Goal: Task Accomplishment & Management: Complete application form

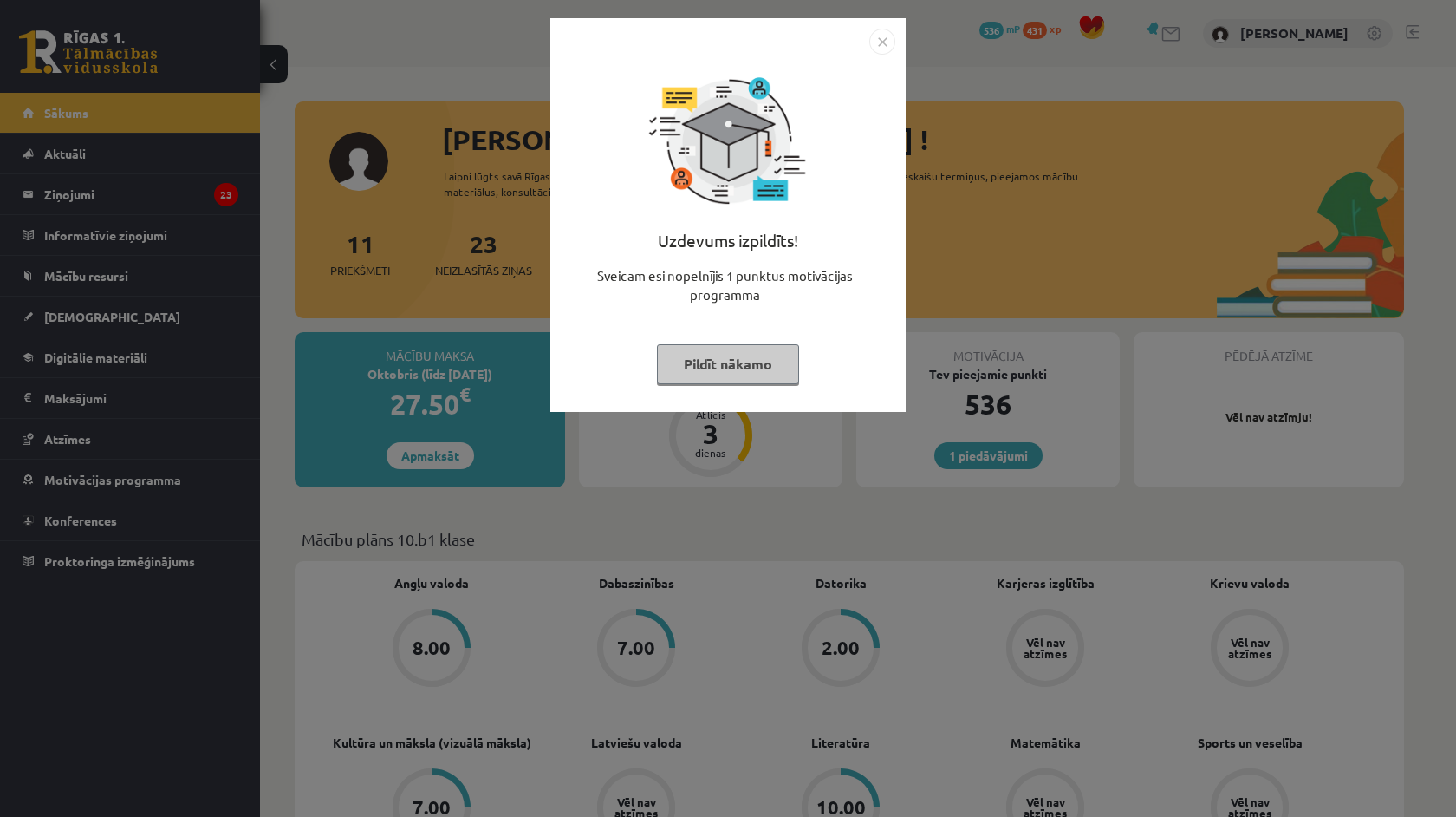
click at [881, 46] on img "Close" at bounding box center [882, 42] width 26 height 26
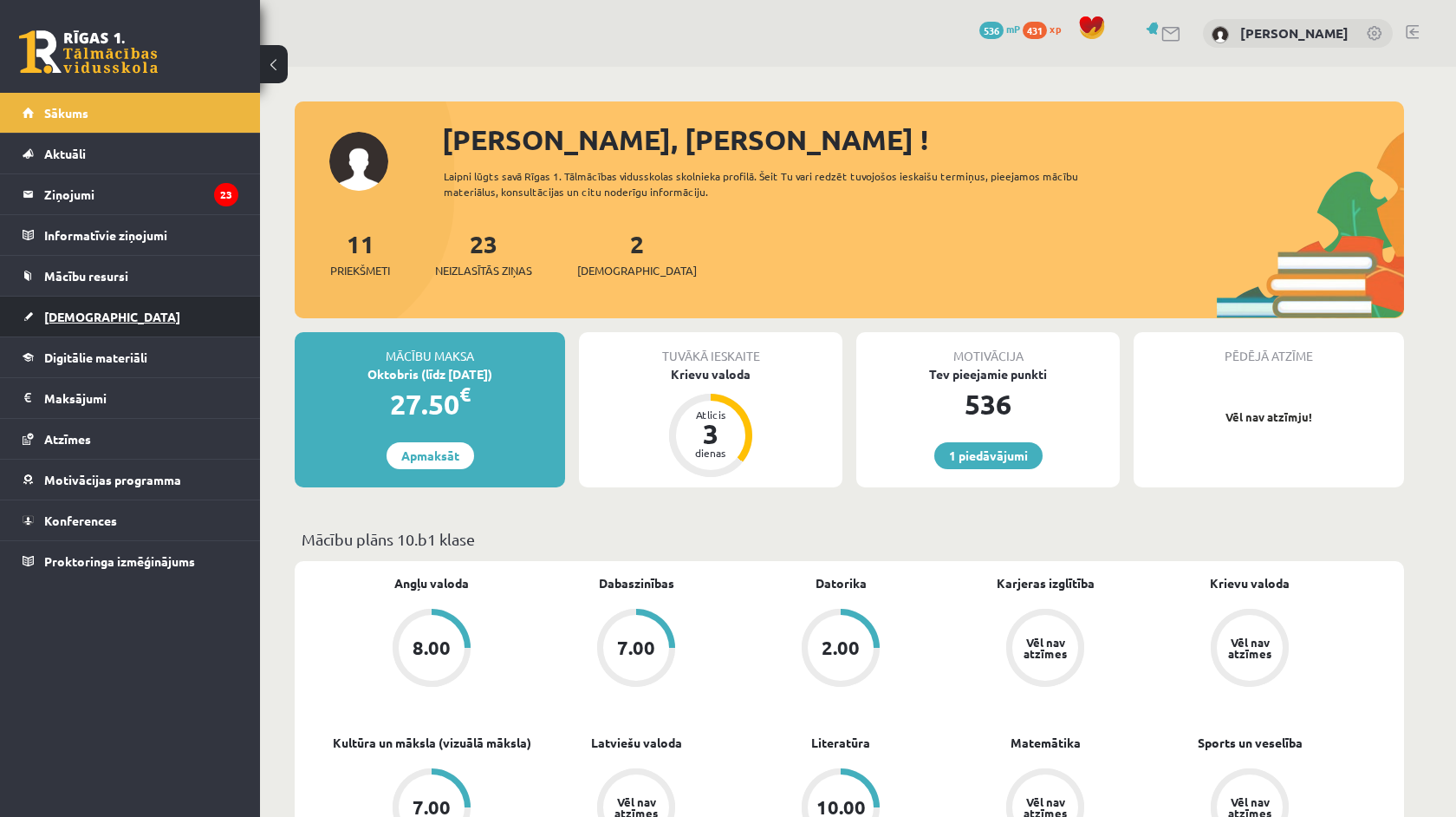
click at [86, 315] on span "[DEMOGRAPHIC_DATA]" at bounding box center [113, 316] width 136 height 16
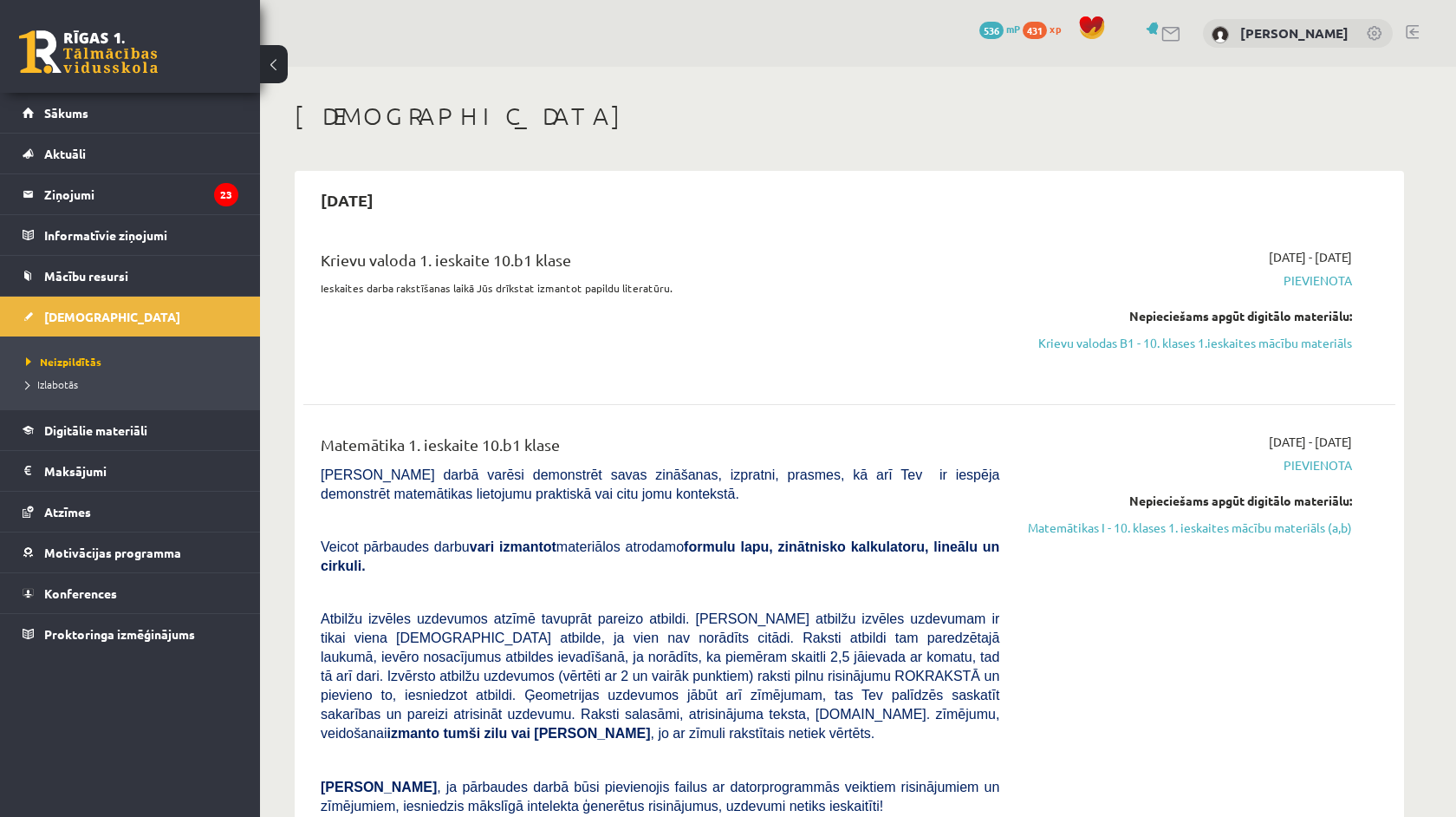
click at [1325, 280] on span "Pievienota" at bounding box center [1189, 280] width 327 height 18
click at [1317, 278] on span "Pievienota" at bounding box center [1189, 280] width 327 height 18
click at [1258, 340] on link "Krievu valodas B1 - 10. klases 1.ieskaites mācību materiāls" at bounding box center [1189, 343] width 327 height 18
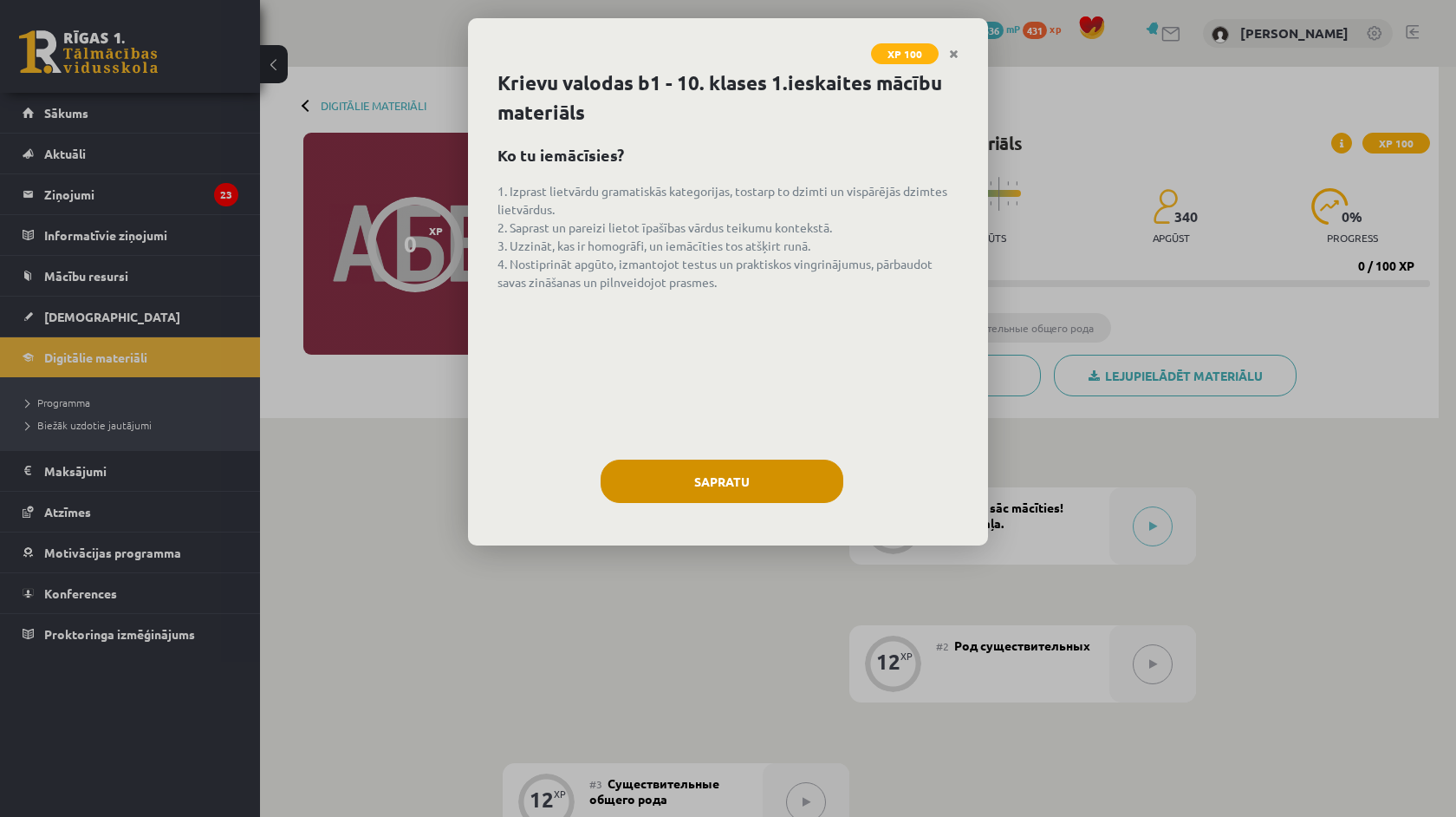
click at [802, 474] on button "Sapratu" at bounding box center [722, 481] width 243 height 44
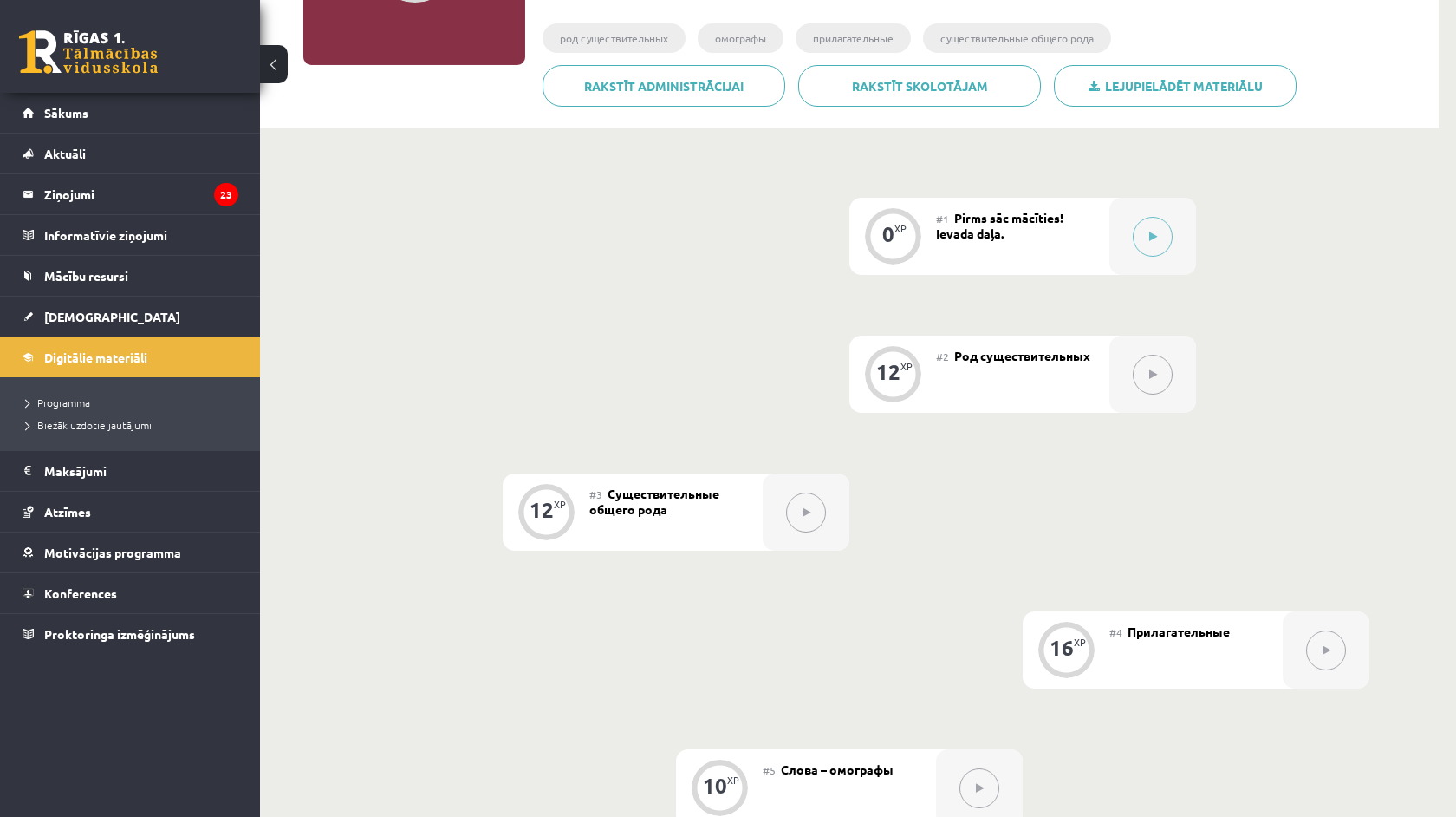
scroll to position [289, 0]
click at [1158, 252] on button at bounding box center [1153, 238] width 40 height 40
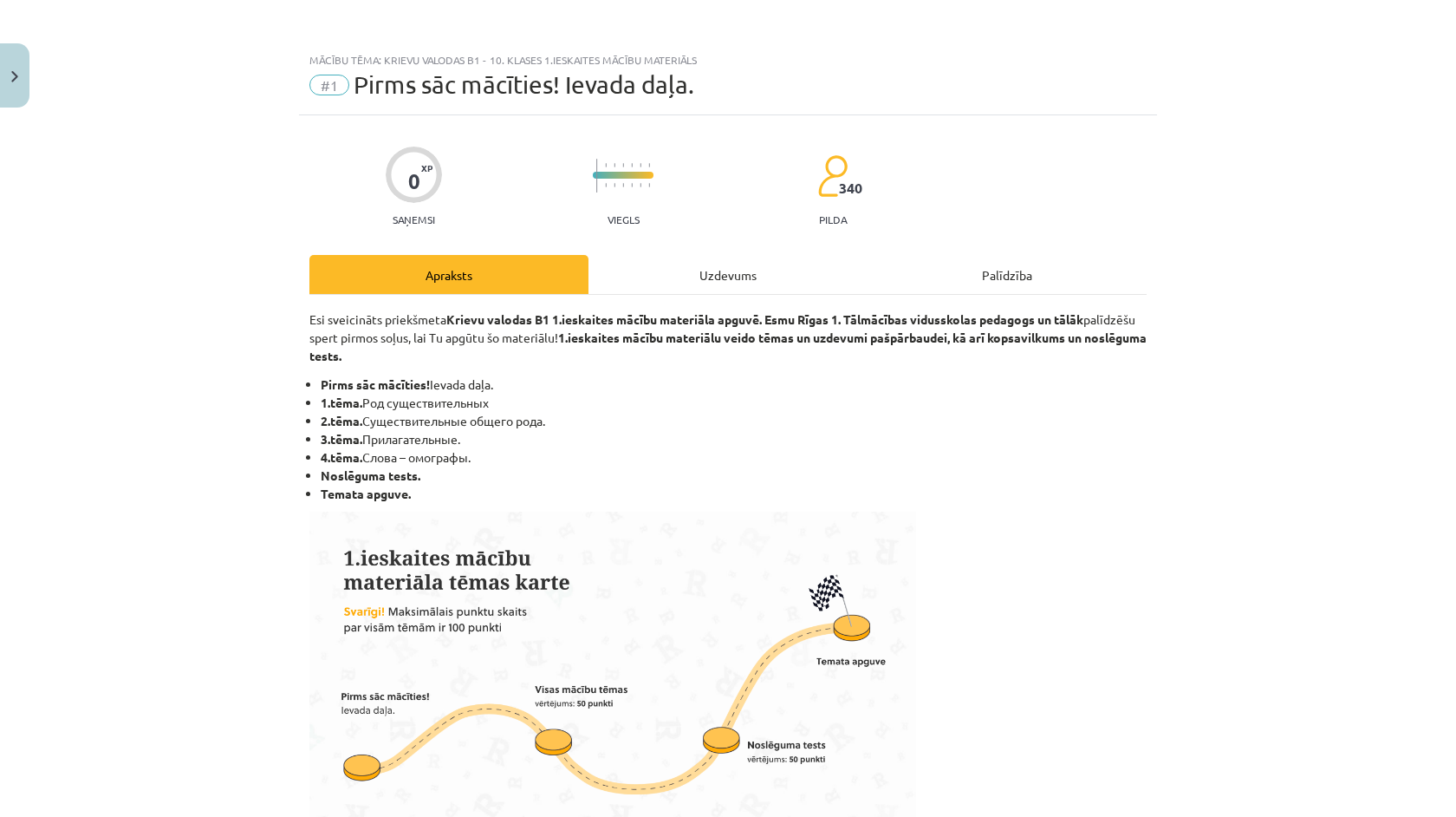
click at [707, 274] on div "Uzdevums" at bounding box center [728, 274] width 279 height 39
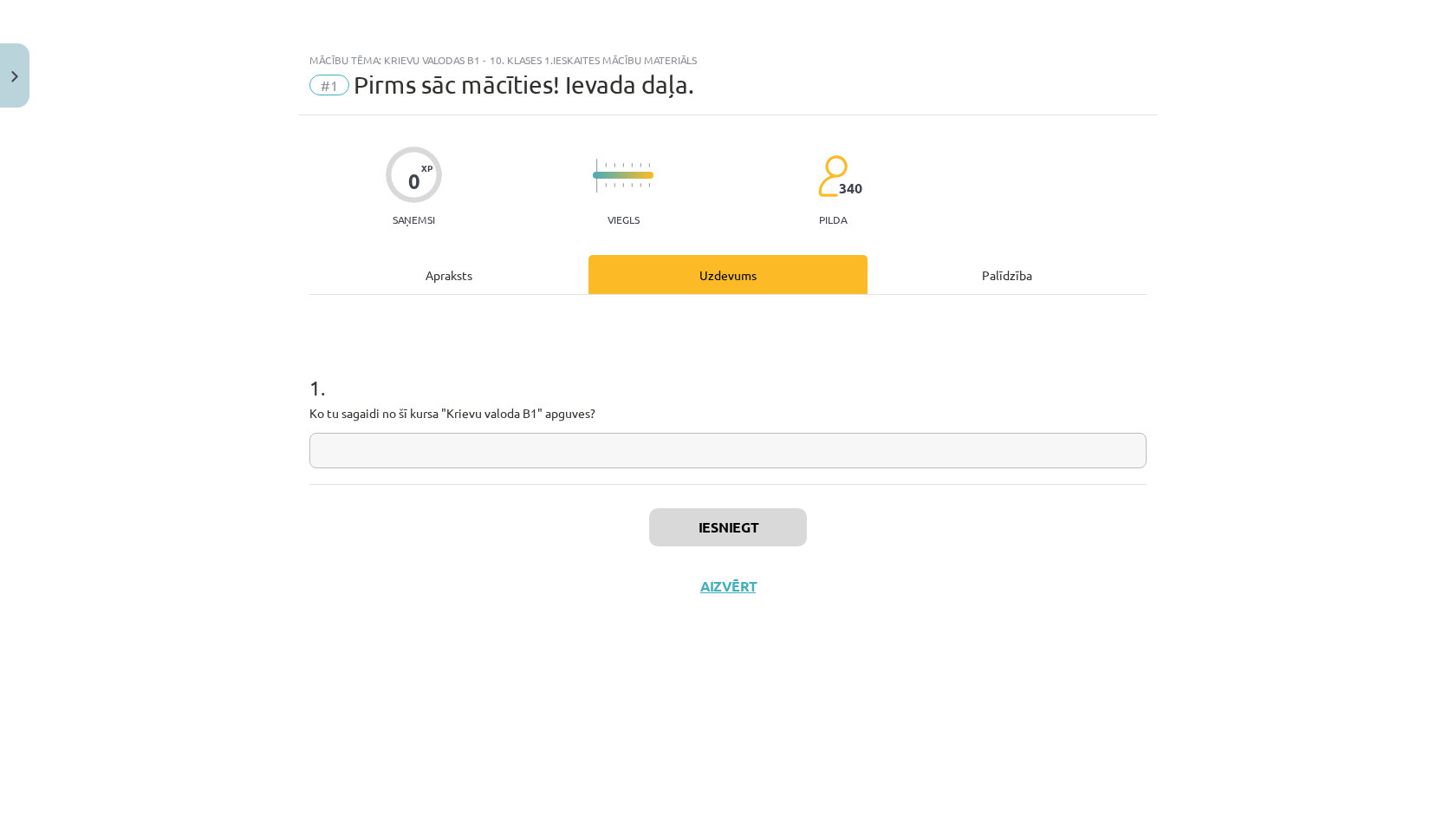
scroll to position [0, 0]
drag, startPoint x: 252, startPoint y: 367, endPoint x: 686, endPoint y: 427, distance: 438.1
click at [686, 427] on div "Mācību tēma: Krievu valodas b1 - 10. klases 1.ieskaites mācību materiāls #1 Pir…" at bounding box center [728, 408] width 1456 height 817
copy h1 "1 ."
click at [483, 464] on input "text" at bounding box center [728, 450] width 838 height 36
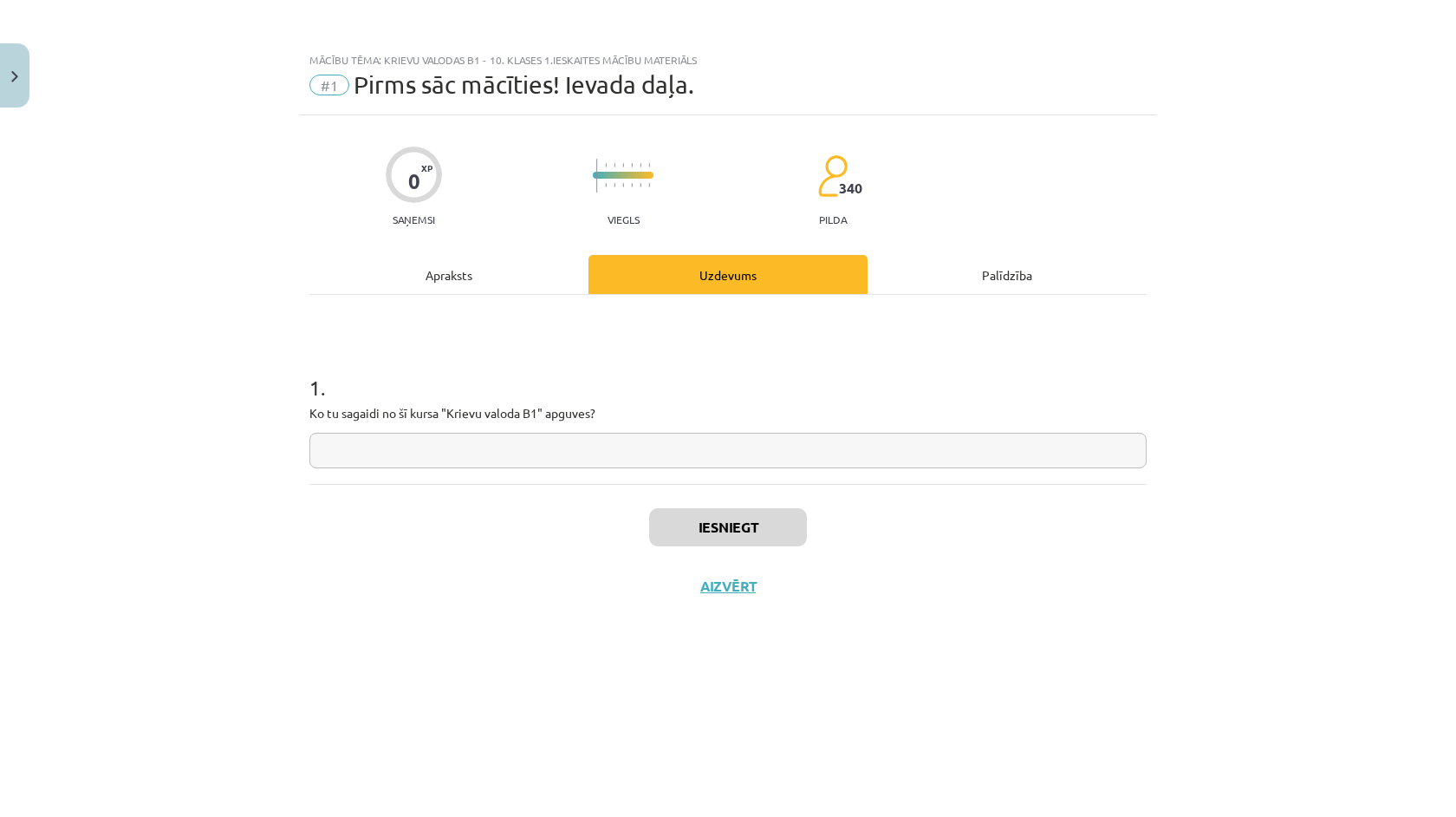
paste input "**********"
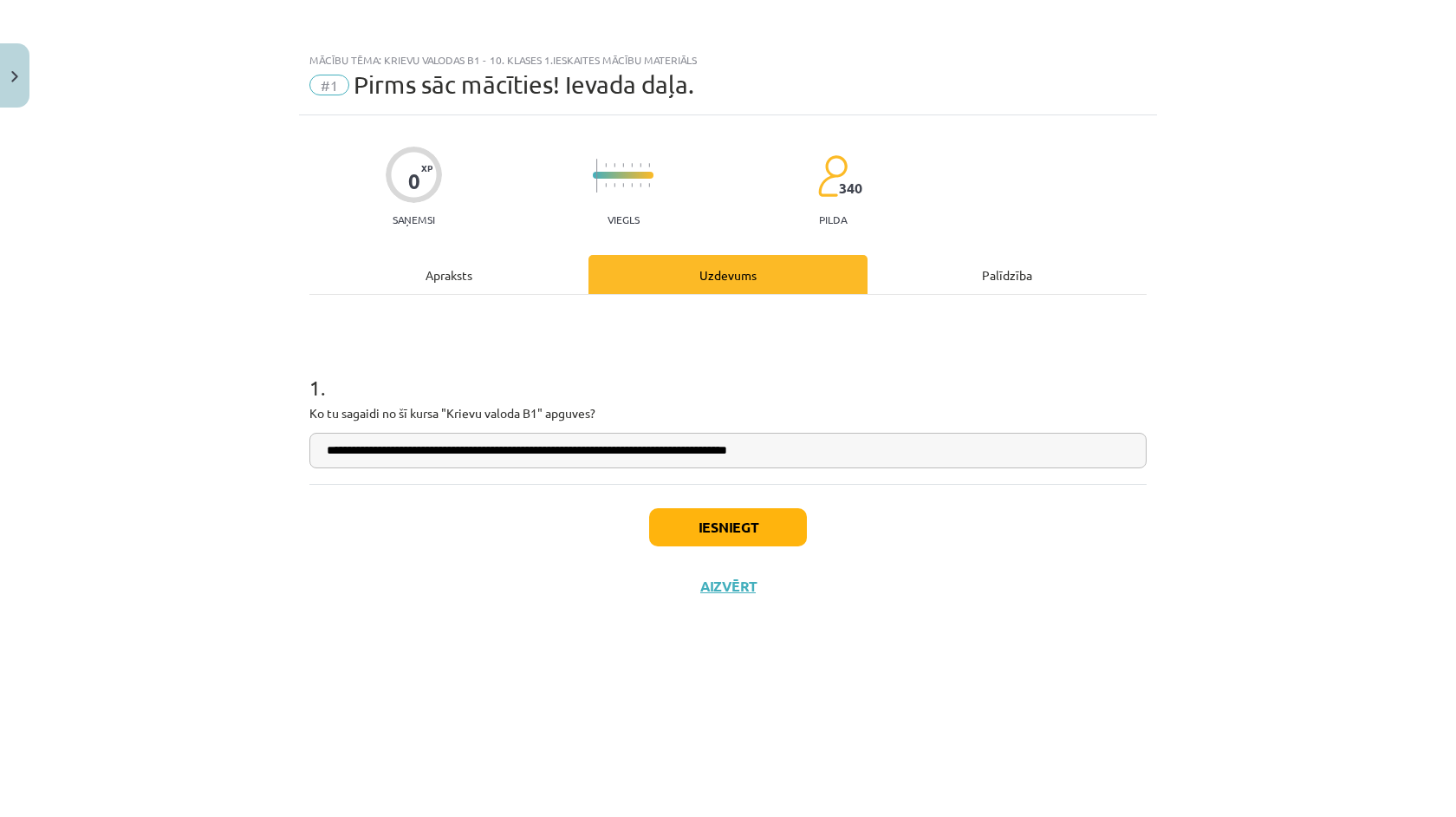
click at [661, 458] on input "**********" at bounding box center [728, 450] width 838 height 36
click at [658, 448] on input "**********" at bounding box center [728, 450] width 838 height 36
type input "**********"
click at [711, 538] on button "Iesniegt" at bounding box center [728, 528] width 158 height 38
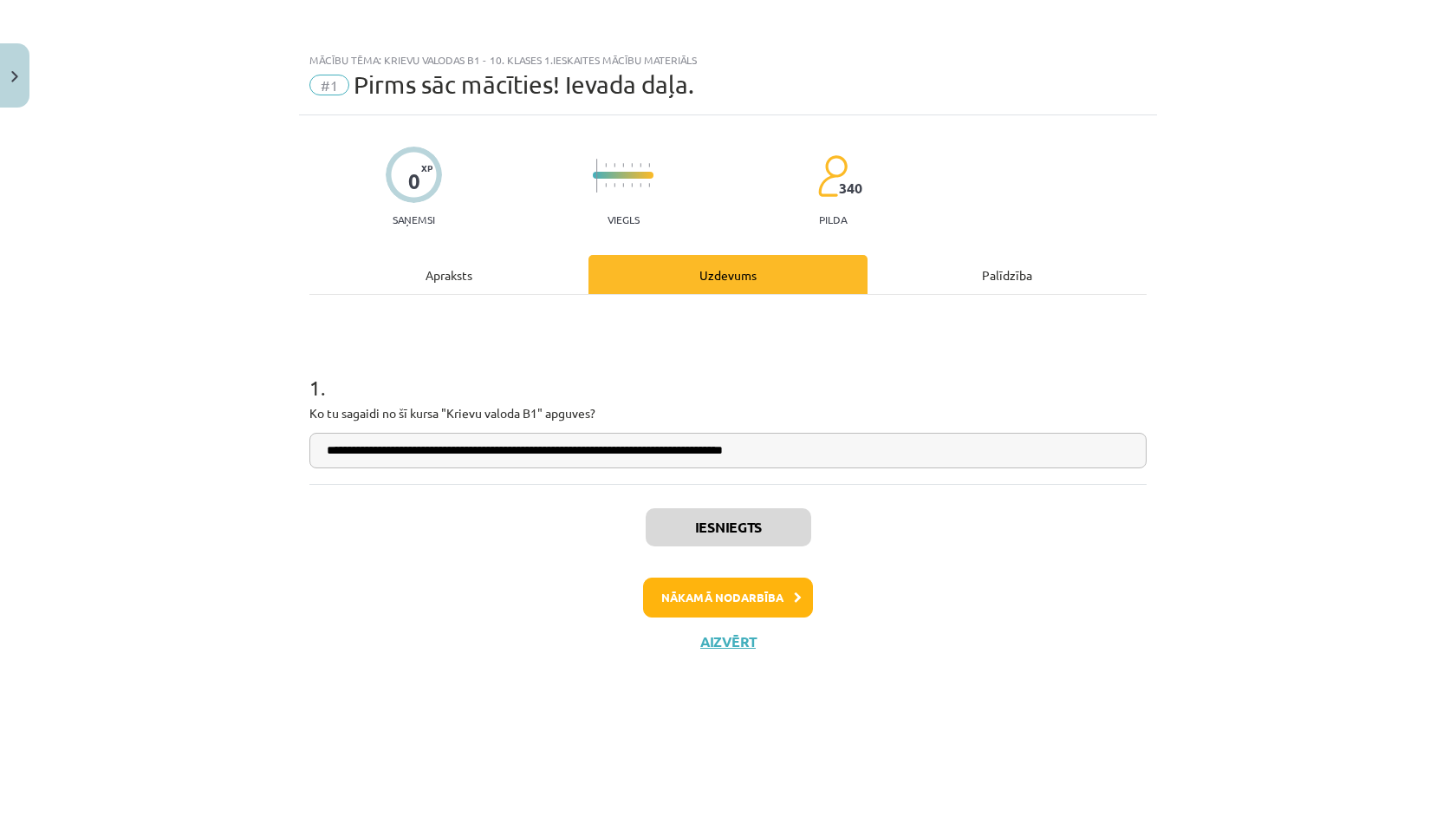
click at [758, 597] on button "Nākamā nodarbība" at bounding box center [728, 598] width 170 height 40
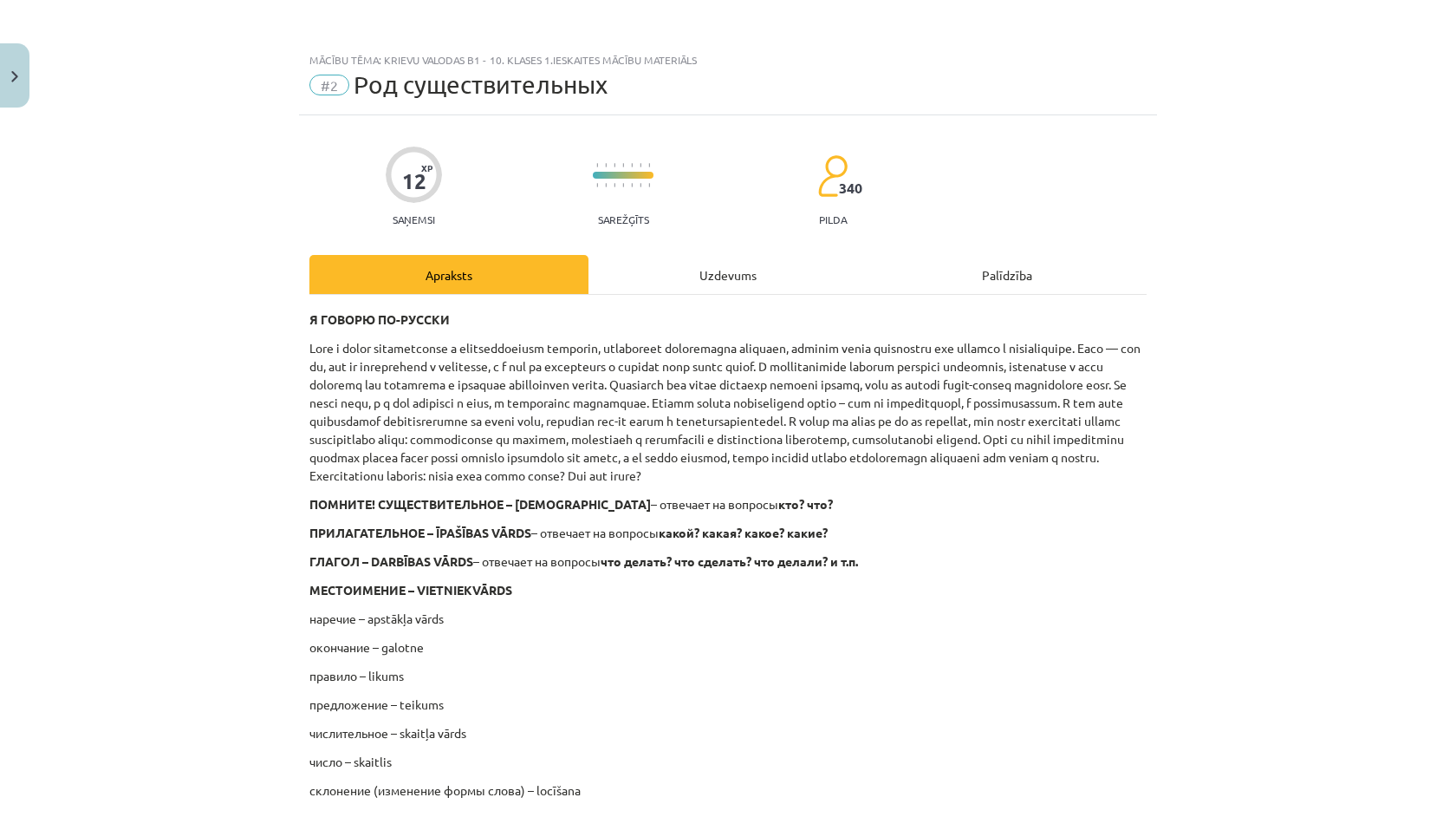
click at [721, 272] on div "Uzdevums" at bounding box center [728, 274] width 279 height 39
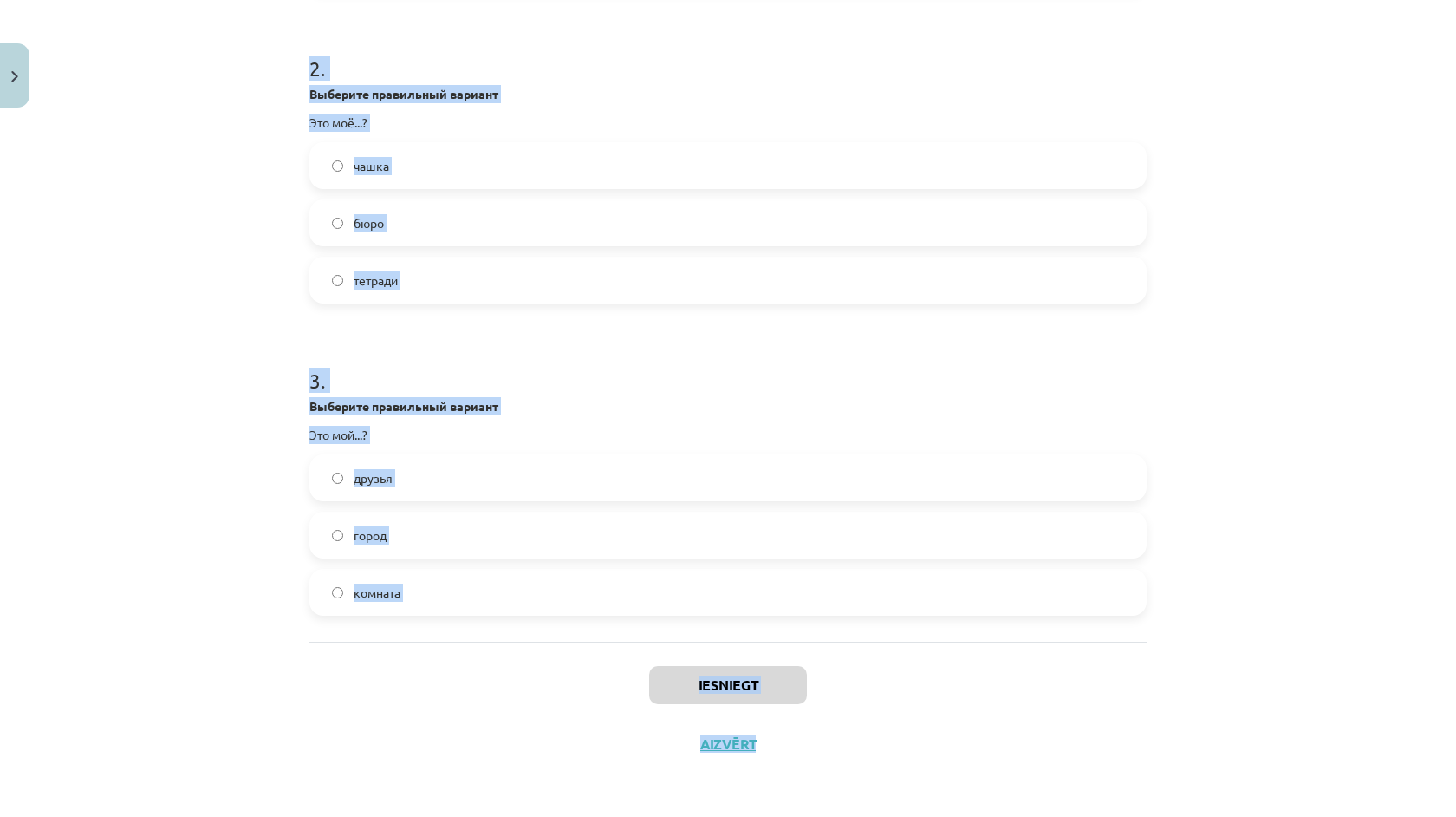
scroll to position [640, 0]
drag, startPoint x: 297, startPoint y: 342, endPoint x: 405, endPoint y: 644, distance: 320.7
click at [405, 644] on div "Mācību tēma: Krievu valodas b1 - 10. klases 1.ieskaites mācību materiāls #2 Род…" at bounding box center [728, 408] width 1456 height 817
copy form "1 . Выберите правильный вариант Это твои ...? журнал пальто книги 2 . Выберите …"
click at [3, 438] on div "Mācību tēma: Krievu valodas b1 - 10. klases 1.ieskaites mācību materiāls #2 Род…" at bounding box center [728, 408] width 1456 height 817
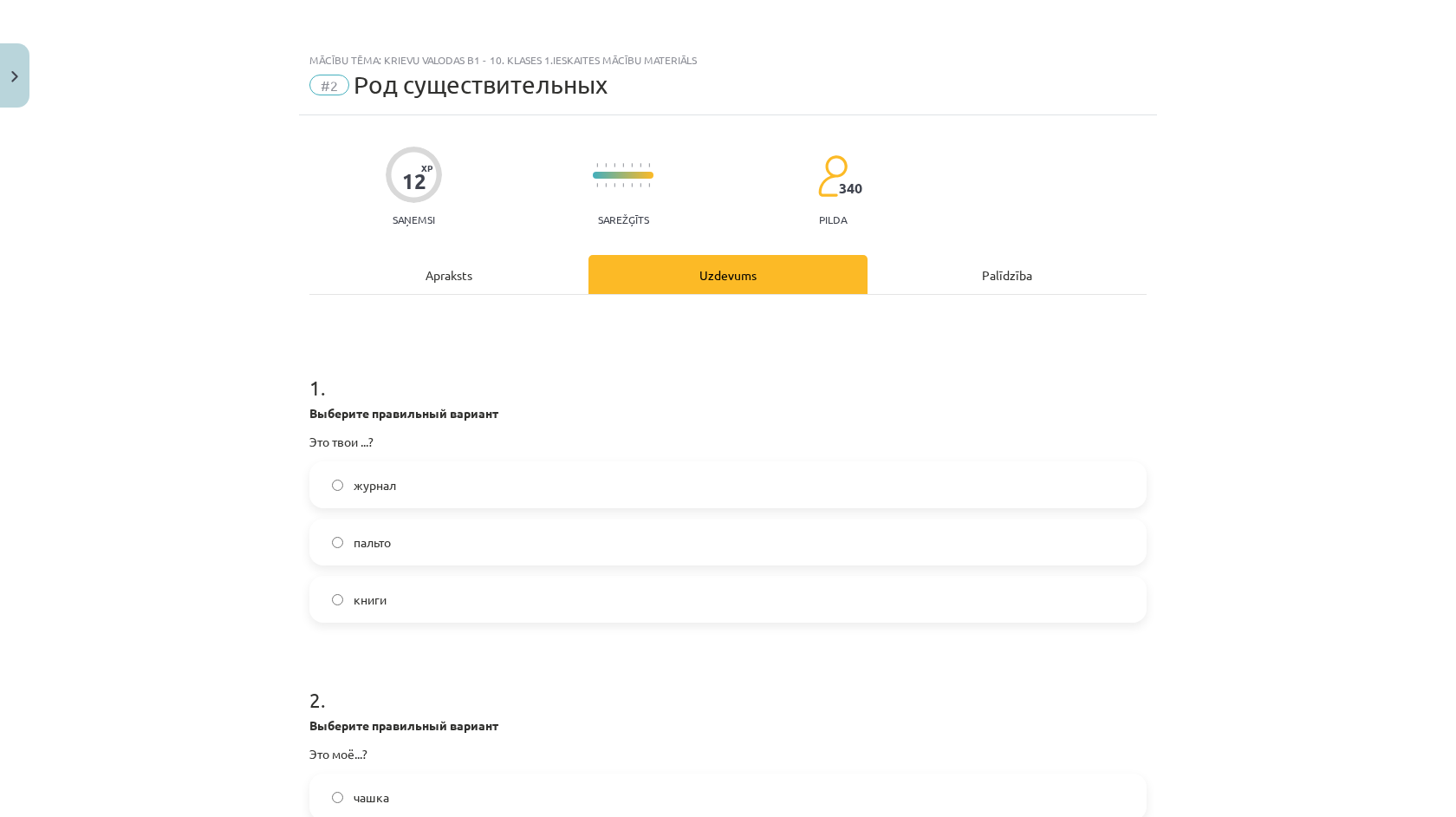
scroll to position [0, 0]
click at [422, 611] on label "книги" at bounding box center [728, 599] width 834 height 44
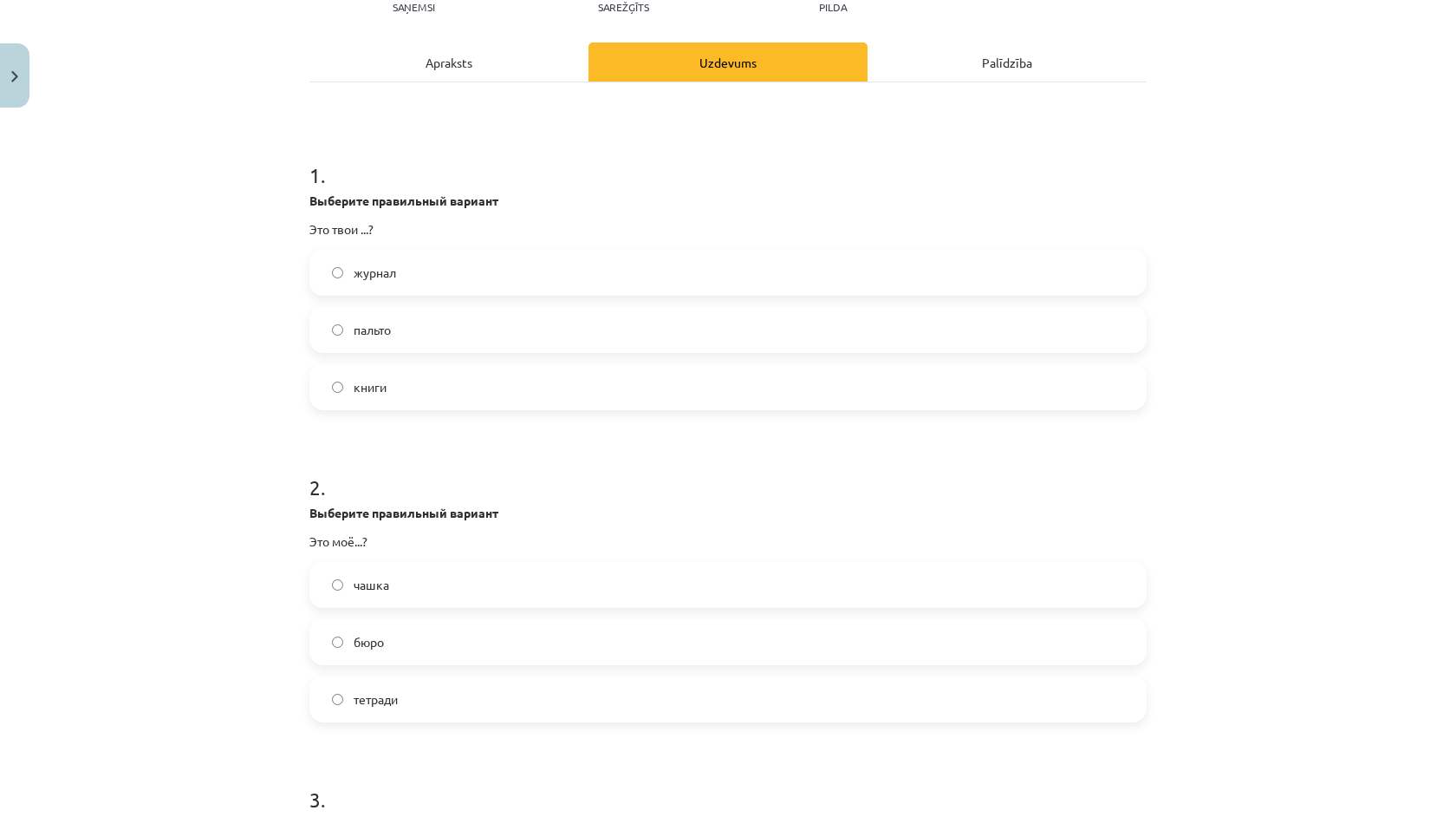
scroll to position [218, 0]
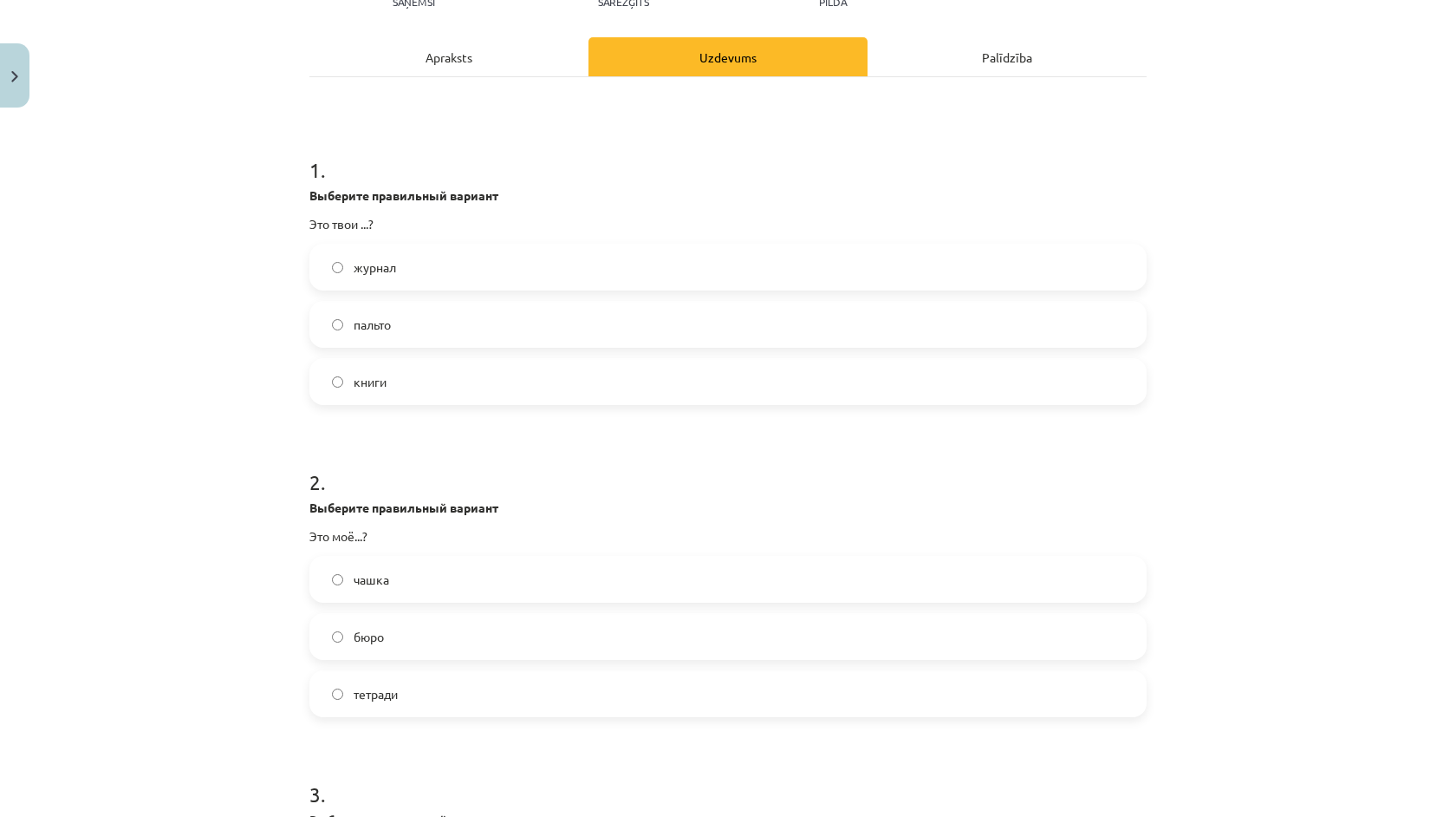
click at [406, 637] on label "бюро" at bounding box center [728, 637] width 834 height 44
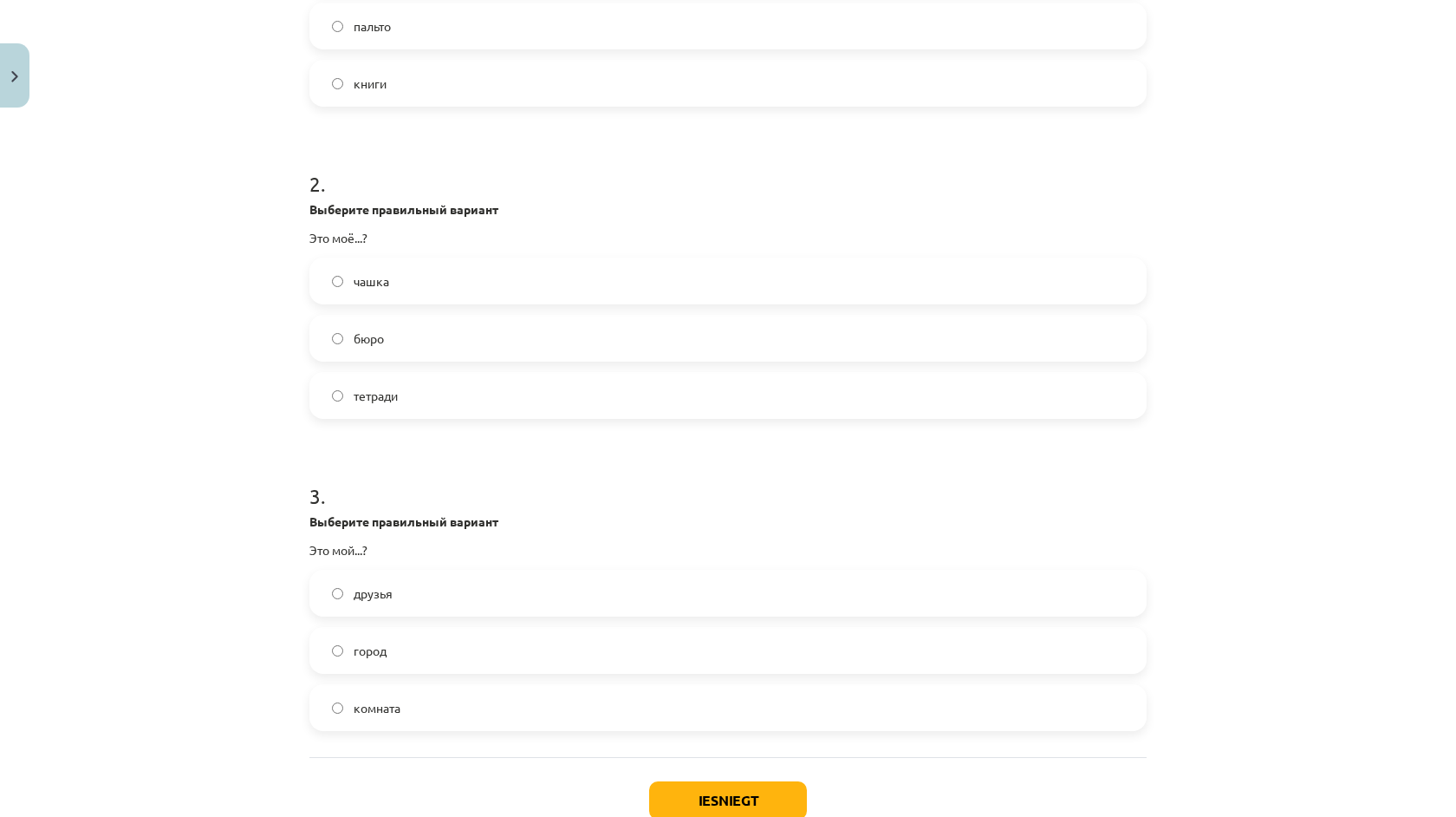
scroll to position [567, 0]
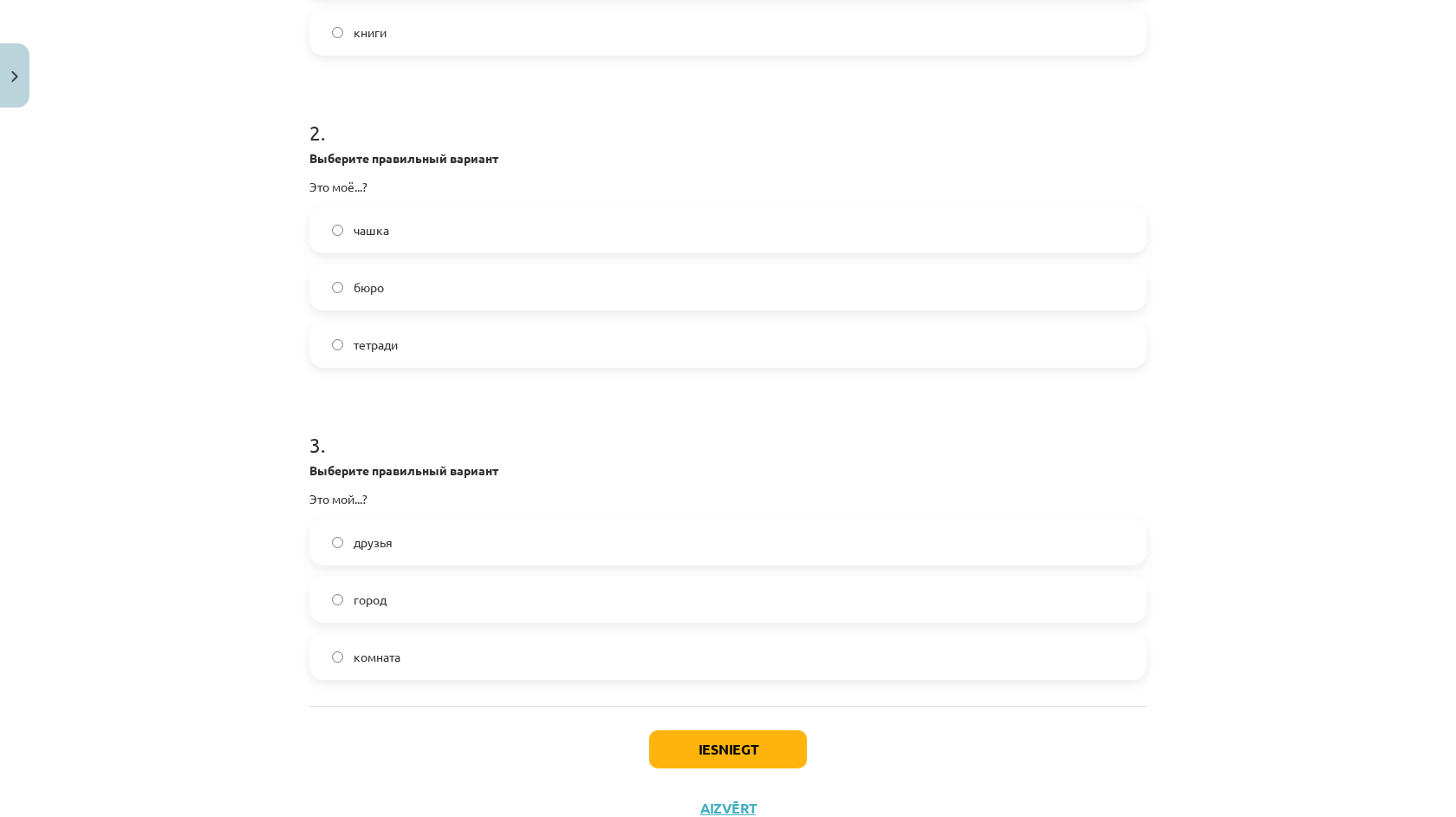
click at [403, 593] on label "город" at bounding box center [728, 599] width 834 height 44
click at [681, 757] on button "Iesniegt" at bounding box center [728, 750] width 158 height 38
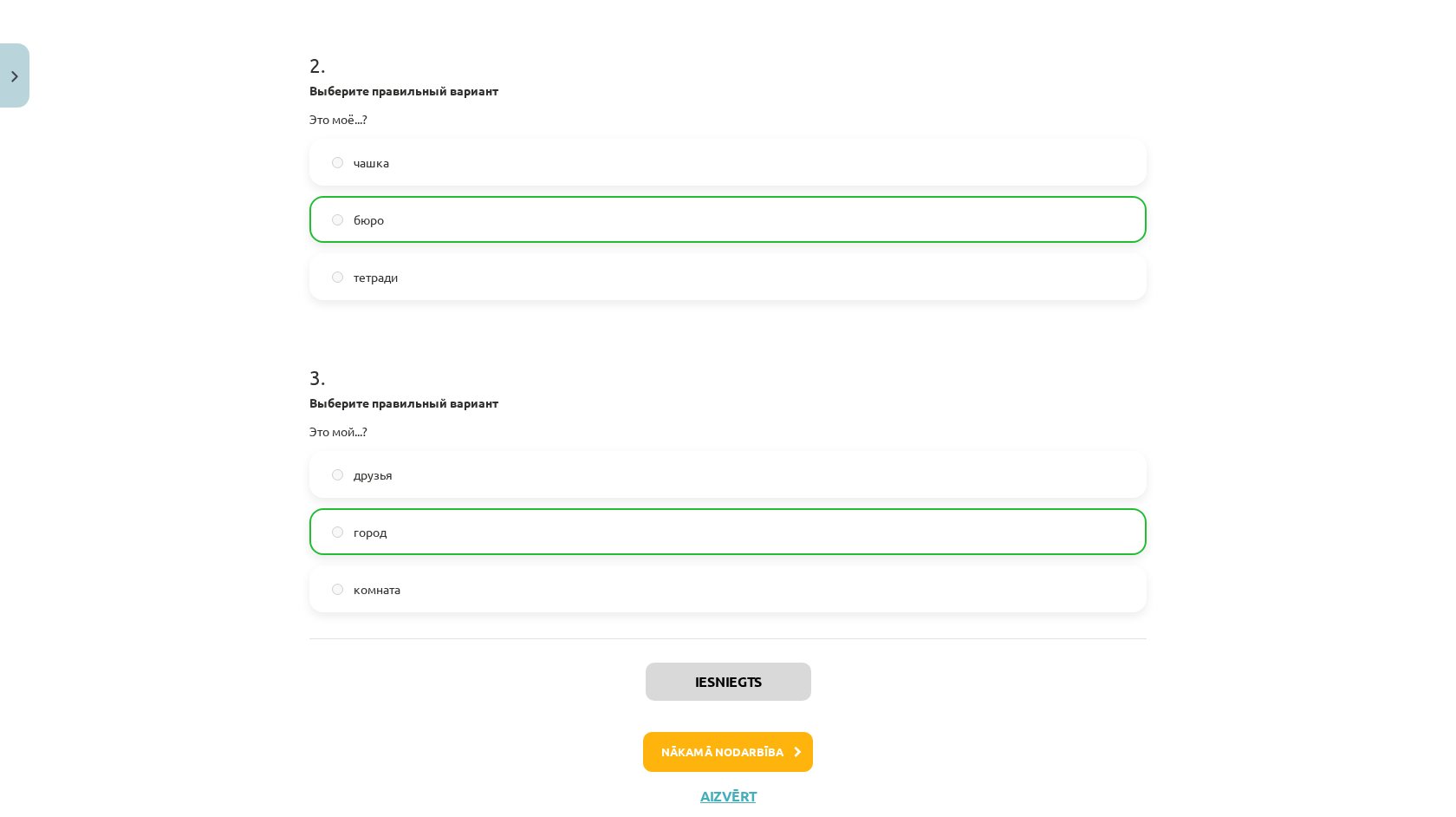
click at [685, 762] on button "Nākamā nodarbība" at bounding box center [728, 752] width 170 height 40
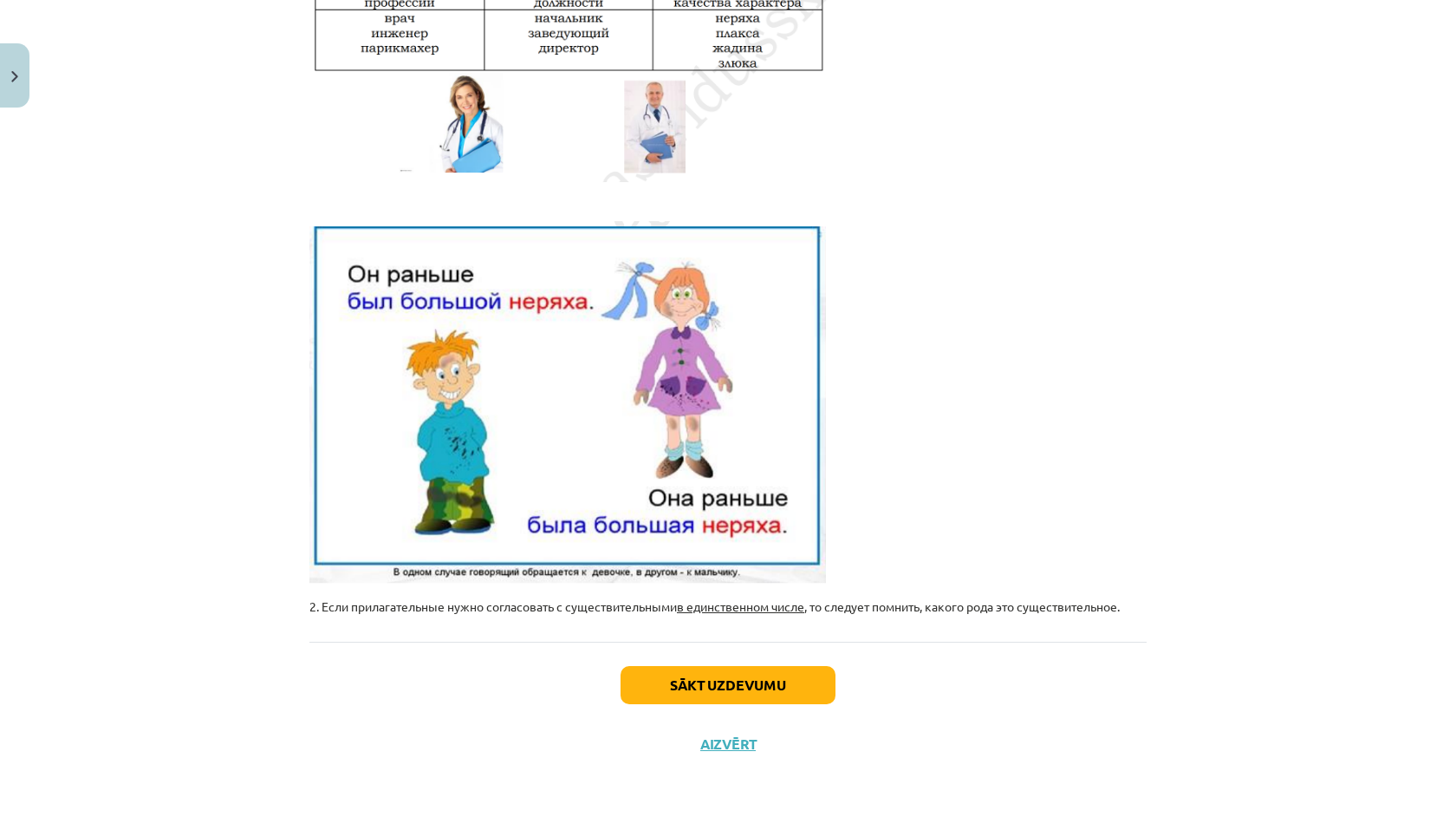
scroll to position [44, 0]
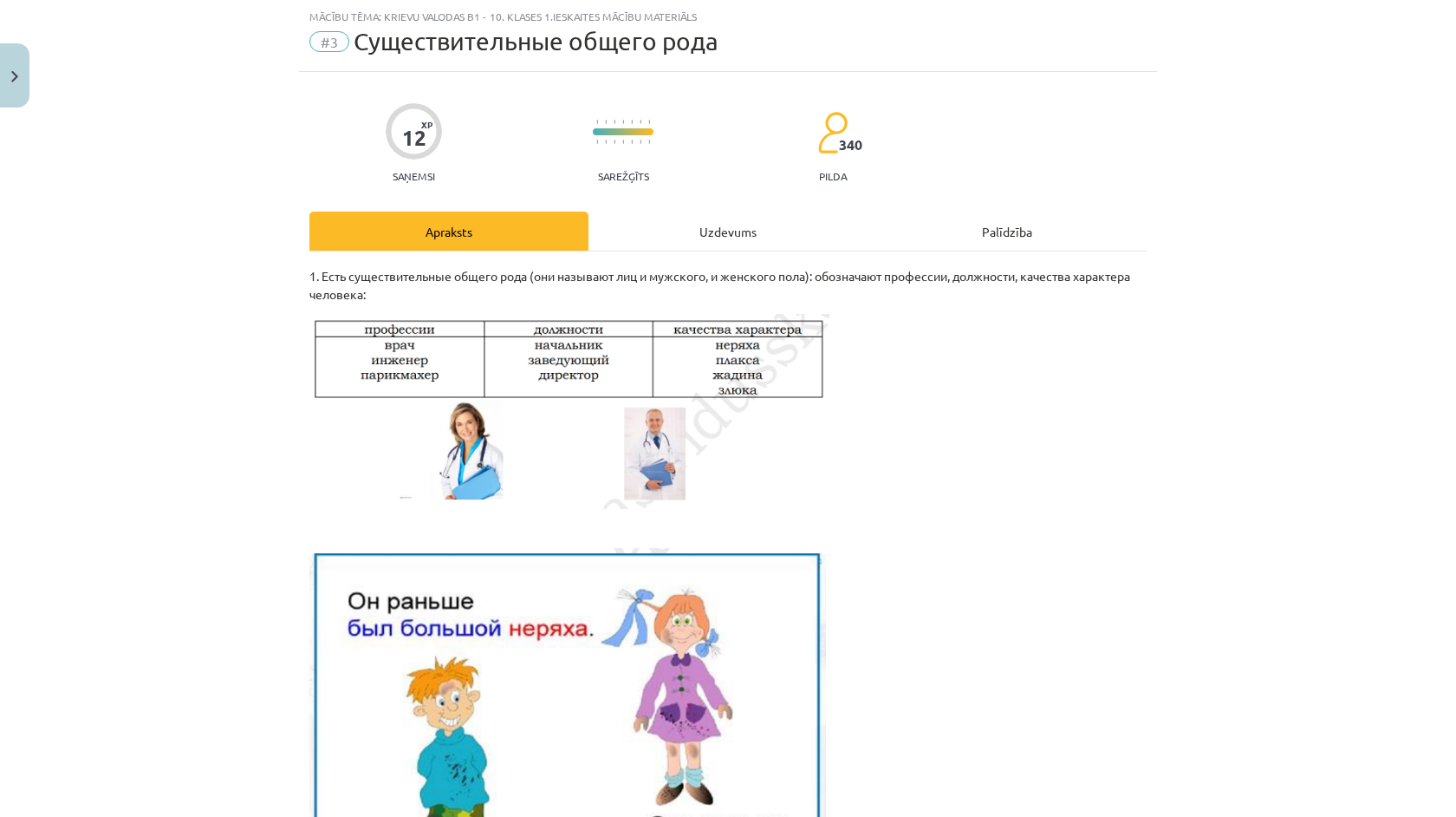
click at [727, 232] on div "Uzdevums" at bounding box center [728, 231] width 279 height 39
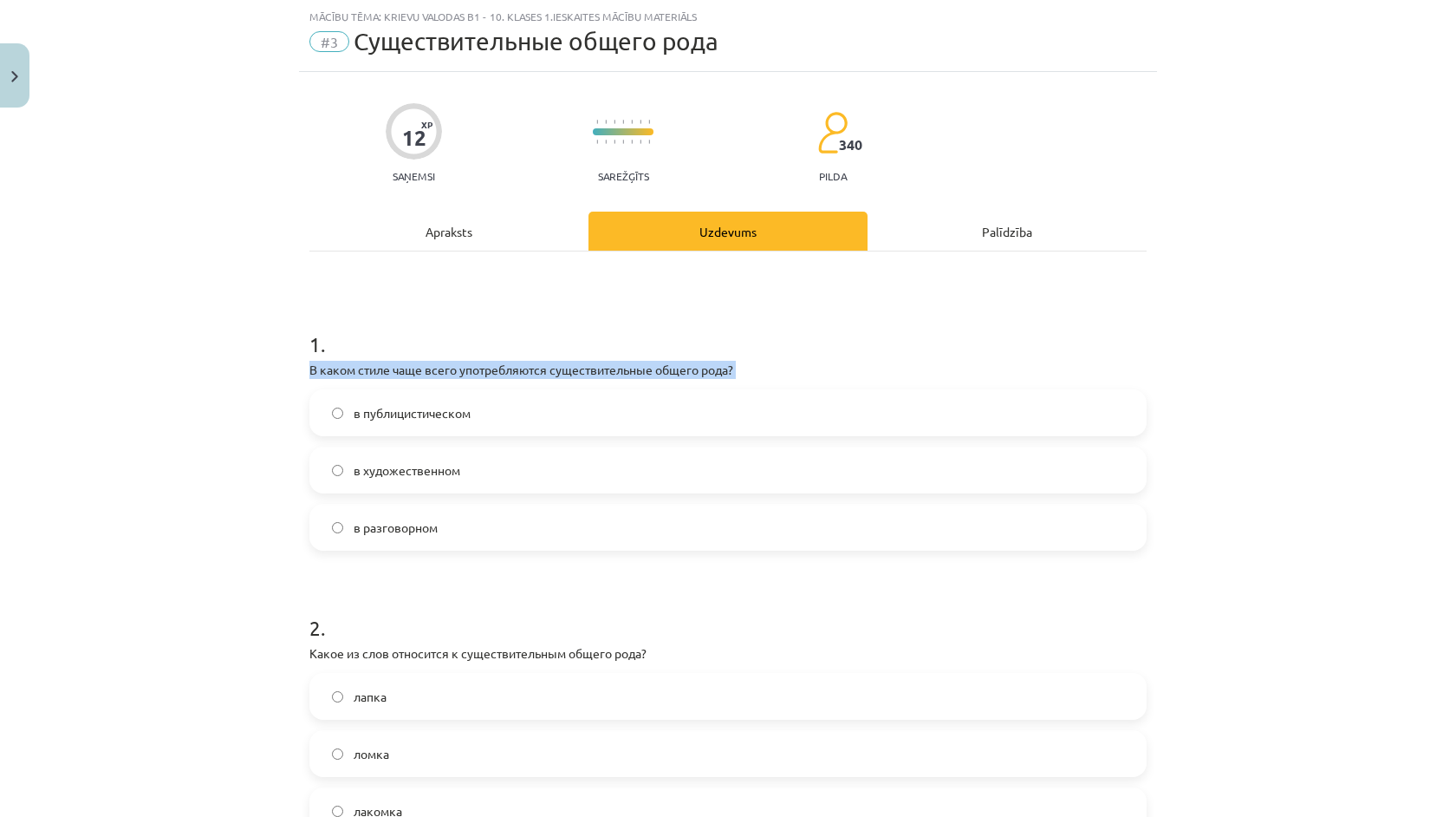
drag, startPoint x: 290, startPoint y: 357, endPoint x: 305, endPoint y: 404, distance: 49.3
click at [307, 404] on div "Mācību tēma: Krievu valodas b1 - 10. klases 1.ieskaites mācību materiāls #3 Cущ…" at bounding box center [728, 408] width 1456 height 817
click at [305, 404] on div "12 XP Saņemsi Sarežģīts 340 pilda Apraksts Uzdevums Palīdzība 1 . В каком стиле…" at bounding box center [728, 674] width 859 height 1204
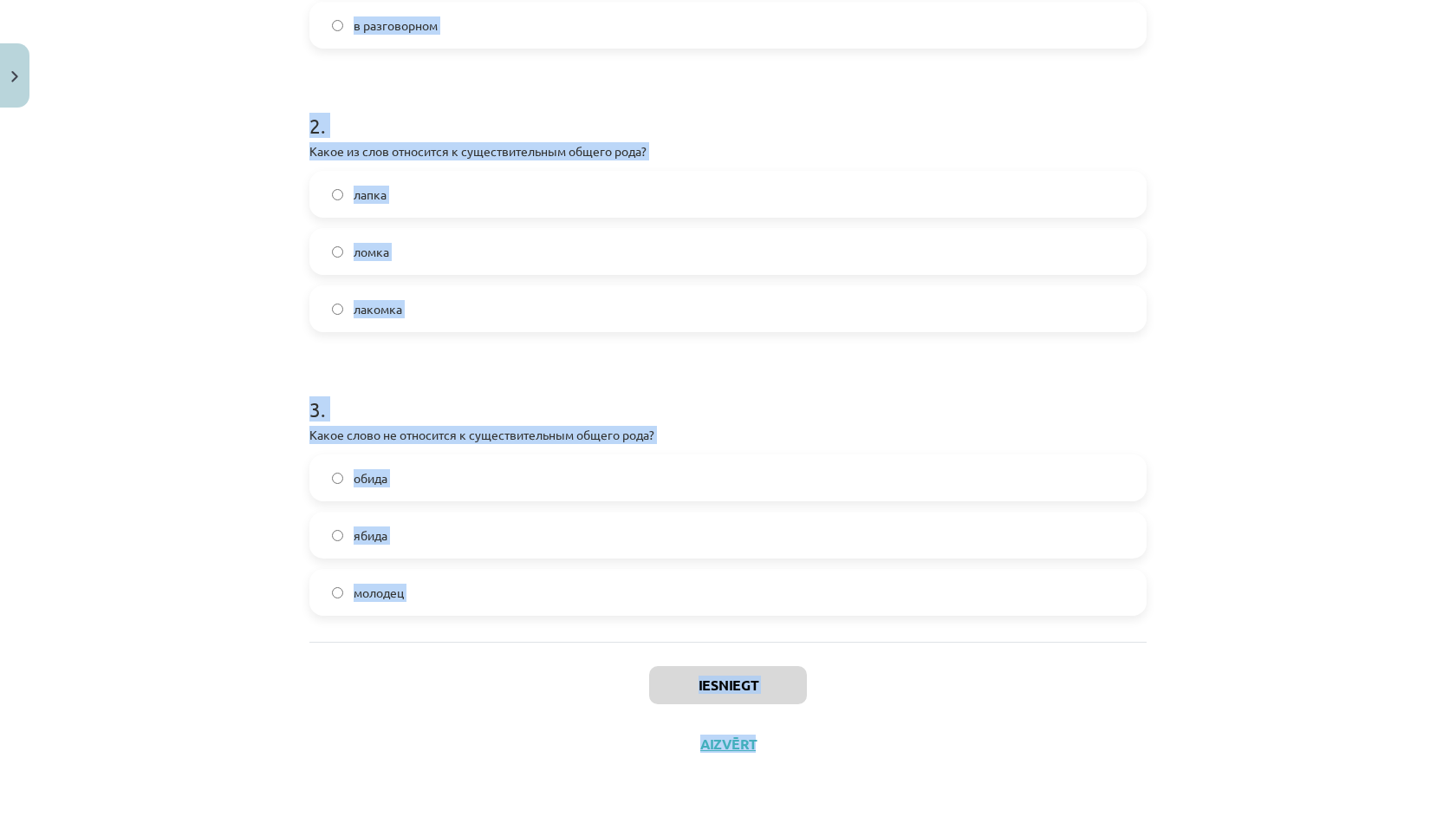
scroll to position [742, 0]
drag, startPoint x: 299, startPoint y: 334, endPoint x: 409, endPoint y: 647, distance: 331.8
click at [409, 647] on div "Mācību tēma: Krievu valodas b1 - 10. klases 1.ieskaites mācību materiāls #3 Cущ…" at bounding box center [728, 408] width 1456 height 817
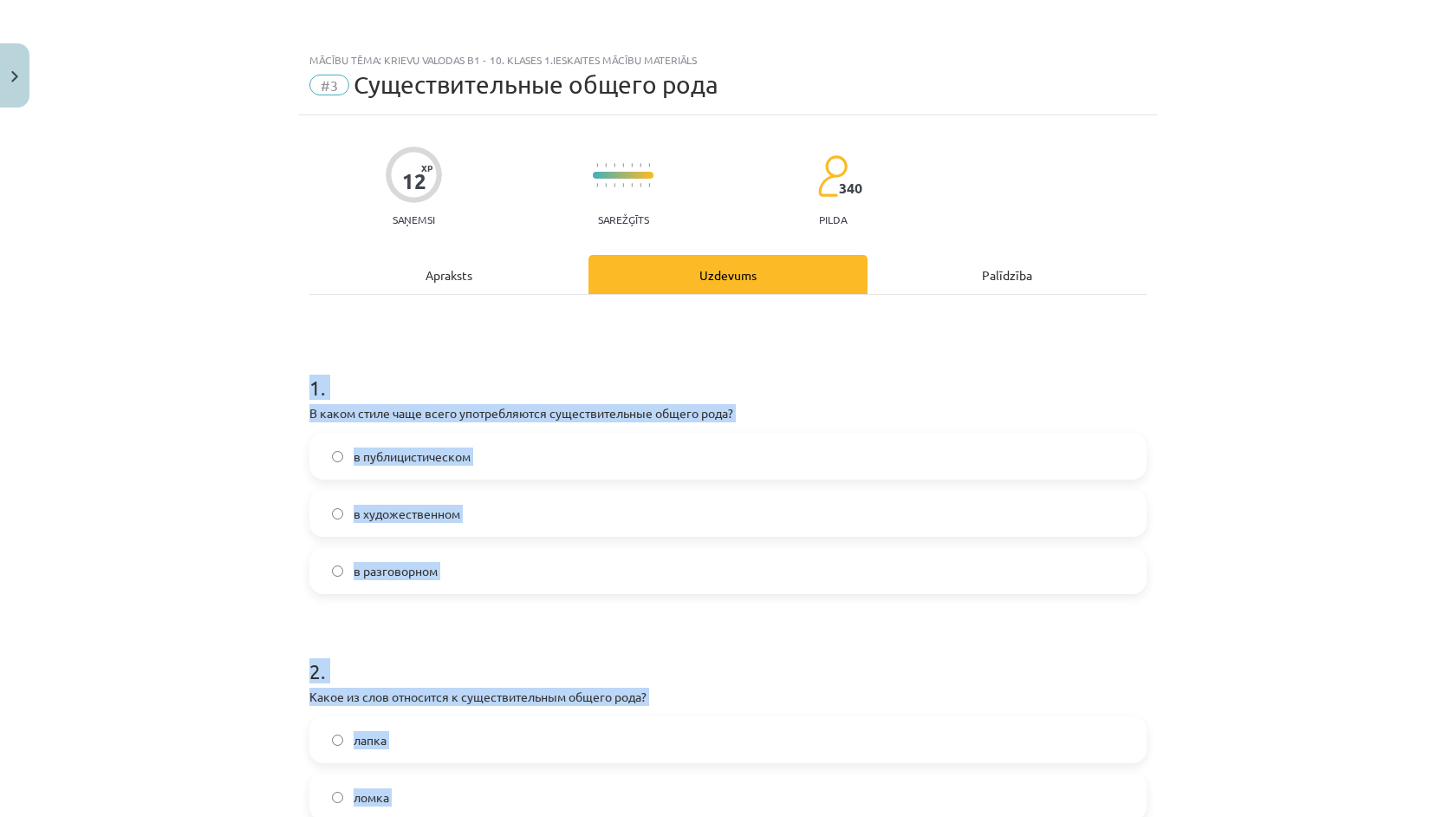
scroll to position [548, 0]
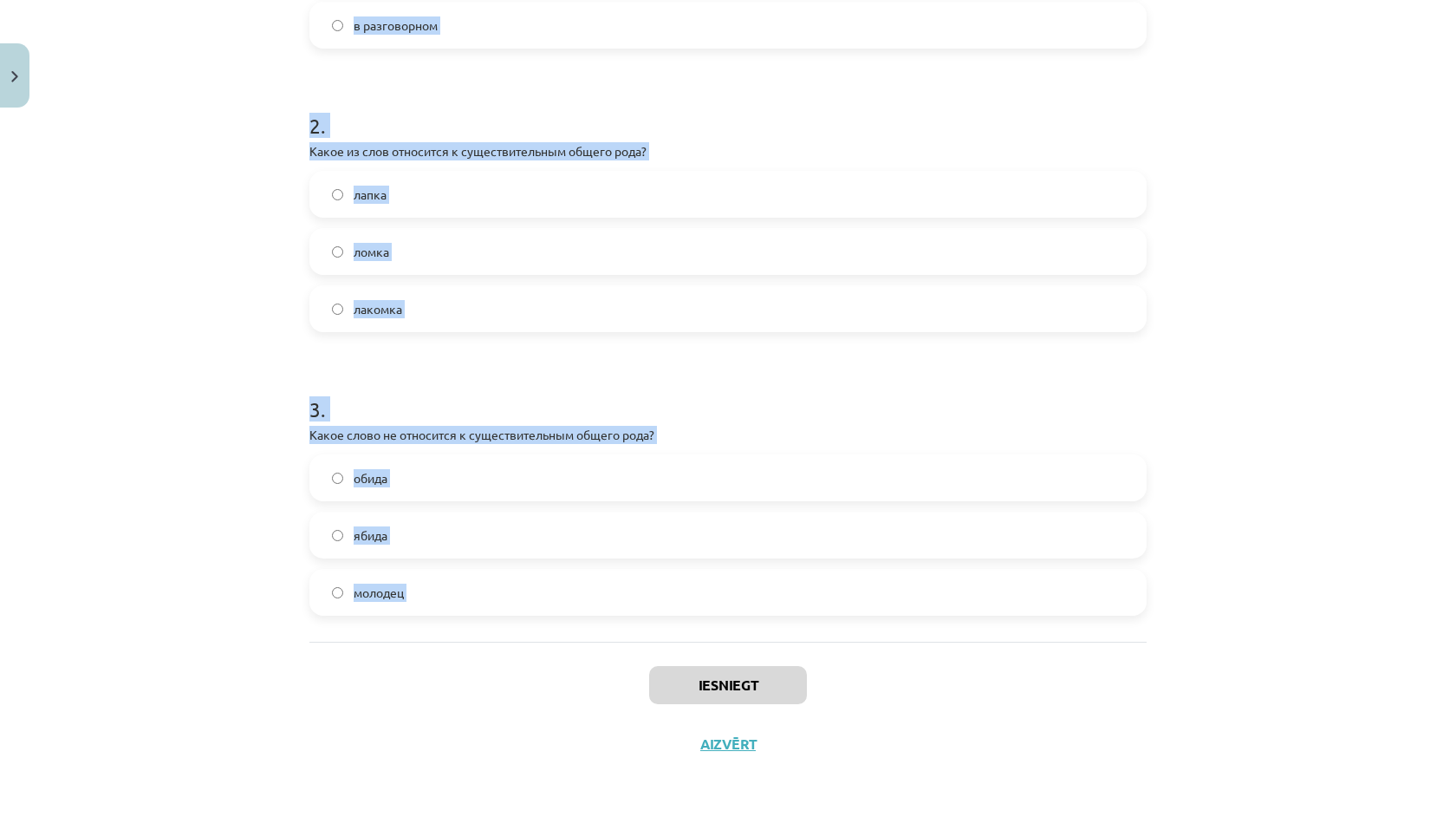
click at [162, 592] on div "Mācību tēma: Krievu valodas b1 - 10. klases 1.ieskaites mācību materiāls #3 Cущ…" at bounding box center [728, 408] width 1456 height 817
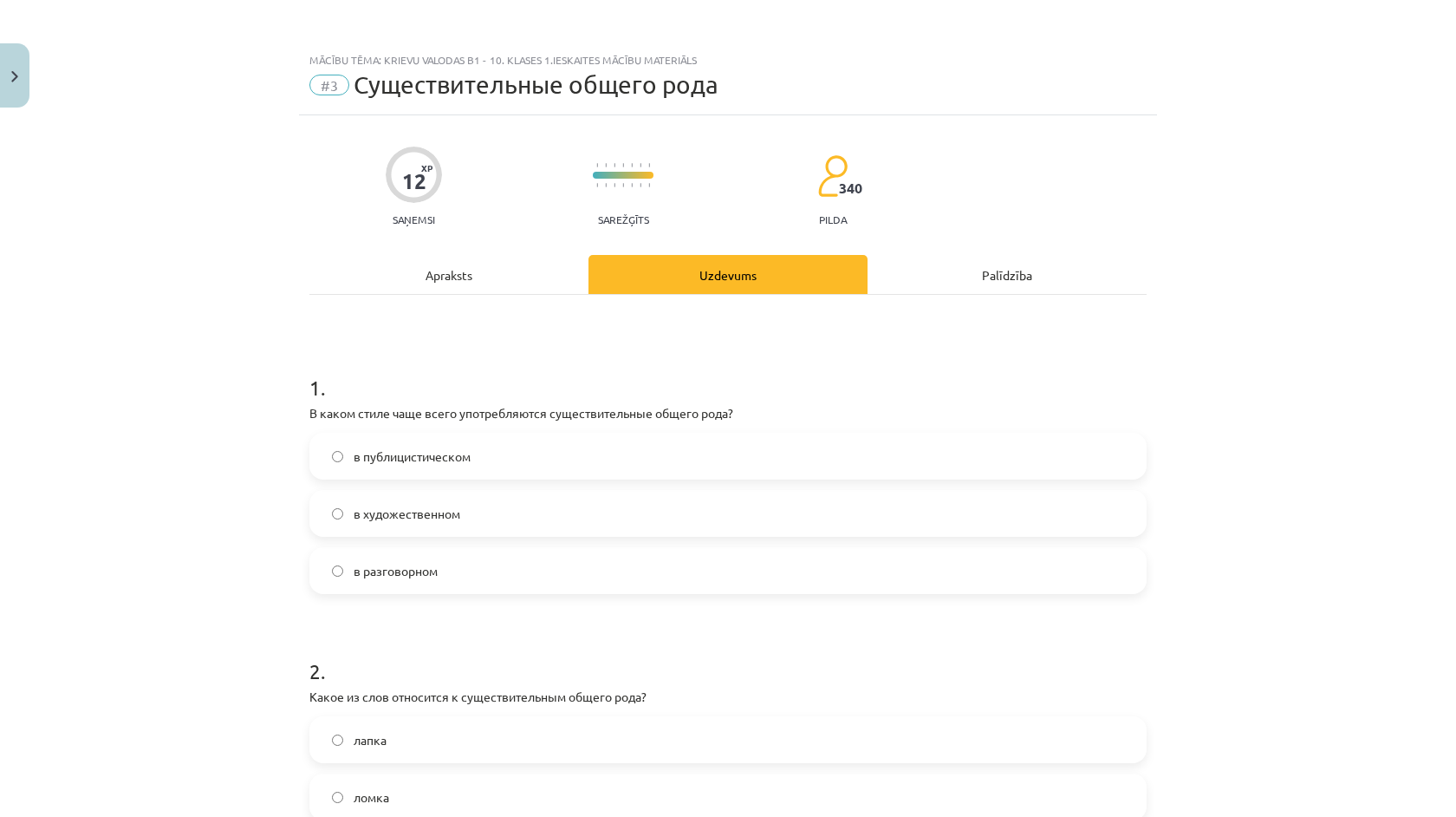
scroll to position [0, 0]
click at [362, 583] on label "в разговорном" at bounding box center [728, 571] width 834 height 44
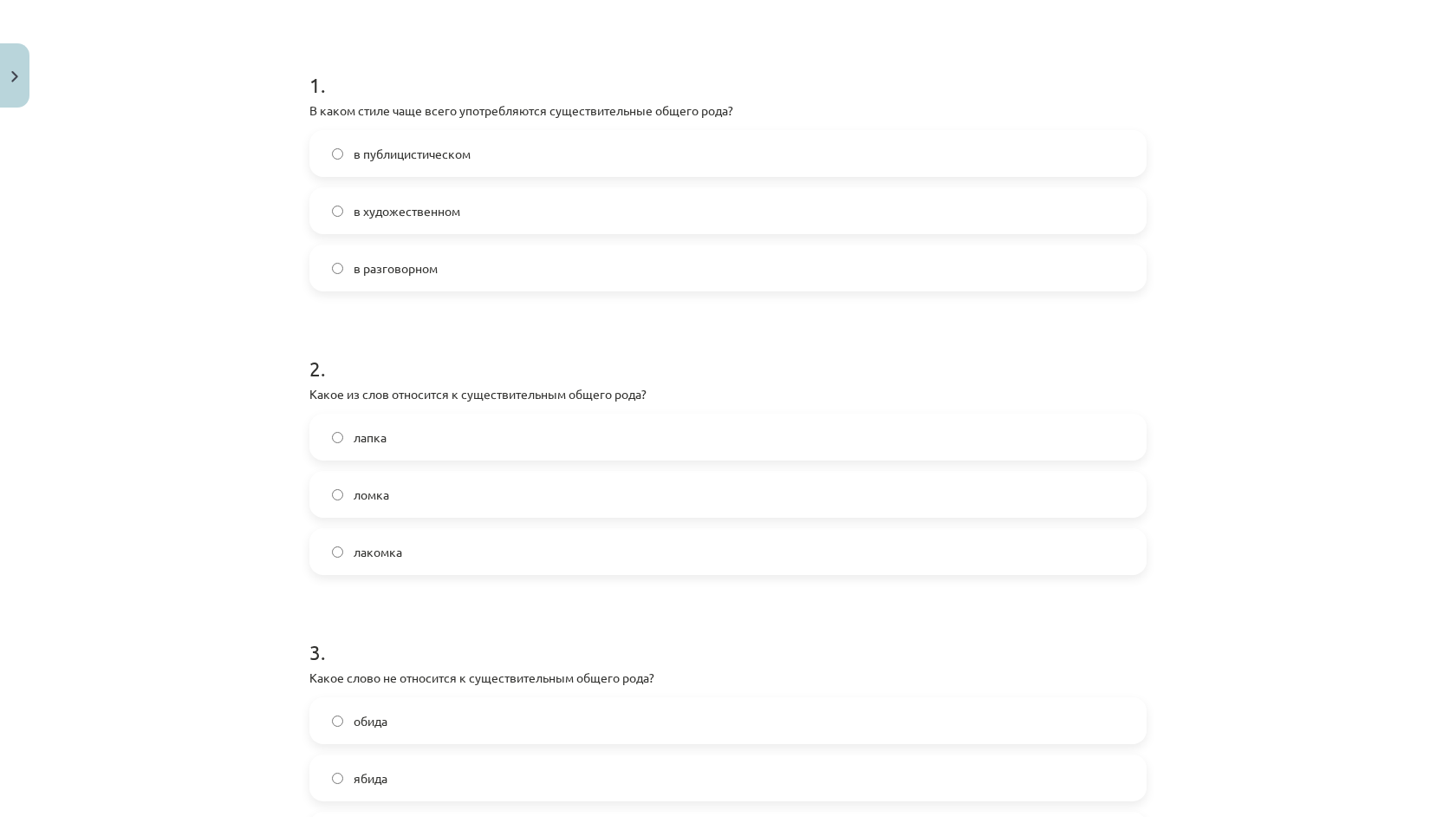
scroll to position [313, 0]
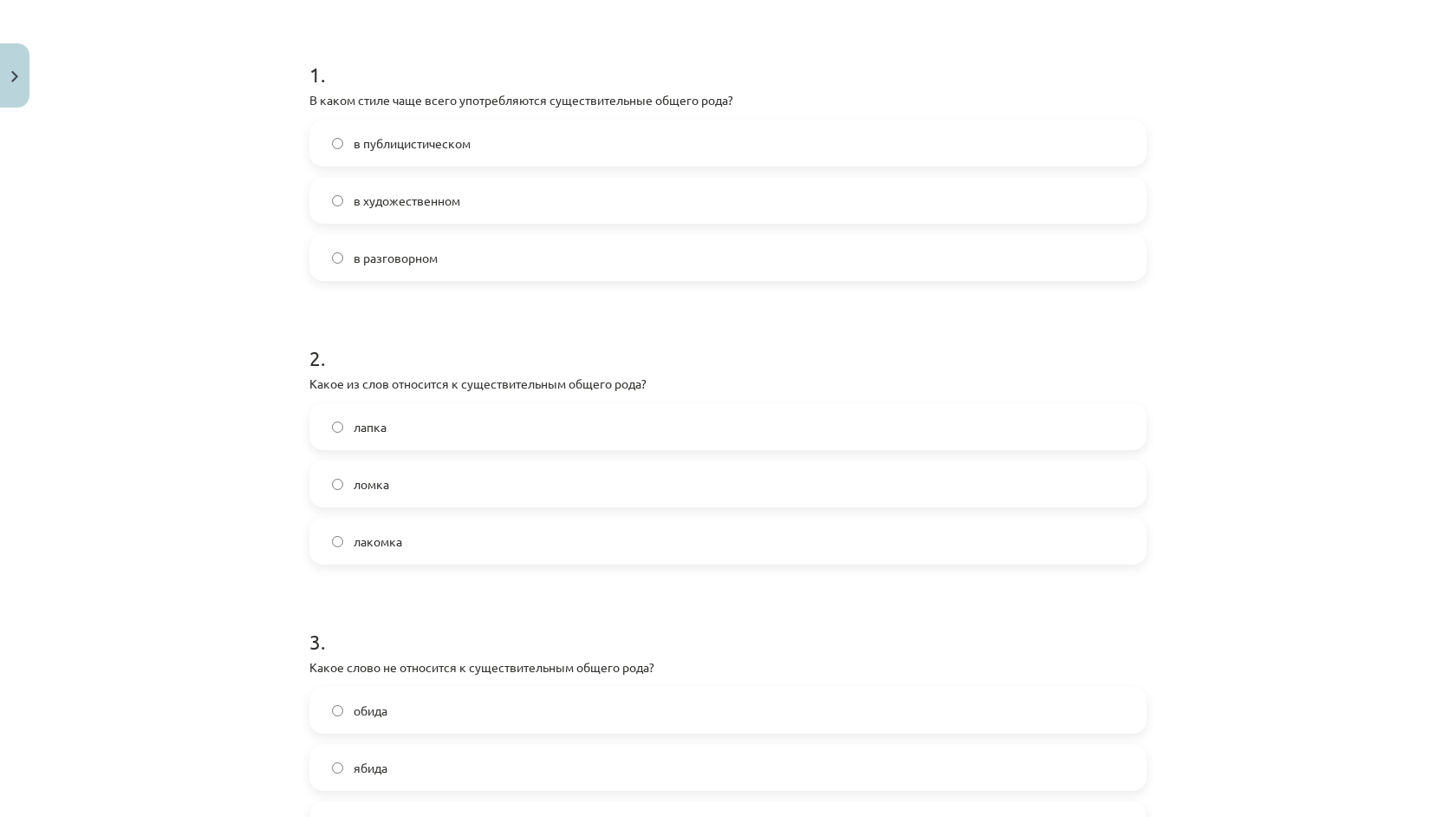
click at [362, 543] on span "лакомка" at bounding box center [378, 541] width 49 height 18
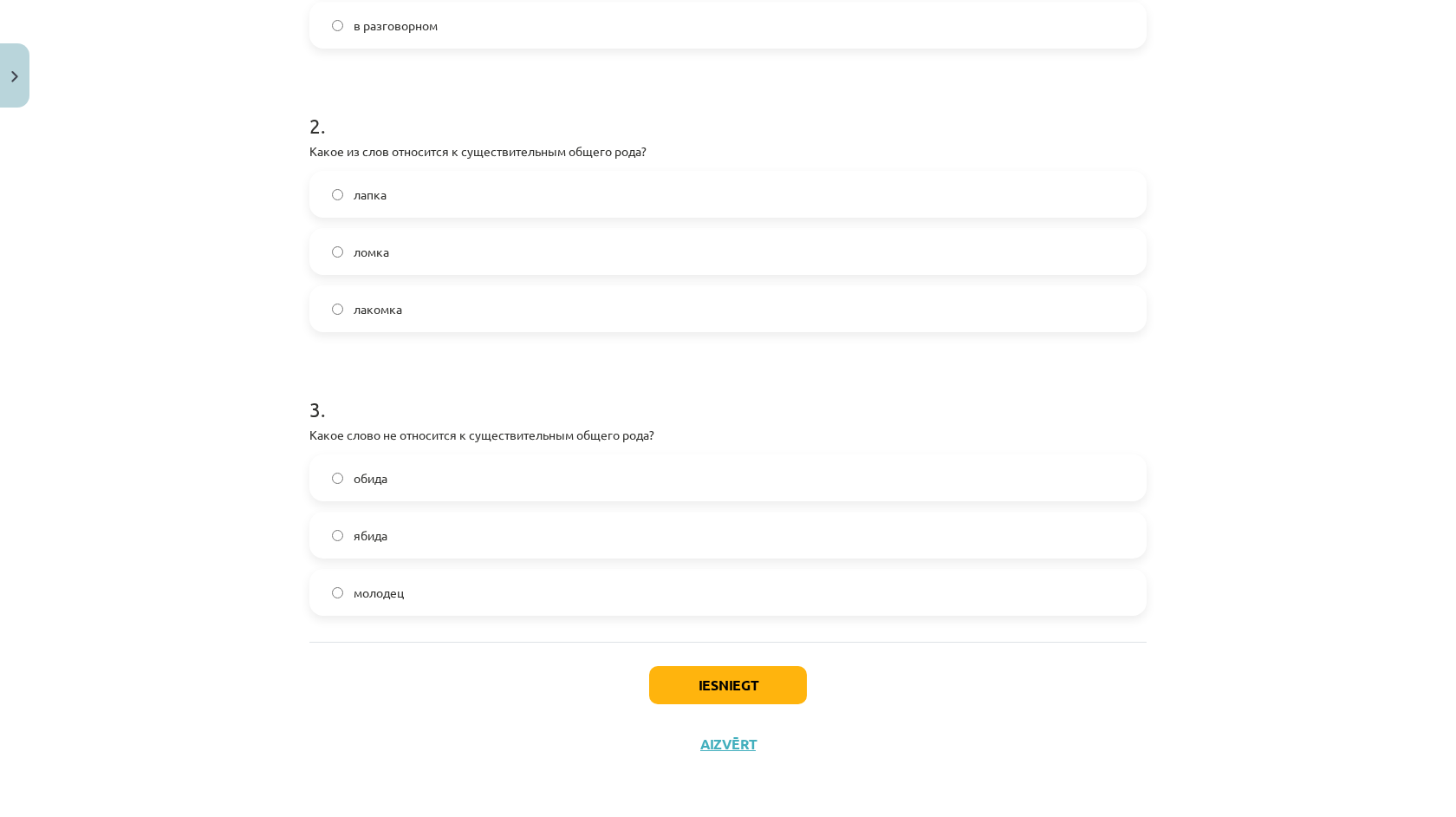
scroll to position [548, 0]
click at [351, 460] on label "обида" at bounding box center [728, 478] width 834 height 44
click at [749, 704] on div "Iesniegt Aizvērt" at bounding box center [728, 702] width 838 height 121
click at [742, 687] on button "Iesniegt" at bounding box center [728, 685] width 158 height 38
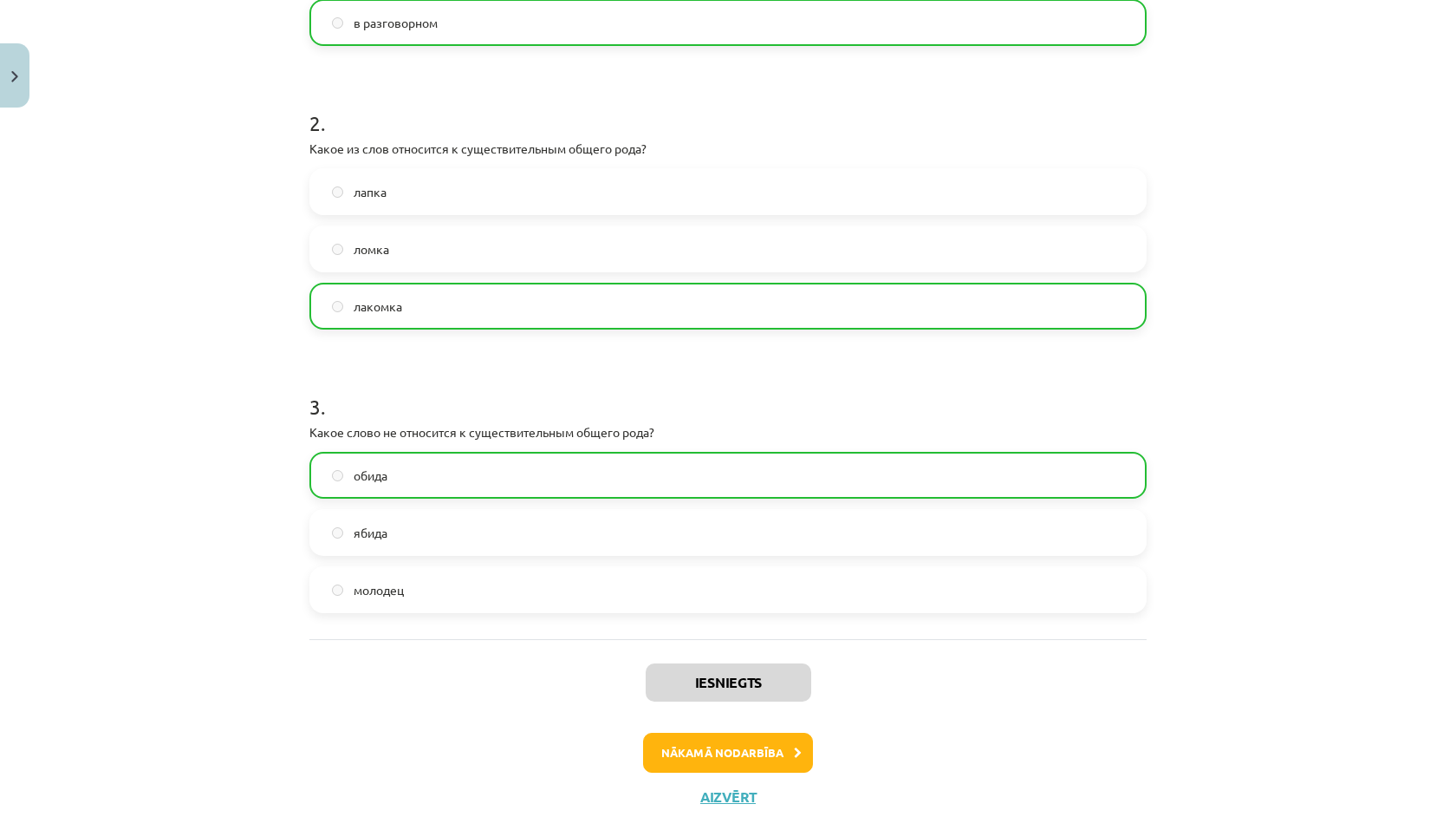
click at [752, 726] on div "Iesniegts Nākamā nodarbība Aizvērt" at bounding box center [728, 727] width 838 height 177
click at [752, 749] on button "Nākamā nodarbība" at bounding box center [728, 753] width 170 height 40
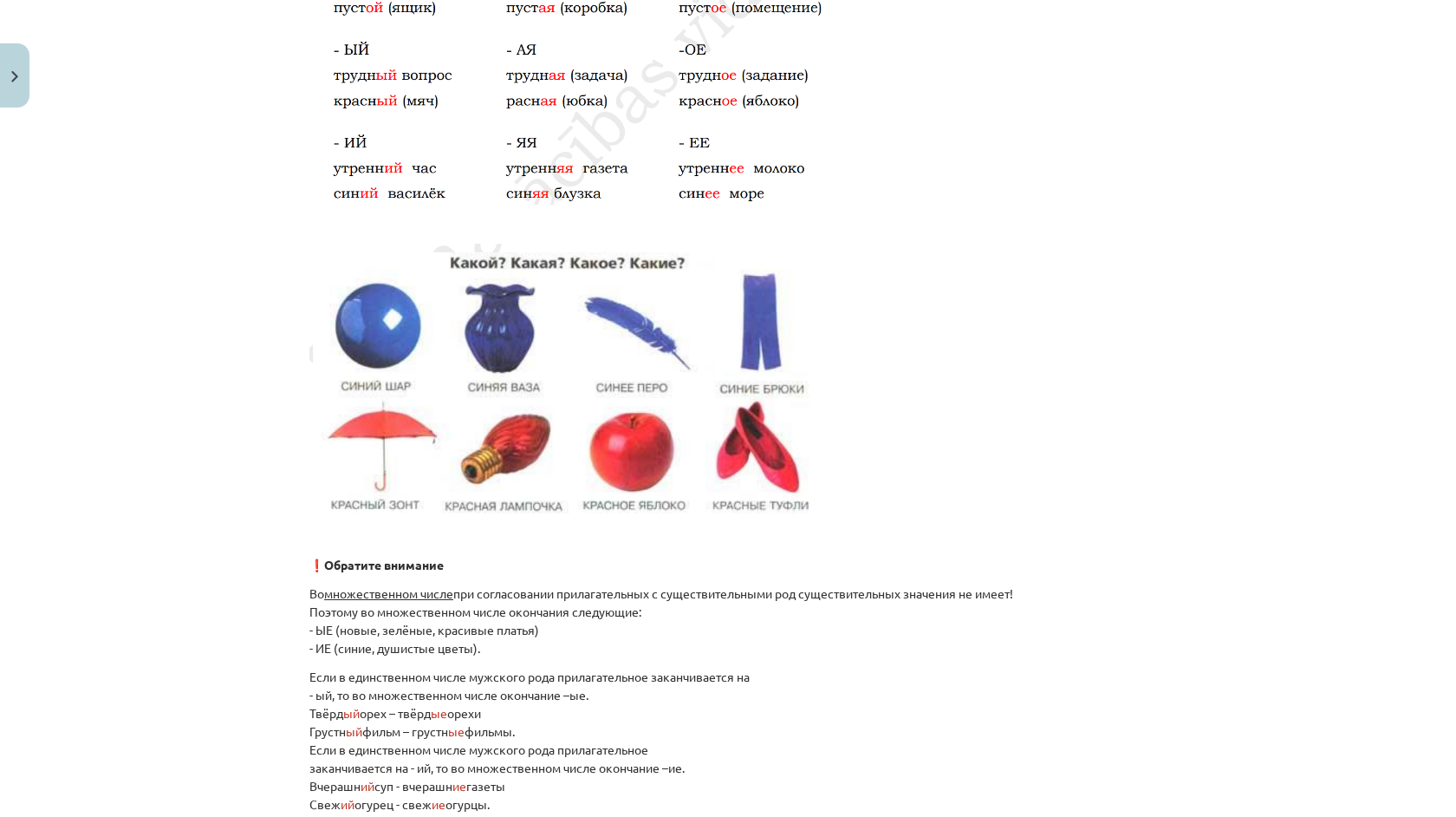
scroll to position [44, 0]
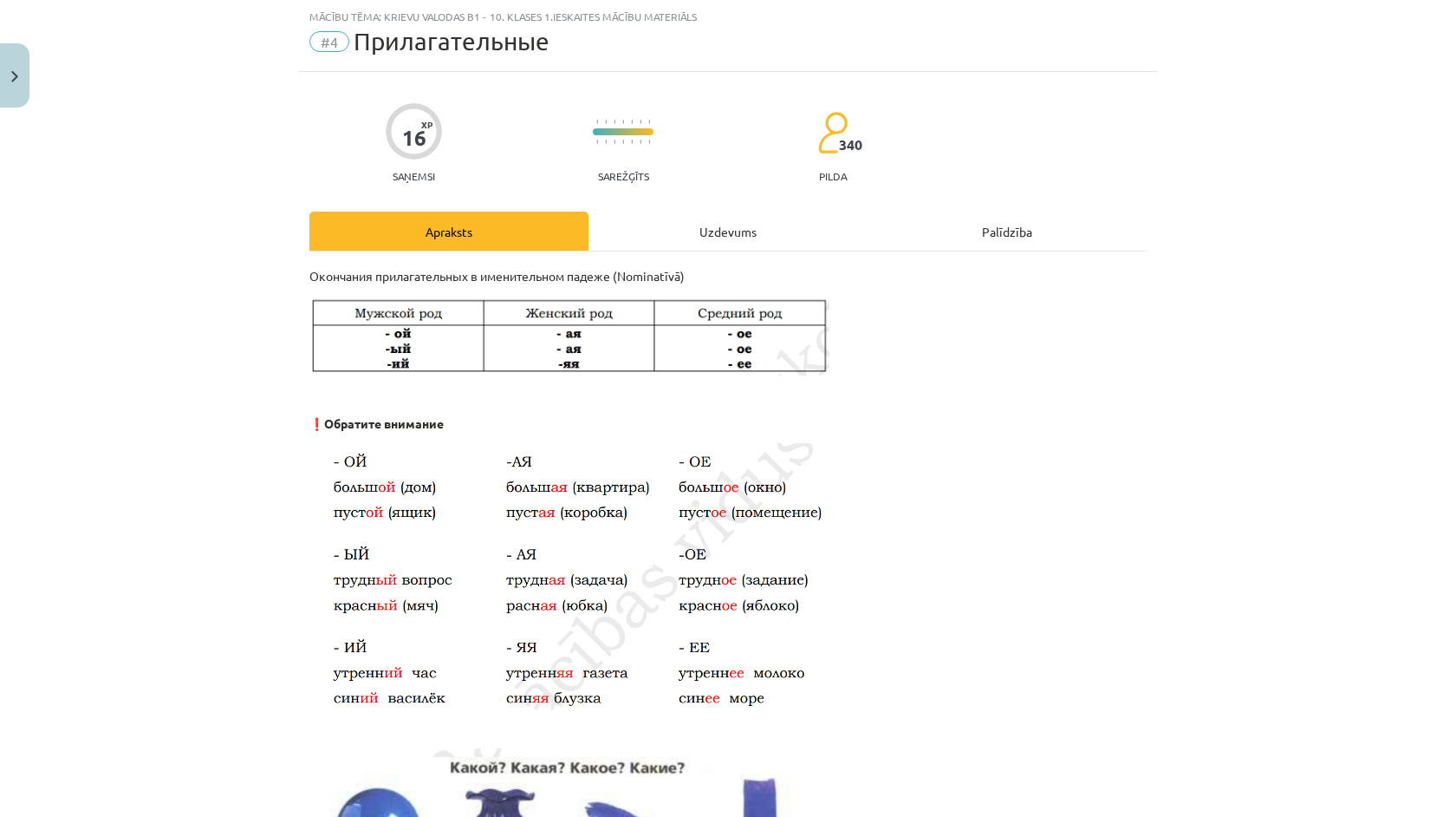
click at [681, 229] on div "Uzdevums" at bounding box center [728, 231] width 279 height 39
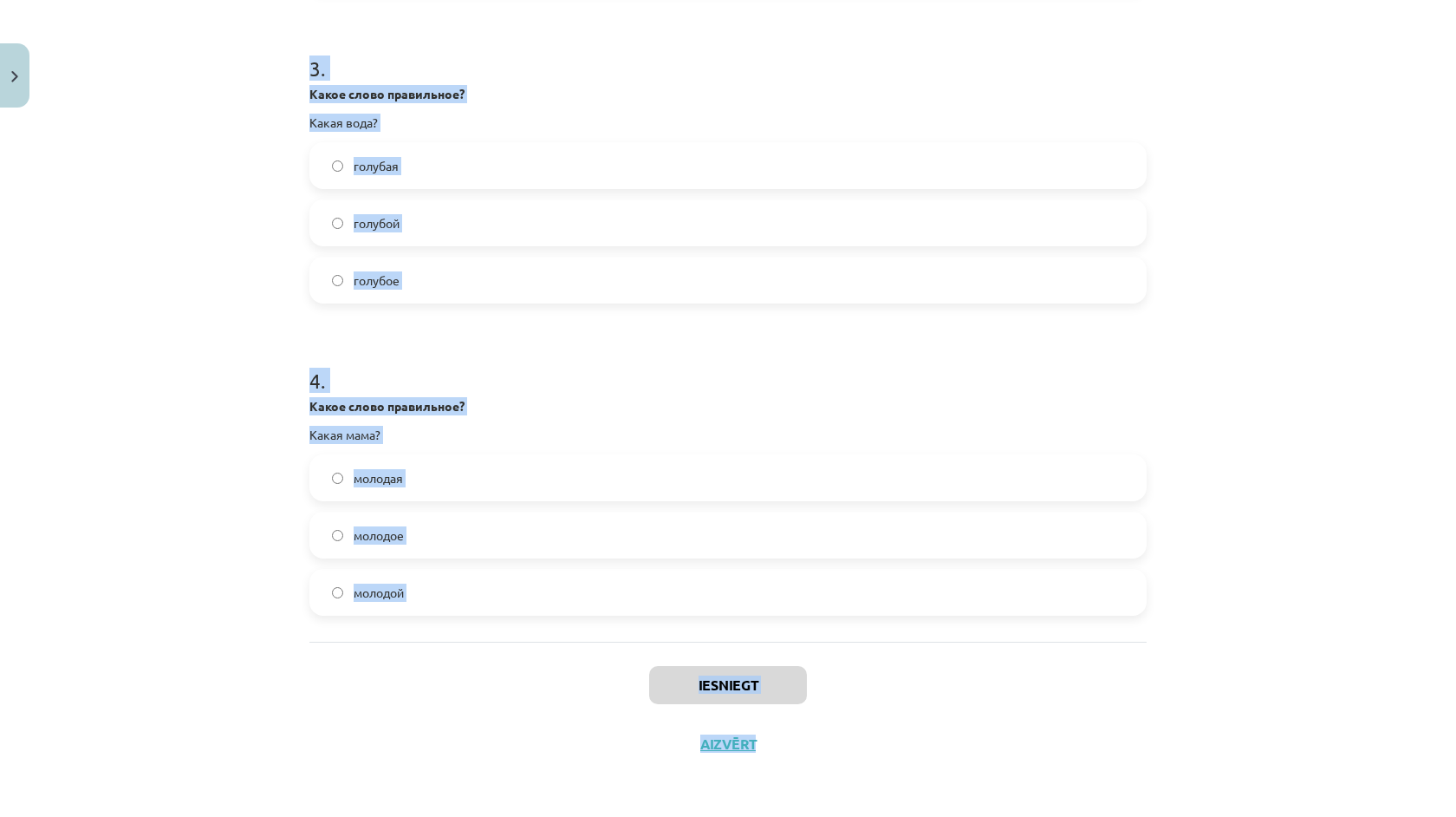
scroll to position [813, 0]
drag, startPoint x: 307, startPoint y: 343, endPoint x: 455, endPoint y: 671, distance: 359.8
copy form "1 . Выберите нужное слово зелёная... сумки улица парк 2 . Выберите нужное слово…"
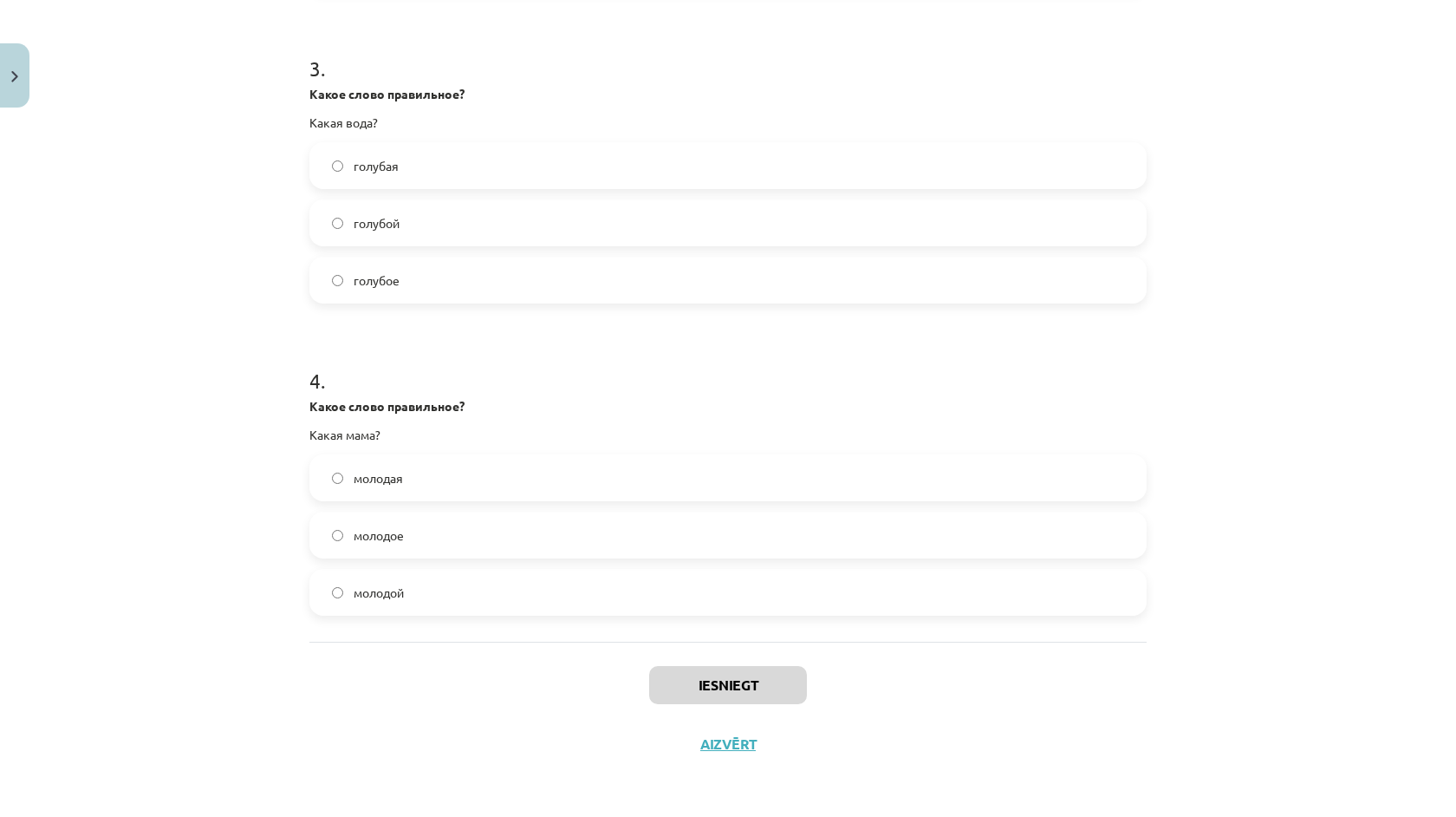
click at [111, 272] on div "Mācību tēma: Krievu valodas b1 - 10. klases 1.ieskaites mācību materiāls #4 При…" at bounding box center [728, 408] width 1456 height 817
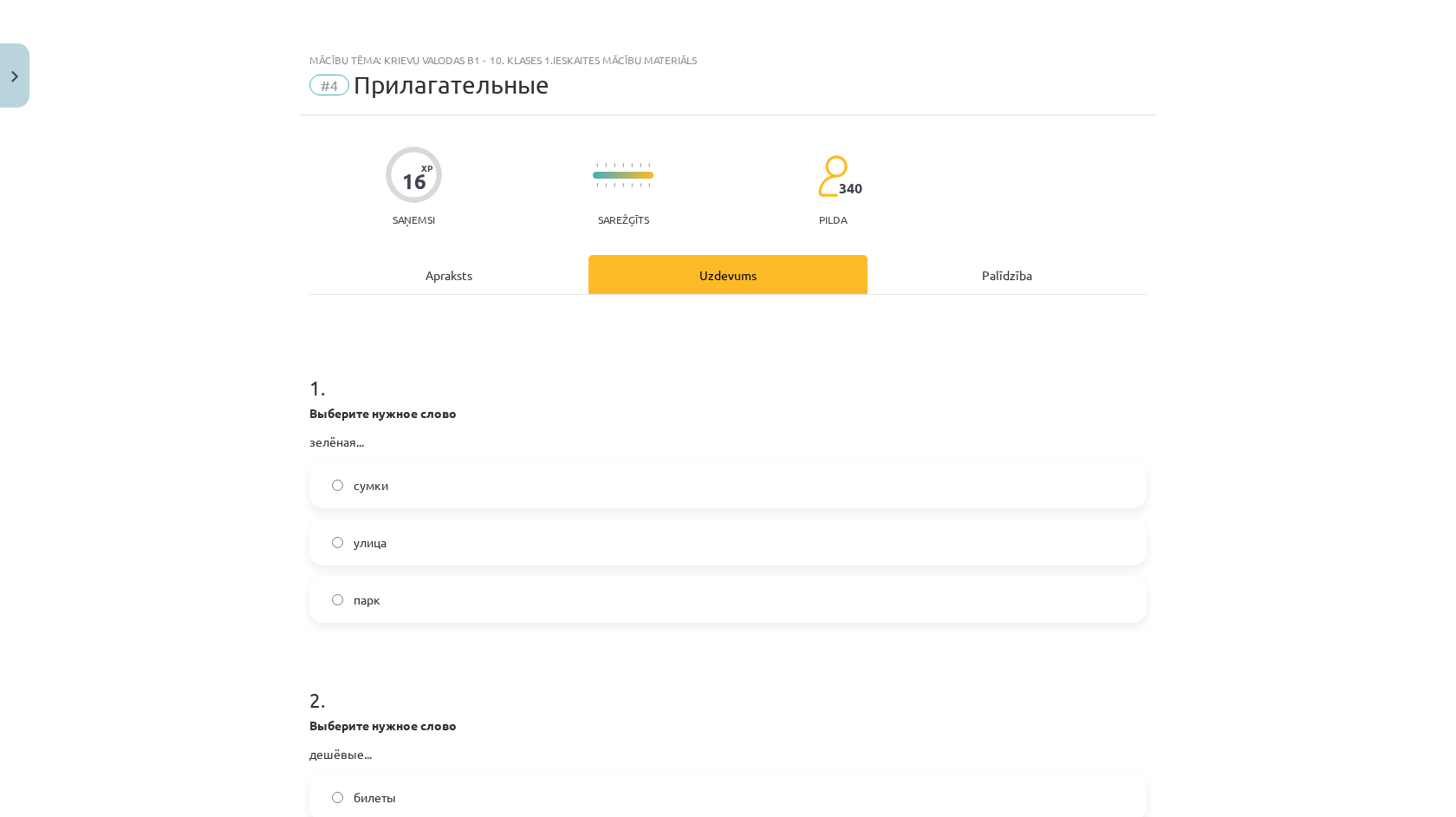
scroll to position [0, 0]
click at [344, 537] on label "улица" at bounding box center [728, 543] width 834 height 44
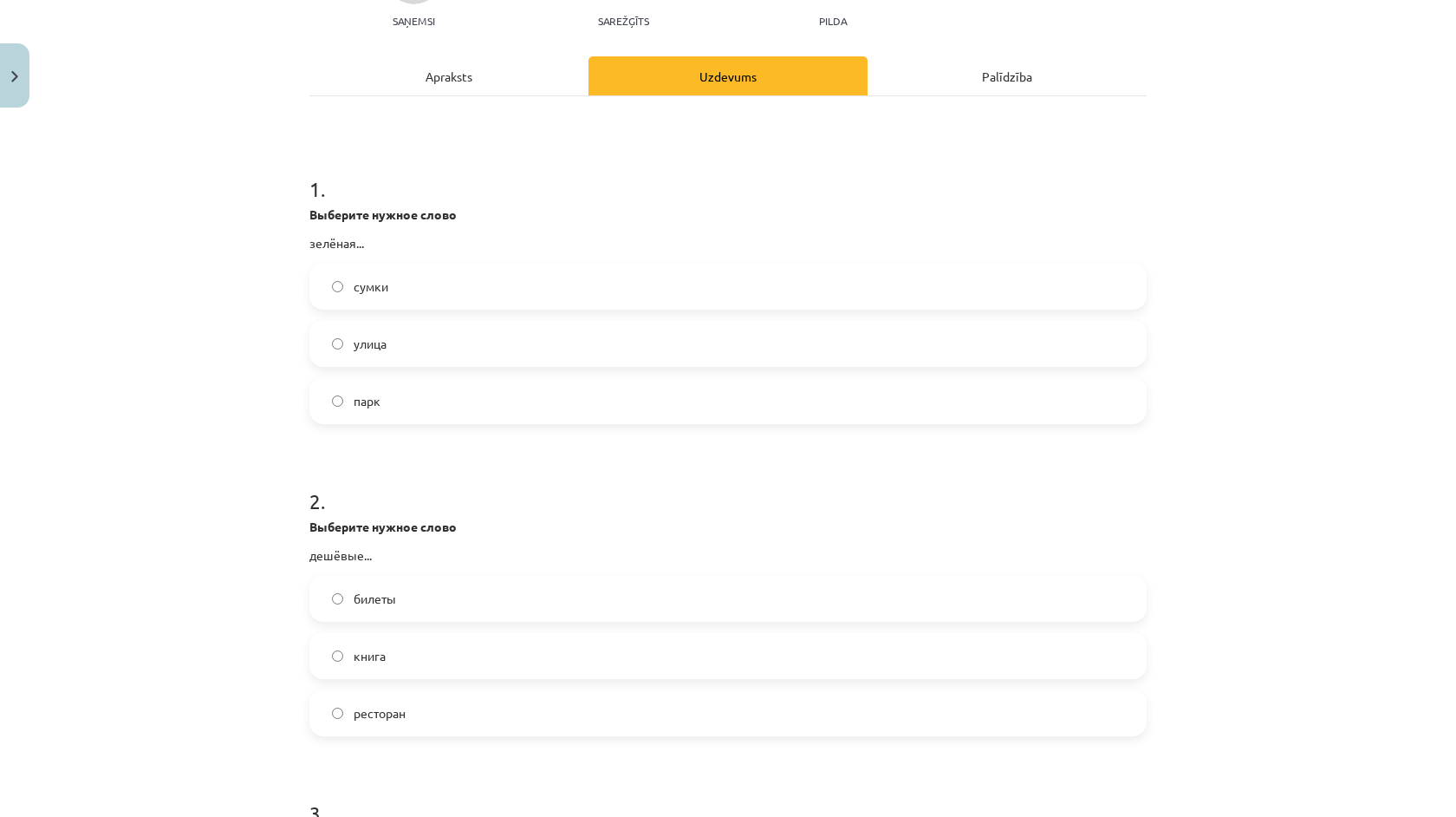
scroll to position [201, 0]
click at [330, 588] on label "билеты" at bounding box center [728, 596] width 834 height 44
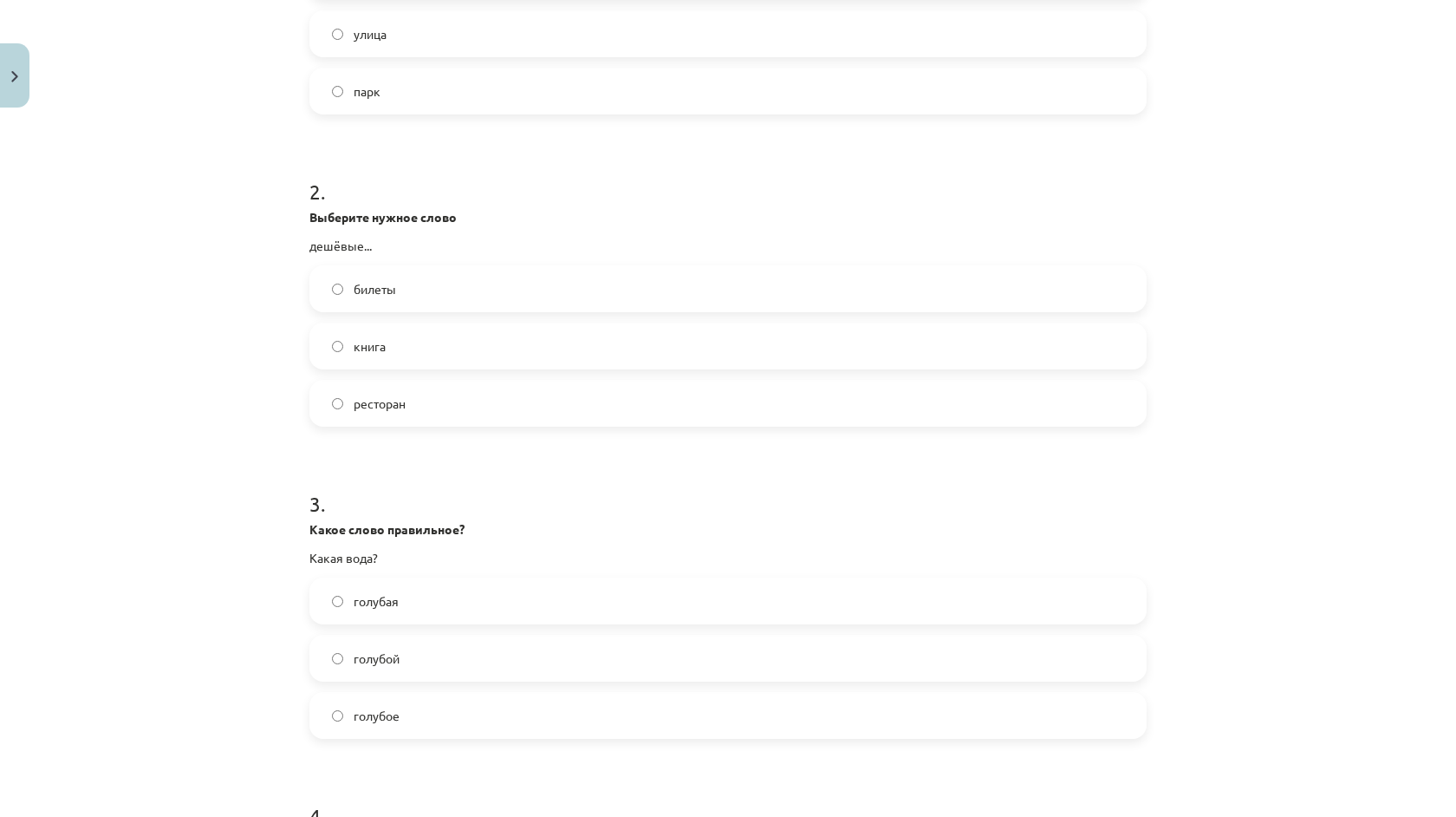
scroll to position [511, 0]
click at [336, 605] on label "голубая" at bounding box center [728, 599] width 834 height 44
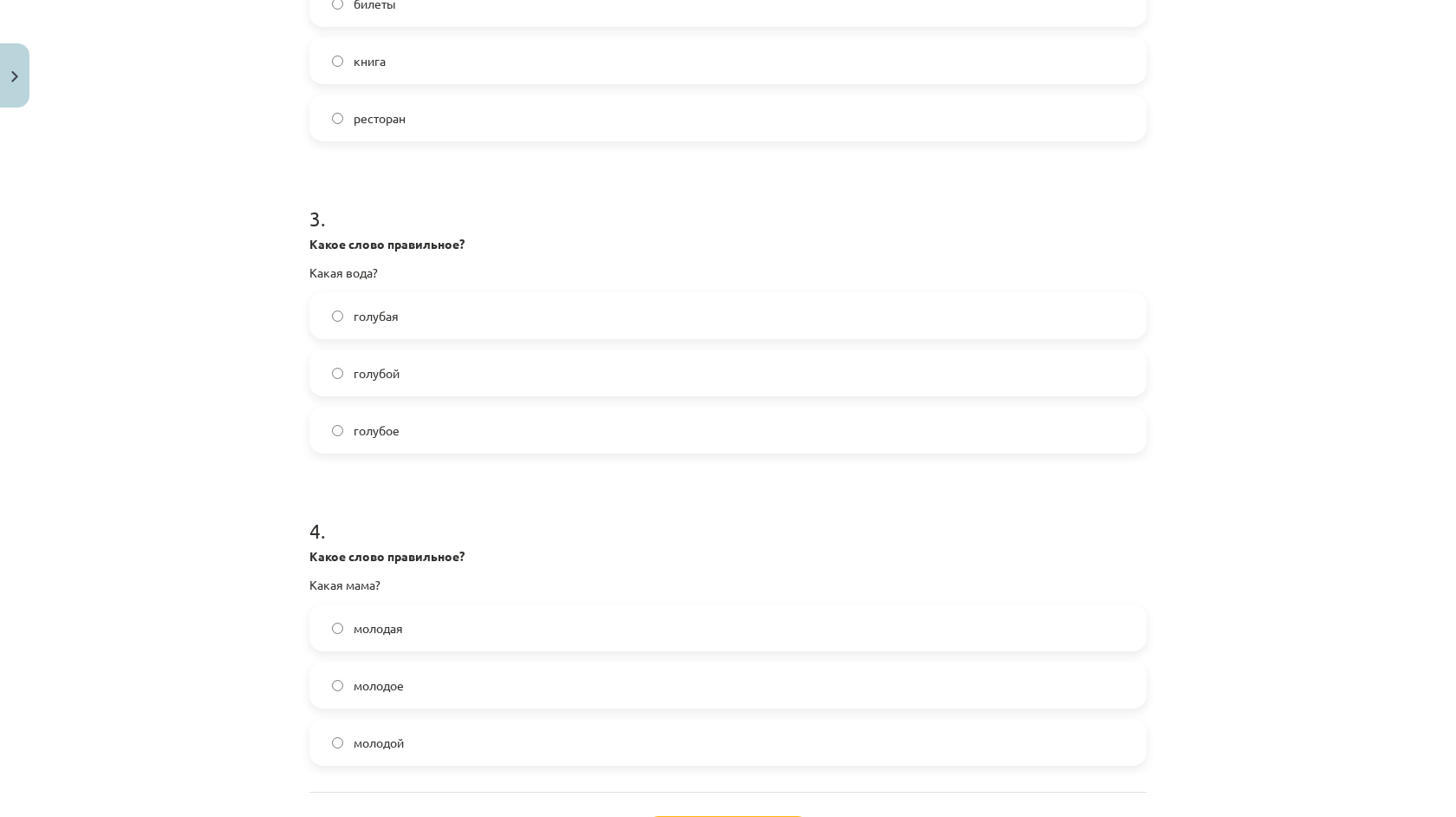
scroll to position [803, 0]
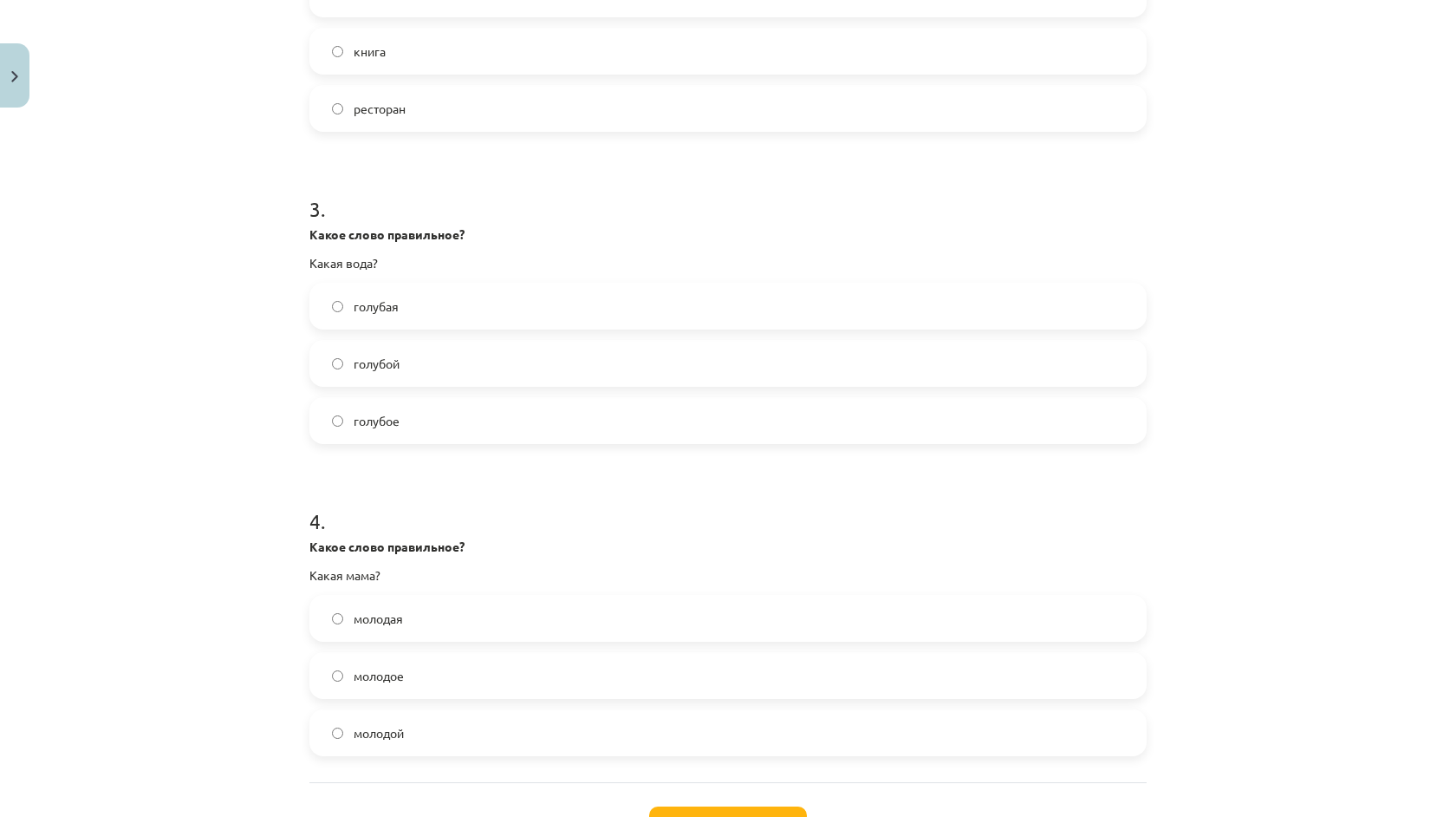
click at [344, 609] on label "молодая" at bounding box center [728, 619] width 834 height 44
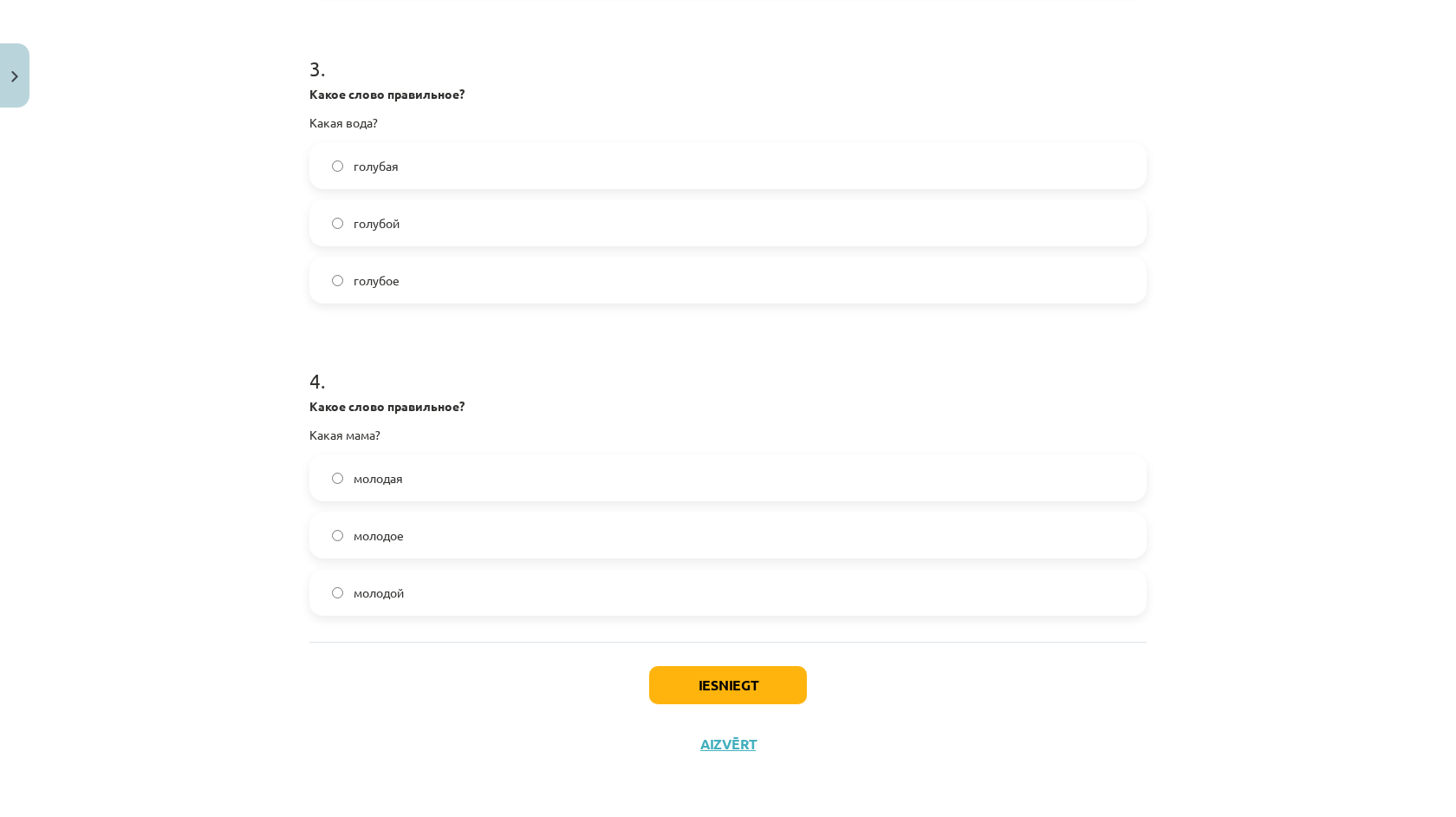
scroll to position [946, 0]
click at [731, 674] on button "Iesniegt" at bounding box center [728, 685] width 158 height 38
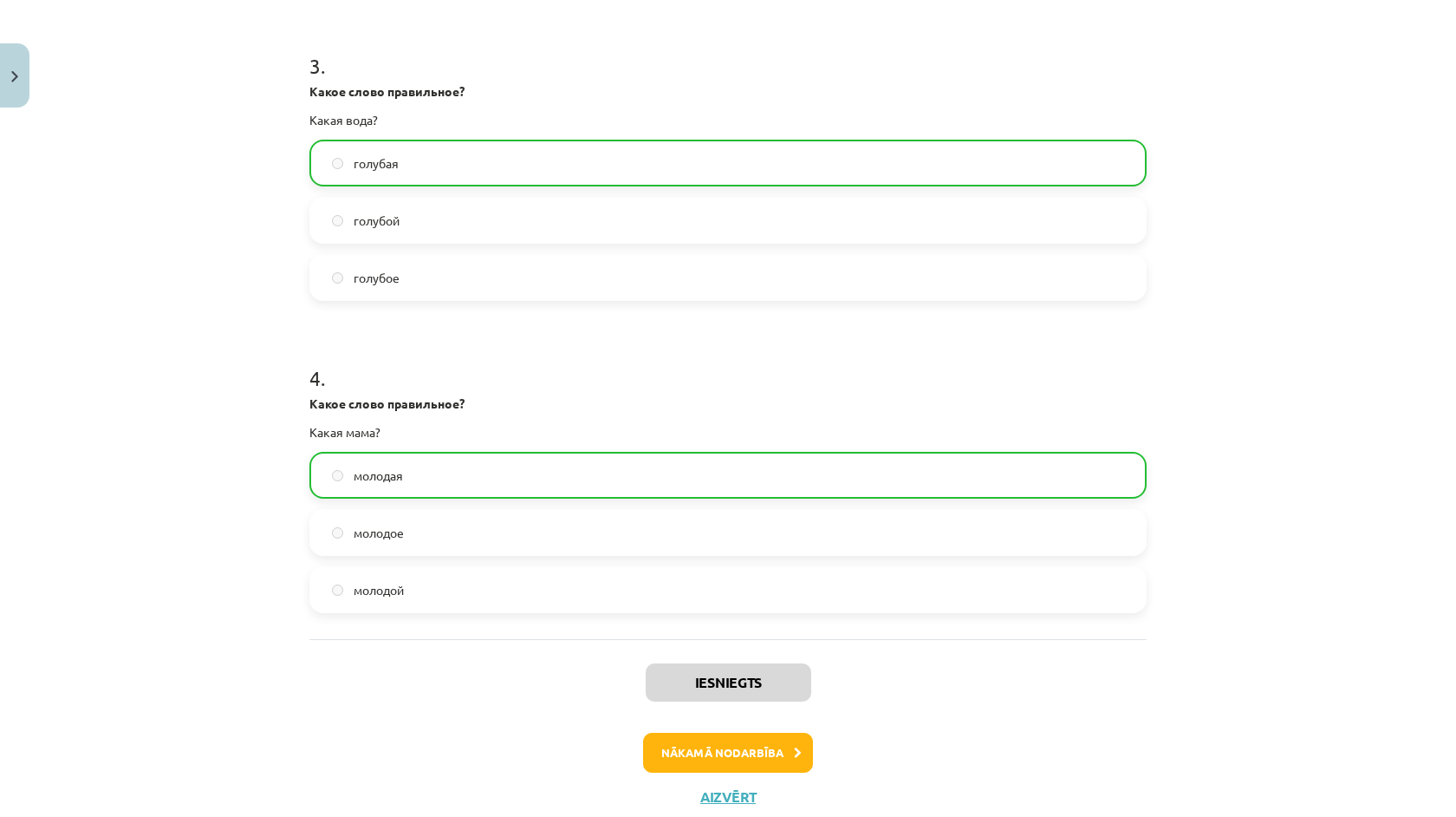
click at [721, 746] on button "Nākamā nodarbība" at bounding box center [728, 753] width 170 height 40
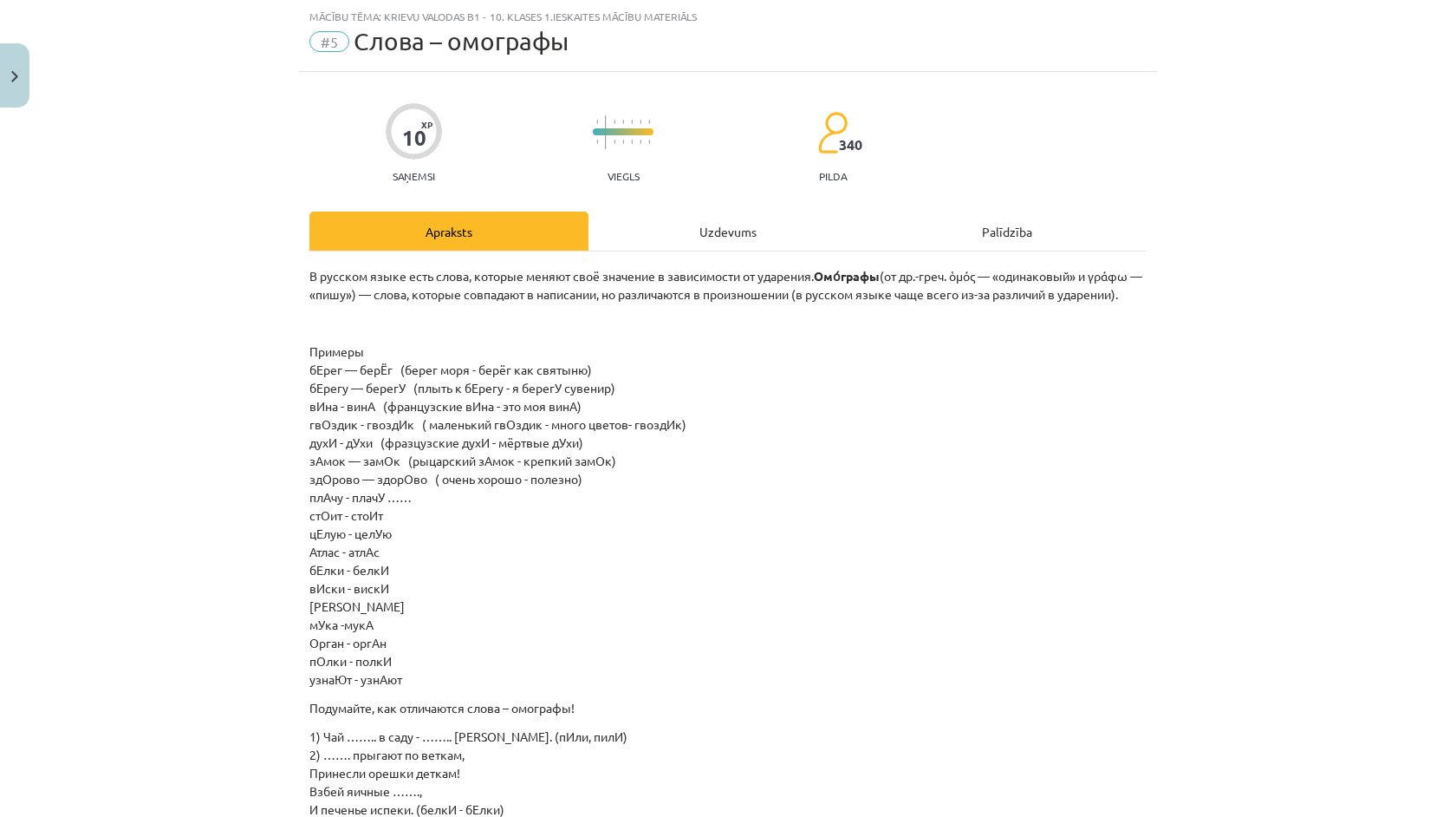
click at [691, 217] on div "Uzdevums" at bounding box center [728, 231] width 279 height 39
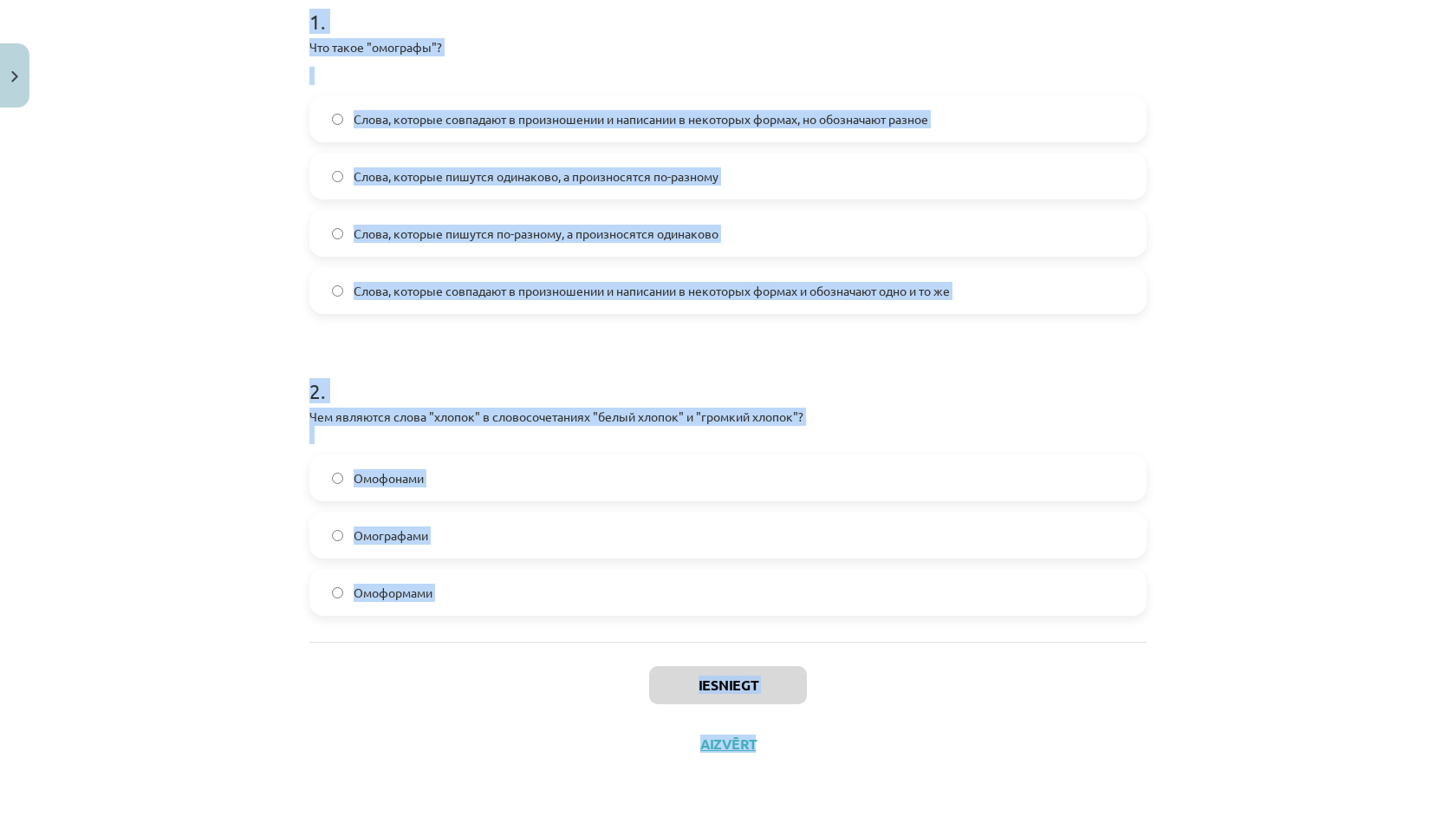
scroll to position [883, 0]
drag, startPoint x: 305, startPoint y: 340, endPoint x: 327, endPoint y: 654, distance: 314.8
click at [329, 654] on div "10 XP Saņemsi Viegls 340 pilda Apraksts Uzdevums Palīdzība 1 . Что такое "омогр…" at bounding box center [728, 261] width 859 height 1024
copy form "1 . Что такое "омографы"? Слова, которые совпадают в произношении и написании в…"
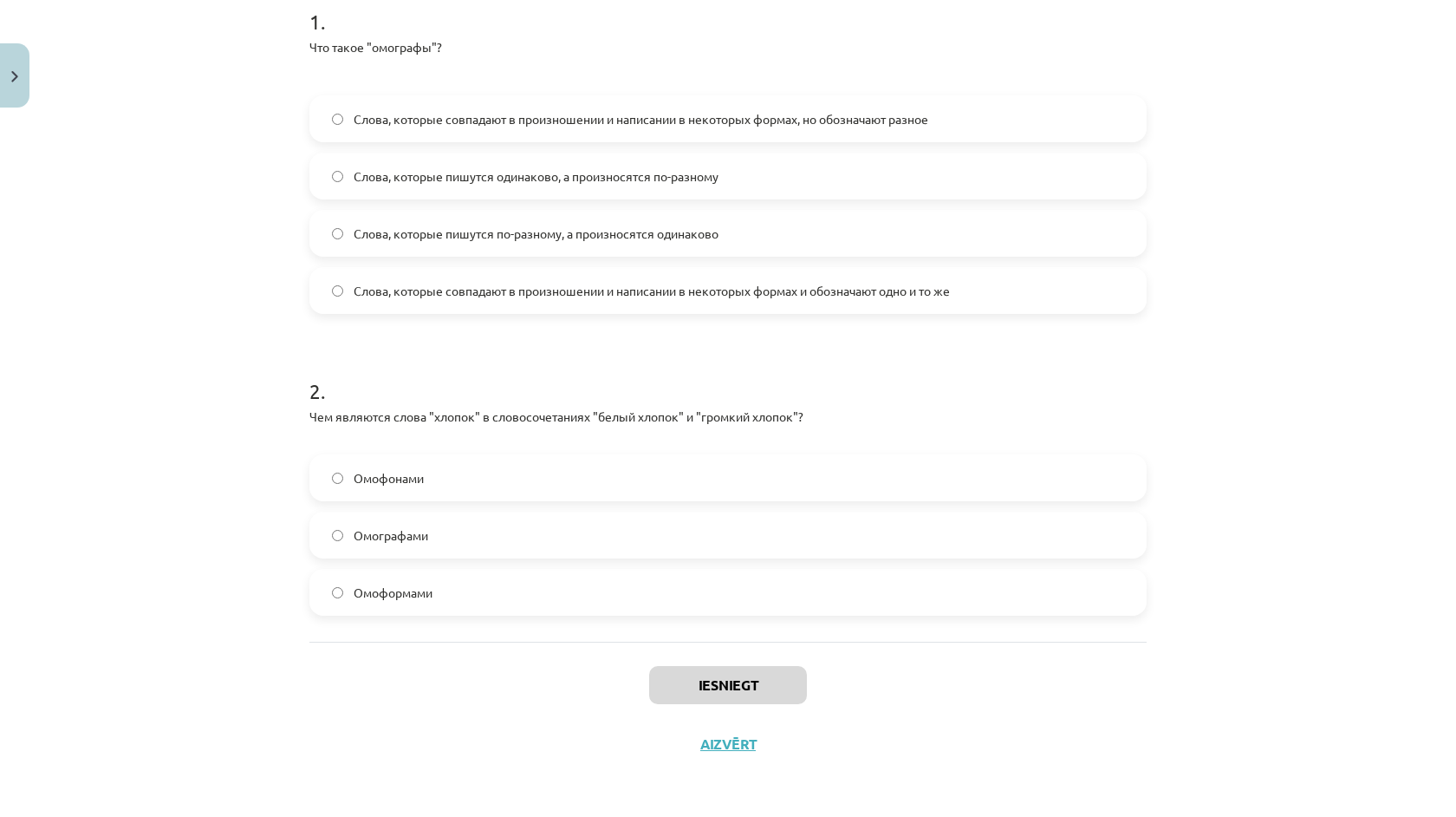
click at [183, 580] on div "Mācību tēma: Krievu valodas b1 - 10. klases 1.ieskaites mācību materiāls #5 Сло…" at bounding box center [728, 408] width 1456 height 817
click at [456, 168] on span "Слова, которые пишутся одинаково, а произносятся по-разному" at bounding box center [536, 177] width 365 height 18
click at [385, 603] on label "Омоформами" at bounding box center [728, 592] width 834 height 44
click at [714, 685] on button "Iesniegt" at bounding box center [728, 685] width 158 height 38
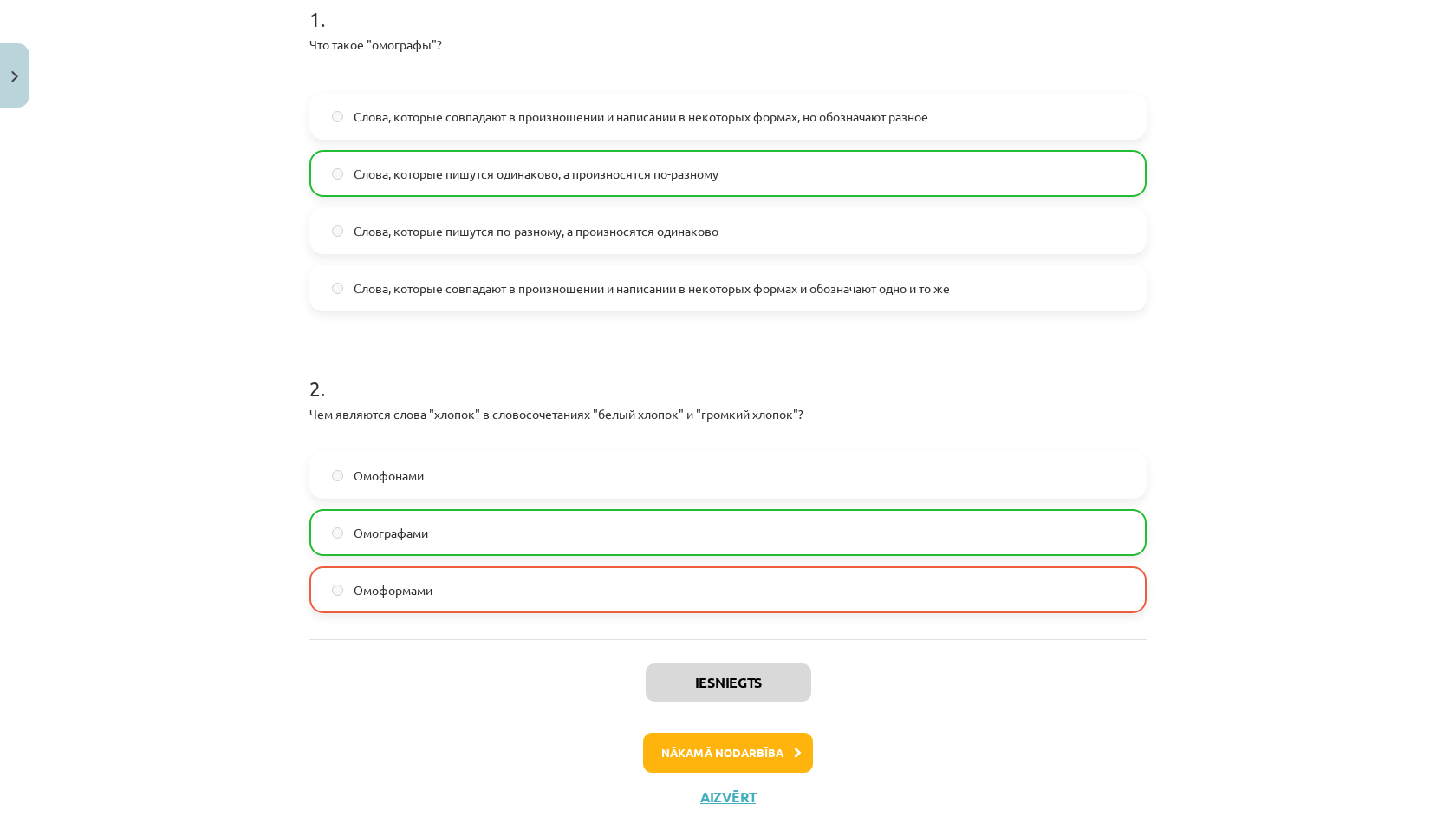
click at [686, 743] on button "Nākamā nodarbība" at bounding box center [728, 753] width 170 height 40
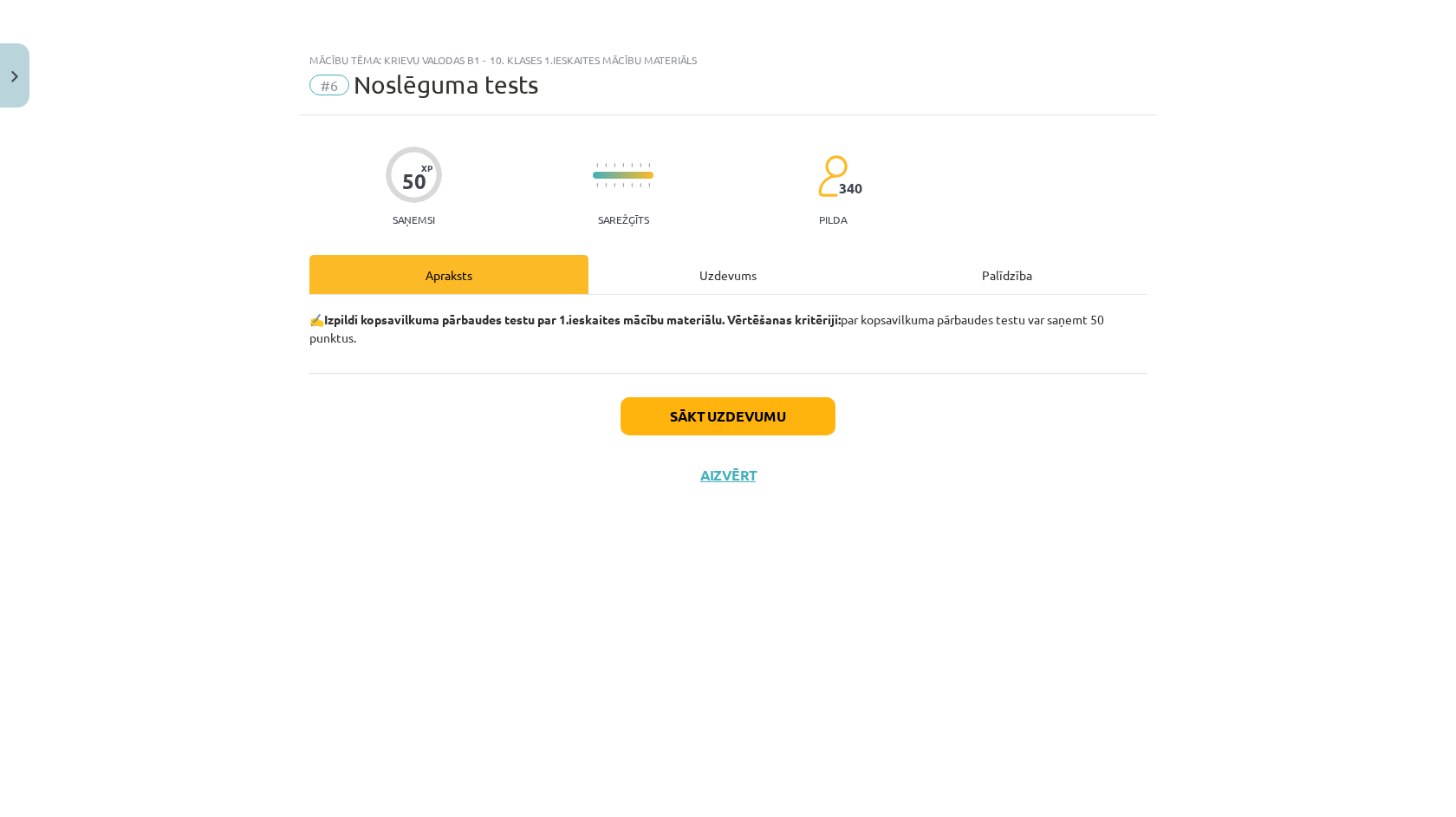
click at [711, 276] on div "Uzdevums" at bounding box center [728, 274] width 279 height 39
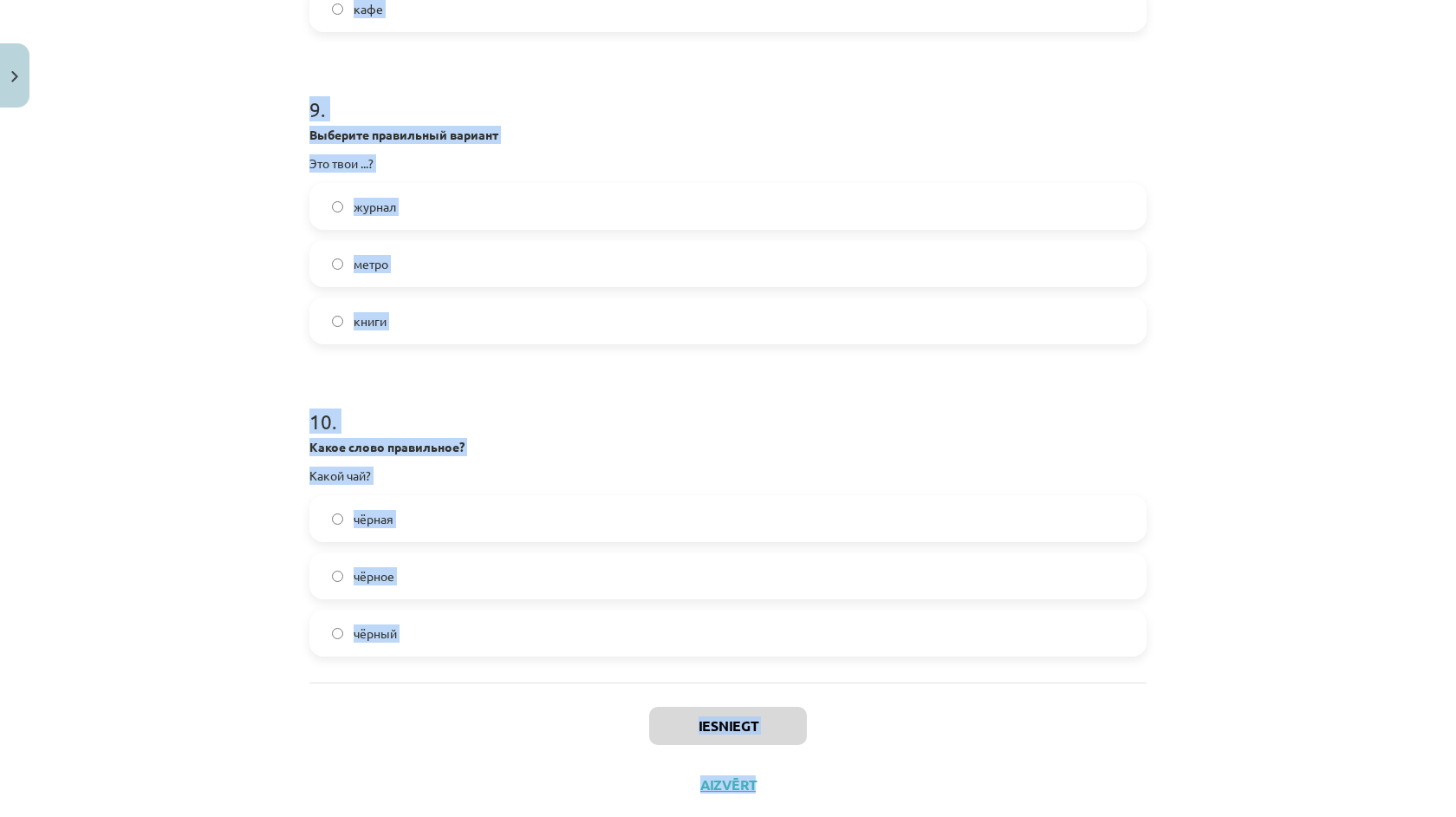
scroll to position [2762, 0]
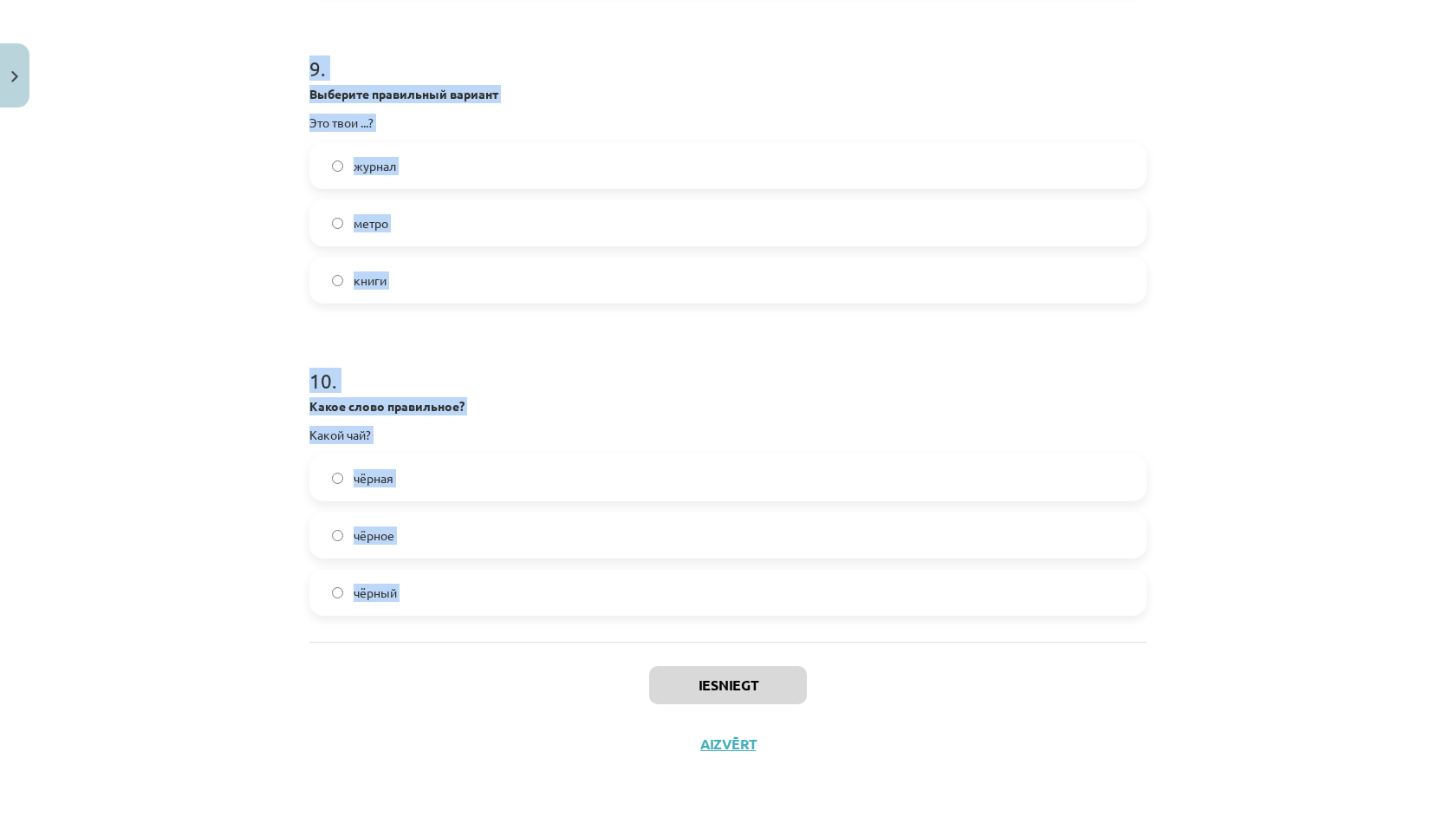
drag, startPoint x: 307, startPoint y: 378, endPoint x: 522, endPoint y: 648, distance: 345.1
copy form "1 . Выберите правильный вариант Это твой...? сестры пальто город 2 . Как правил…"
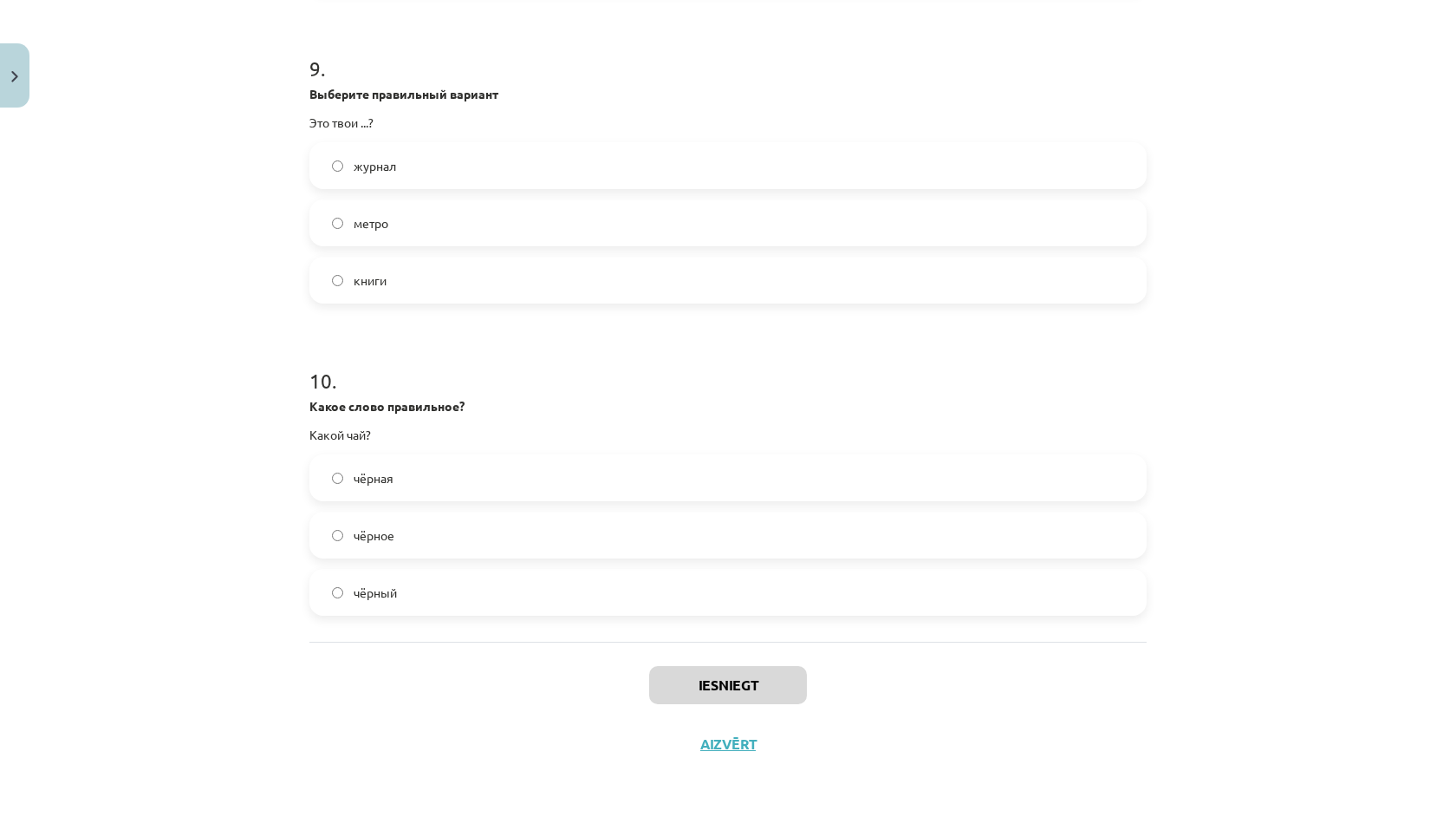
click at [149, 179] on div "Mācību tēma: Krievu valodas b1 - 10. klases 1.ieskaites mācību materiāls #6 Nos…" at bounding box center [728, 408] width 1456 height 817
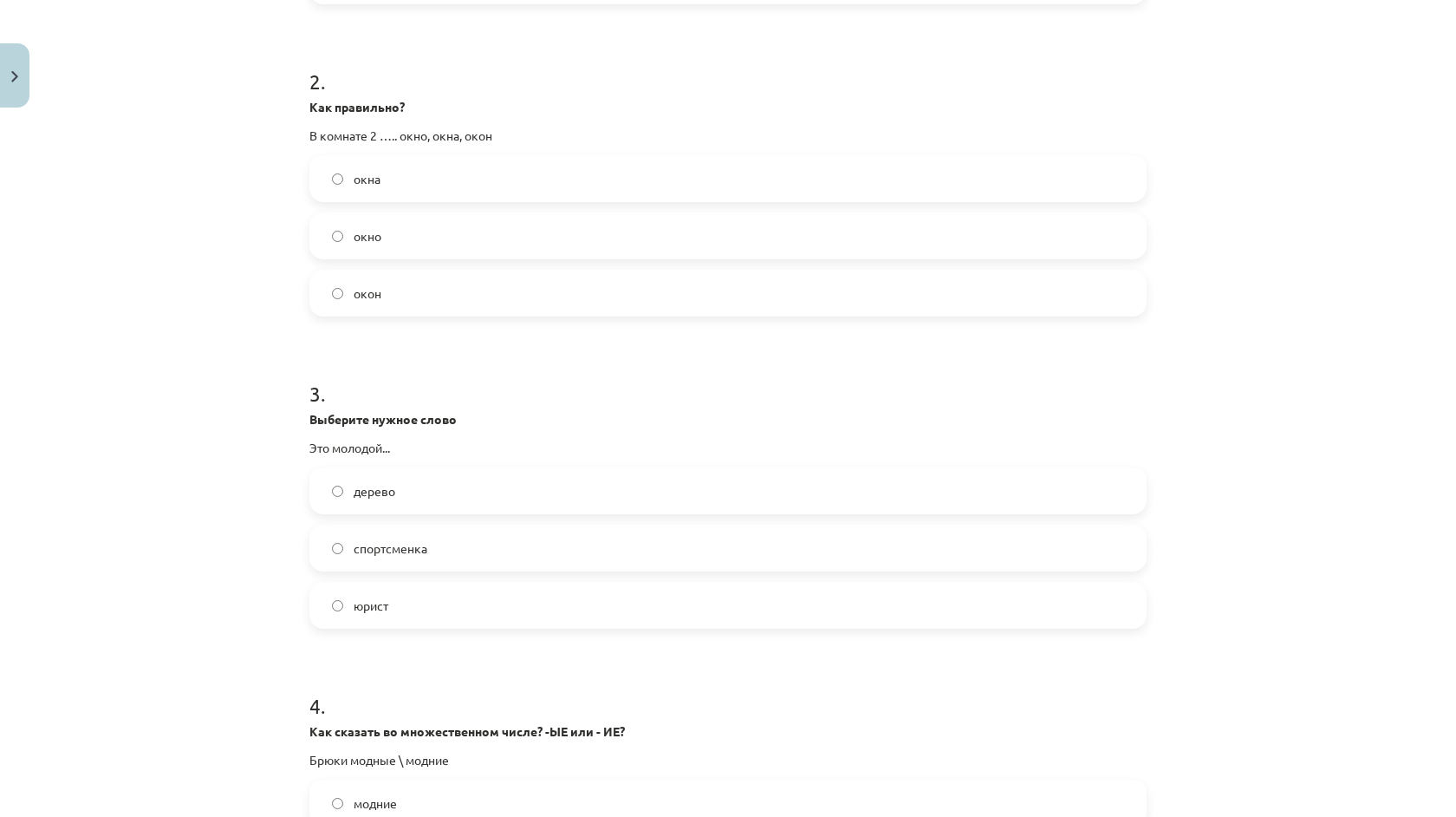
scroll to position [273, 0]
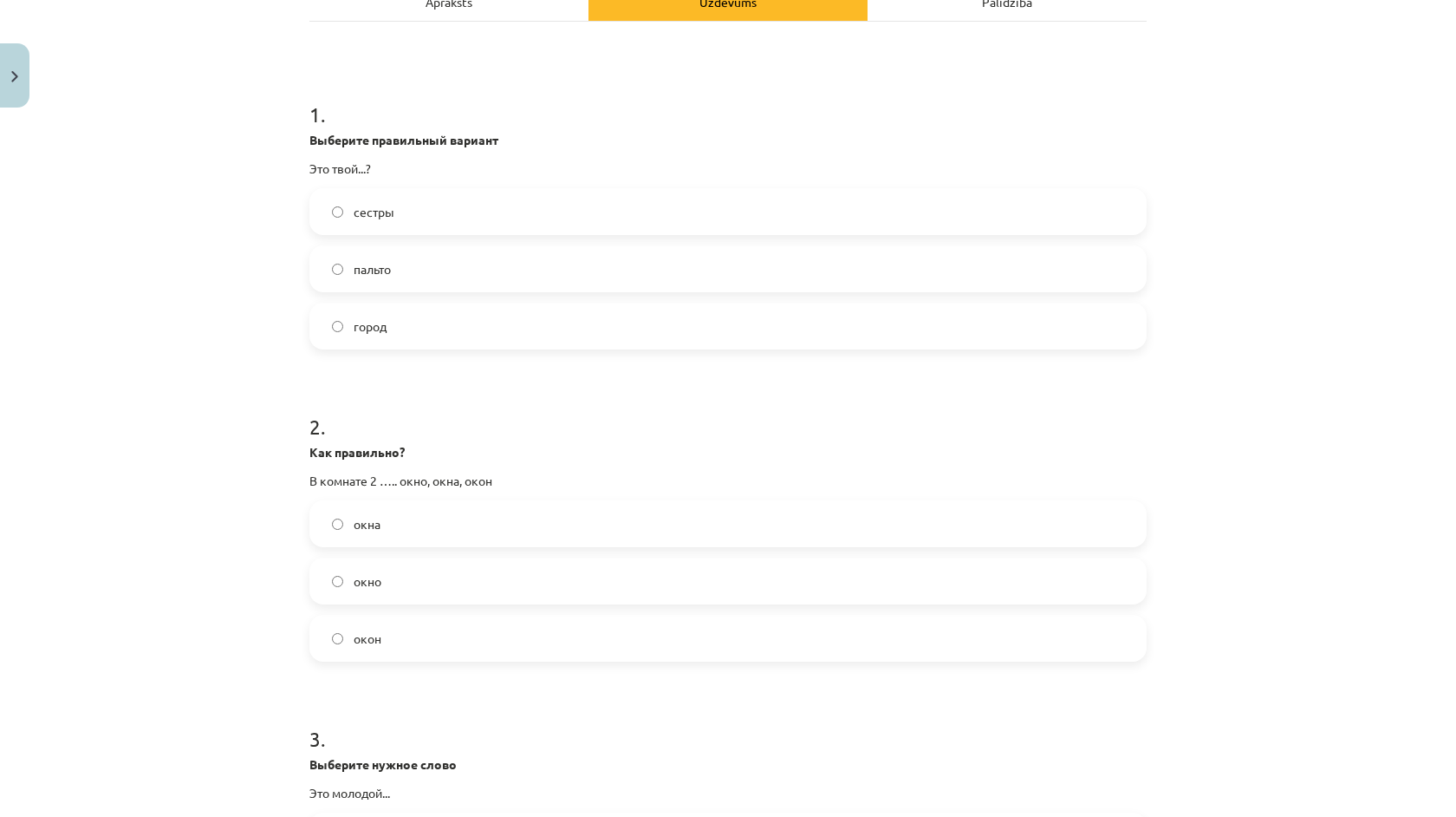
click at [386, 263] on span "пальто" at bounding box center [372, 269] width 38 height 18
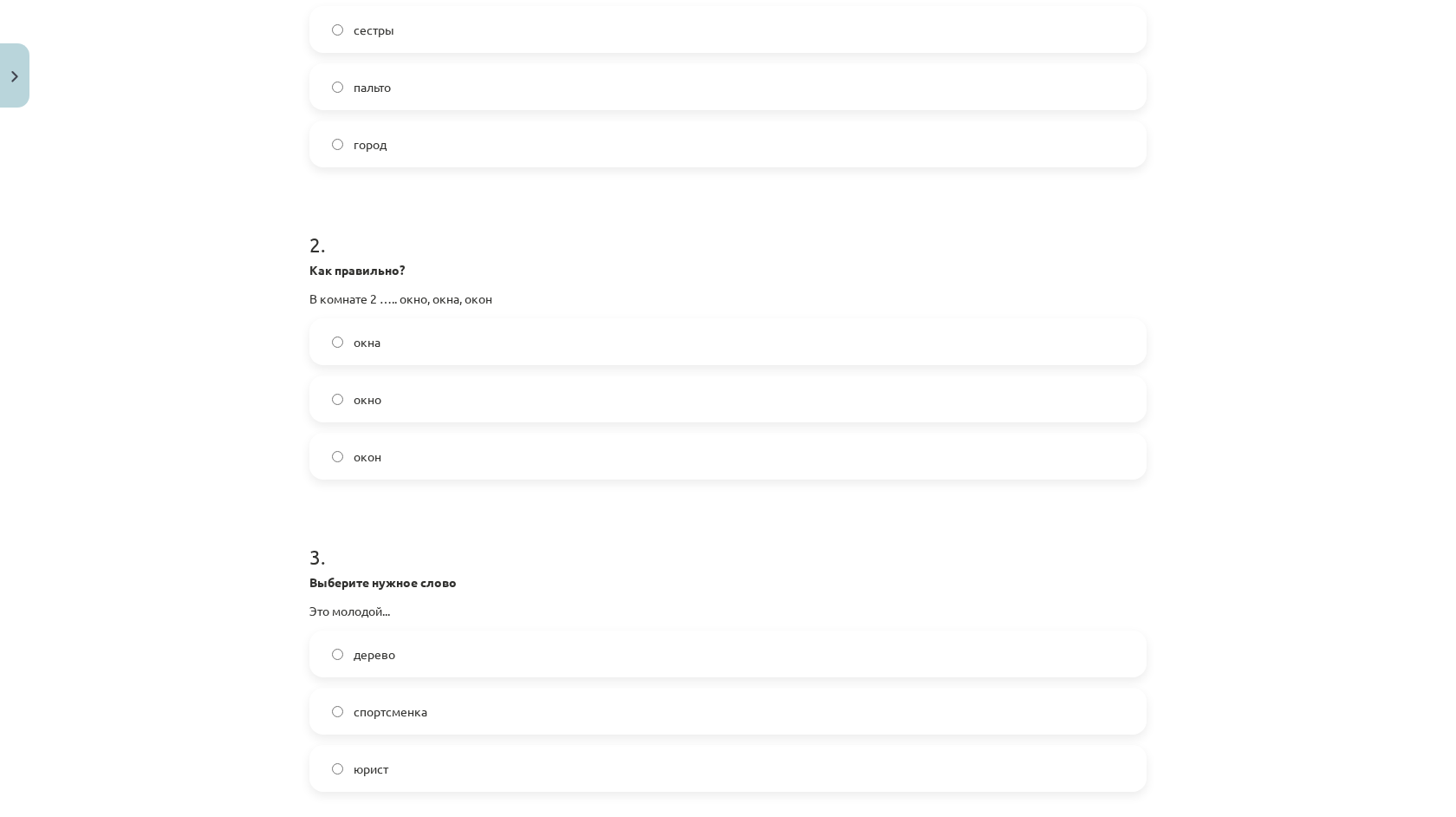
scroll to position [543, 0]
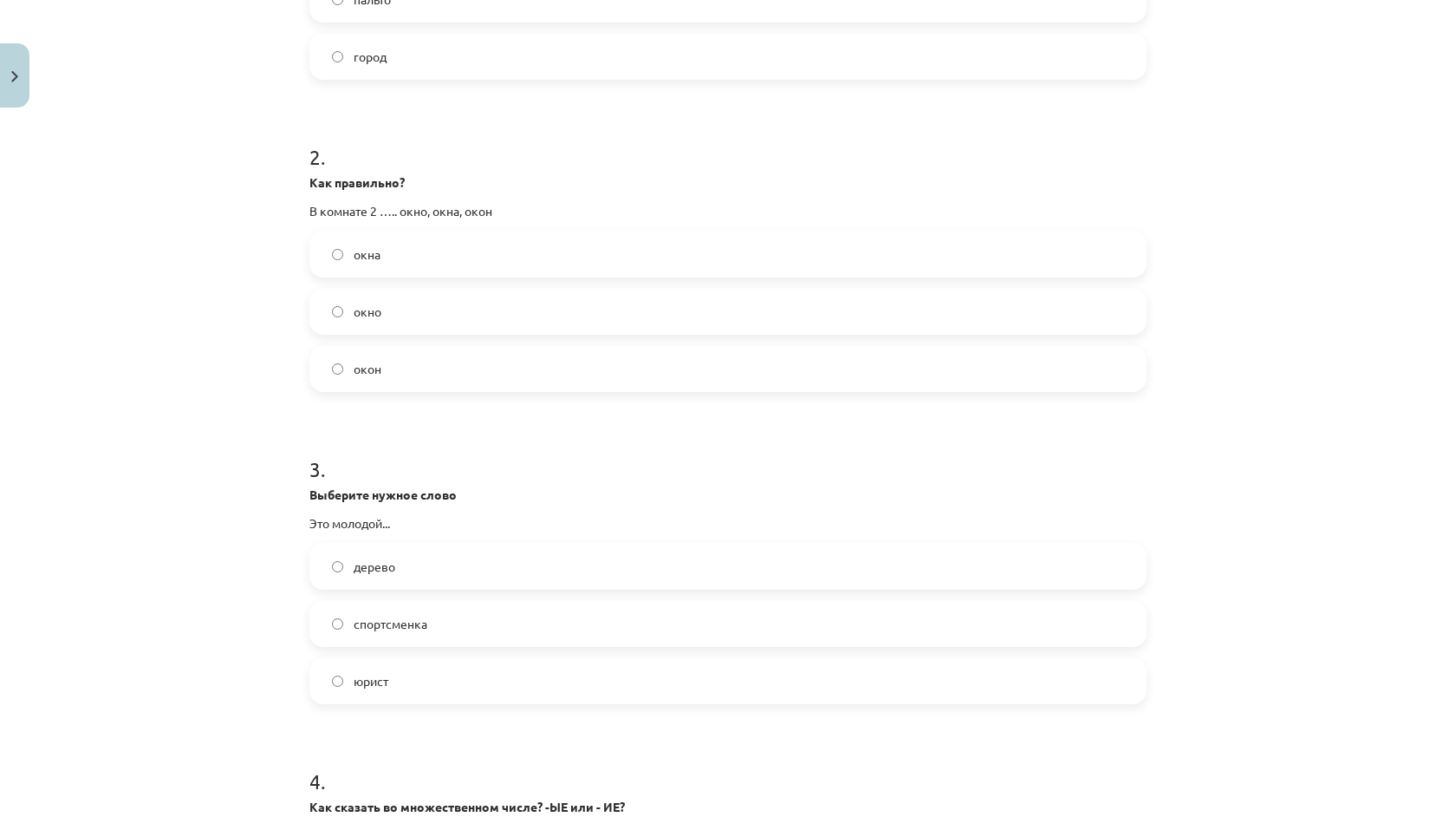
click at [411, 206] on p "В комнате 2 ….. окно, окна, окон" at bounding box center [728, 211] width 838 height 18
click at [411, 251] on label "окна" at bounding box center [728, 254] width 834 height 44
click at [342, 663] on label "юрист" at bounding box center [728, 681] width 834 height 44
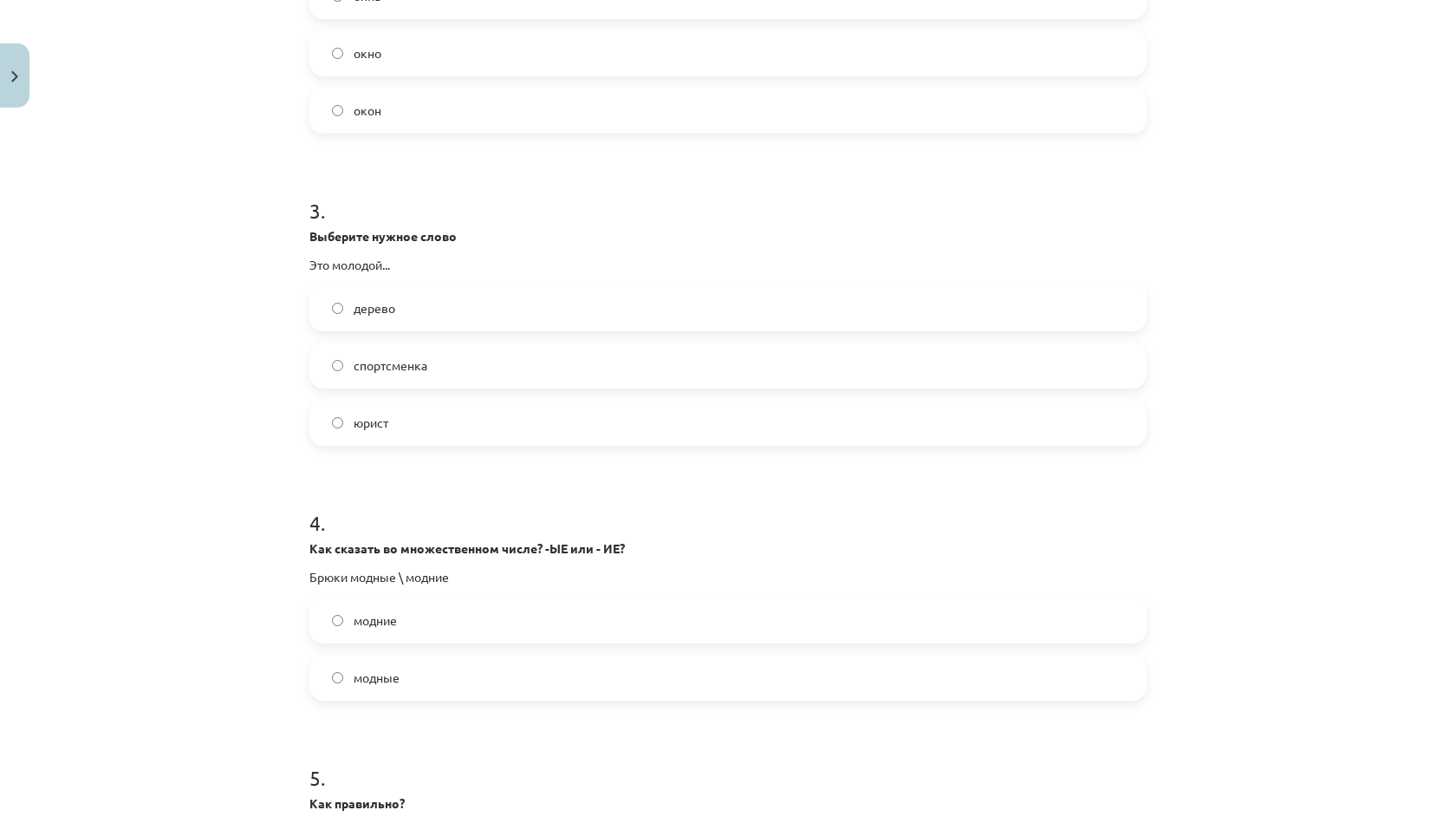
scroll to position [1176, 0]
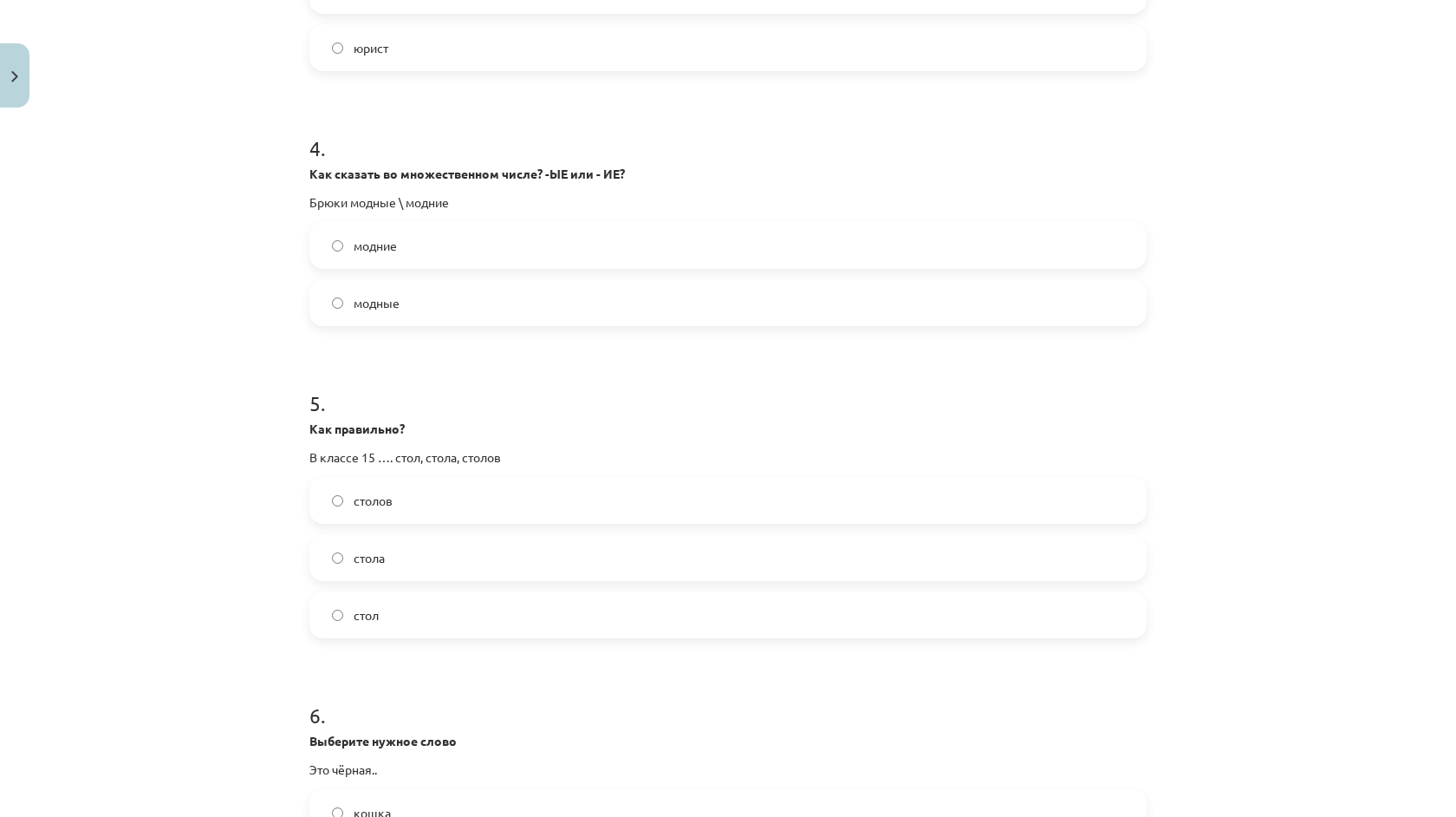
click at [411, 257] on label "модние" at bounding box center [728, 246] width 834 height 44
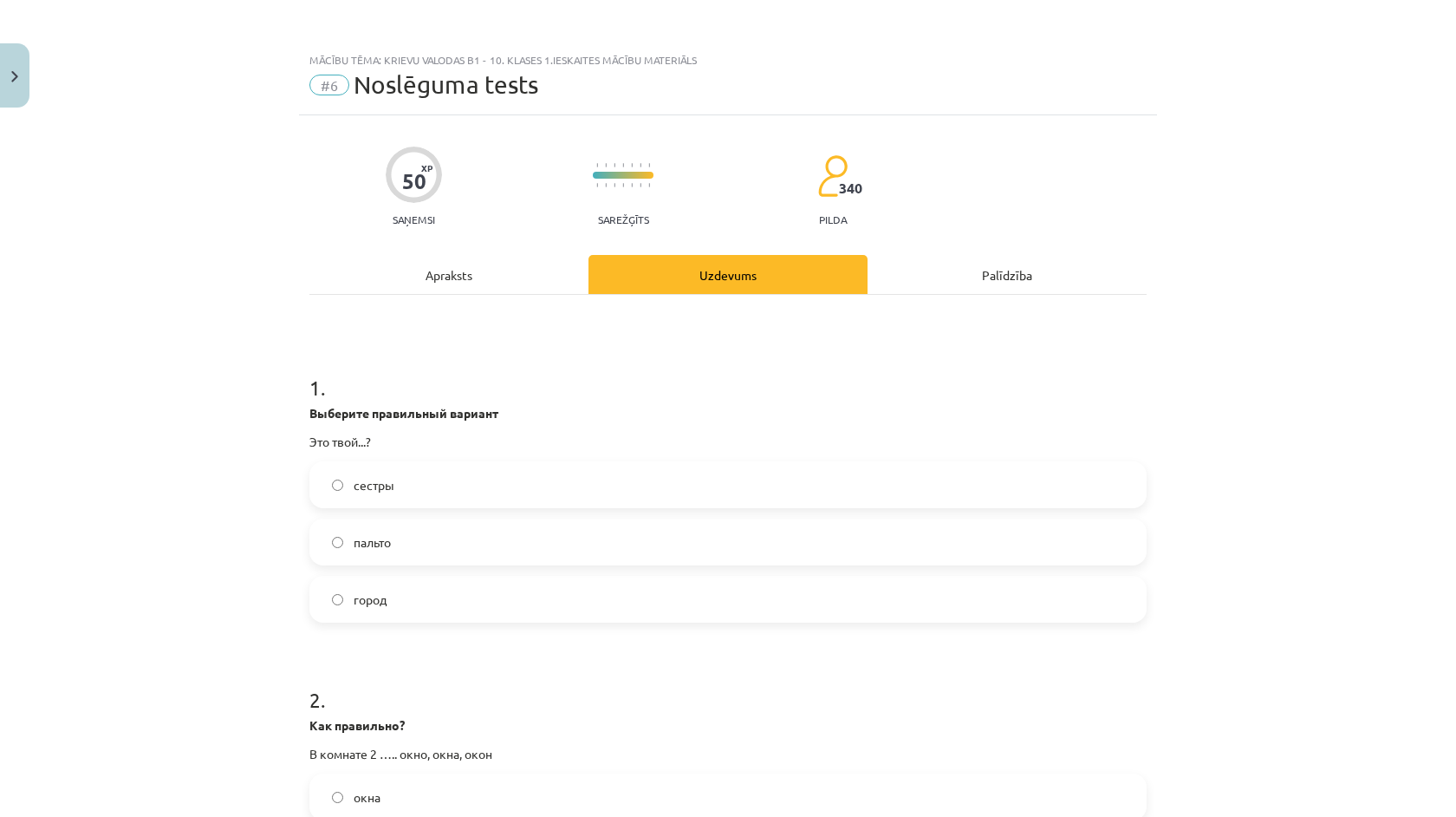
scroll to position [1401, 0]
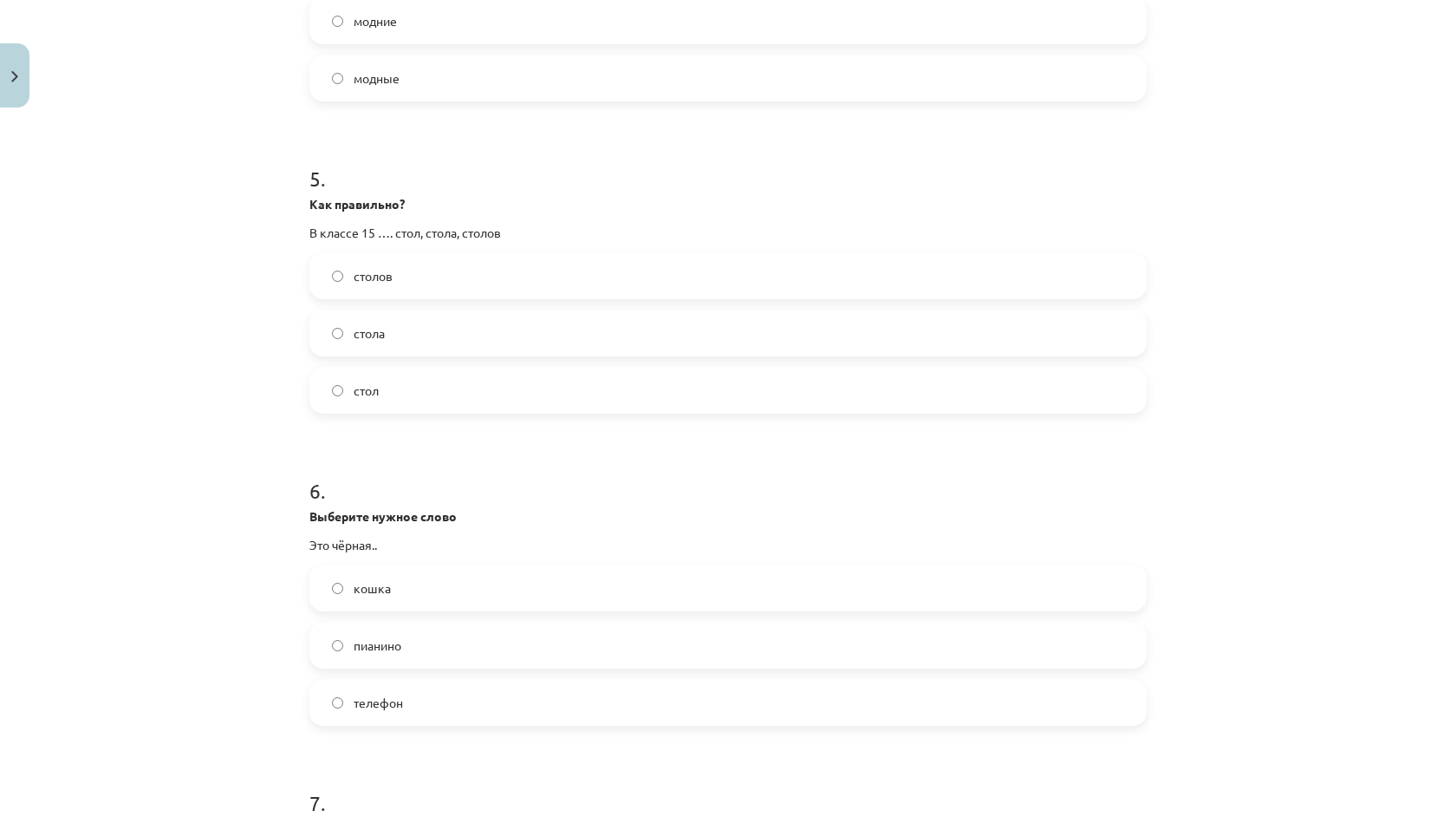
click at [431, 599] on label "кошка" at bounding box center [728, 588] width 834 height 44
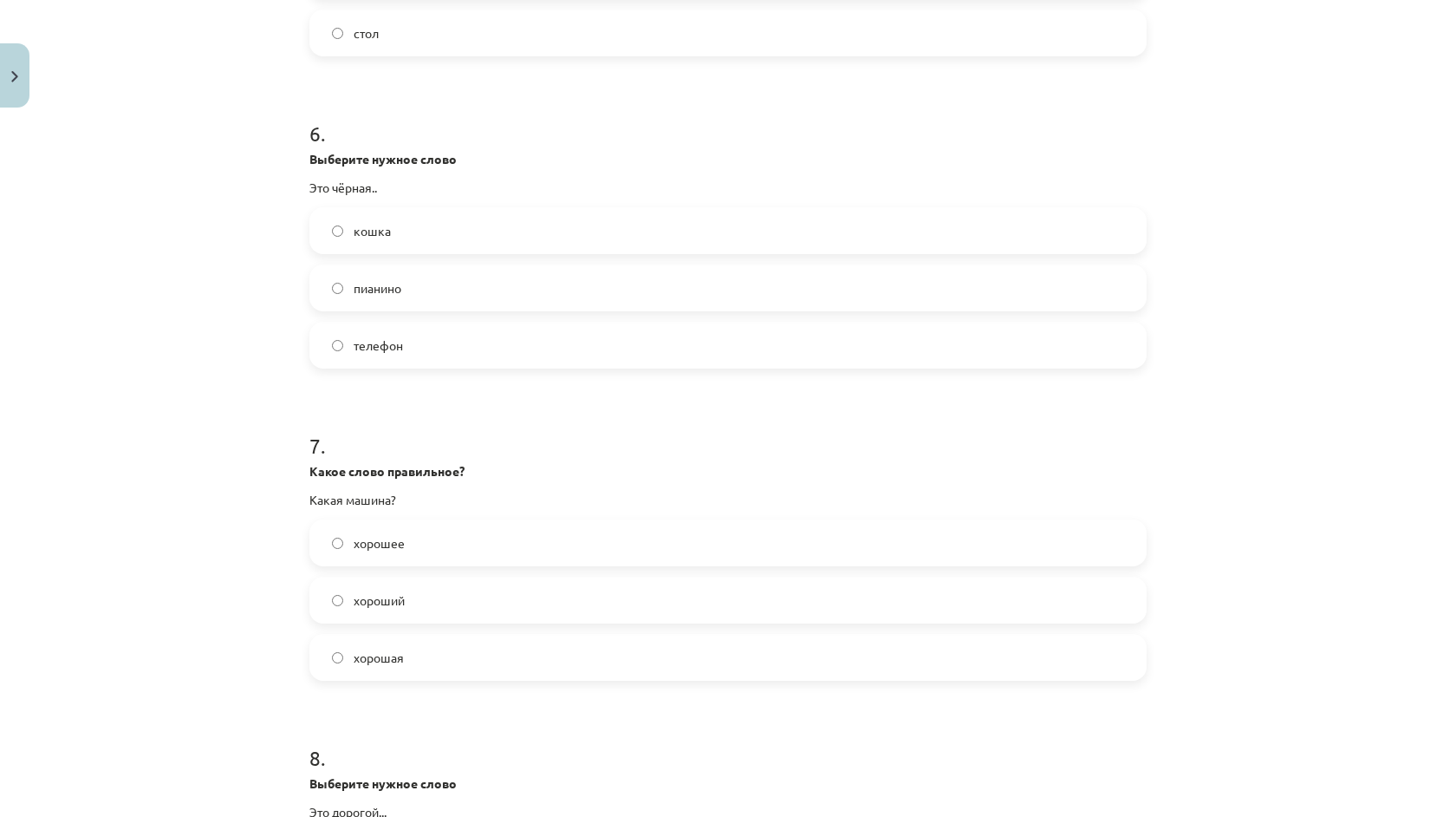
click at [393, 550] on span "хорошее" at bounding box center [379, 543] width 52 height 18
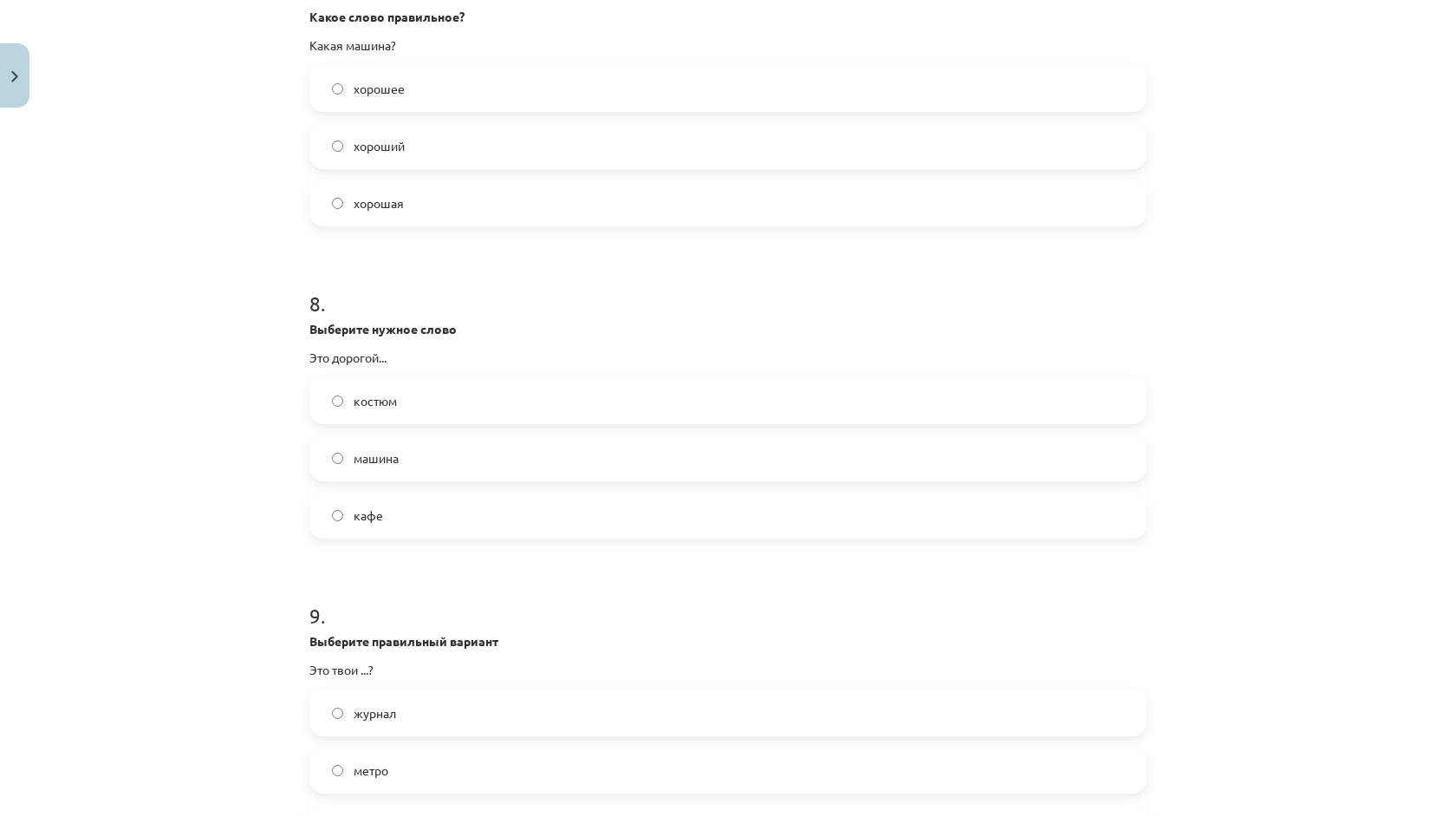
scroll to position [2213, 0]
click at [418, 400] on label "костюм" at bounding box center [728, 400] width 834 height 44
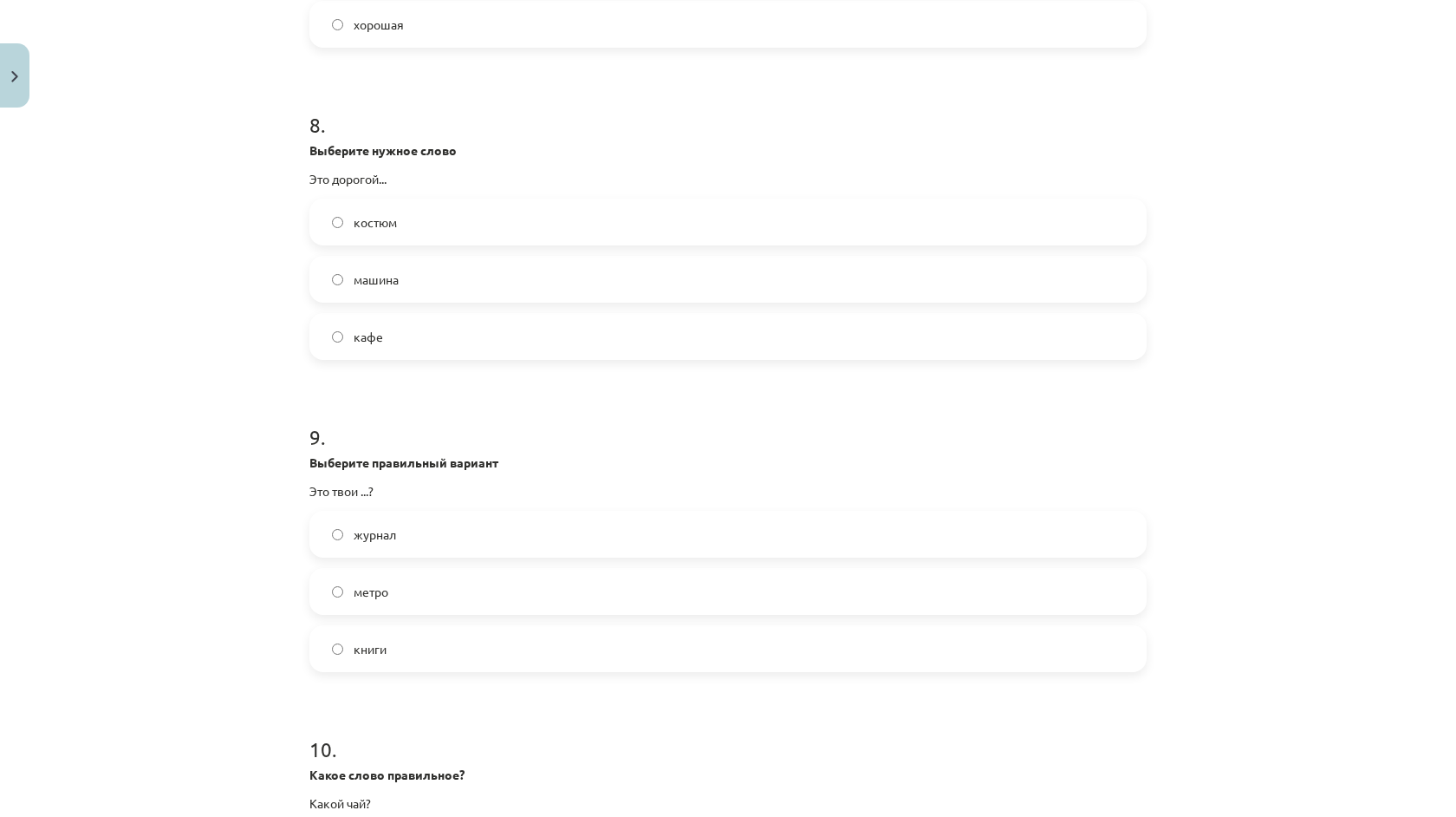
scroll to position [2431, 0]
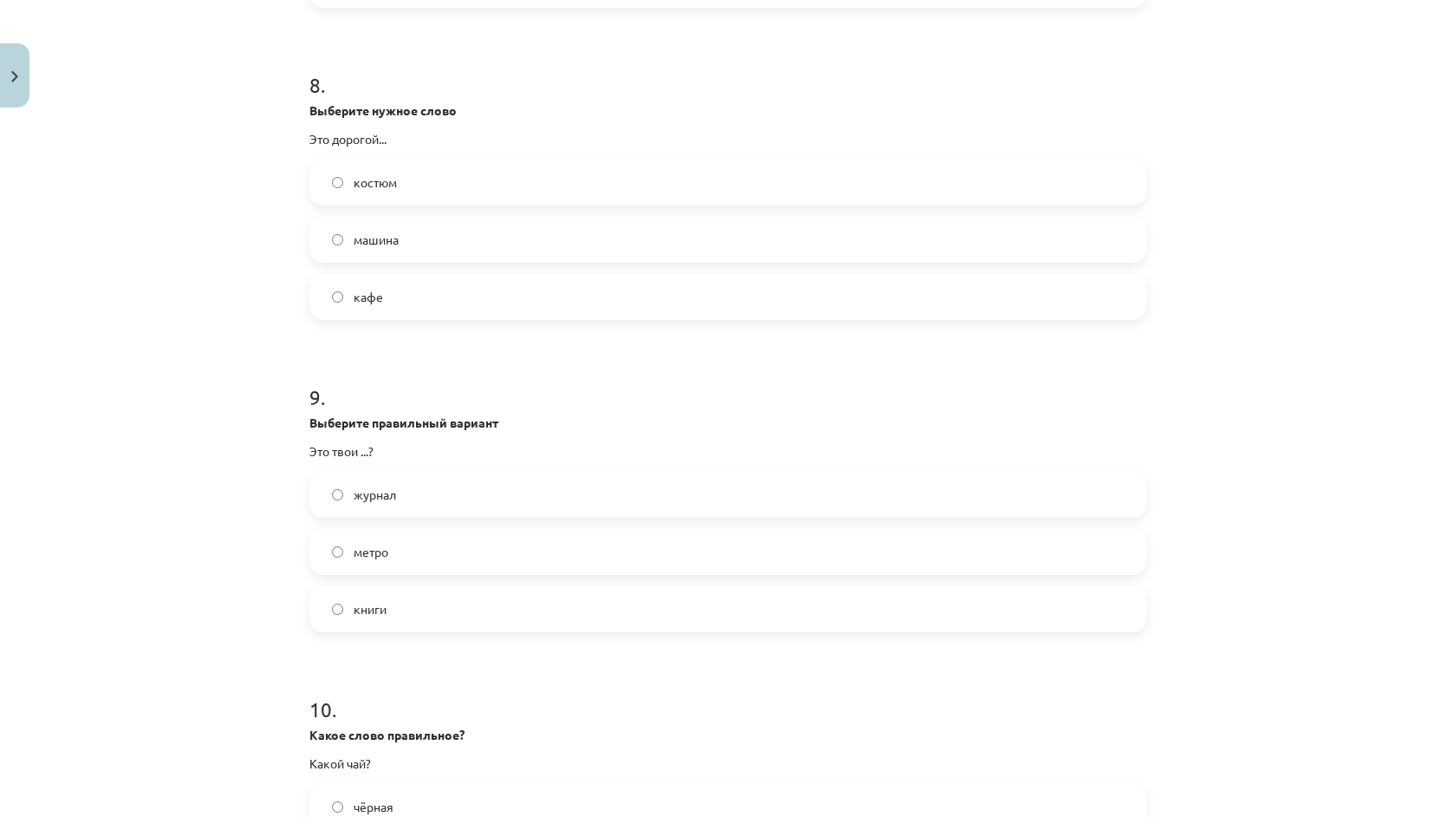
click at [404, 604] on label "книги" at bounding box center [728, 609] width 834 height 44
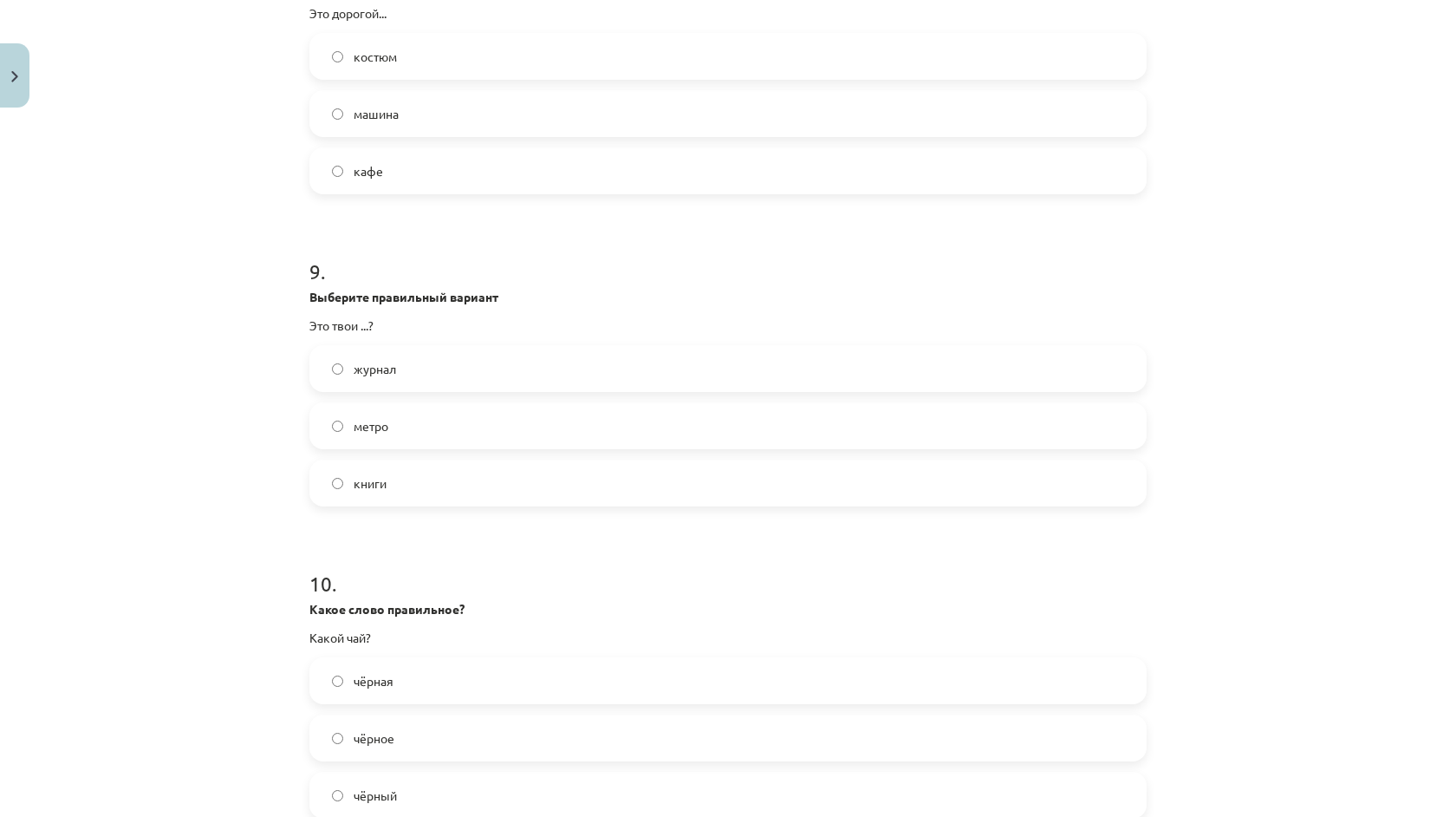
scroll to position [2644, 0]
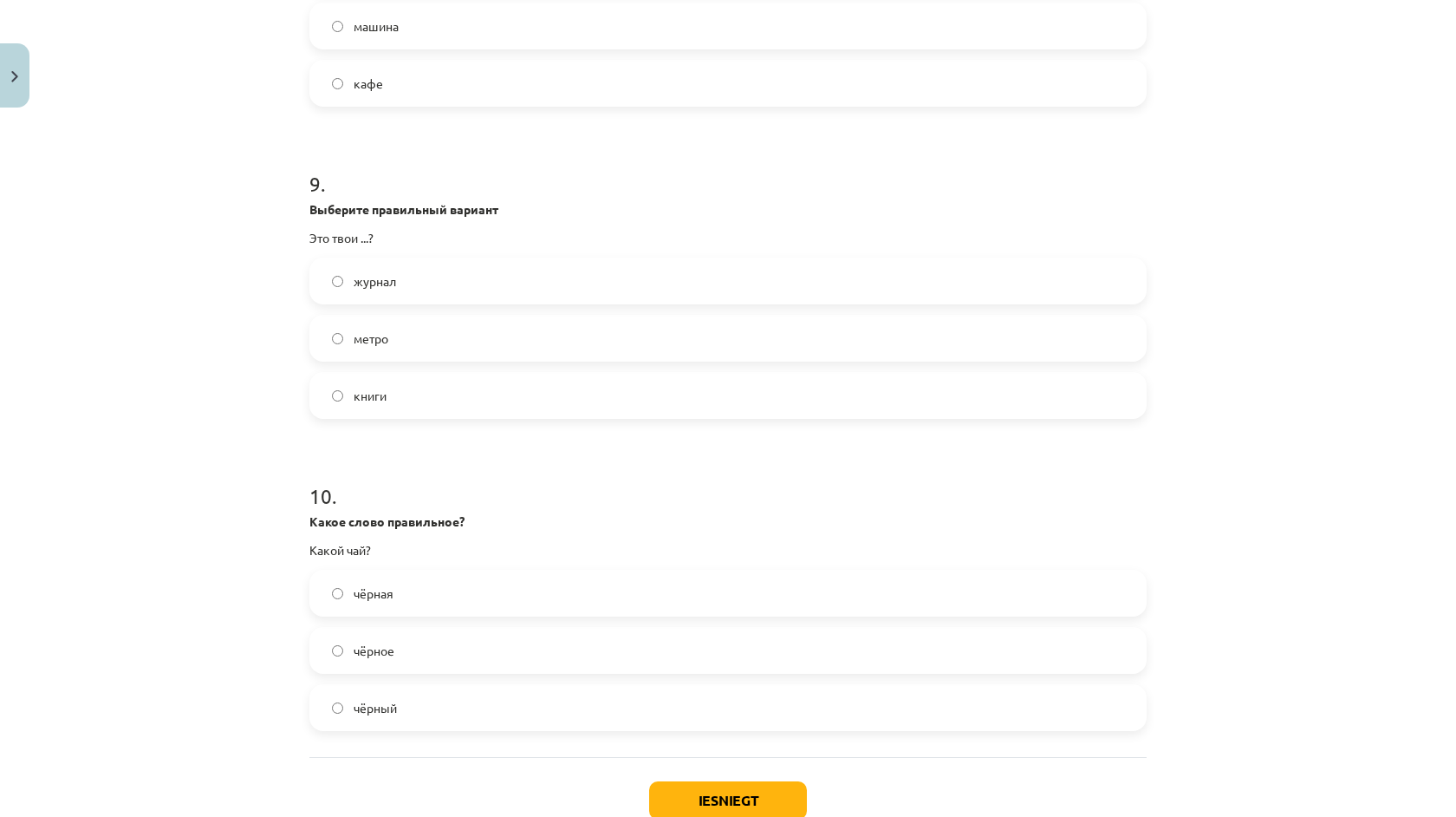
click at [431, 697] on label "чёрный" at bounding box center [728, 708] width 834 height 44
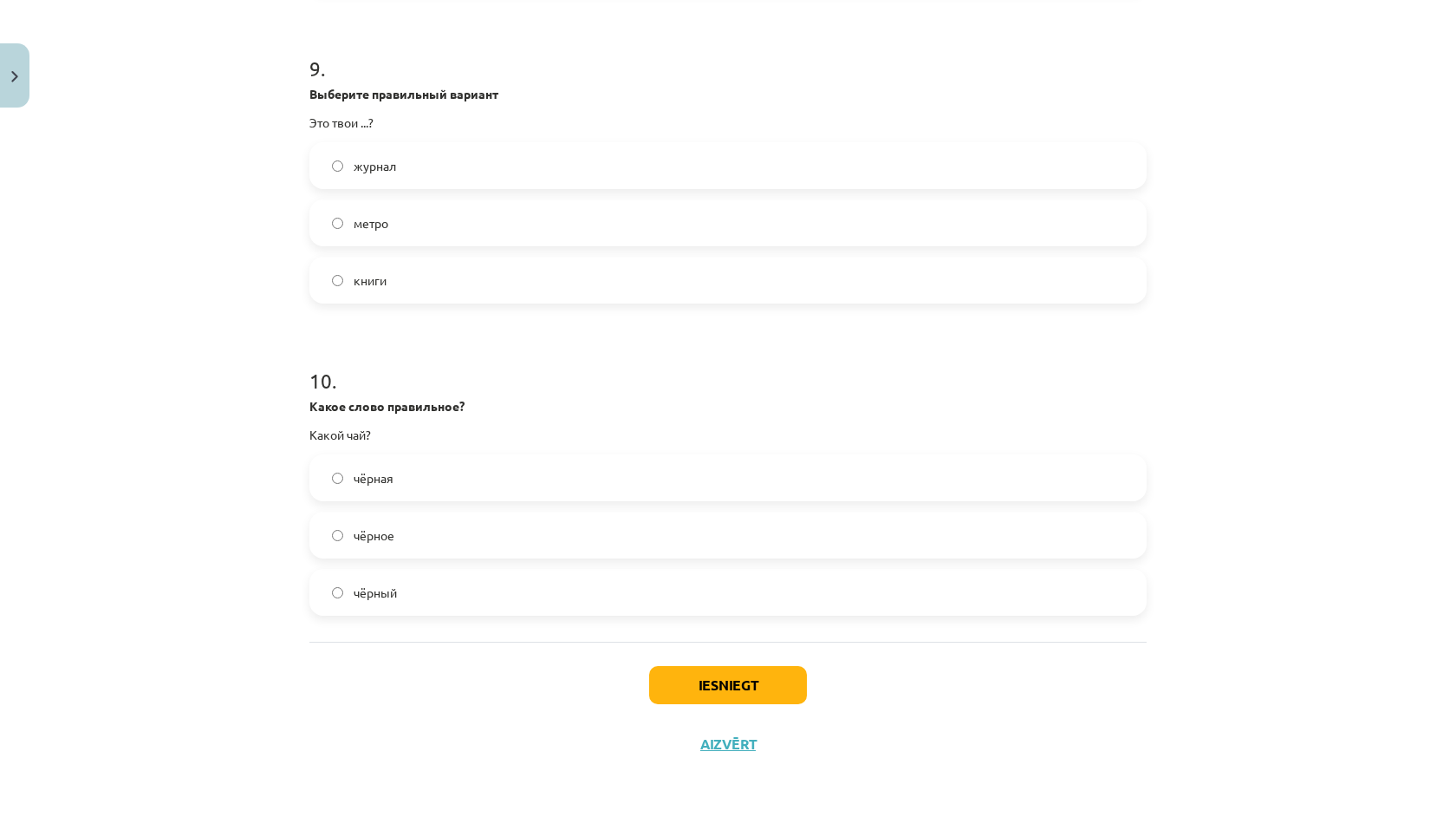
scroll to position [2762, 0]
click at [712, 655] on div "Iesniegt Aizvērt" at bounding box center [728, 702] width 838 height 121
click at [712, 669] on button "Iesniegt" at bounding box center [728, 685] width 158 height 38
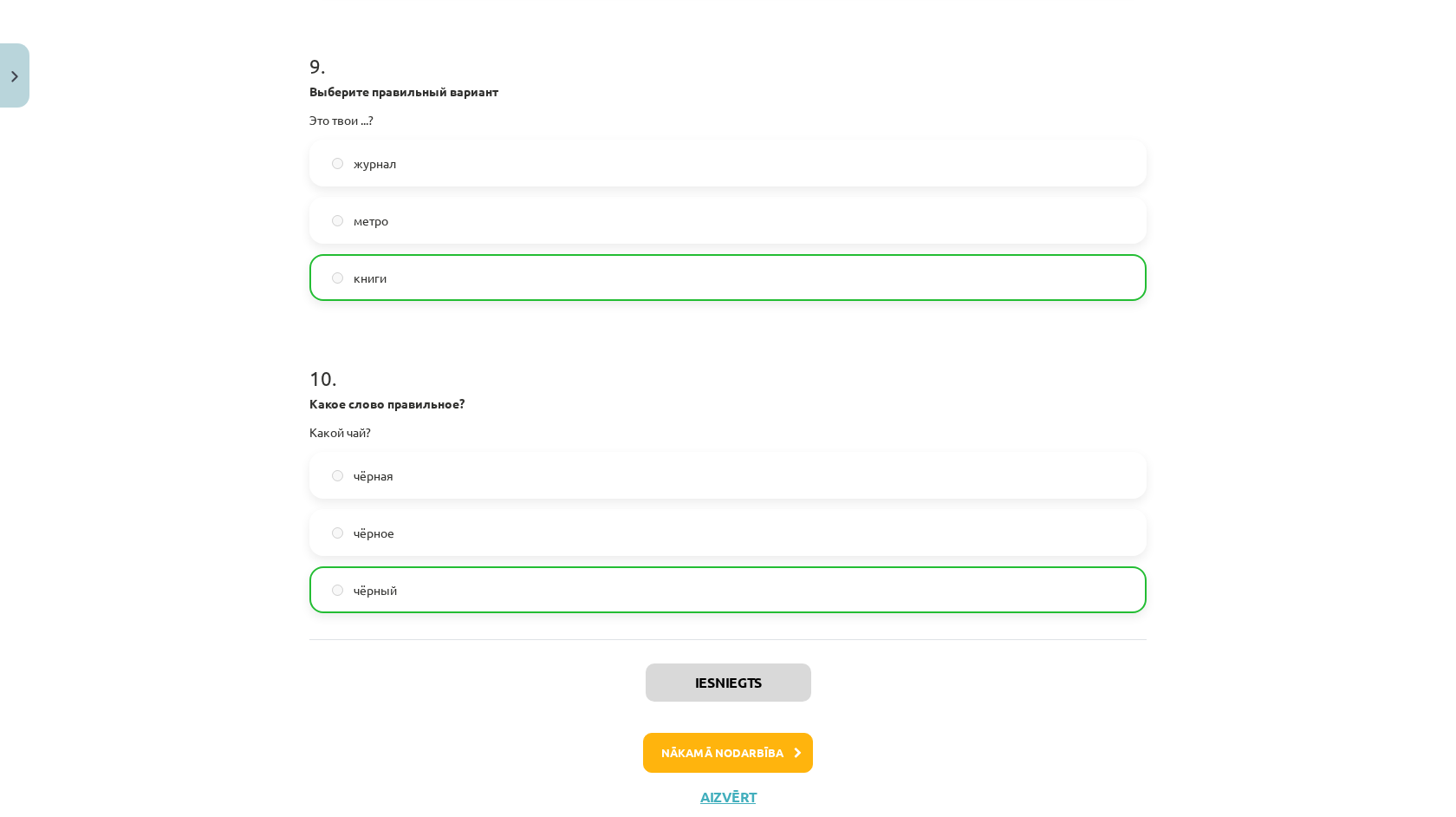
click at [700, 750] on button "Nākamā nodarbība" at bounding box center [728, 753] width 170 height 40
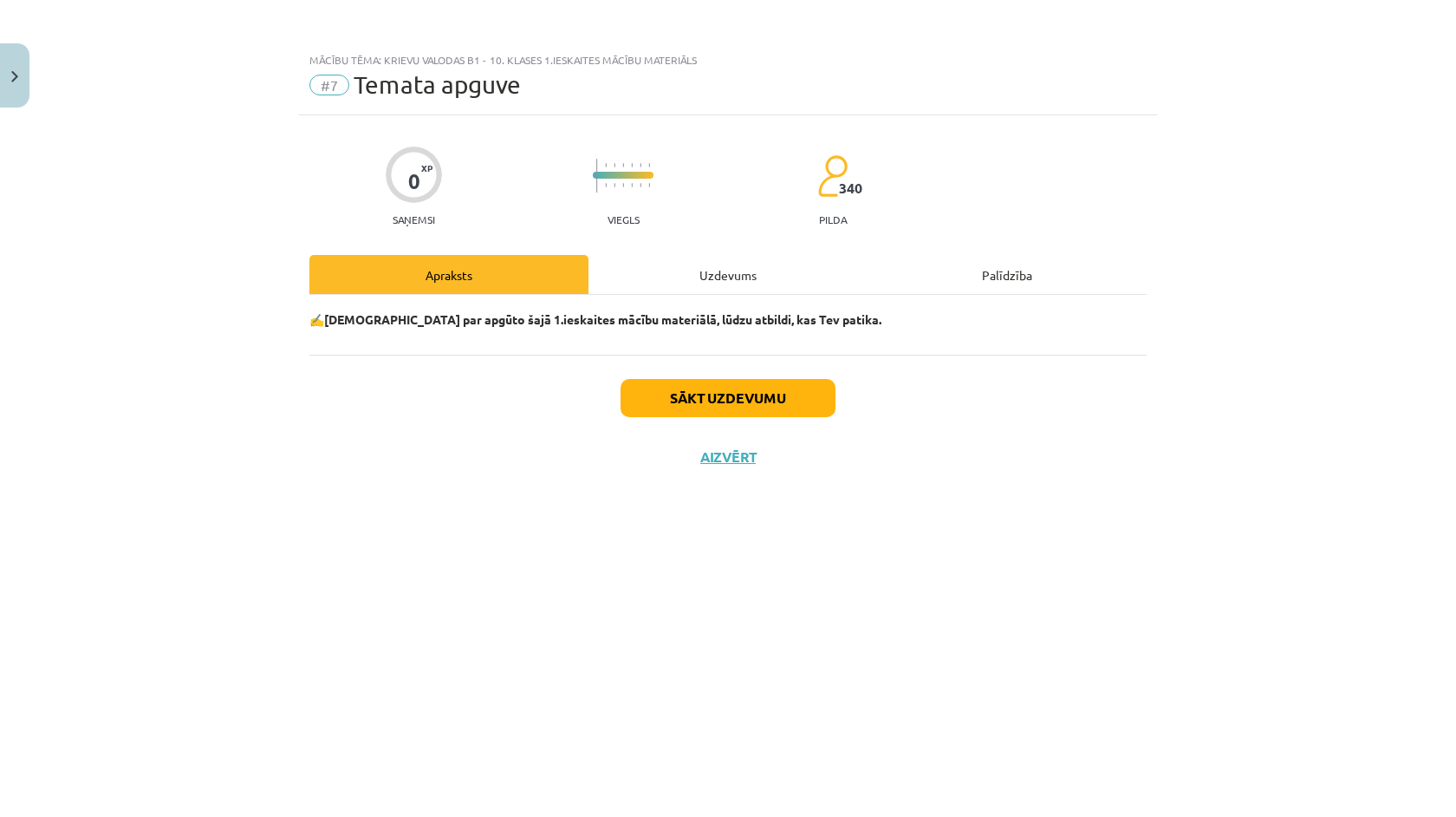
scroll to position [0, 0]
click at [651, 279] on div "Uzdevums" at bounding box center [728, 274] width 279 height 39
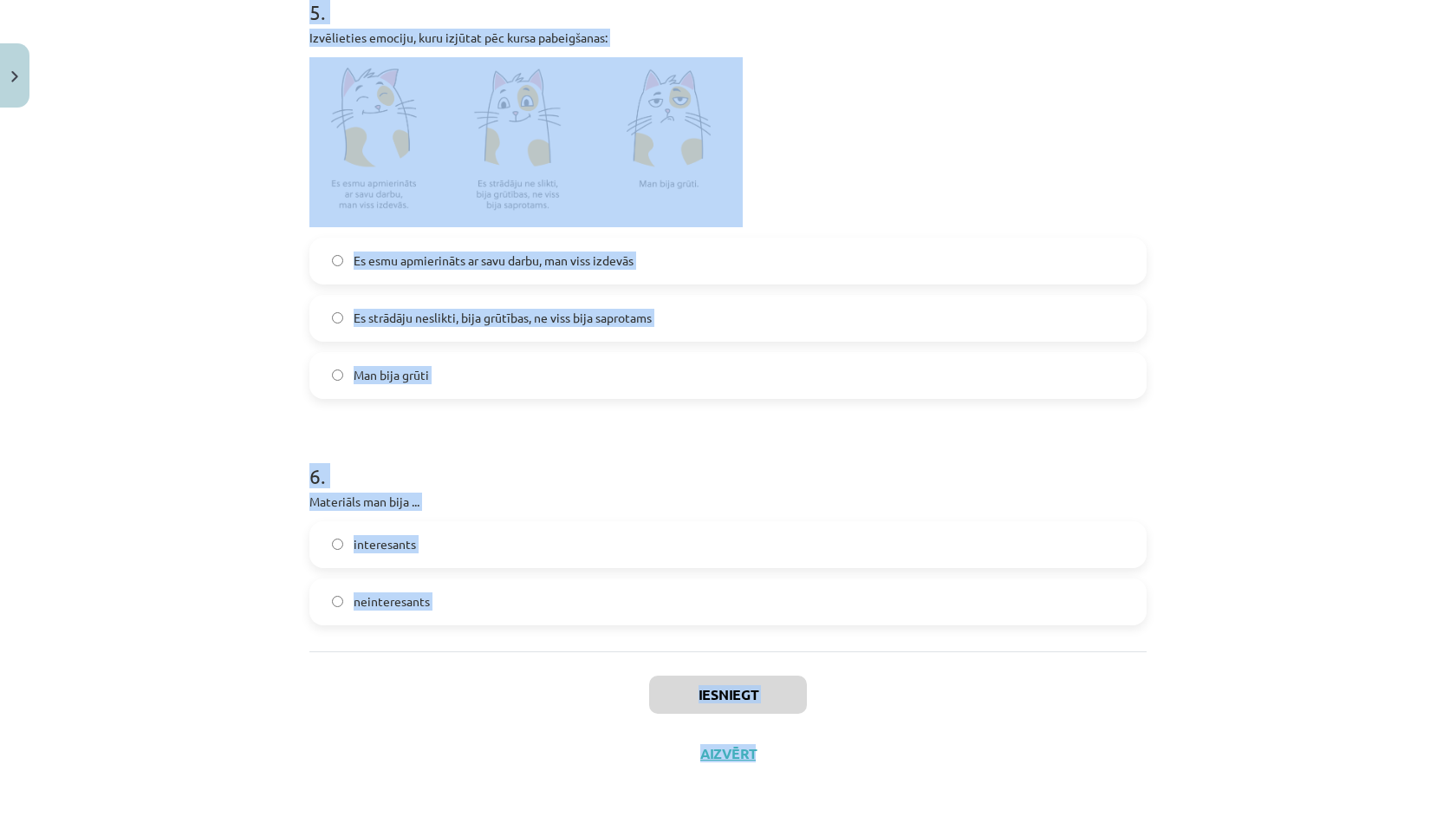
scroll to position [1293, 0]
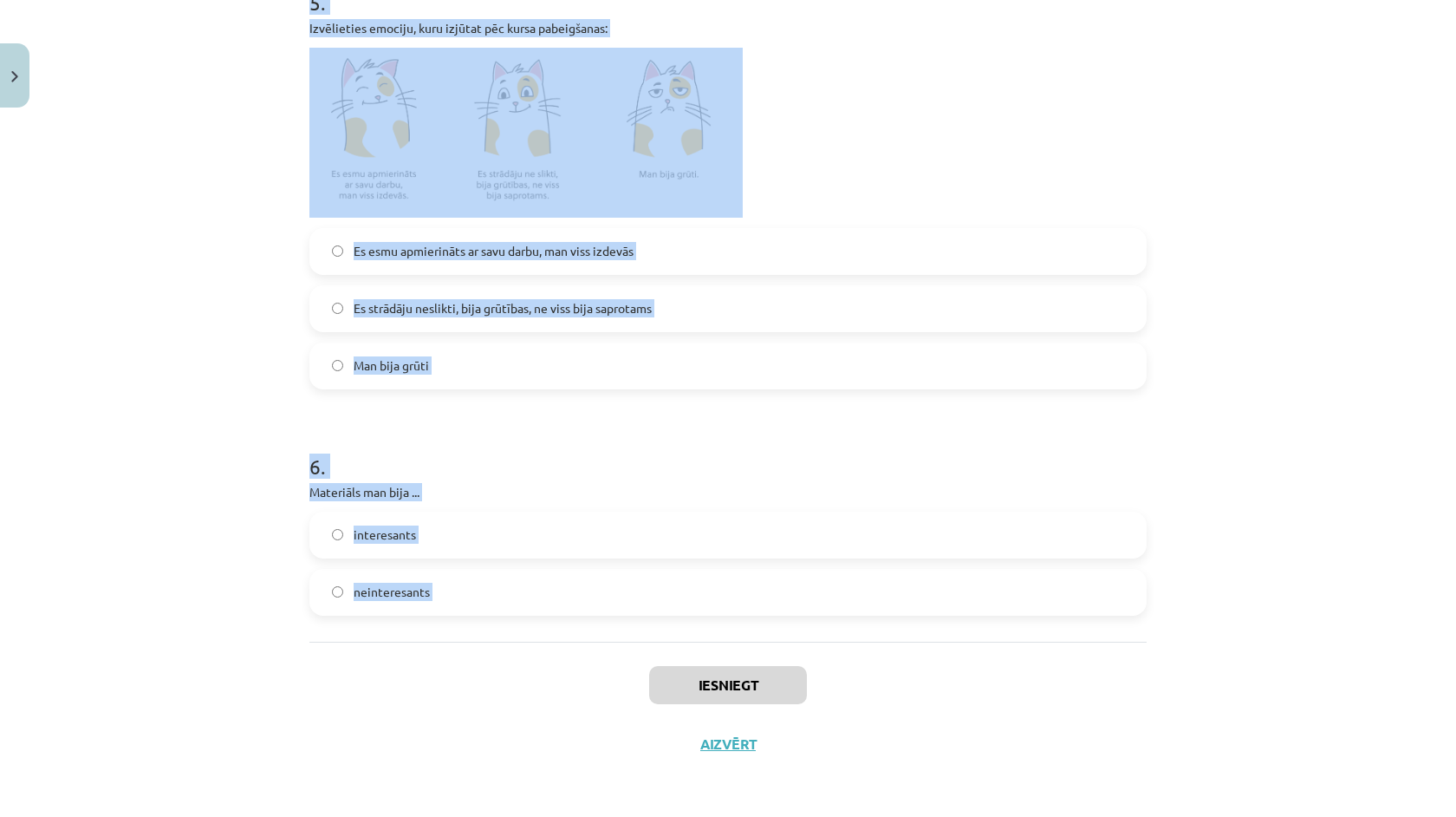
drag, startPoint x: 296, startPoint y: 387, endPoint x: 514, endPoint y: 692, distance: 374.9
click at [514, 689] on div "Mācību tēma: Krievu valodas b1 - 10. klases 1.ieskaites mācību materiāls #7 Tem…" at bounding box center [728, 408] width 1456 height 817
copy form "1 . Vai Tev izdevās atbildēt uz visiem uzdotajiem jautājumiem? izdevās vēl jāpi…"
click at [400, 682] on div "Iesniegt Aizvērt" at bounding box center [728, 702] width 838 height 121
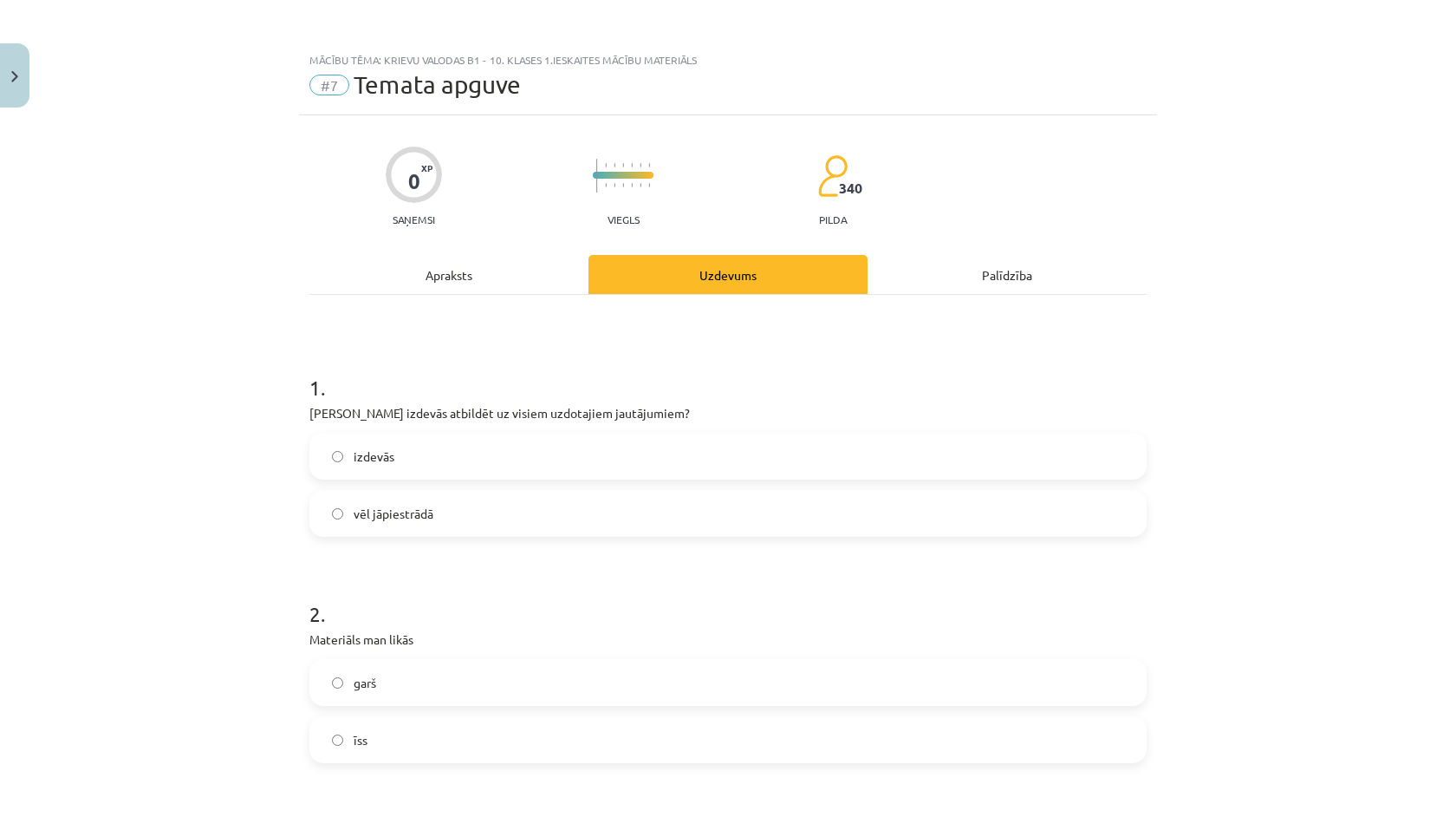
scroll to position [0, 0]
click at [420, 469] on label "izdevās" at bounding box center [728, 456] width 834 height 44
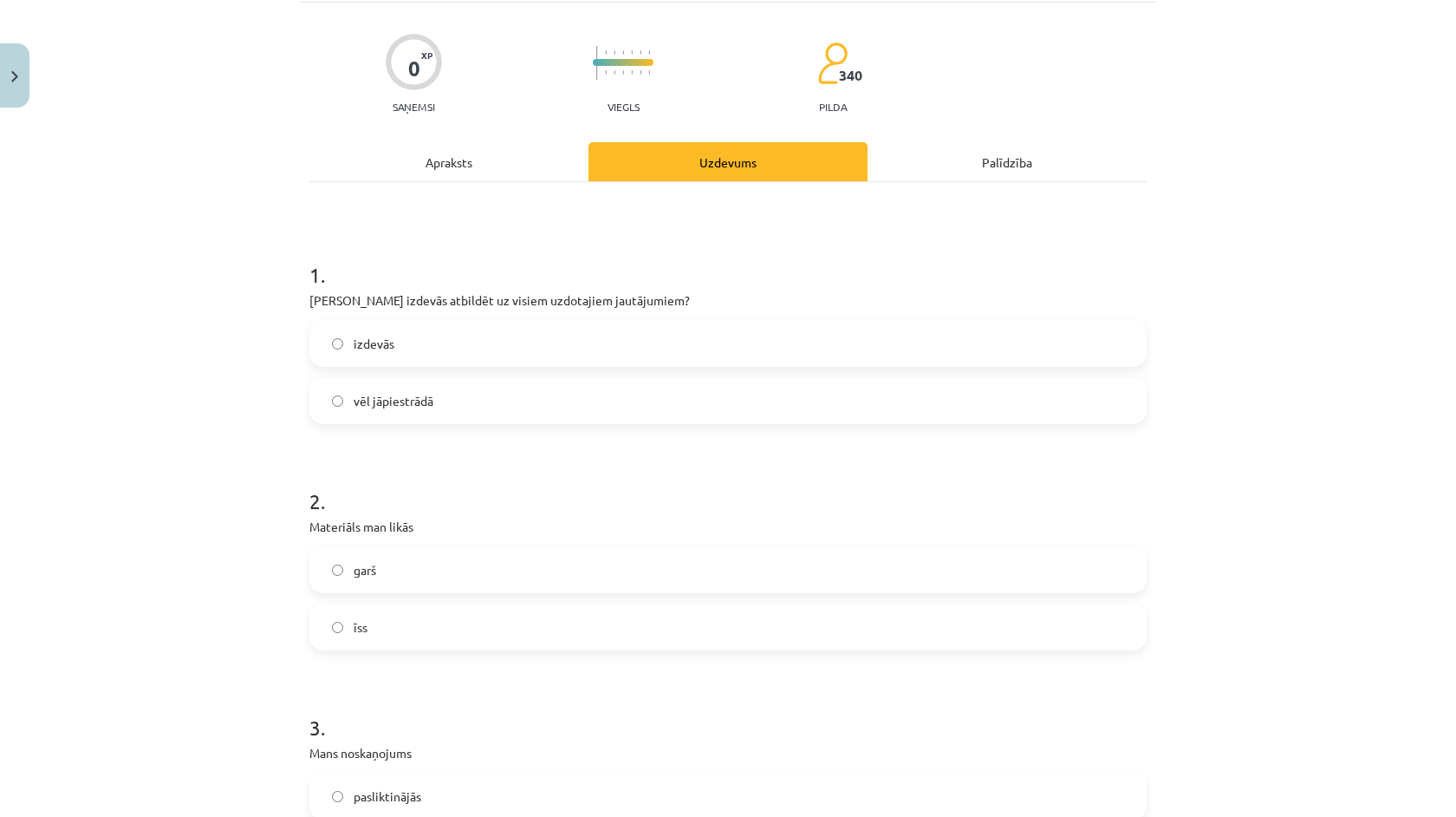
scroll to position [135, 0]
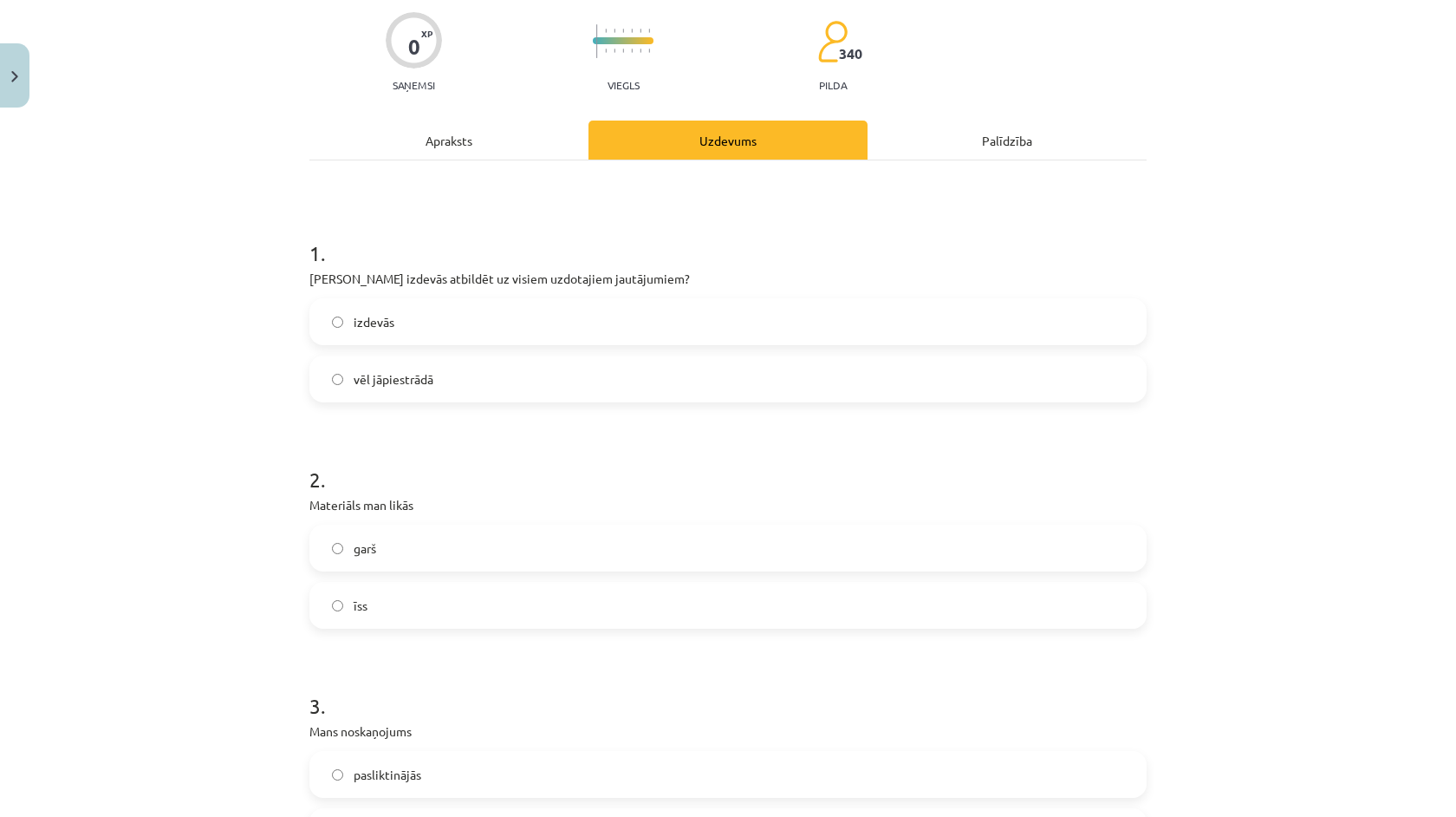
click at [404, 553] on label "garš" at bounding box center [728, 548] width 834 height 44
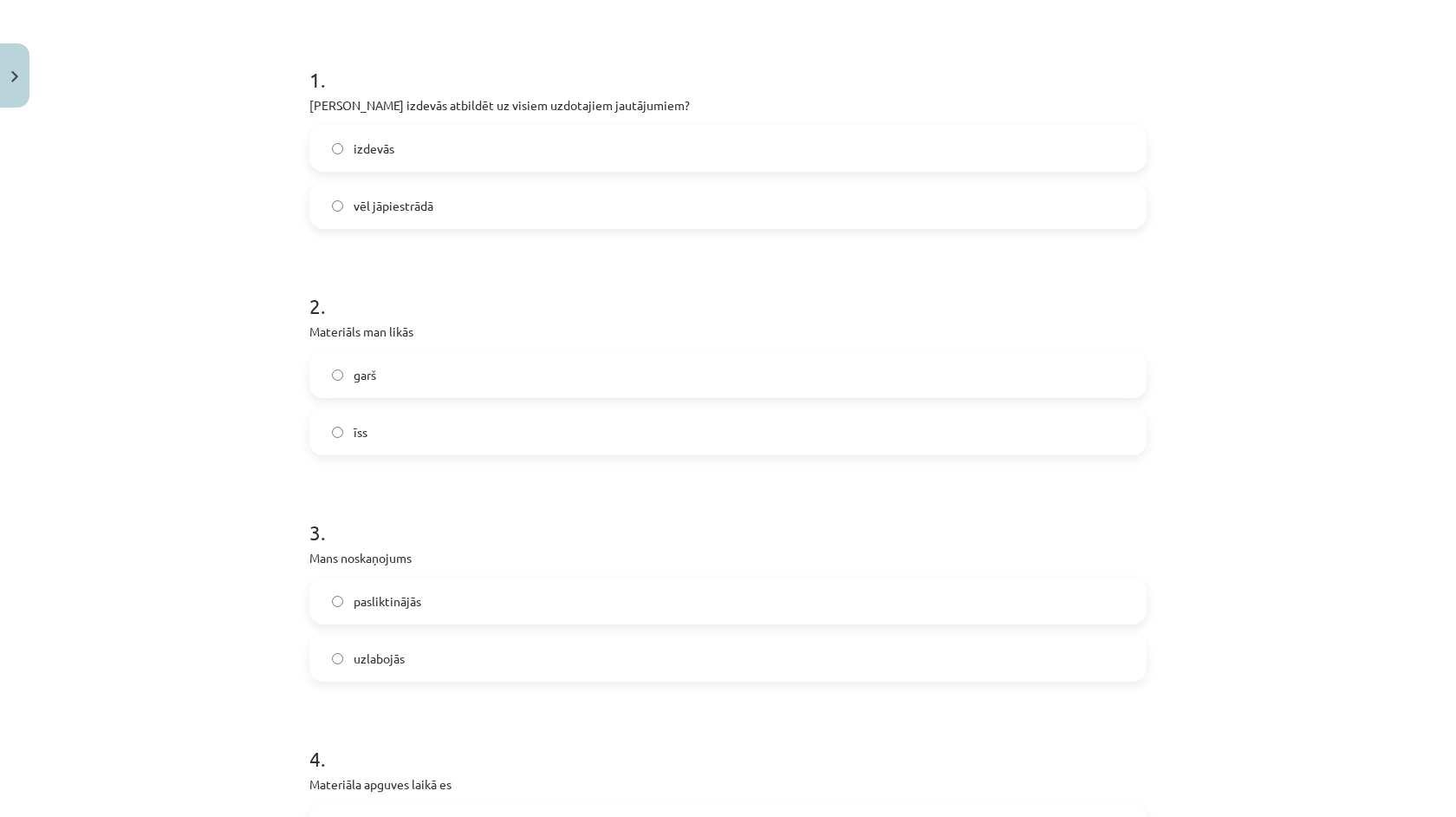
scroll to position [331, 0]
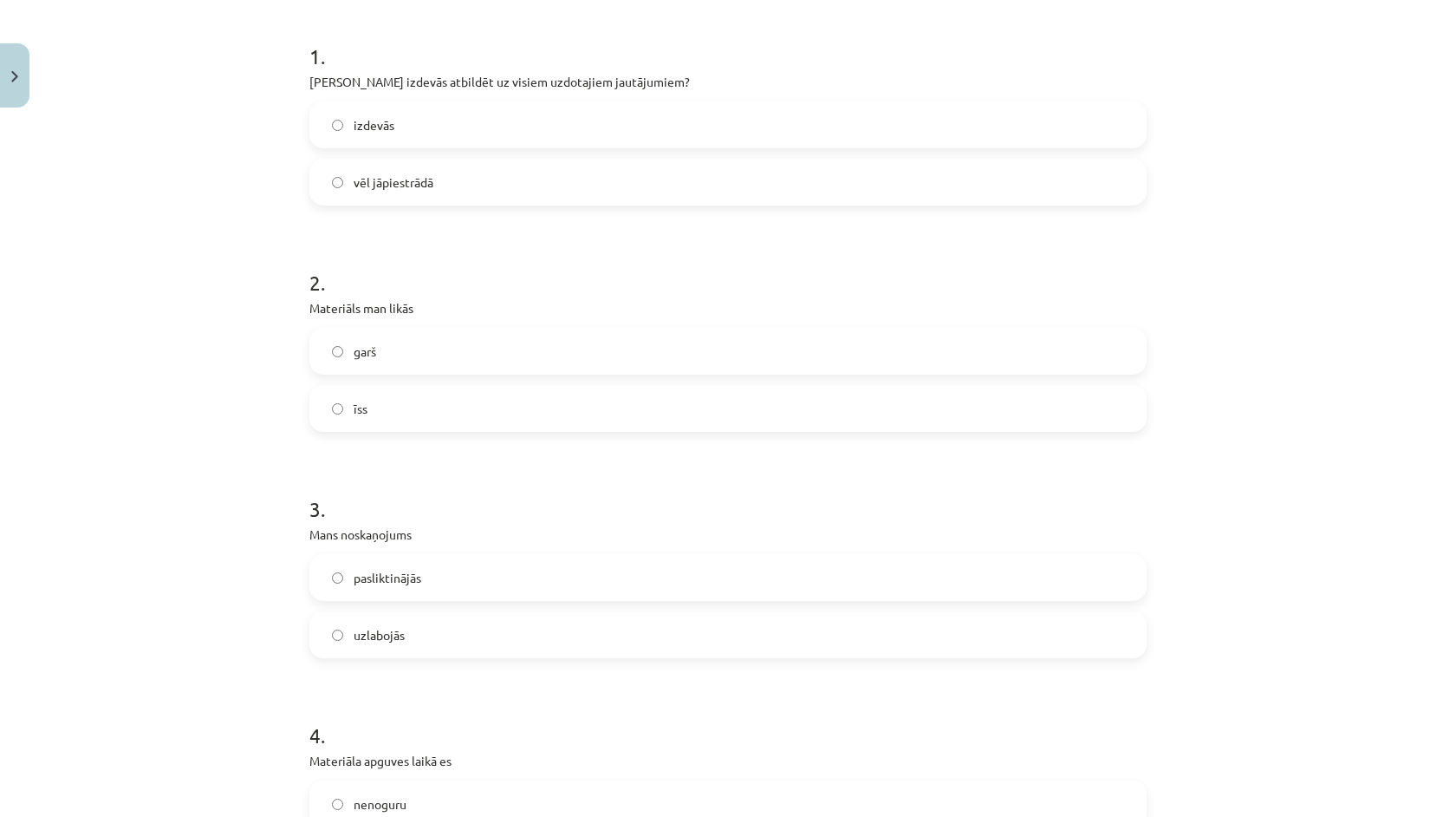
click at [411, 419] on label "īss" at bounding box center [728, 409] width 834 height 44
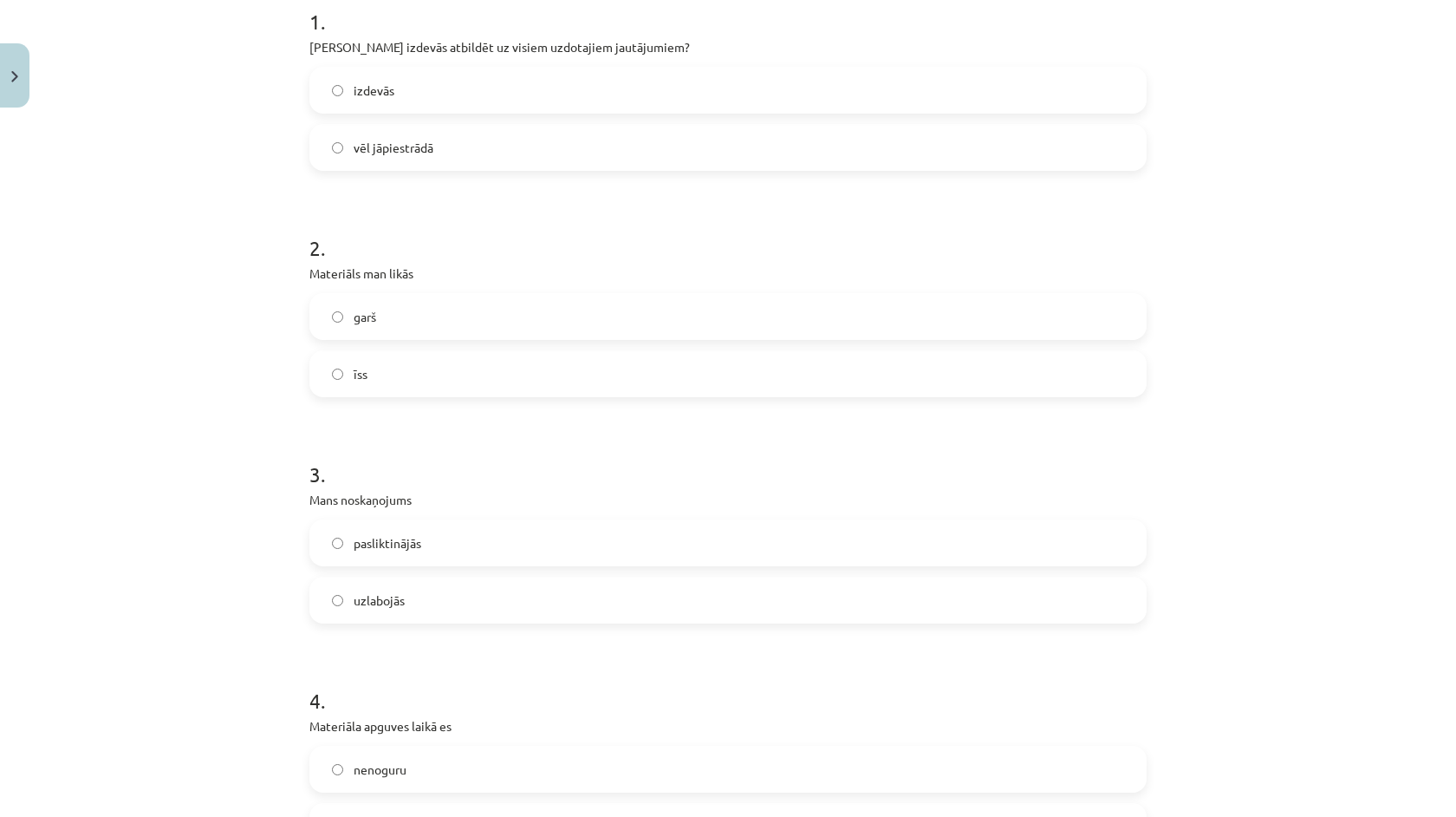
scroll to position [376, 0]
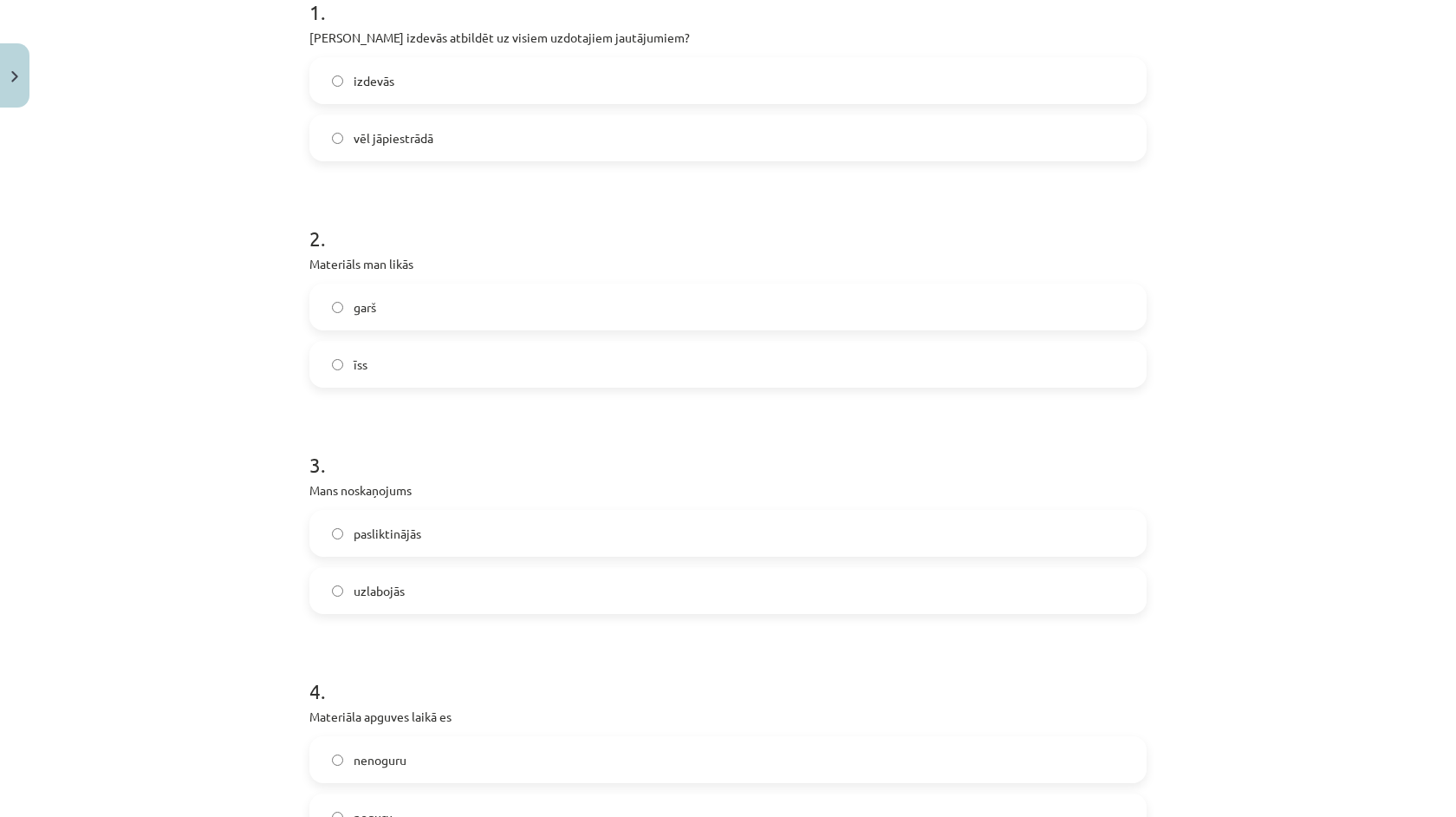
click at [419, 583] on label "uzlabojās" at bounding box center [728, 591] width 834 height 44
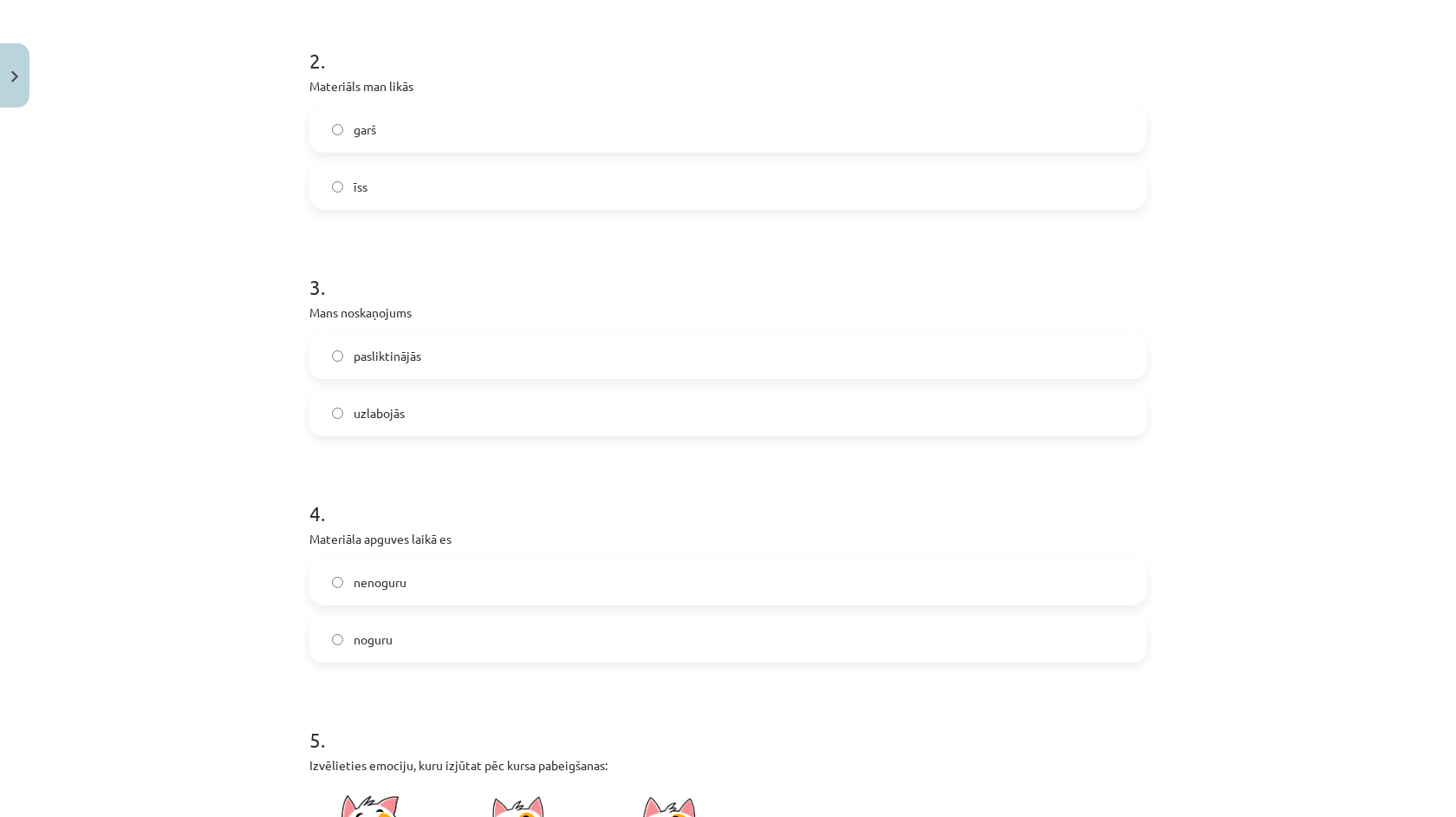
scroll to position [556, 0]
click at [459, 600] on label "nenoguru" at bounding box center [728, 579] width 834 height 44
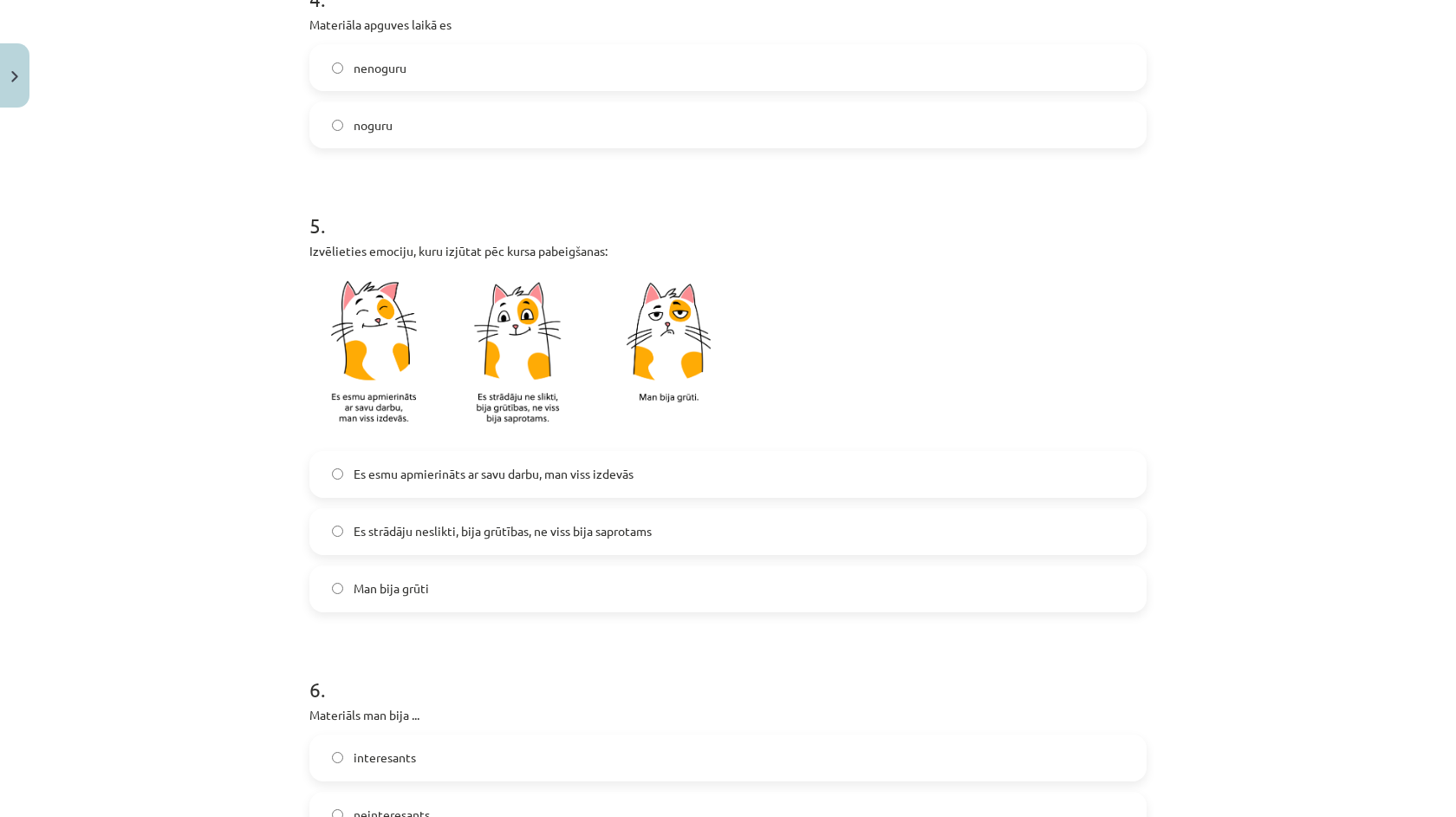
scroll to position [1070, 0]
click at [498, 488] on label "Es esmu apmierināts ar savu darbu, man viss izdevās" at bounding box center [728, 472] width 834 height 44
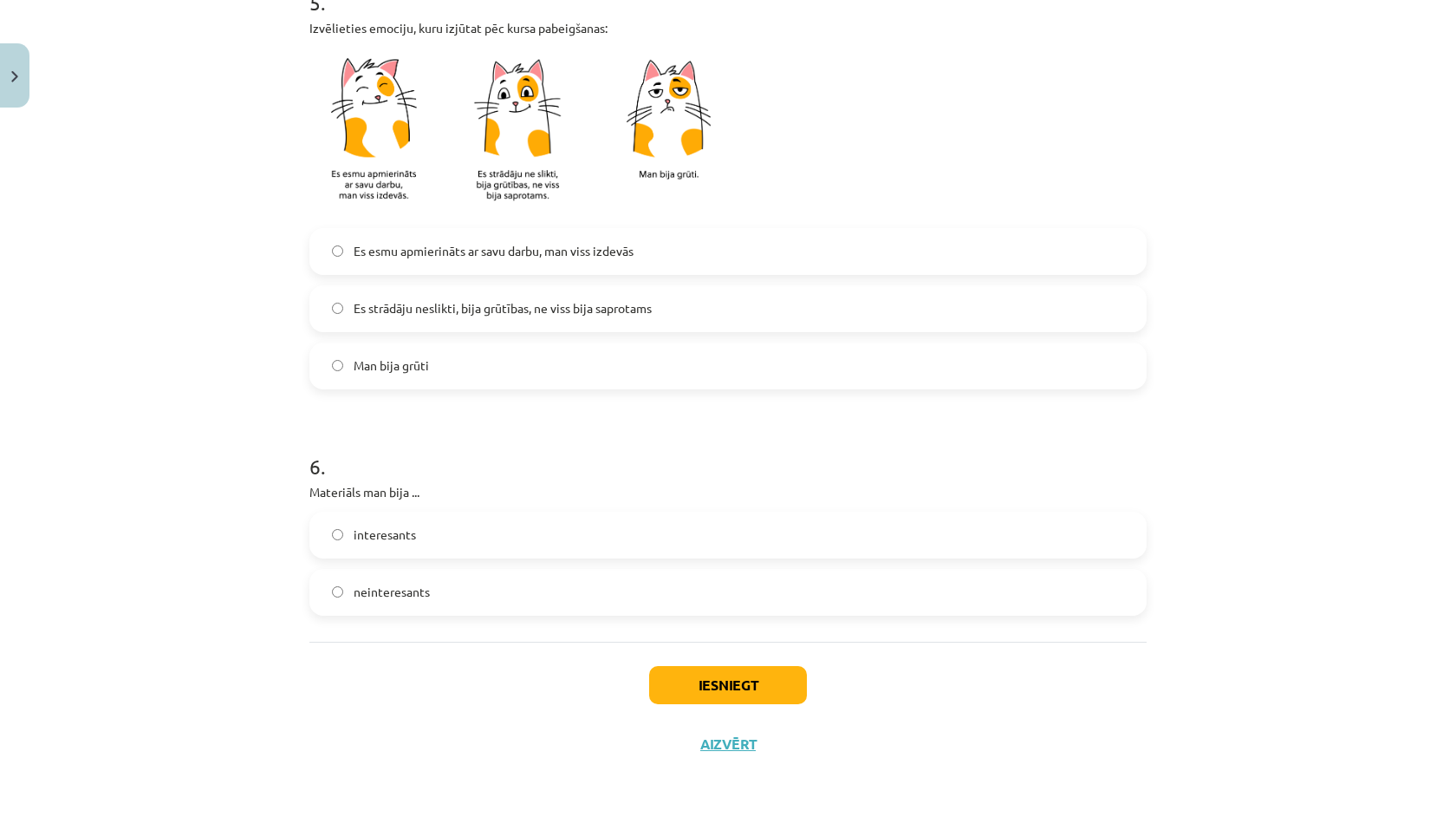
scroll to position [1293, 0]
click at [466, 529] on label "interesants" at bounding box center [728, 536] width 834 height 44
click at [688, 686] on button "Iesniegt" at bounding box center [728, 685] width 158 height 38
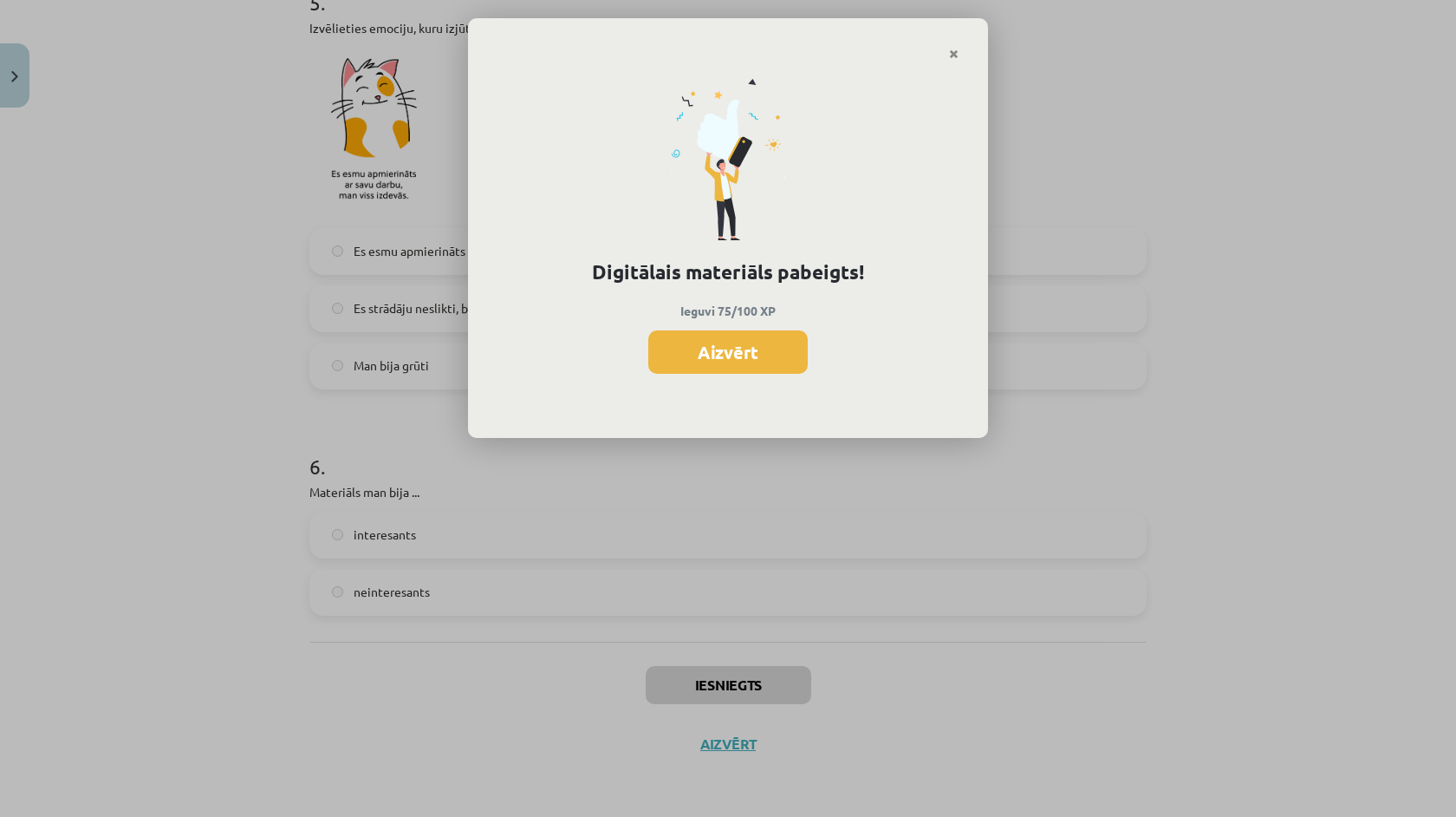
scroll to position [878, 0]
click at [963, 50] on link "Close" at bounding box center [954, 54] width 31 height 34
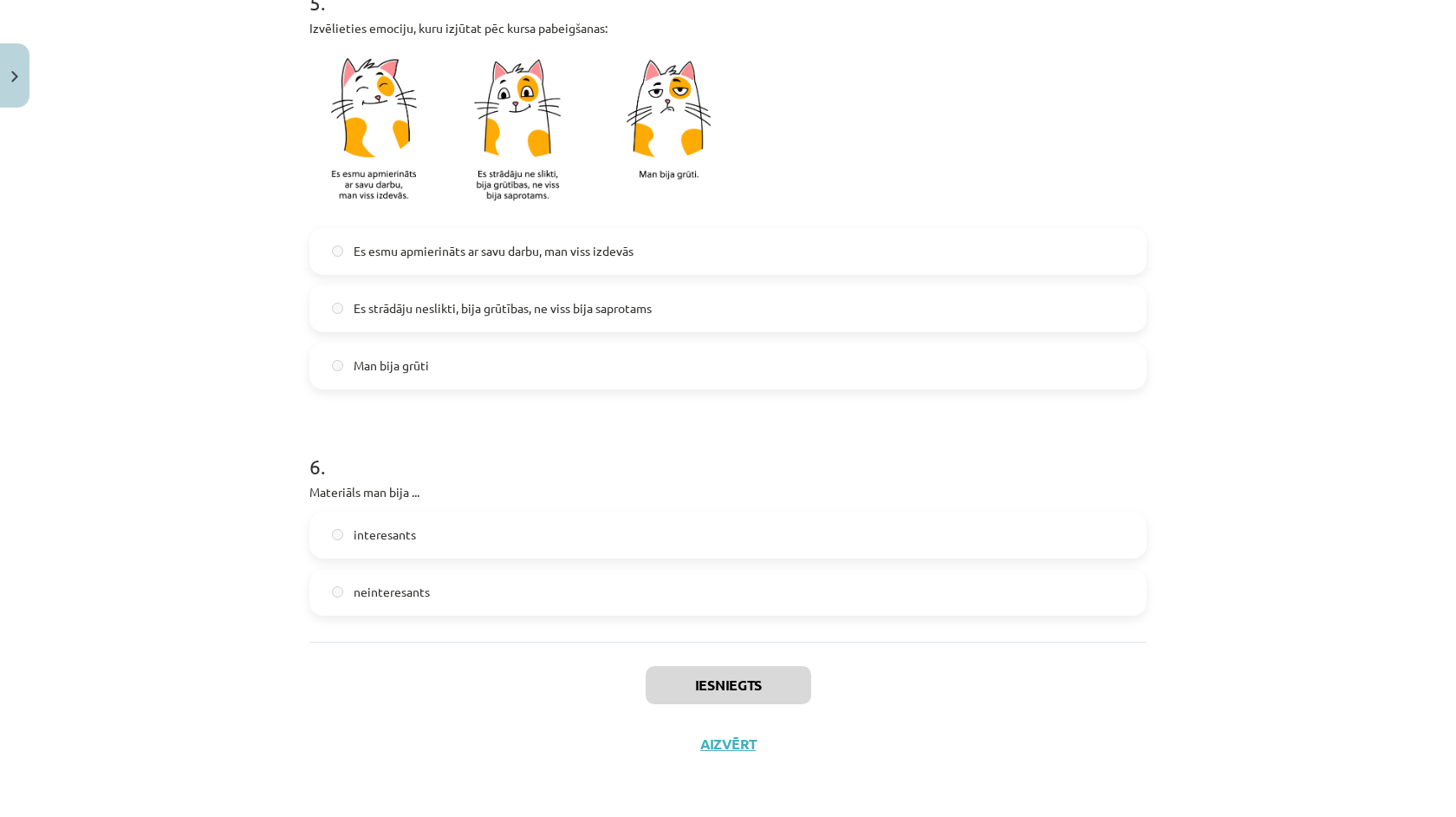
click at [721, 740] on button "Aizvērt" at bounding box center [728, 744] width 66 height 17
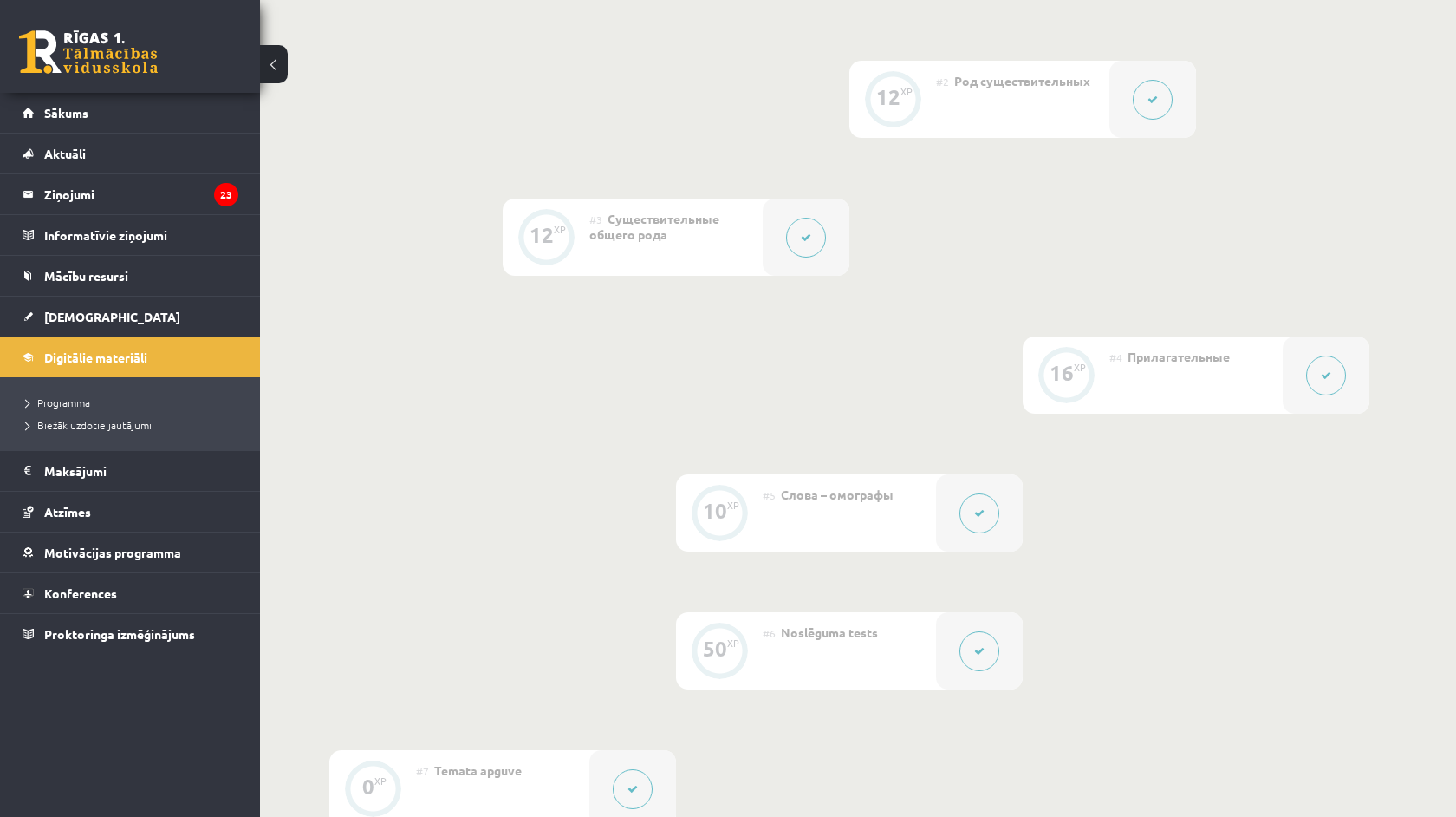
scroll to position [552, 0]
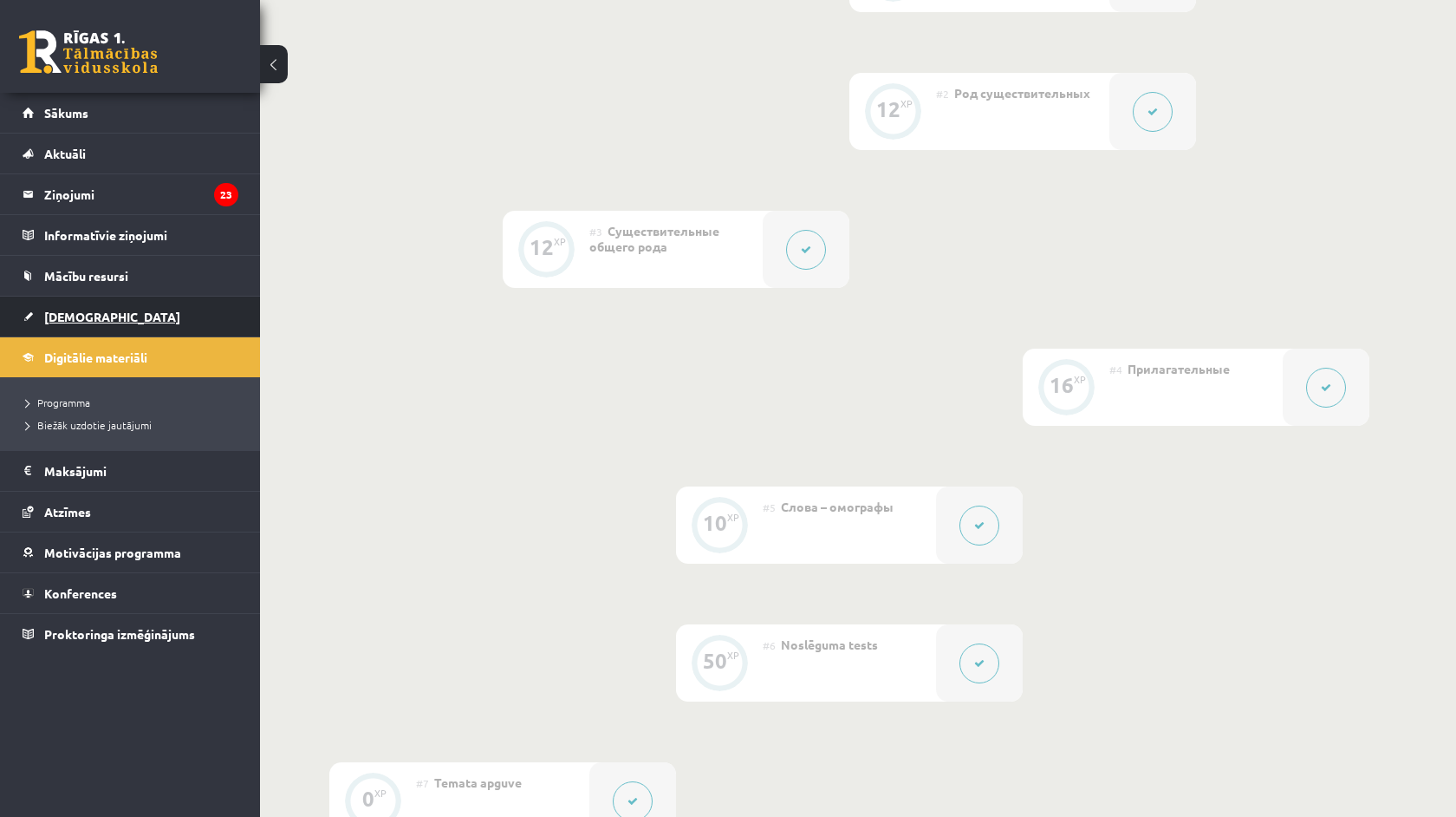
click at [96, 315] on span "[DEMOGRAPHIC_DATA]" at bounding box center [113, 316] width 136 height 16
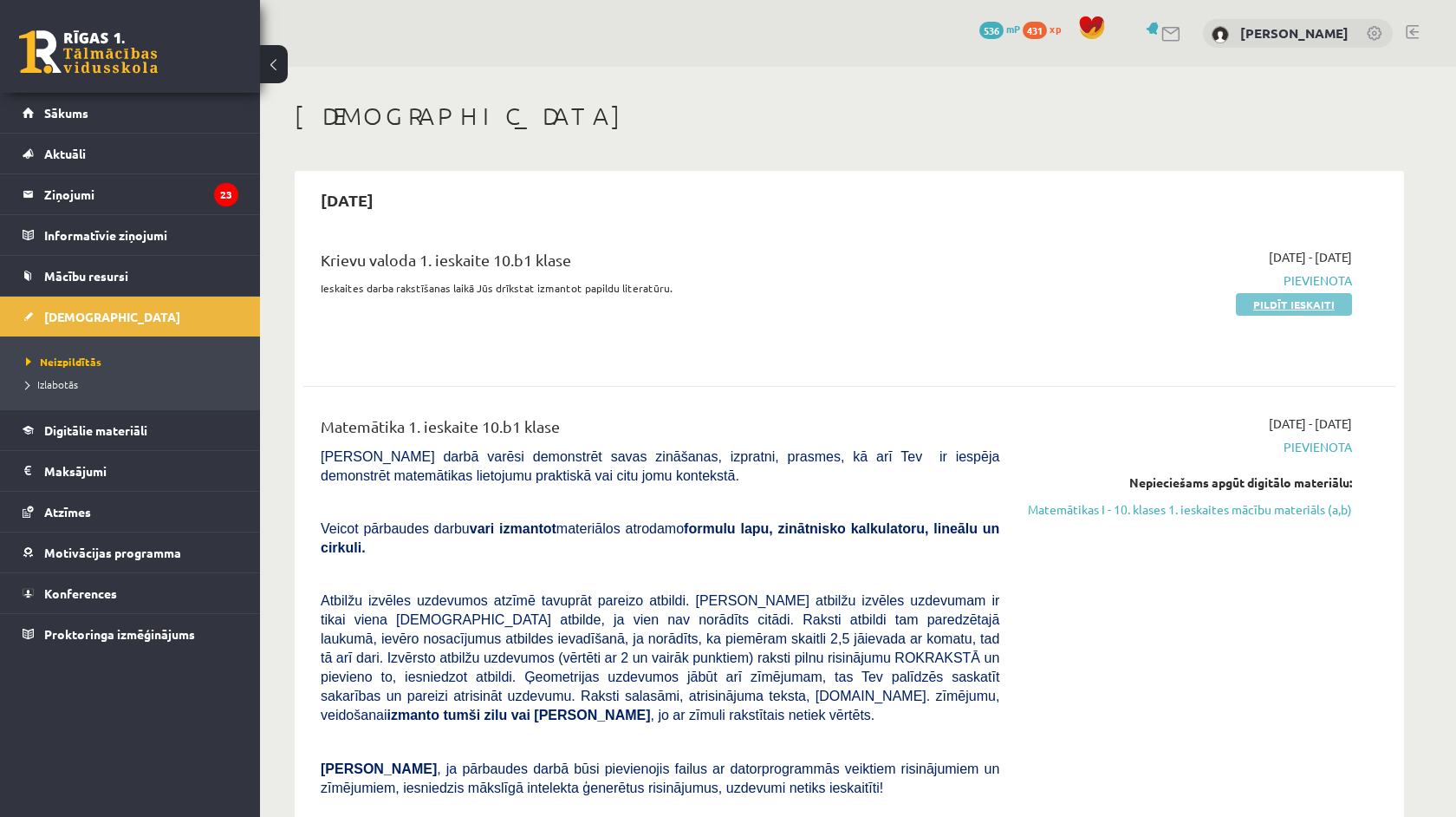
click at [1258, 294] on link "Pildīt ieskaiti" at bounding box center [1294, 304] width 116 height 23
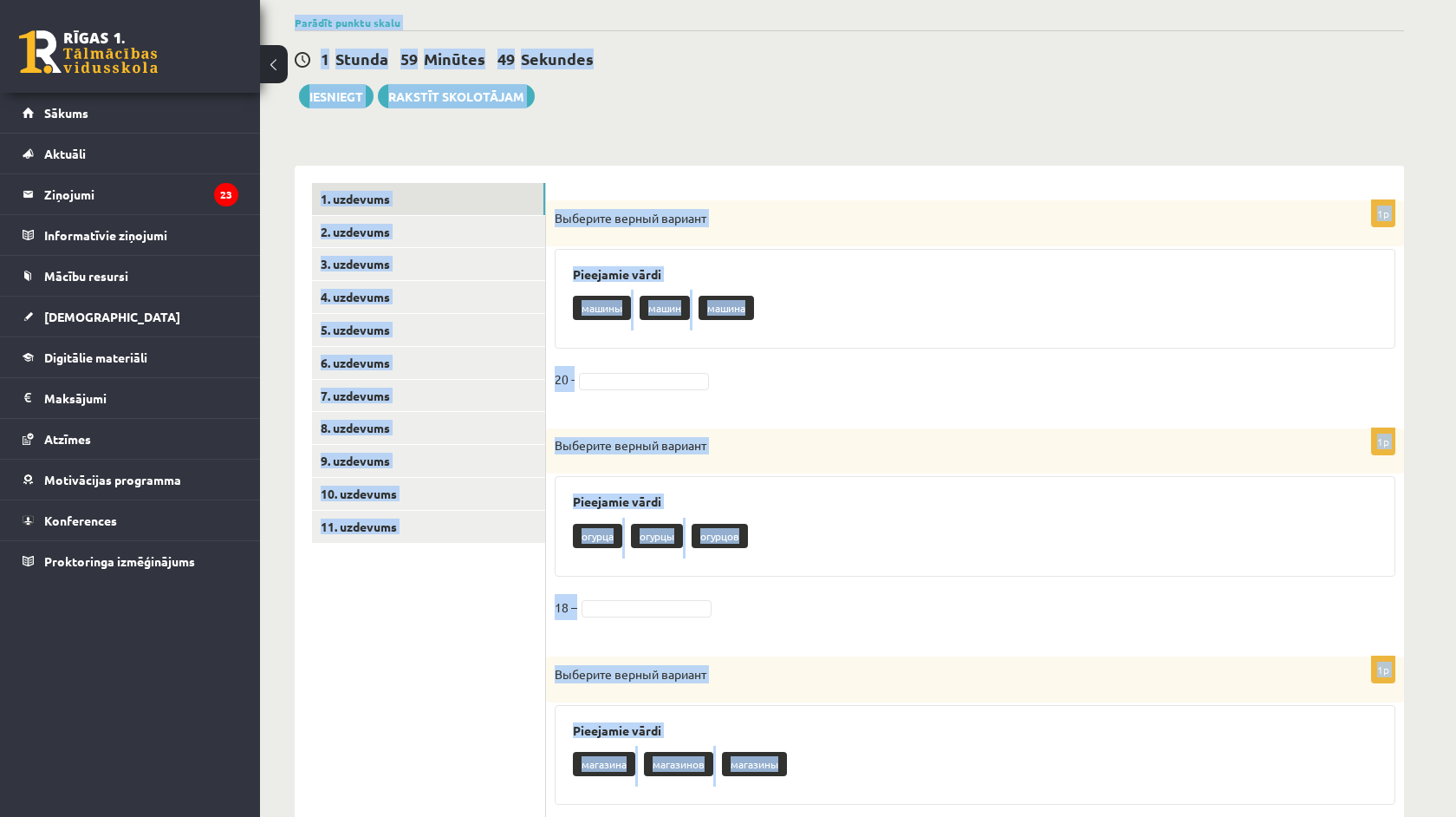
scroll to position [175, 0]
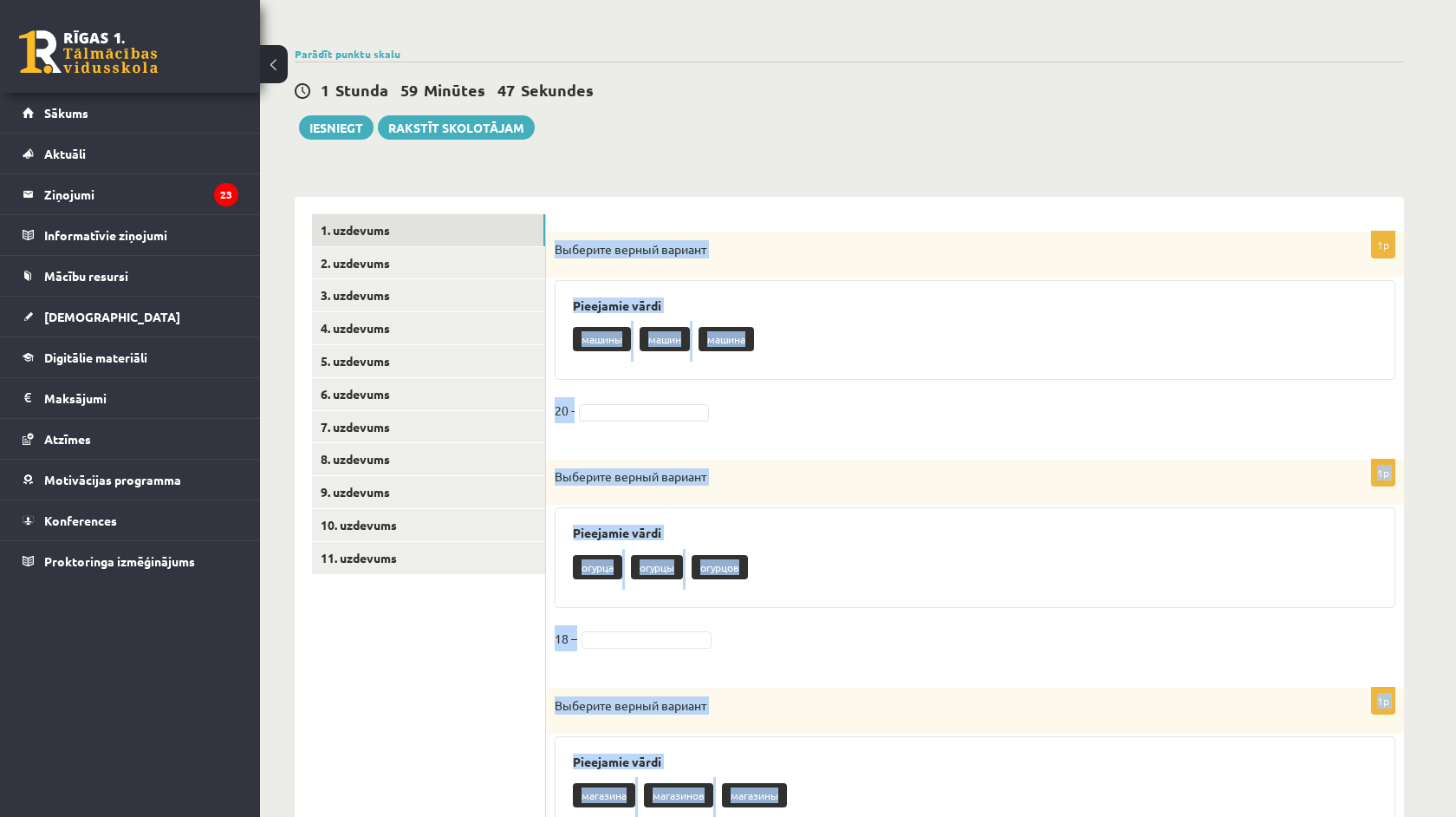
drag, startPoint x: 737, startPoint y: 745, endPoint x: 553, endPoint y: 251, distance: 527.2
copy form "Loremips dolors ametcon Adipiscin elits doeius tempo incidi 73 - 2u Laboreet do…"
click at [542, 296] on link "3. uzdevums" at bounding box center [428, 295] width 233 height 32
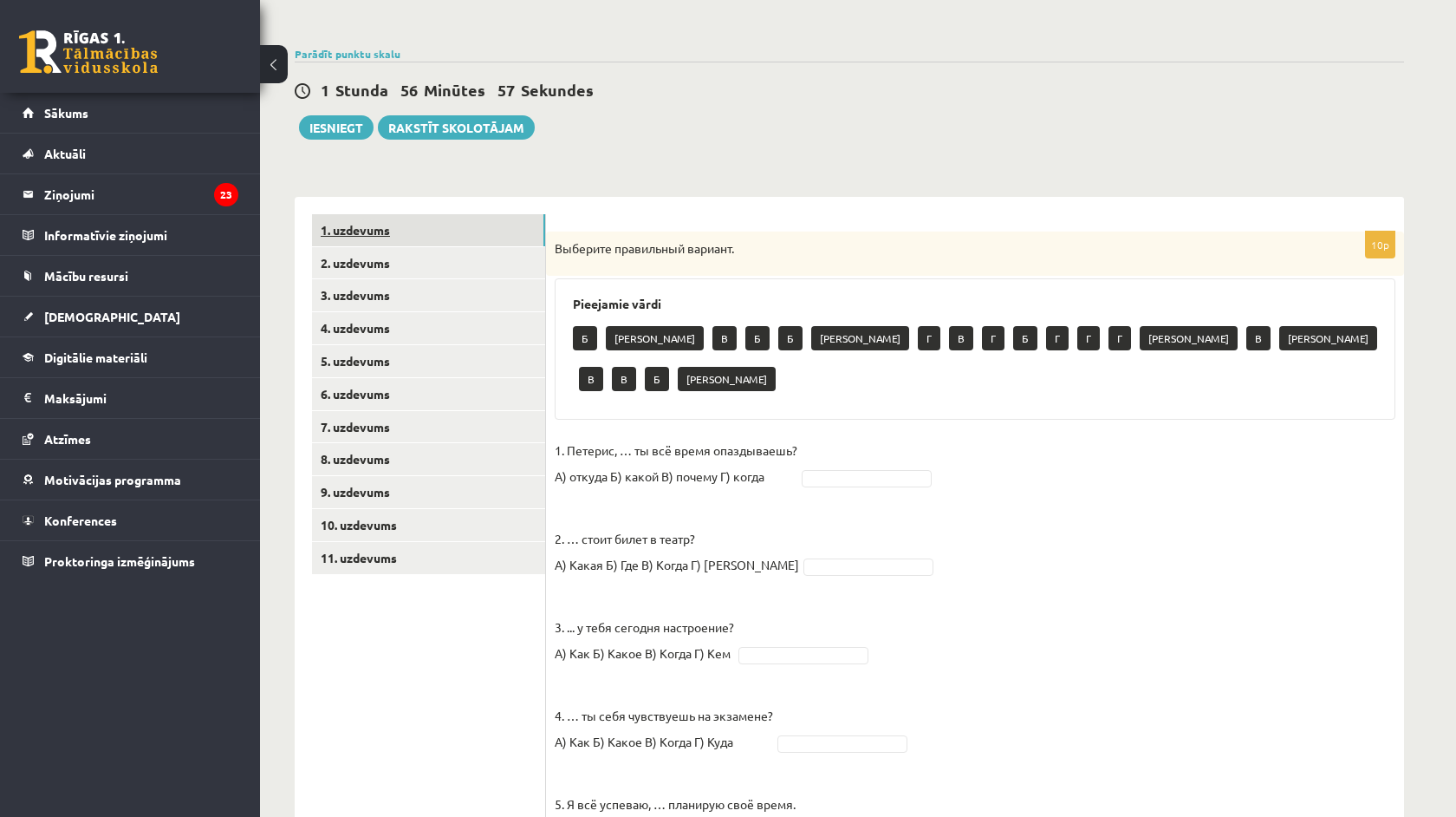
click at [422, 239] on link "1. uzdevums" at bounding box center [428, 230] width 233 height 32
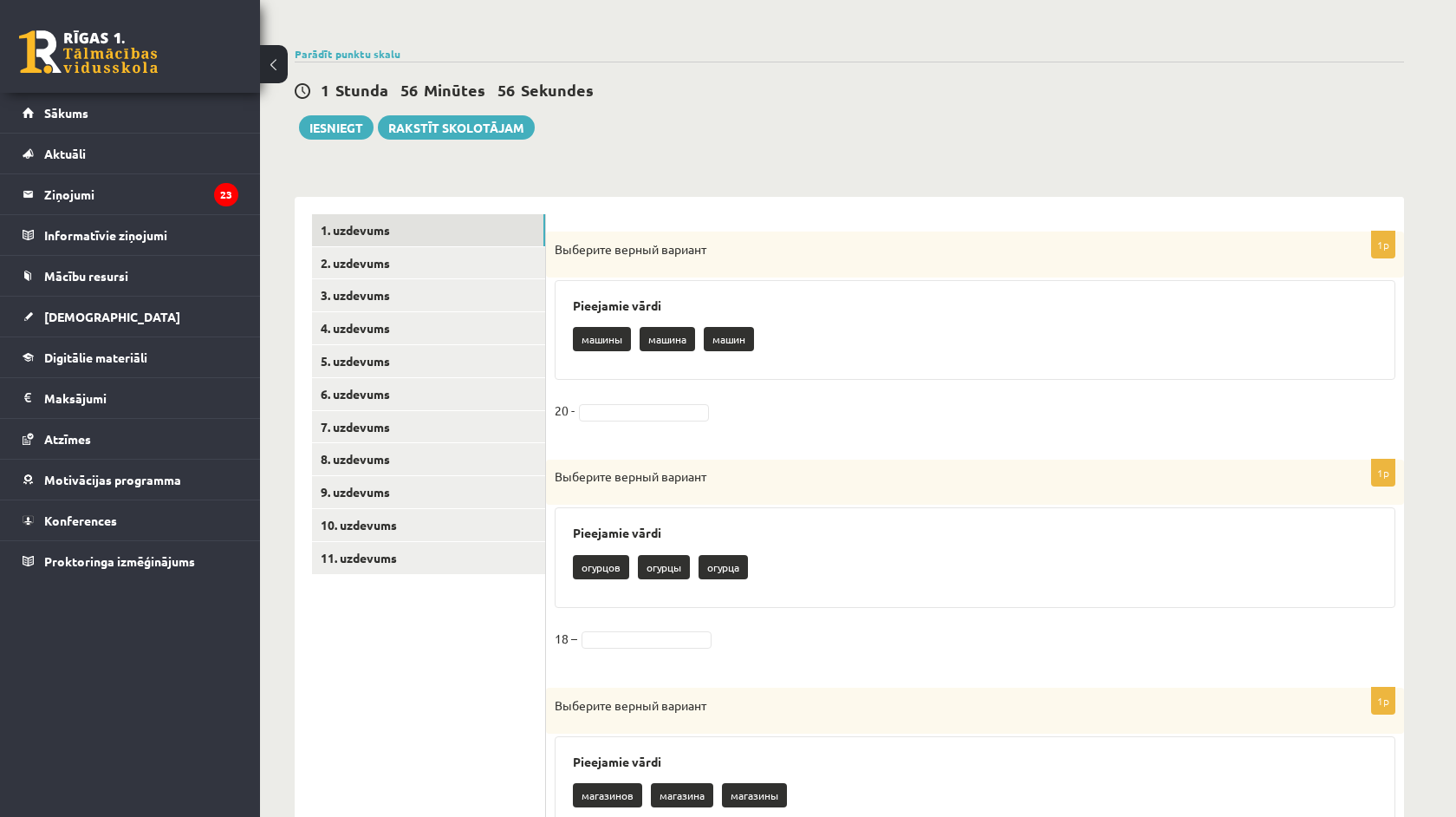
click at [614, 345] on p "машины" at bounding box center [602, 339] width 58 height 24
click at [614, 343] on p "машины" at bounding box center [602, 339] width 58 height 24
drag, startPoint x: 614, startPoint y: 343, endPoint x: 646, endPoint y: 435, distance: 97.4
click at [646, 435] on div "1p Выберите верный вариант Pieejamie vārdi машины машина машин 20 -" at bounding box center [975, 337] width 859 height 211
click at [642, 425] on fieldset "20 -" at bounding box center [975, 416] width 841 height 37
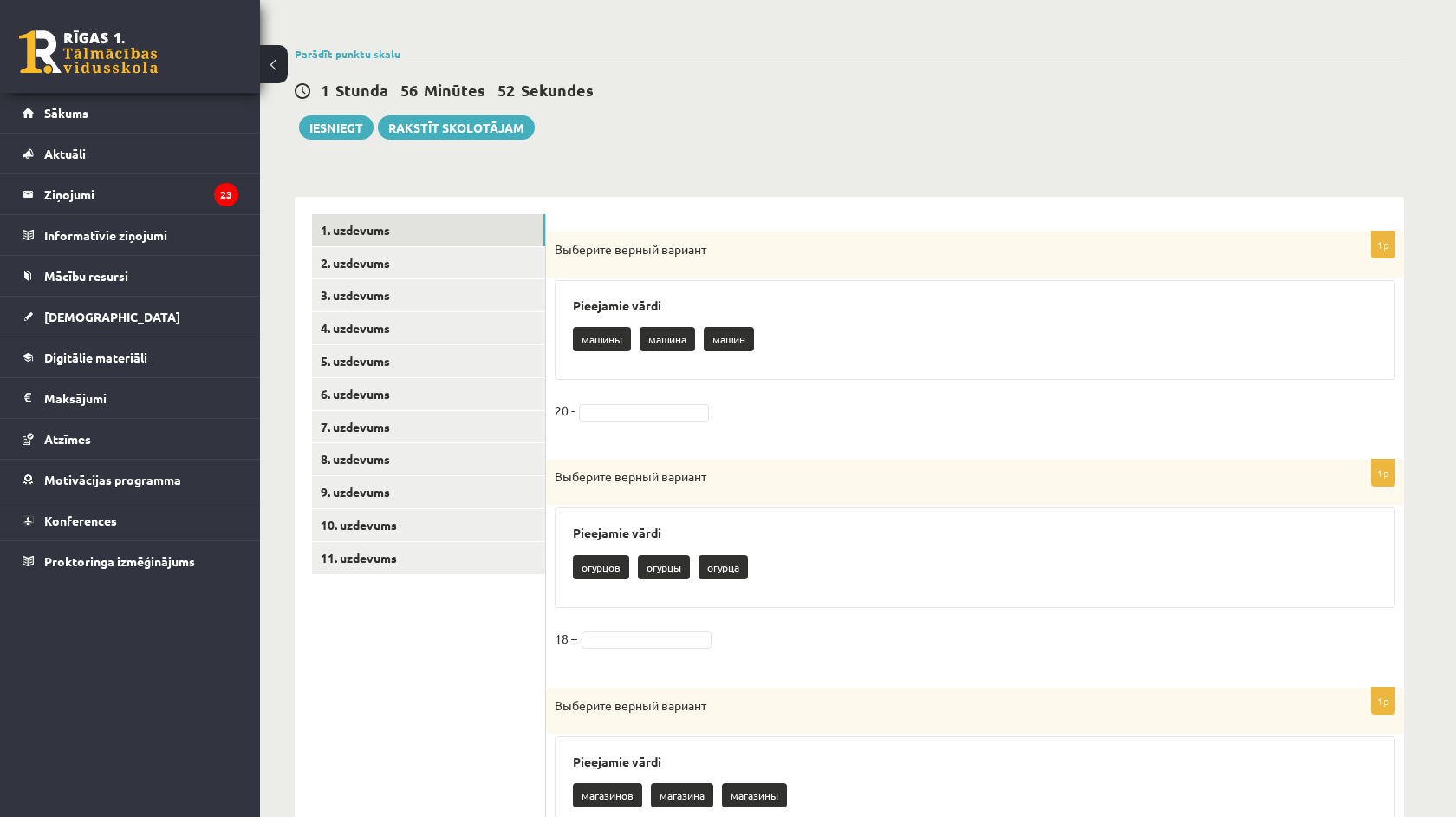
click at [642, 422] on fieldset "20 -" at bounding box center [975, 416] width 841 height 37
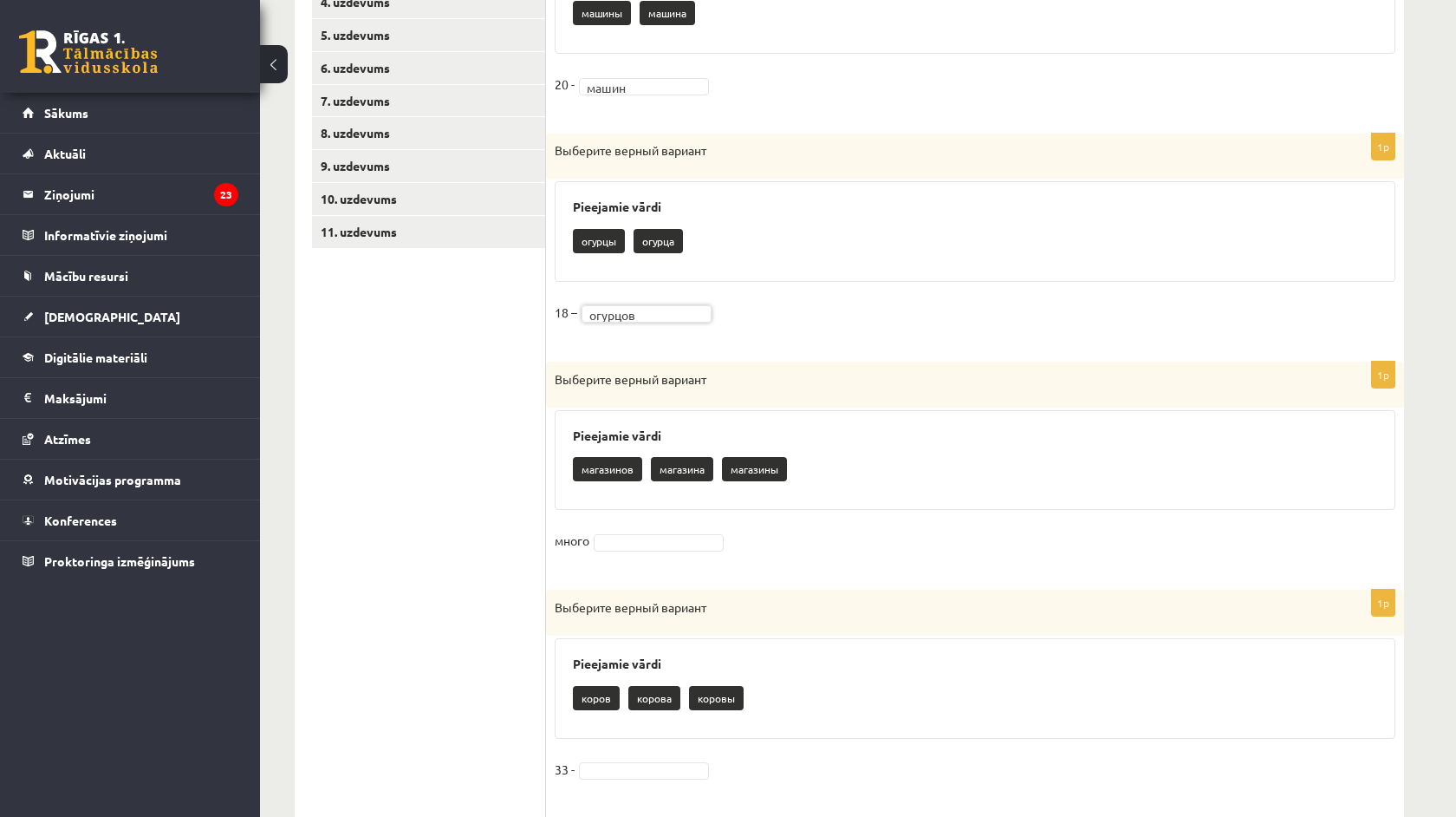
scroll to position [505, 0]
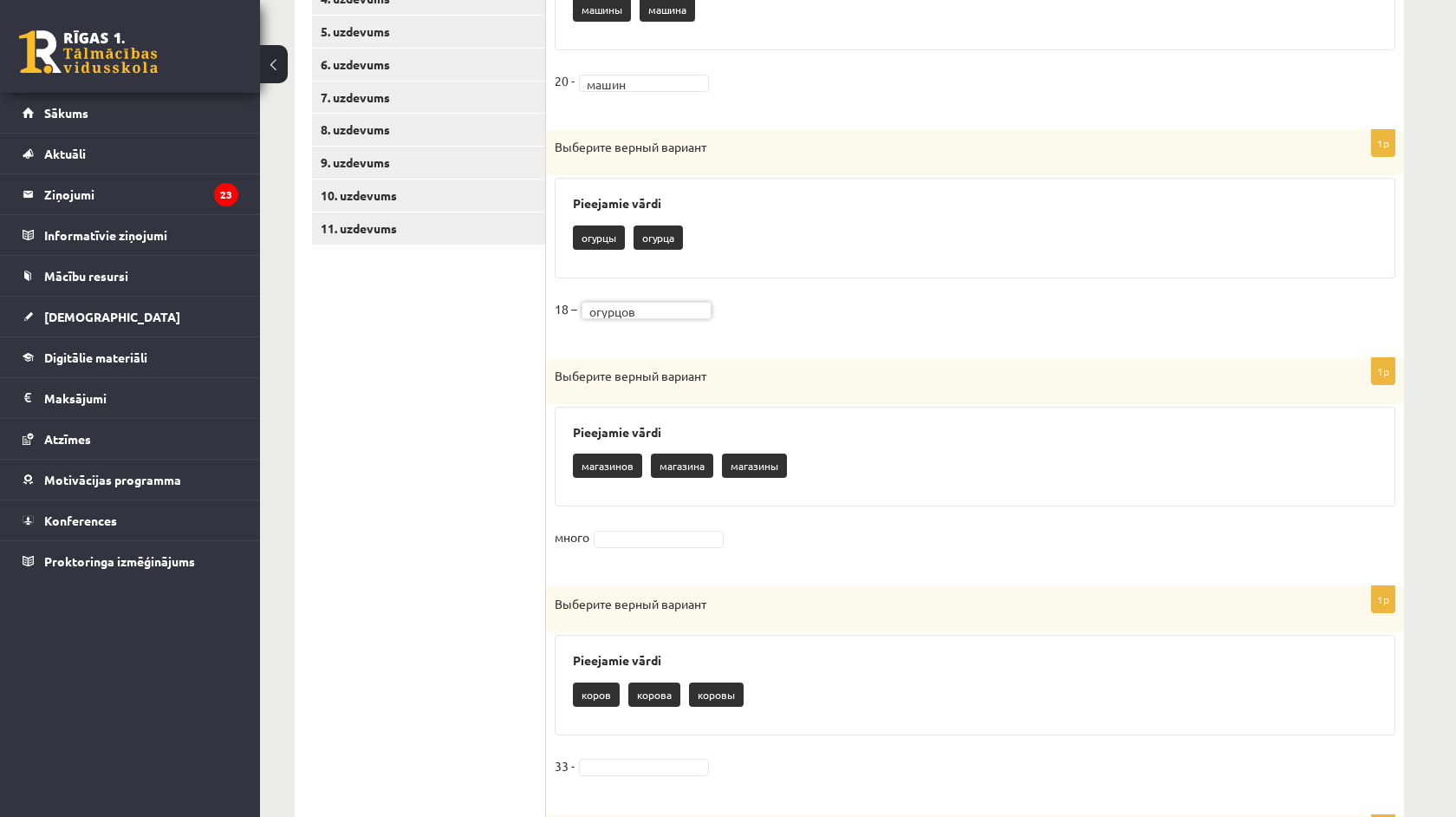
click at [644, 546] on fieldset "много" at bounding box center [975, 542] width 841 height 37
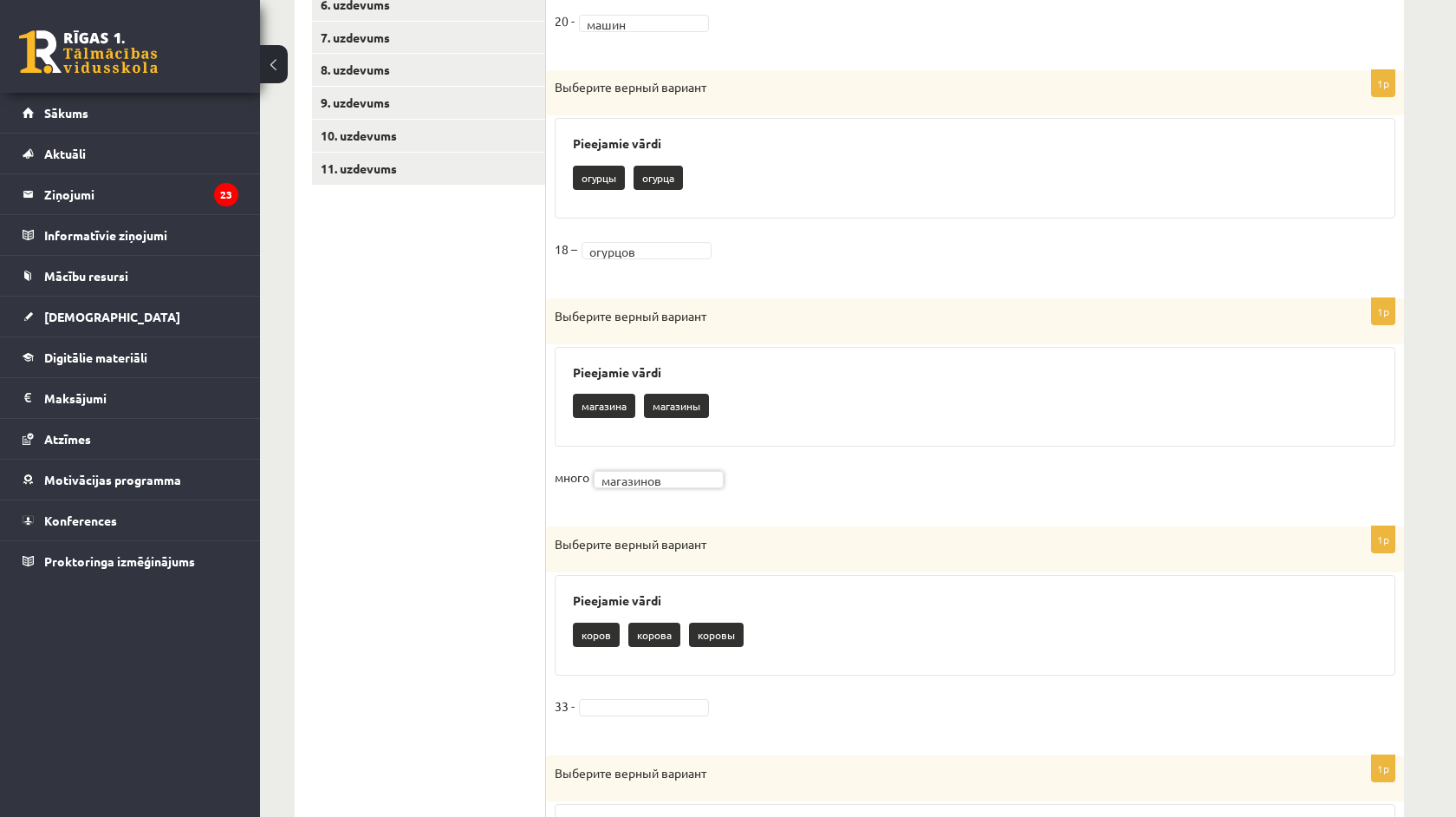
scroll to position [568, 0]
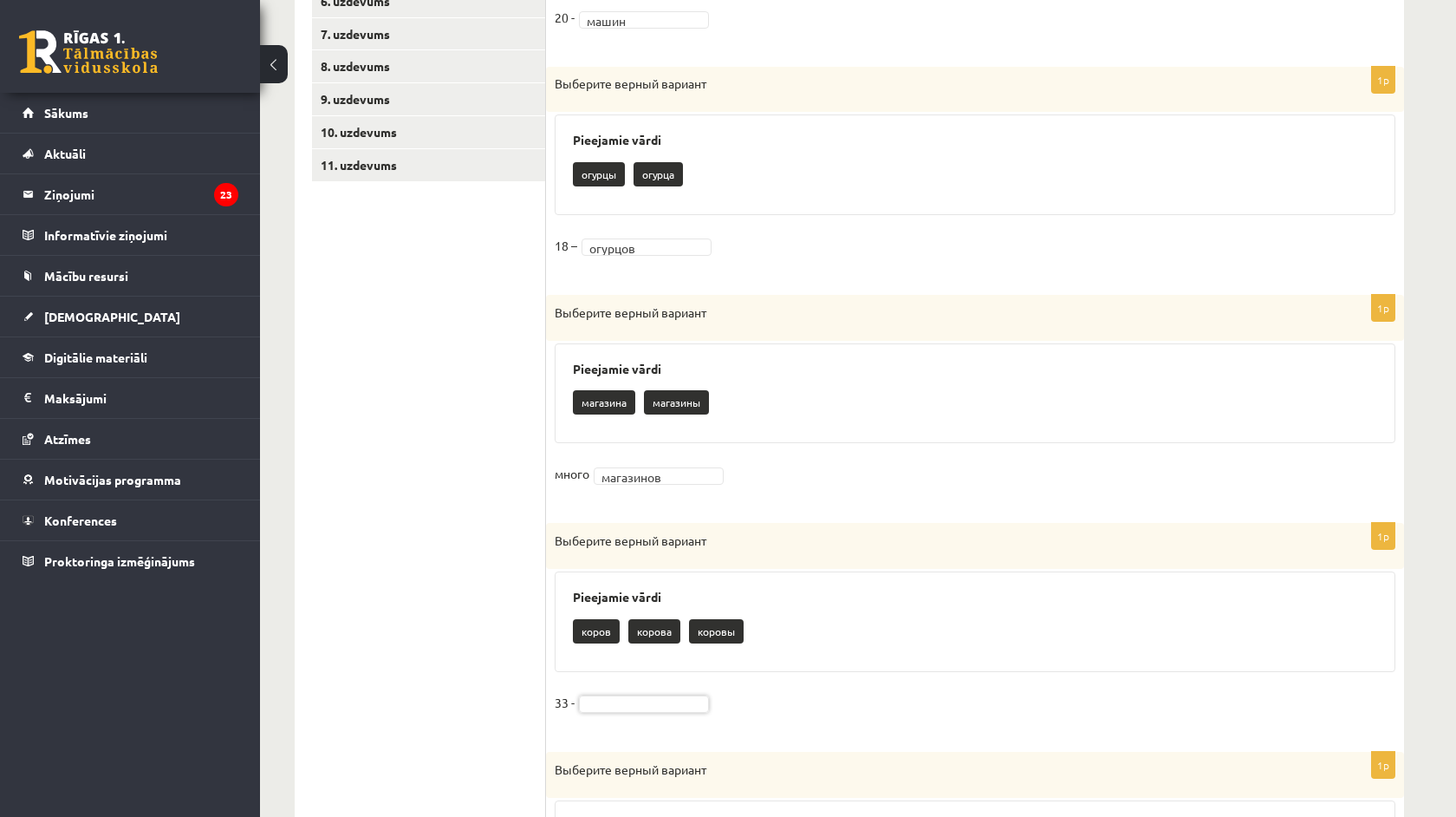
click at [638, 710] on fieldset "33 -" at bounding box center [975, 708] width 841 height 37
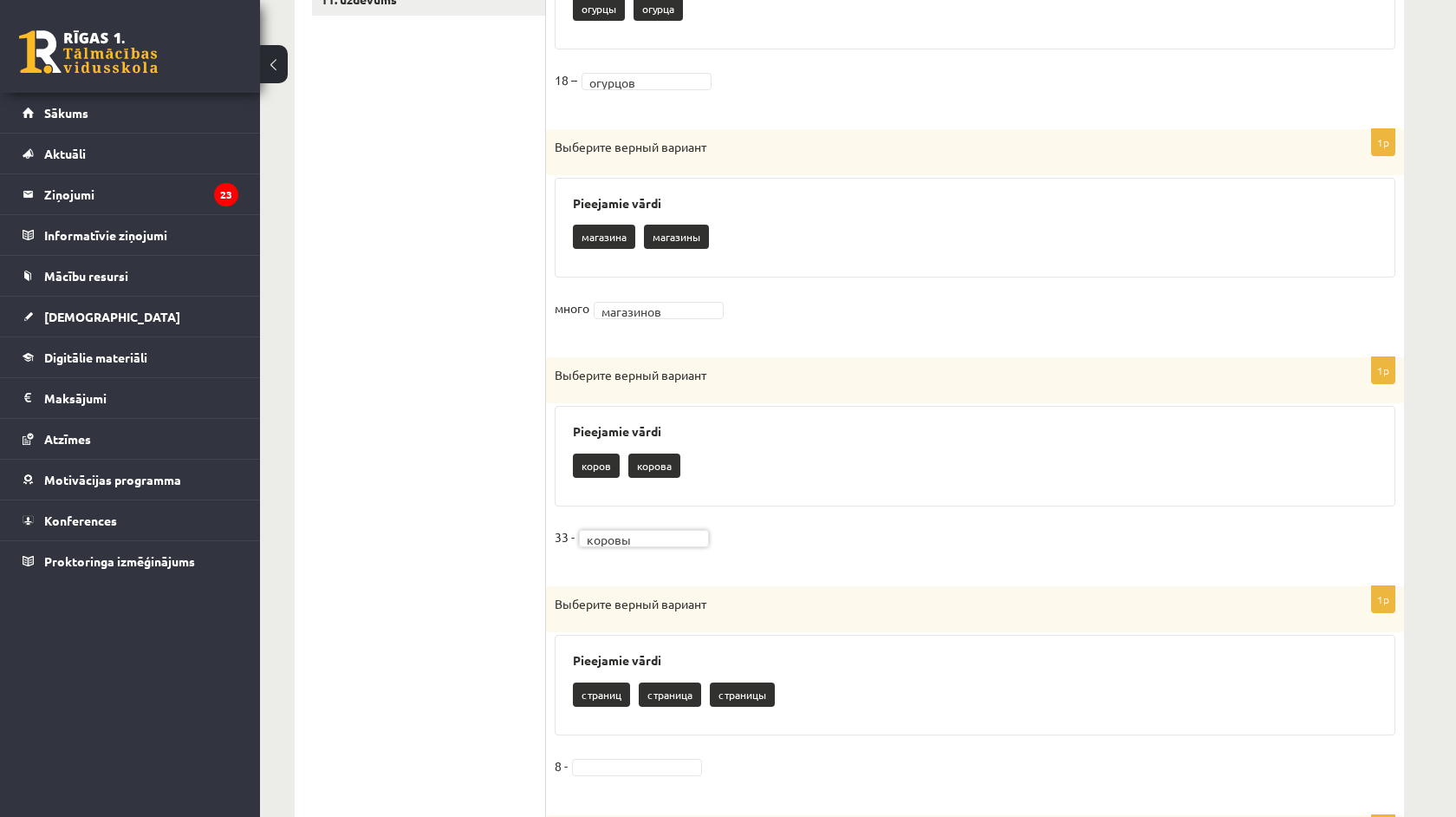
scroll to position [822, 0]
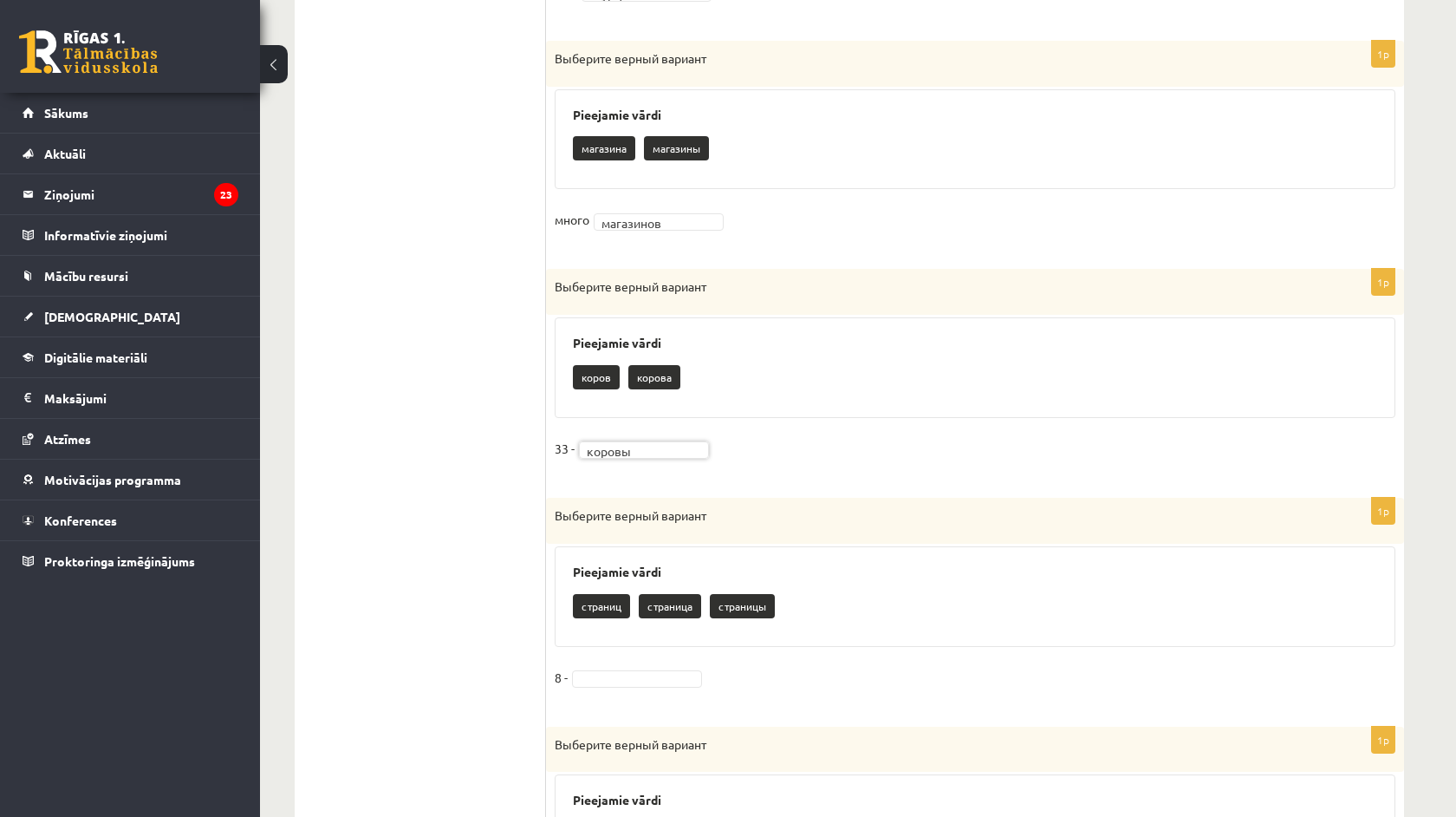
click at [647, 680] on fieldset "8 -" at bounding box center [975, 682] width 841 height 37
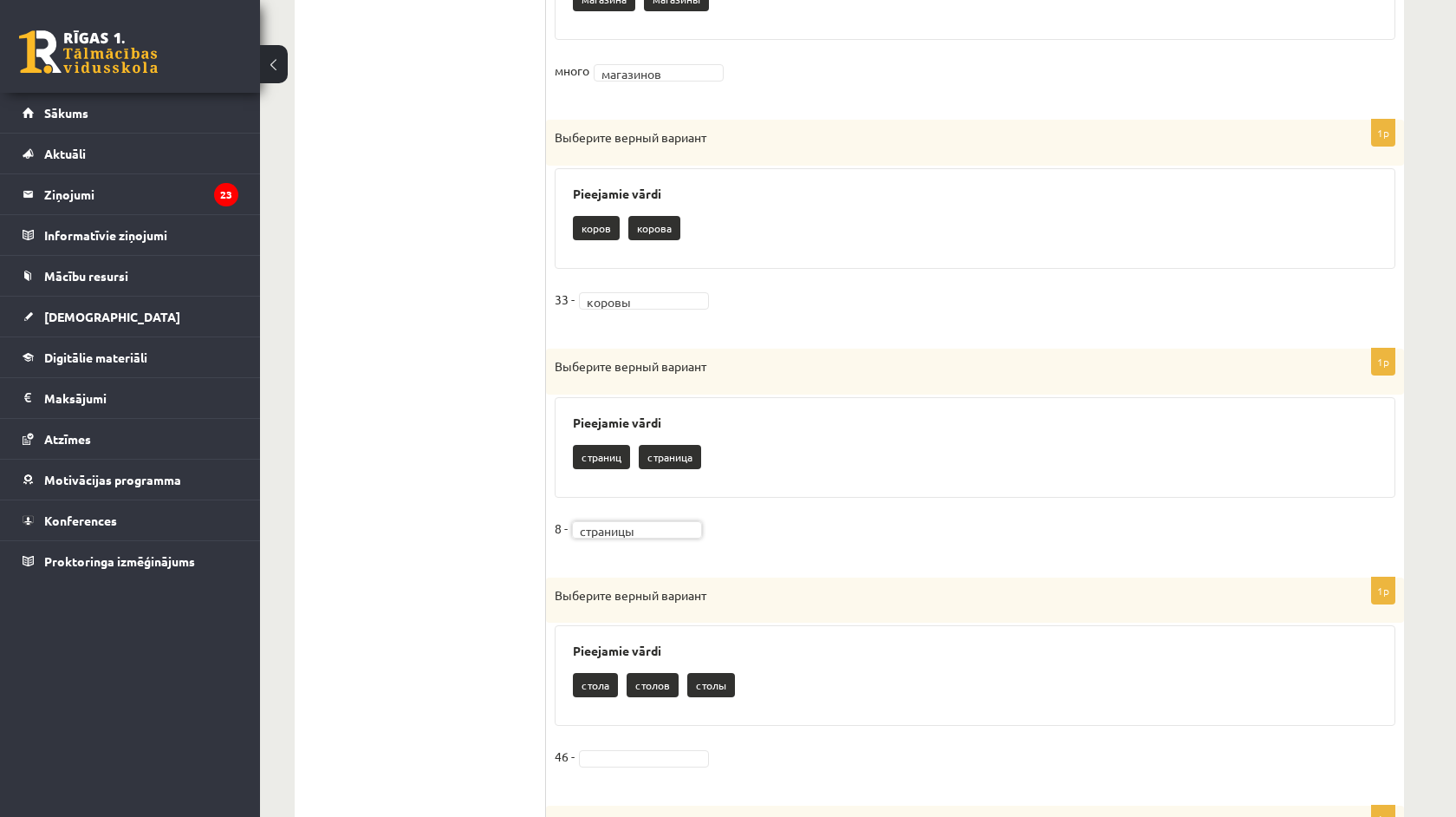
scroll to position [1014, 0]
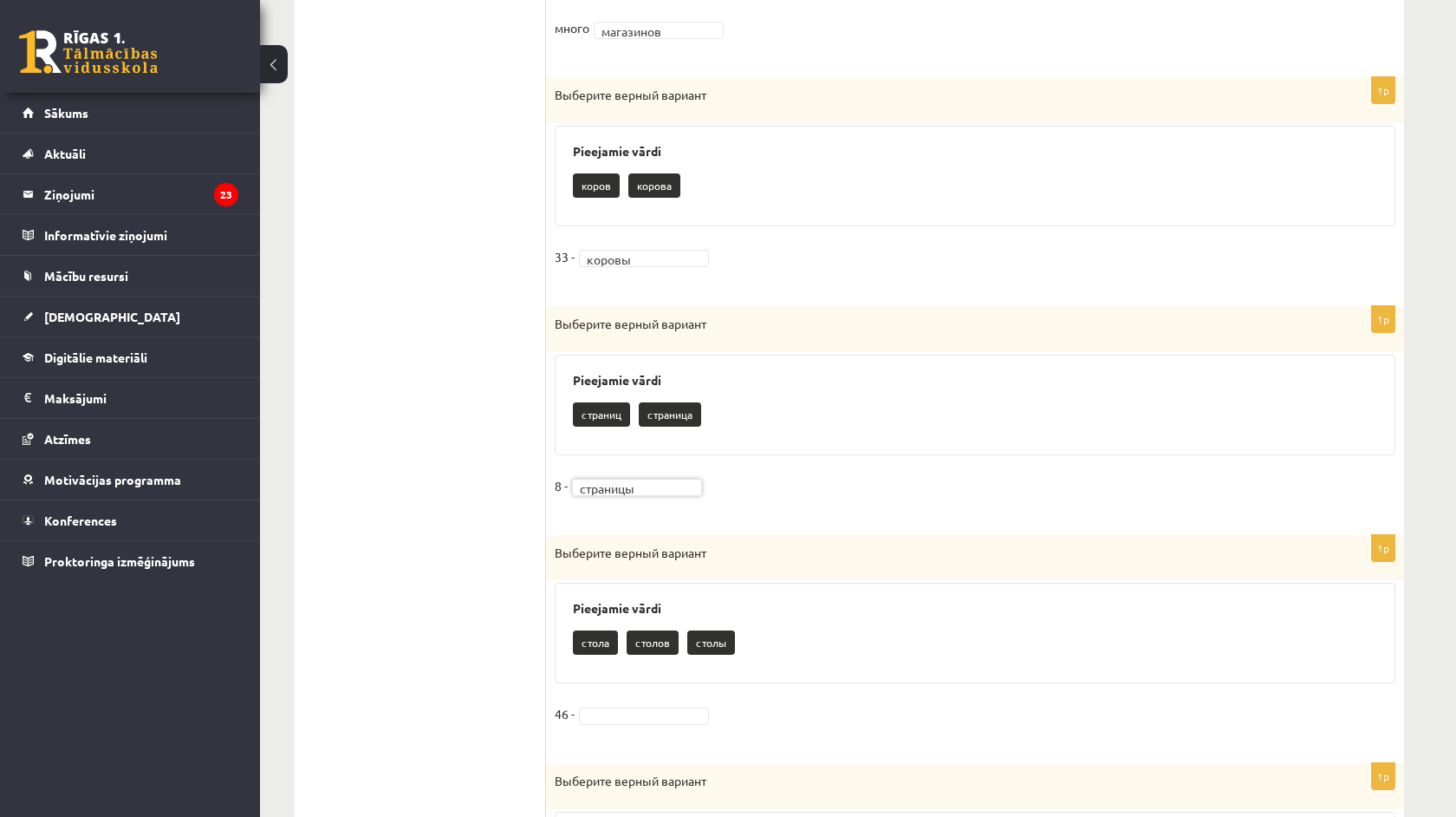
click at [627, 719] on fieldset "46 -" at bounding box center [975, 719] width 841 height 37
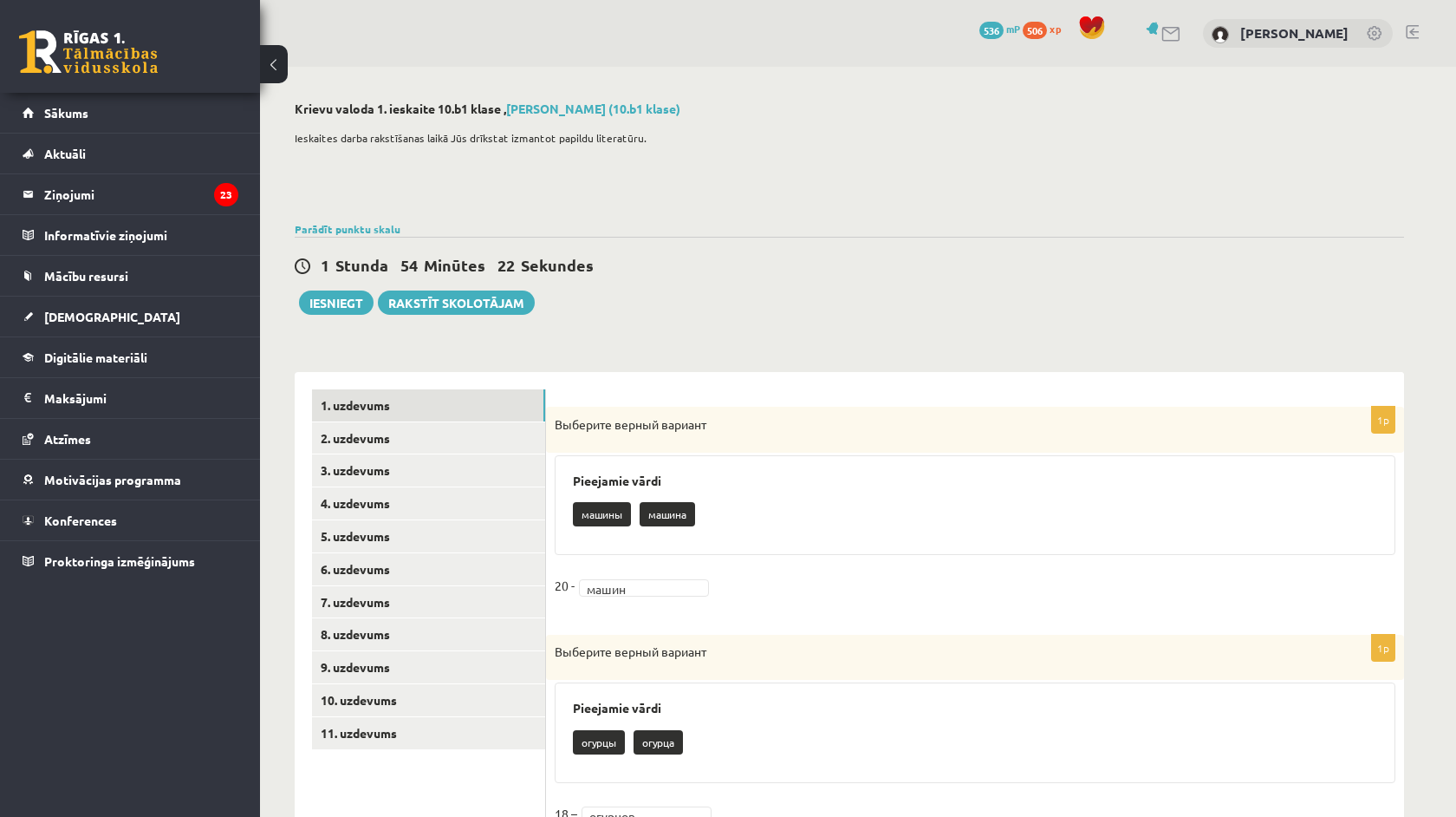
scroll to position [0, 0]
click at [428, 434] on link "2. uzdevums" at bounding box center [428, 438] width 233 height 32
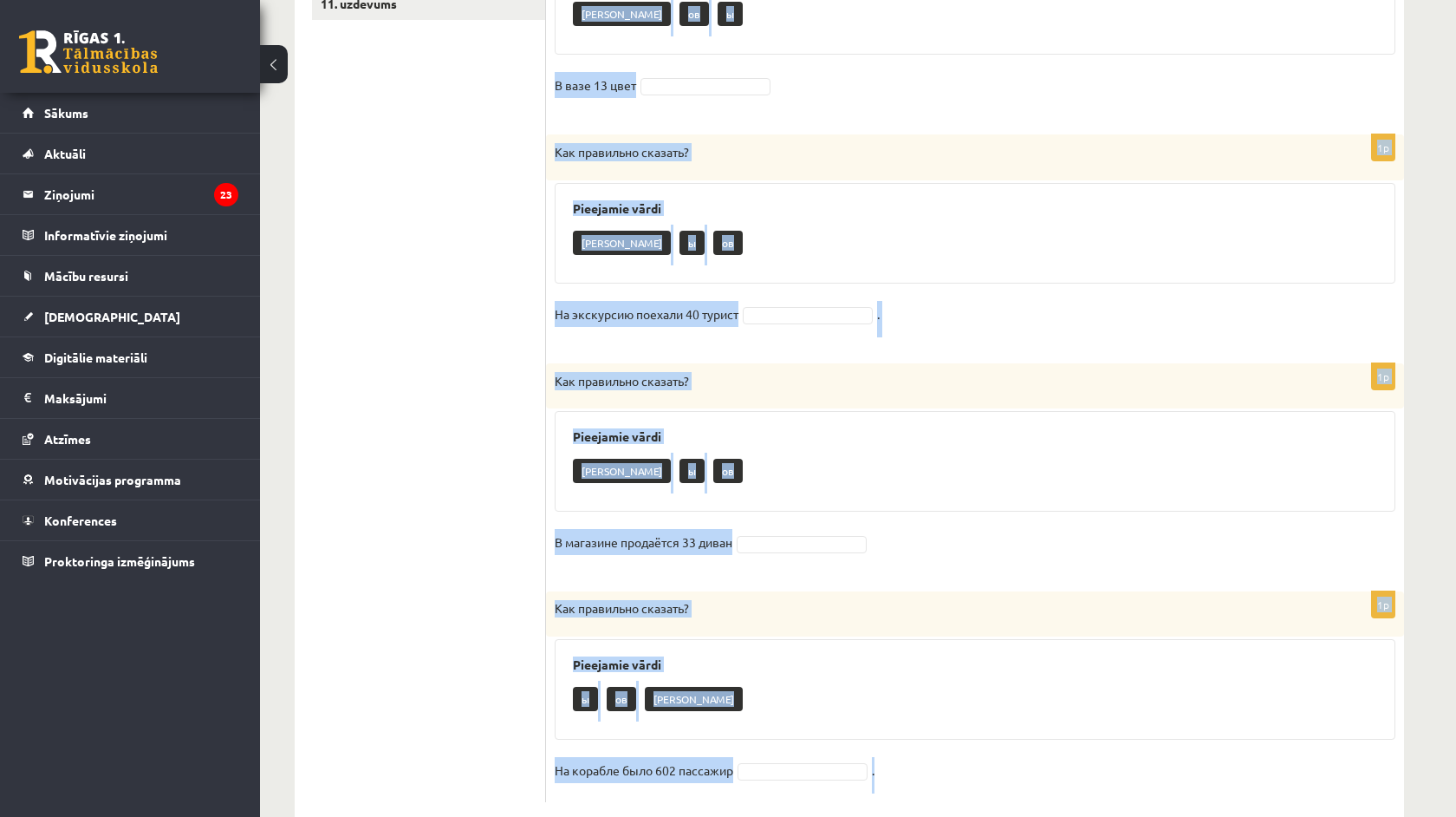
scroll to position [759, 0]
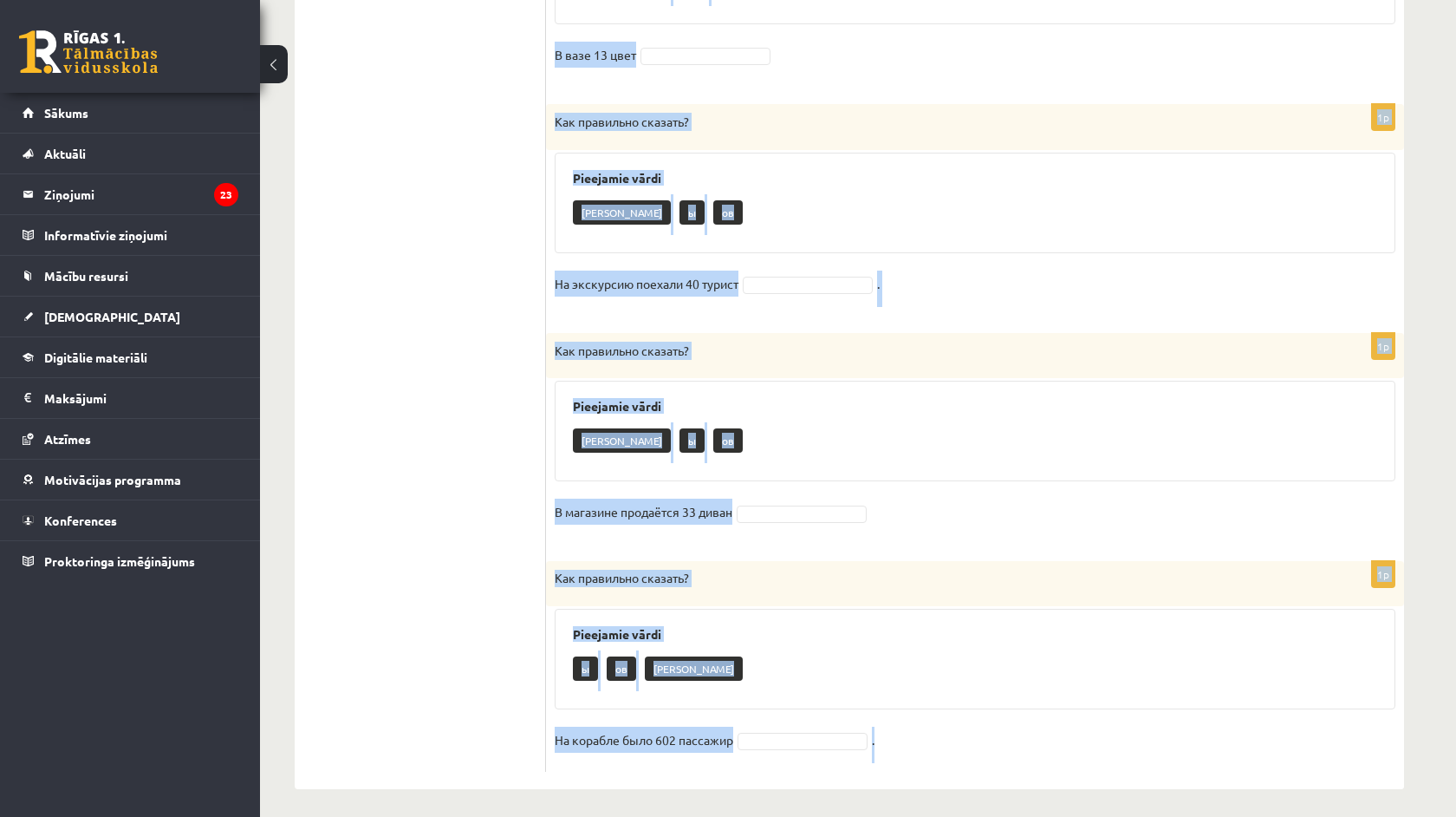
drag, startPoint x: 558, startPoint y: 419, endPoint x: 793, endPoint y: 816, distance: 461.3
click at [793, 816] on div "**********" at bounding box center [850, 66] width 1179 height 1517
click at [792, 815] on div "**********" at bounding box center [850, 66] width 1179 height 1517
copy form "Как правильно сказать? Pieejamie vārdi ов ы а Беседа закончилась в 8 час вечера…"
click at [413, 552] on ul "1. uzdevums 2. uzdevums 3. uzdevums 4. uzdevums 5. uzdevums 6. uzdevums 7. uzde…" at bounding box center [429, 200] width 234 height 1142
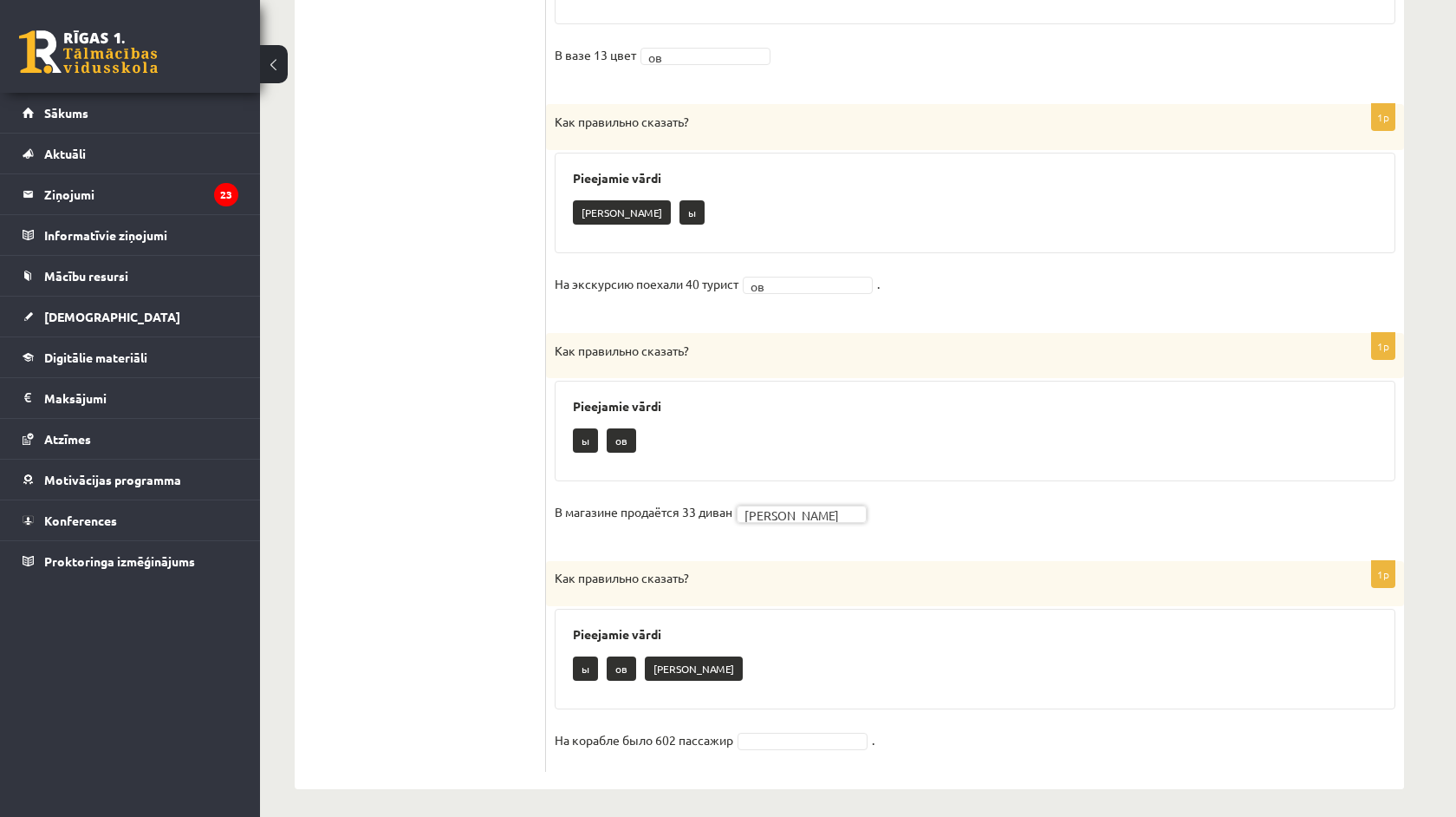
click at [790, 747] on fieldset "На корабле было 602 пассажир ." at bounding box center [975, 745] width 841 height 37
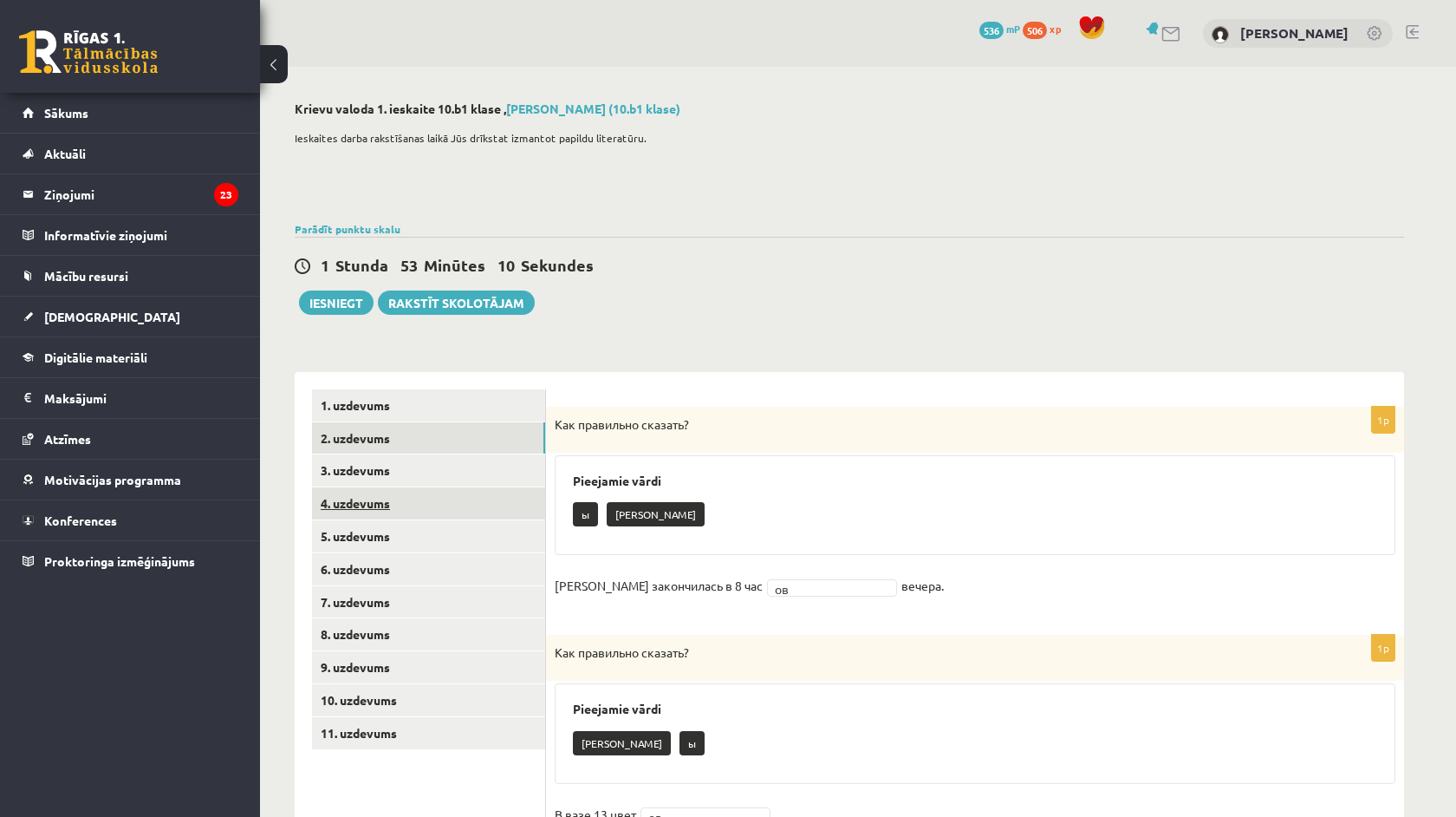
scroll to position [0, 0]
click at [373, 481] on link "3. uzdevums" at bounding box center [428, 470] width 233 height 32
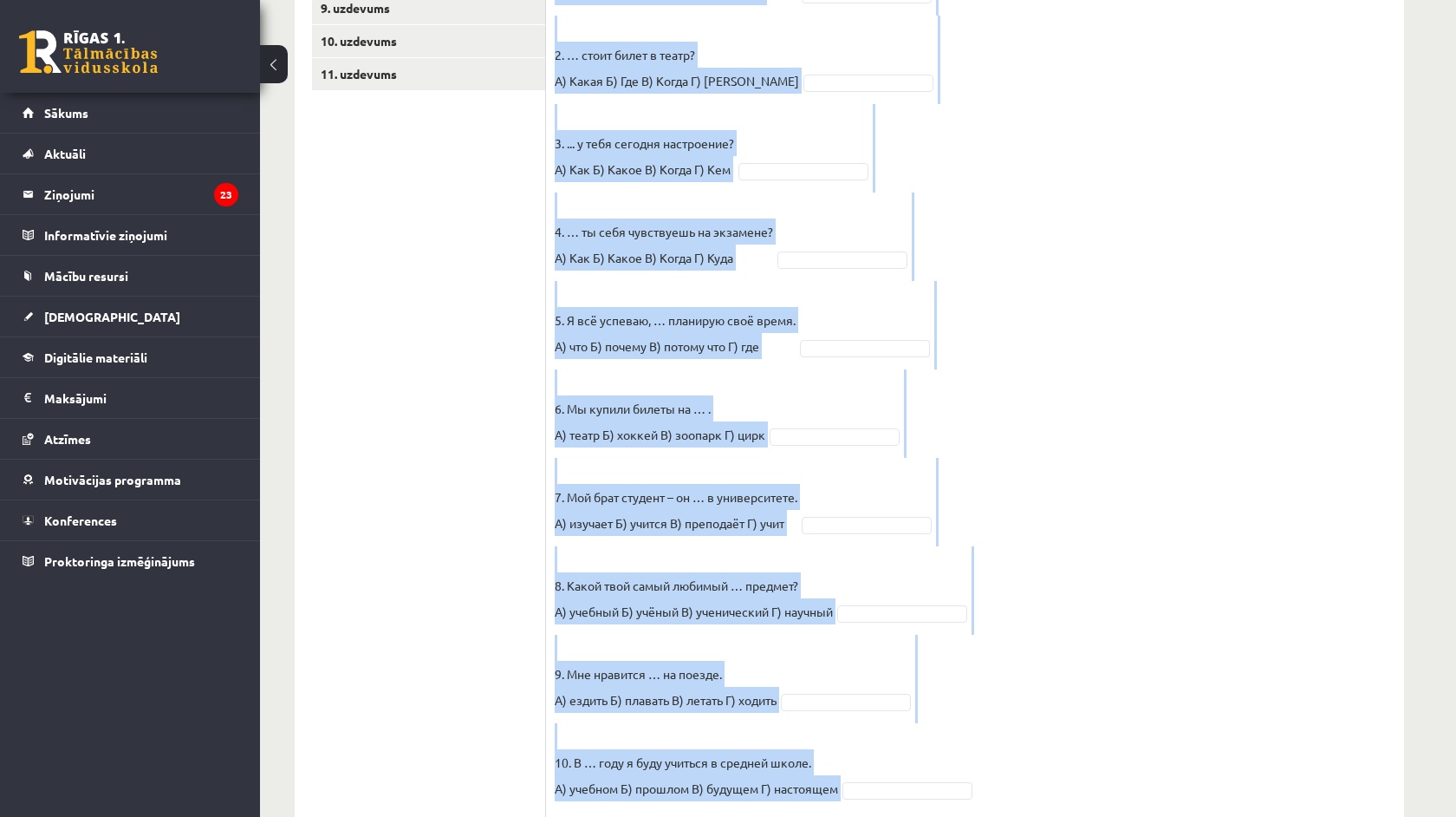
scroll to position [673, 0]
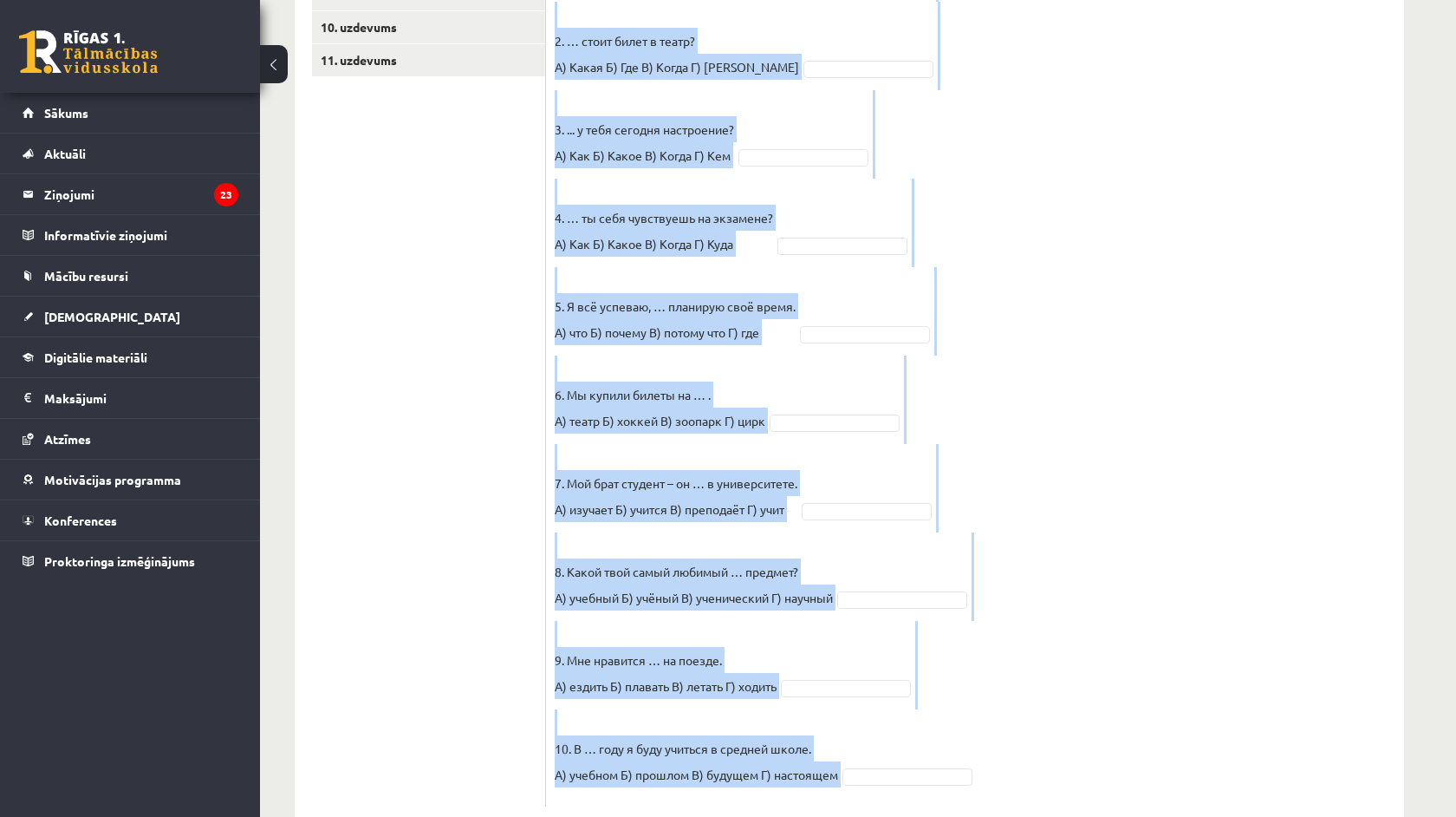
drag, startPoint x: 569, startPoint y: 479, endPoint x: 869, endPoint y: 816, distance: 451.2
click at [869, 816] on div "**********" at bounding box center [850, 126] width 1179 height 1464
copy div "Pieejamie vārdi Б А Г Г Б Б В Г Г Г Б А В В А А В А Б В 1. Петерис, … ты всё вр…"
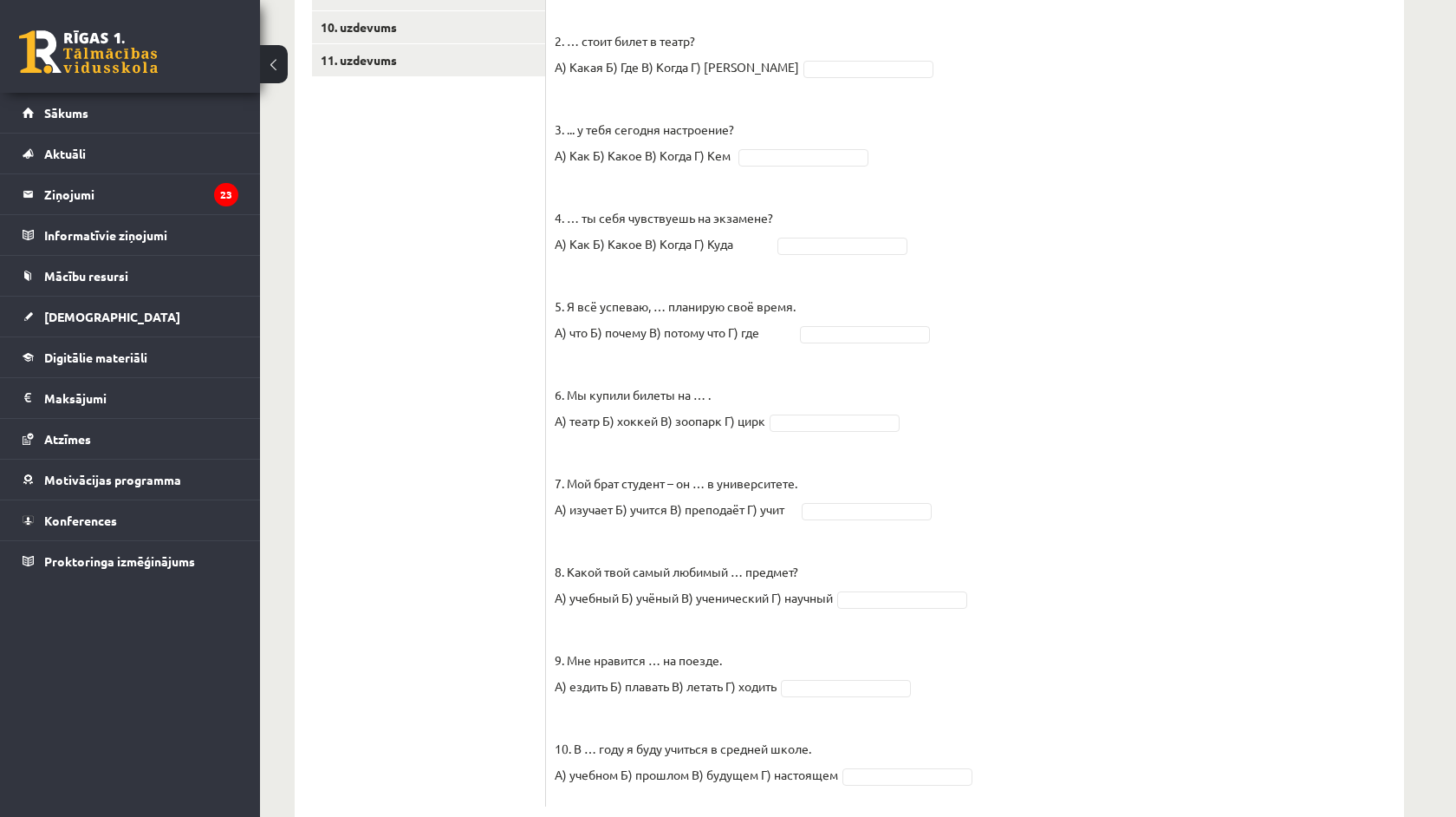
click at [485, 497] on ul "1. uzdevums 2. uzdevums 3. uzdevums 4. uzdevums 5. uzdevums 6. uzdevums 7. uzde…" at bounding box center [429, 261] width 234 height 1090
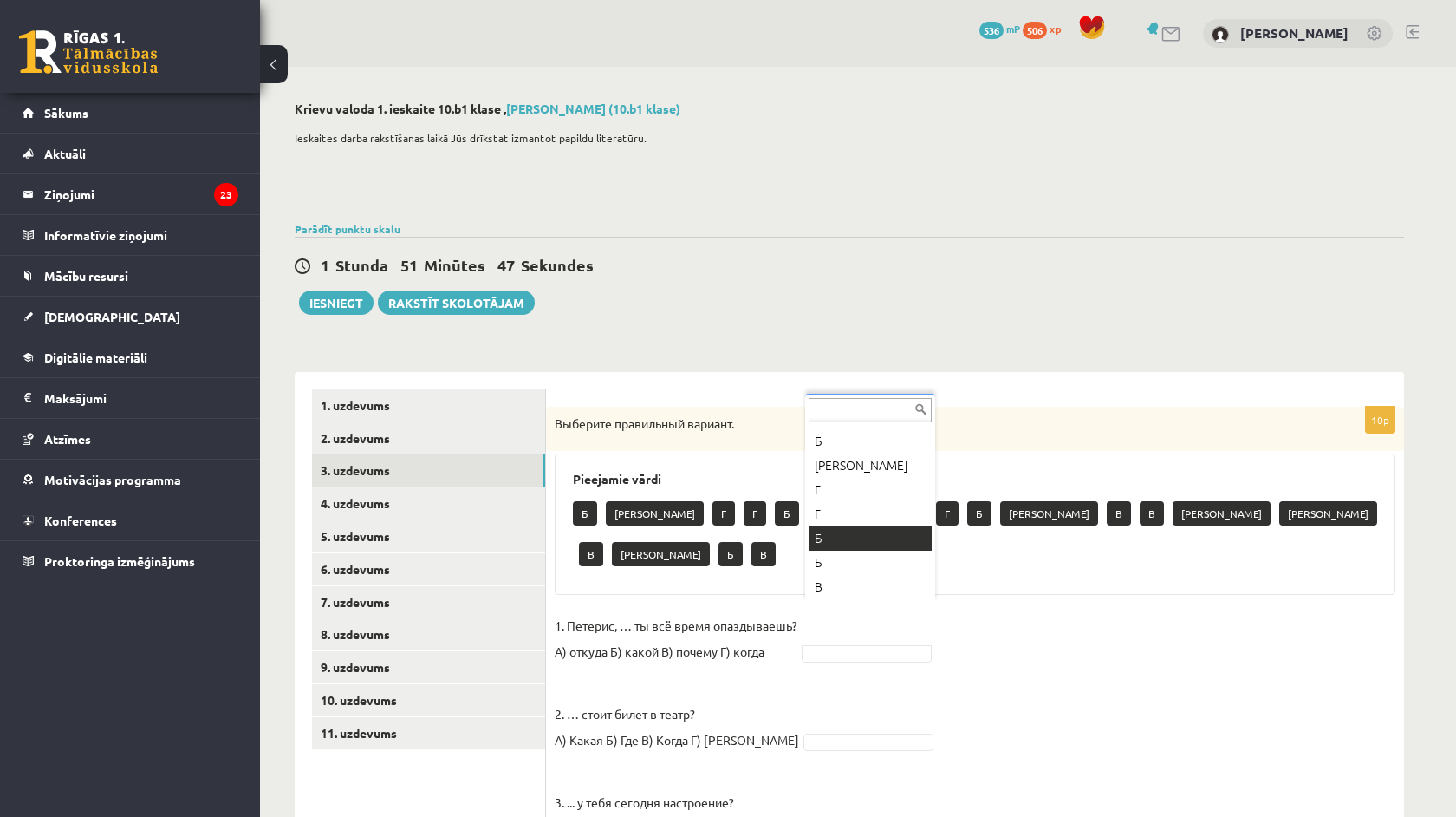
scroll to position [36, 0]
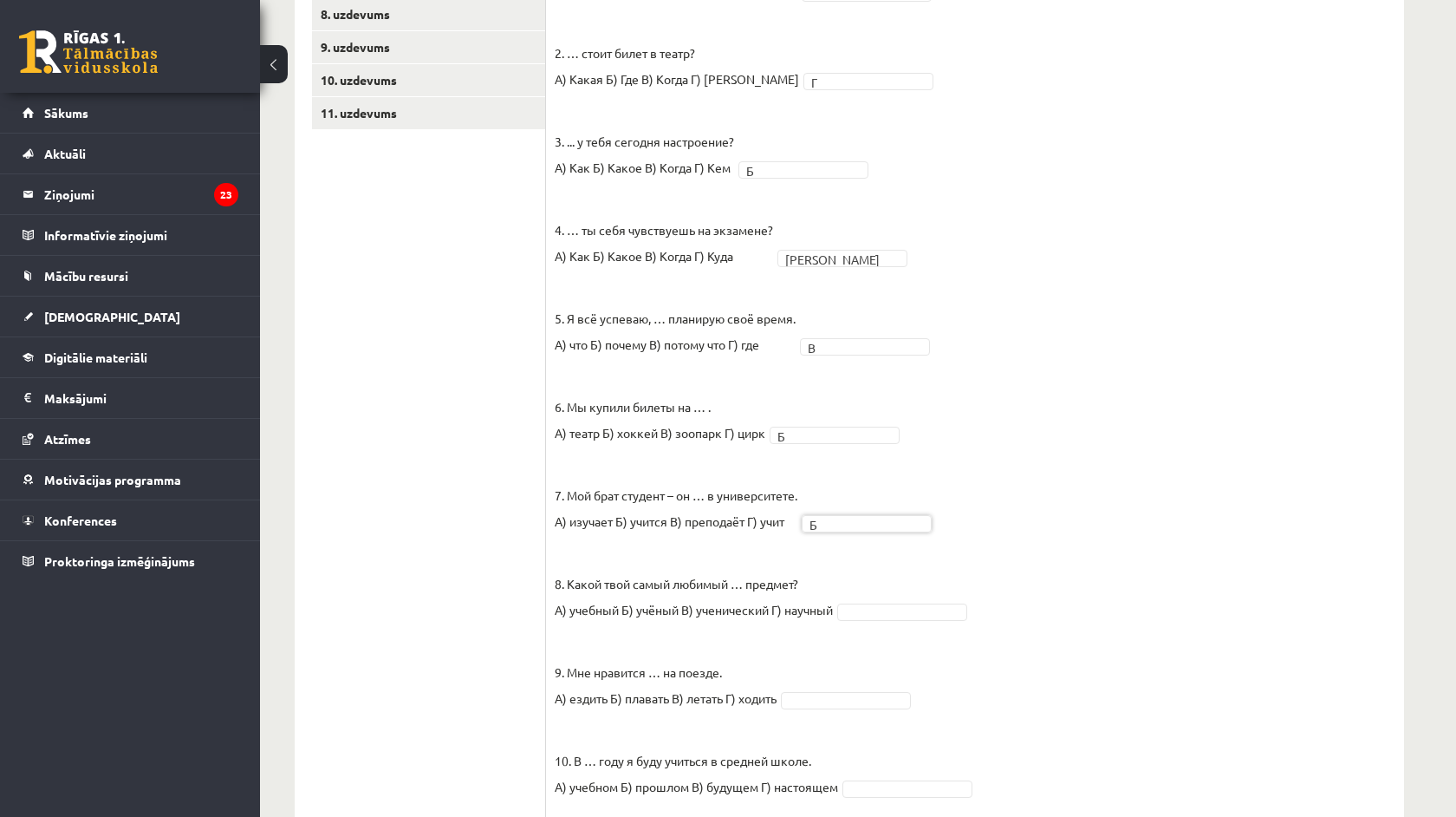
scroll to position [637, 0]
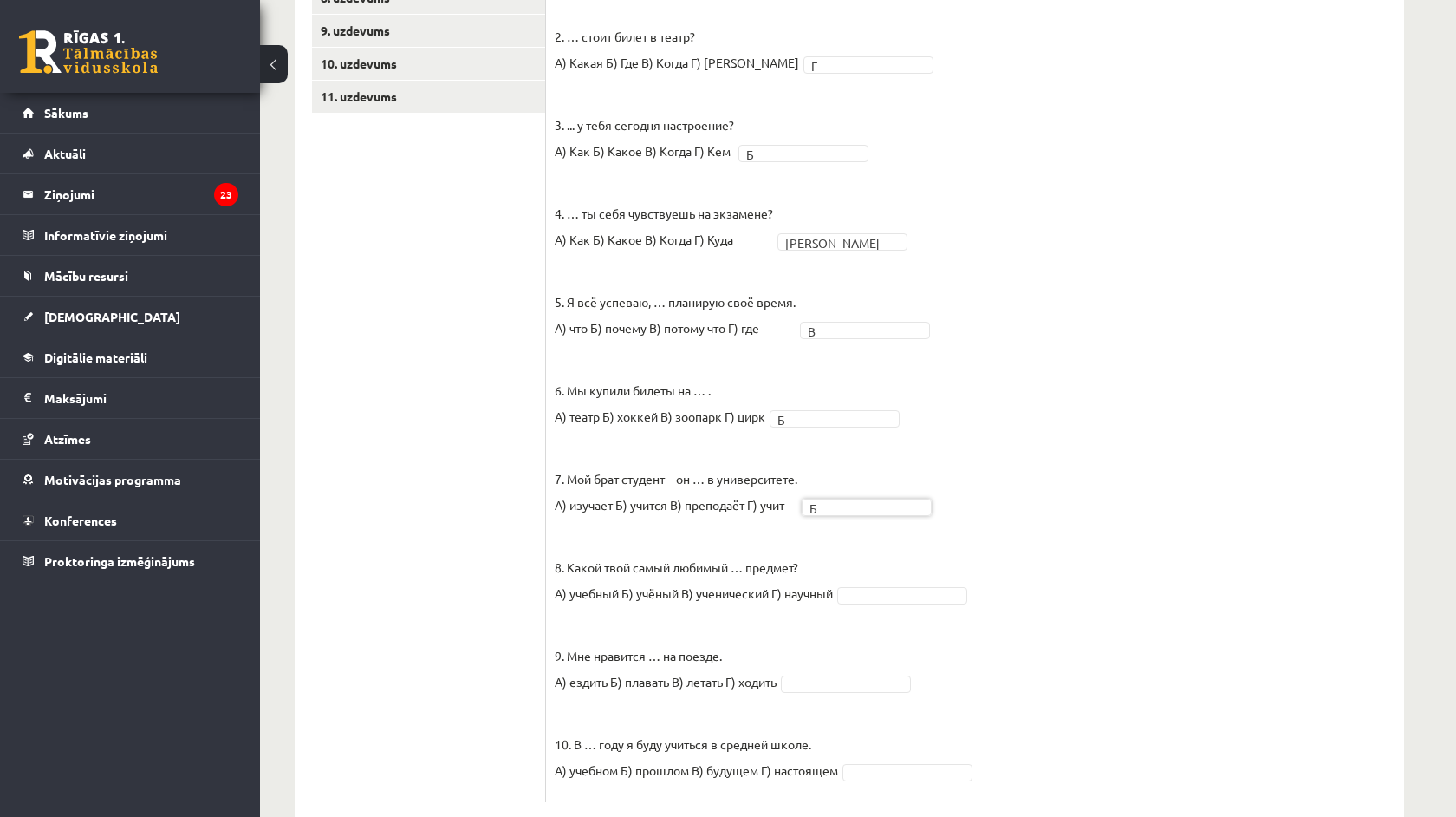
click at [858, 609] on fieldset "1. Петерис, … ты всё время опаздываешь? А) откуда Б) какой В) почему Г) когда В…" at bounding box center [975, 364] width 841 height 859
click at [864, 606] on fieldset "1. Петерис, … ты всё время опаздываешь? А) откуда Б) какой В) почему Г) когда В…" at bounding box center [975, 364] width 841 height 859
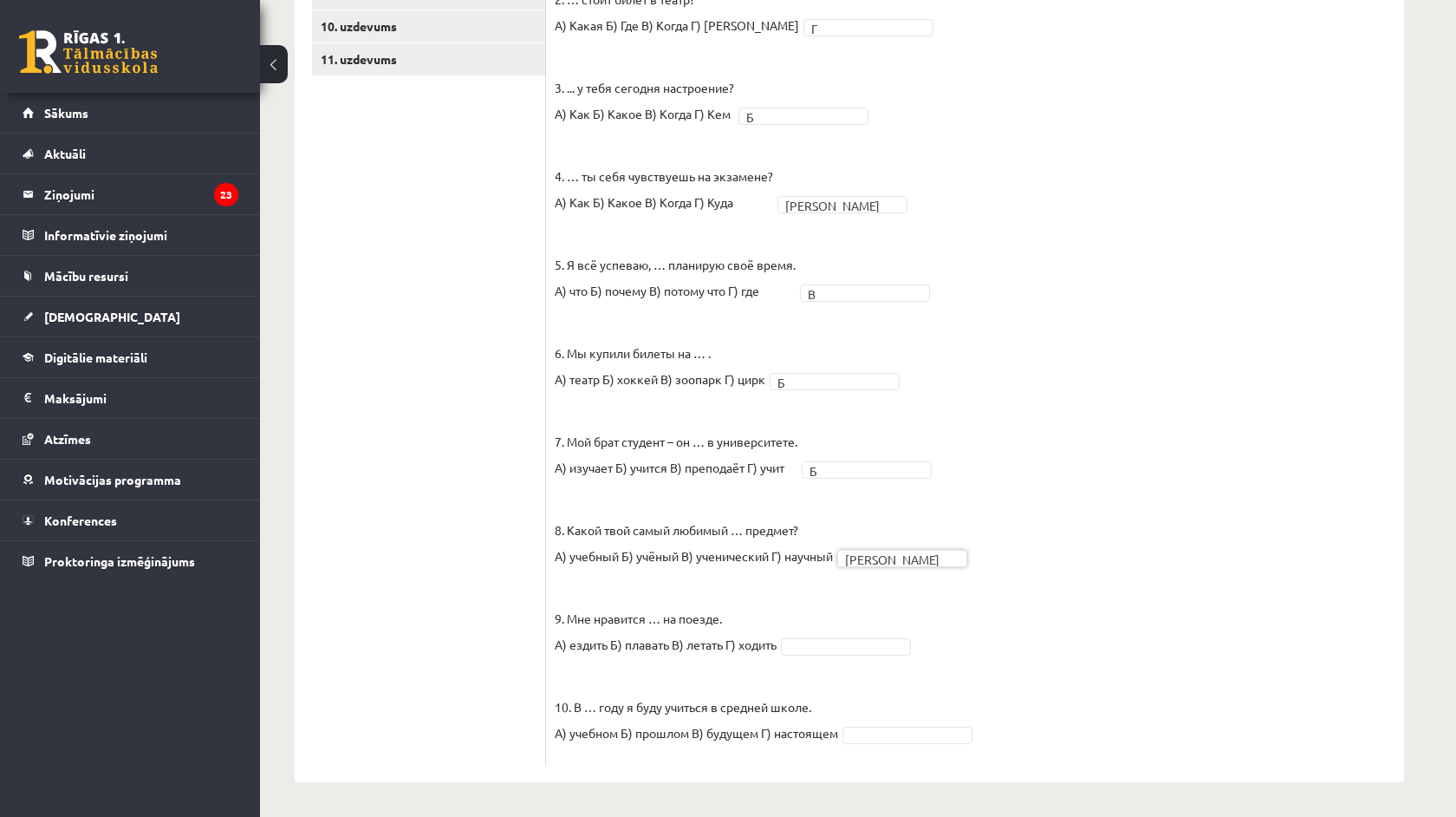
scroll to position [673, 0]
click at [854, 630] on fieldset "1. Петерис, … ты всё время опаздываешь? А) откуда Б) какой В) почему Г) когда В…" at bounding box center [975, 328] width 841 height 859
click at [909, 771] on div "10p Выберите правильный вариант. Pieejamie vārdi Г Г Г Г Б А В А Б В В 1. Петер…" at bounding box center [975, 241] width 859 height 1084
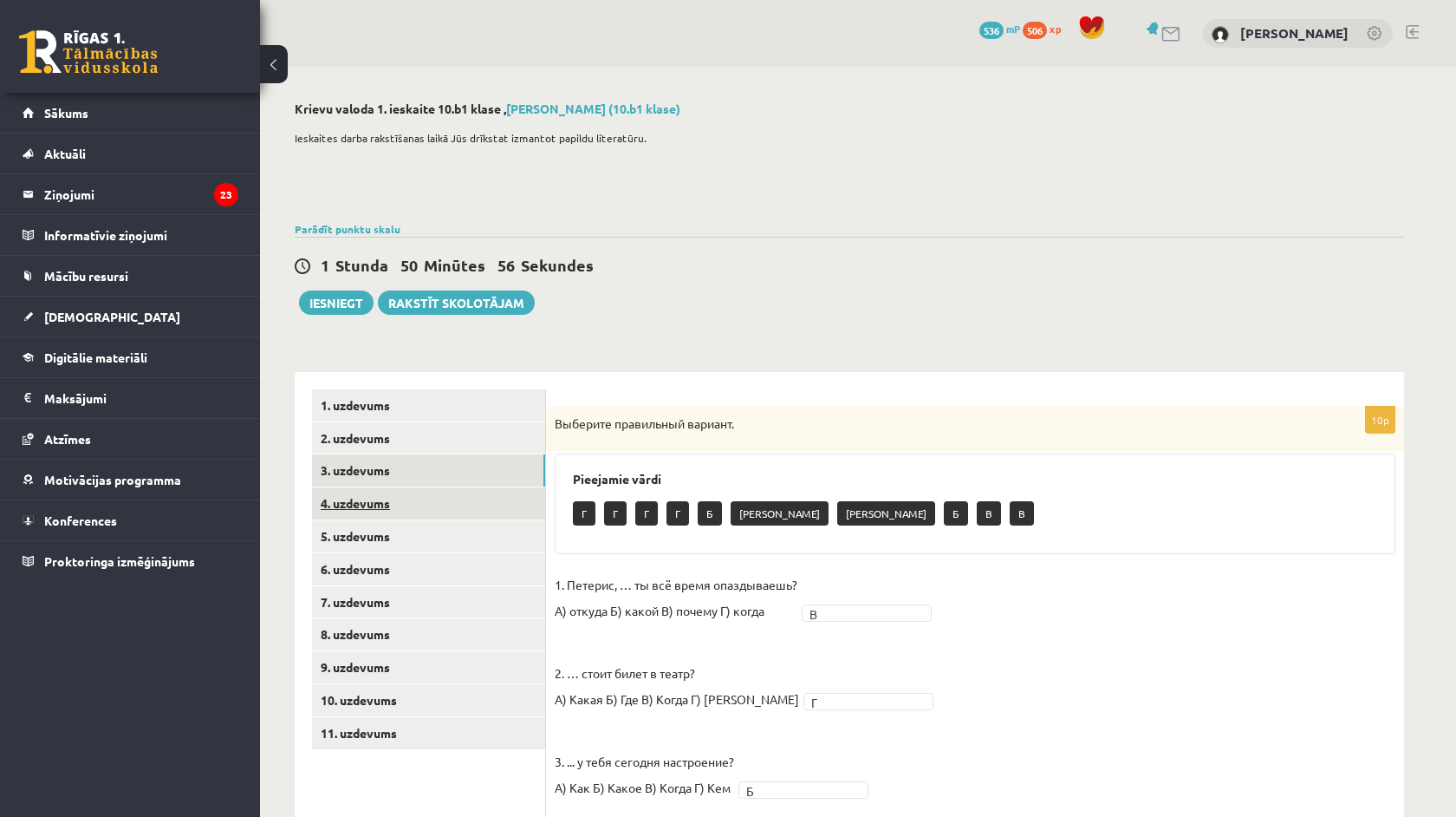
scroll to position [0, 0]
click at [460, 501] on link "4. uzdevums" at bounding box center [428, 503] width 233 height 32
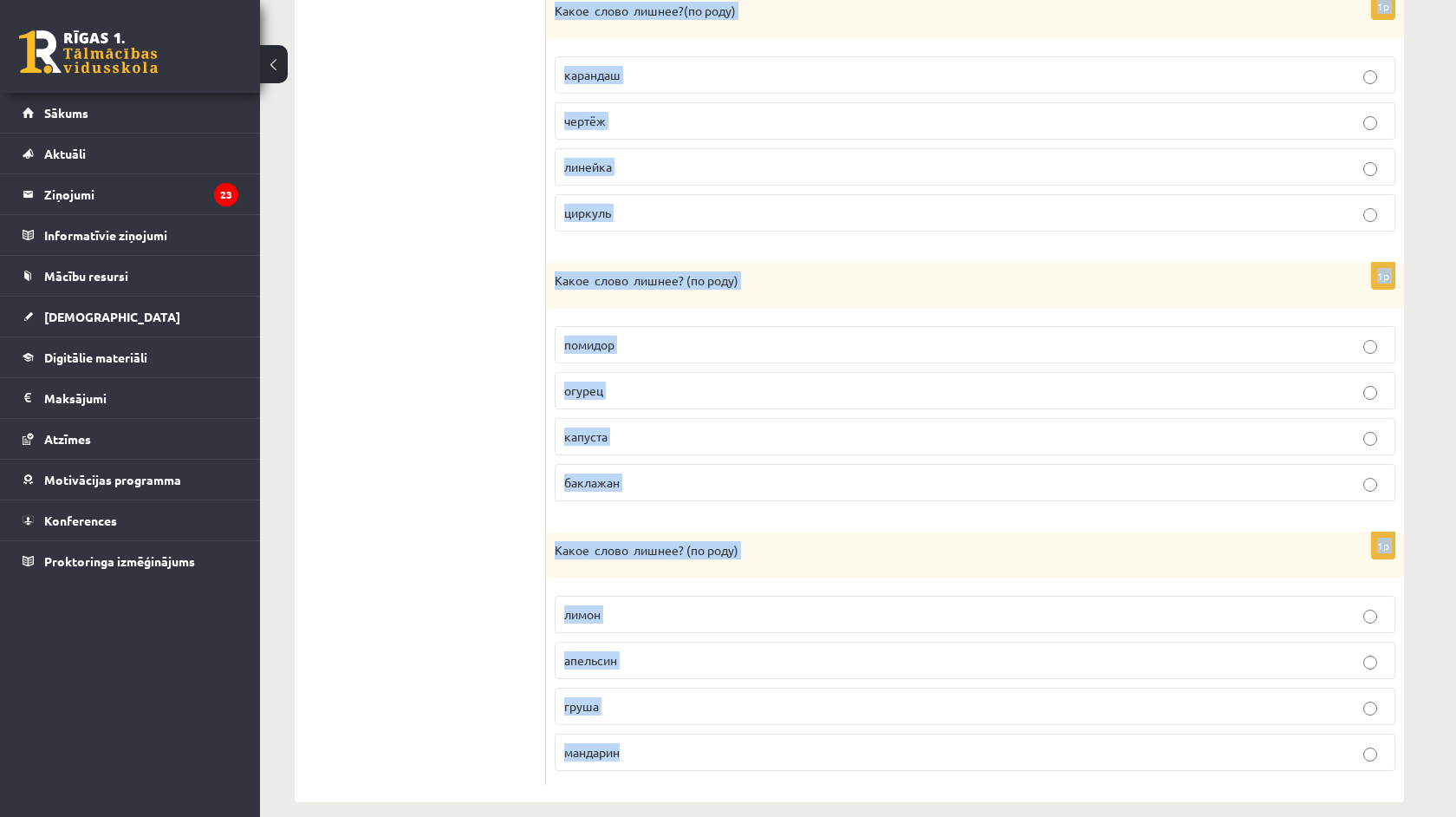
scroll to position [969, 0]
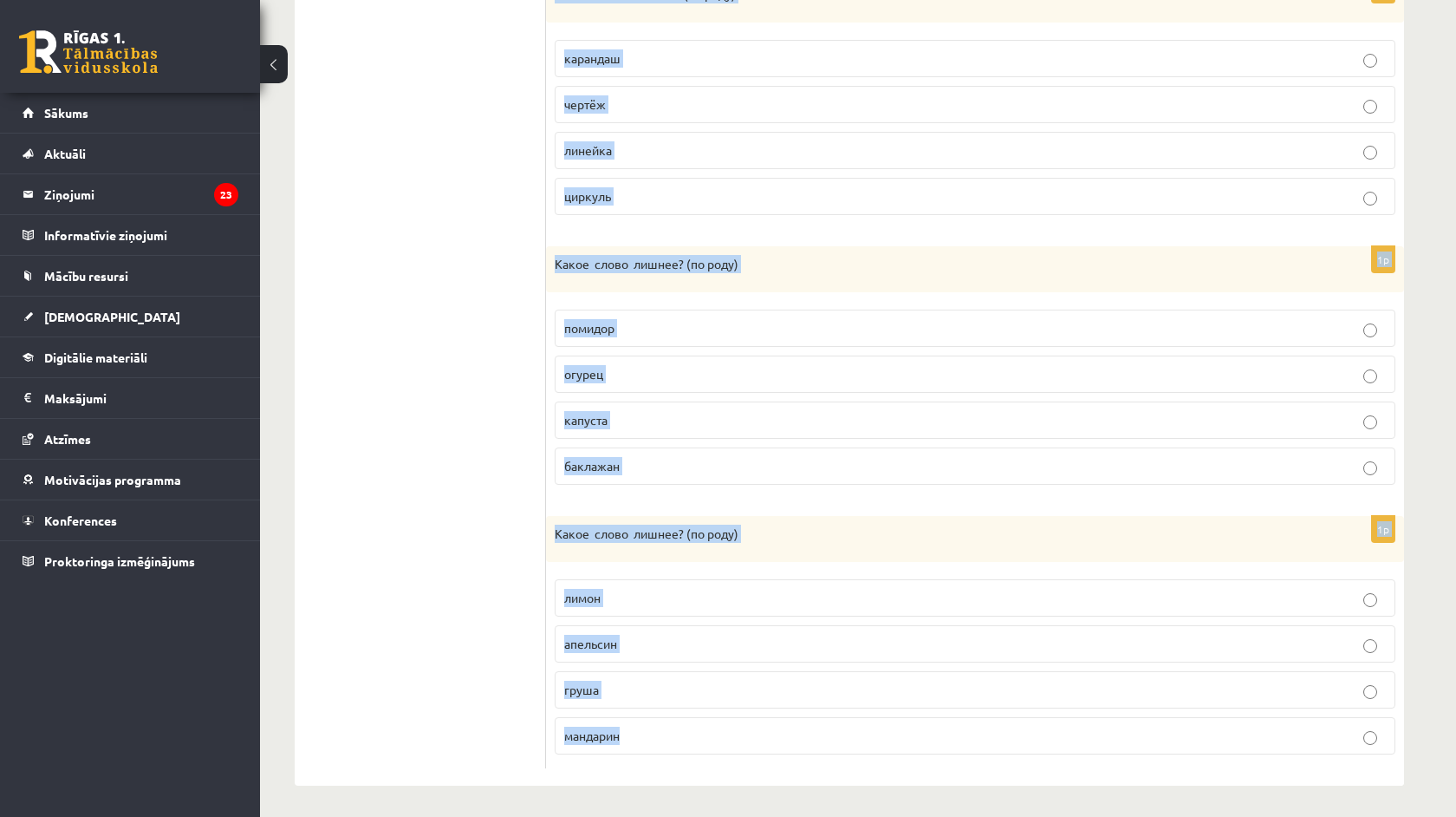
drag, startPoint x: 557, startPoint y: 419, endPoint x: 800, endPoint y: 815, distance: 464.6
copy form "Какое слово лишнее? ( по родy) литр сантиметр молоко килограмм 1p Какое слово л…"
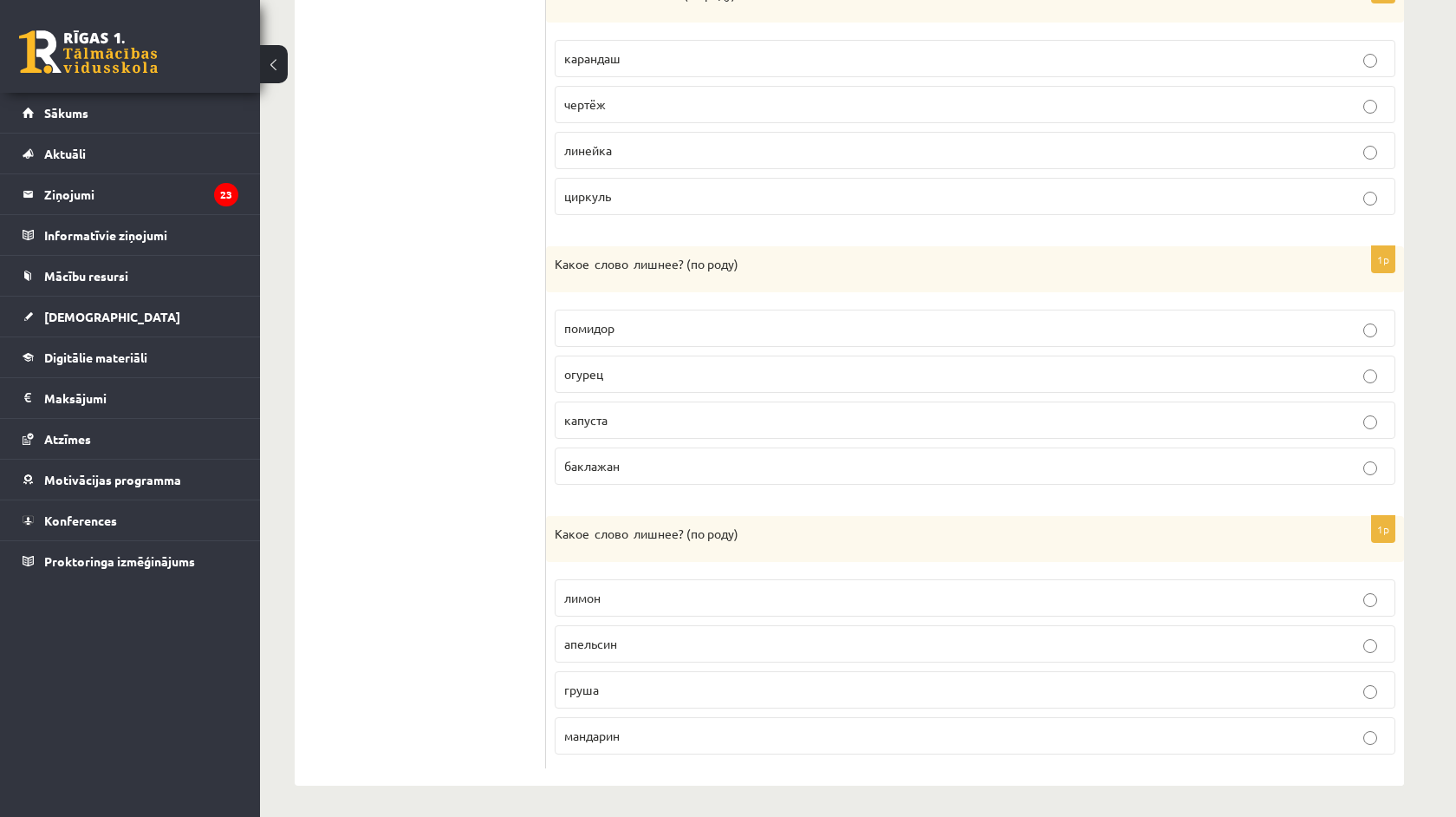
click at [411, 451] on ul "1. uzdevums 2. uzdevums 3. uzdevums 4. uzdevums 5. uzdevums 6. uzdevums 7. uzde…" at bounding box center [429, 94] width 234 height 1347
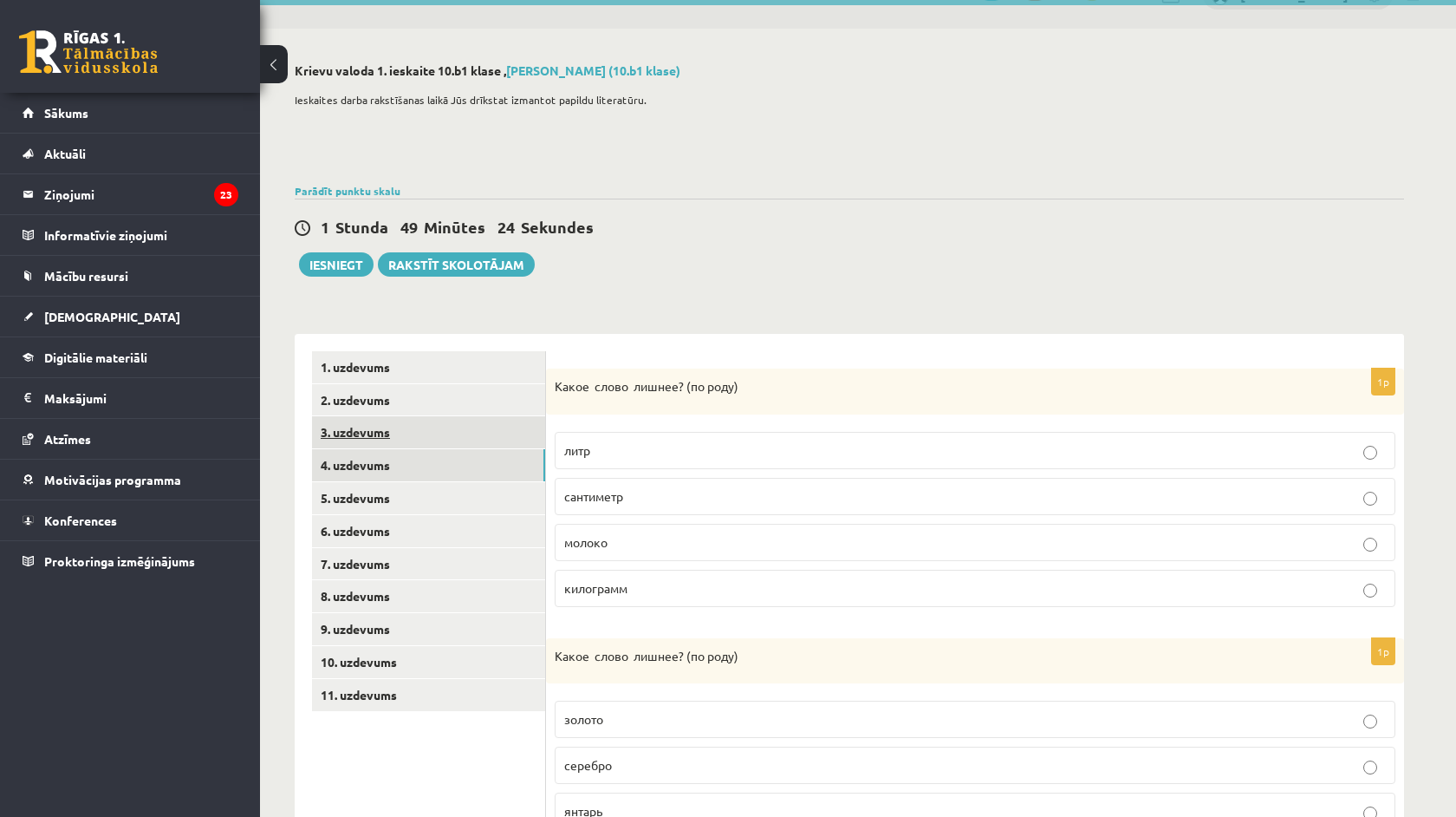
scroll to position [24, 0]
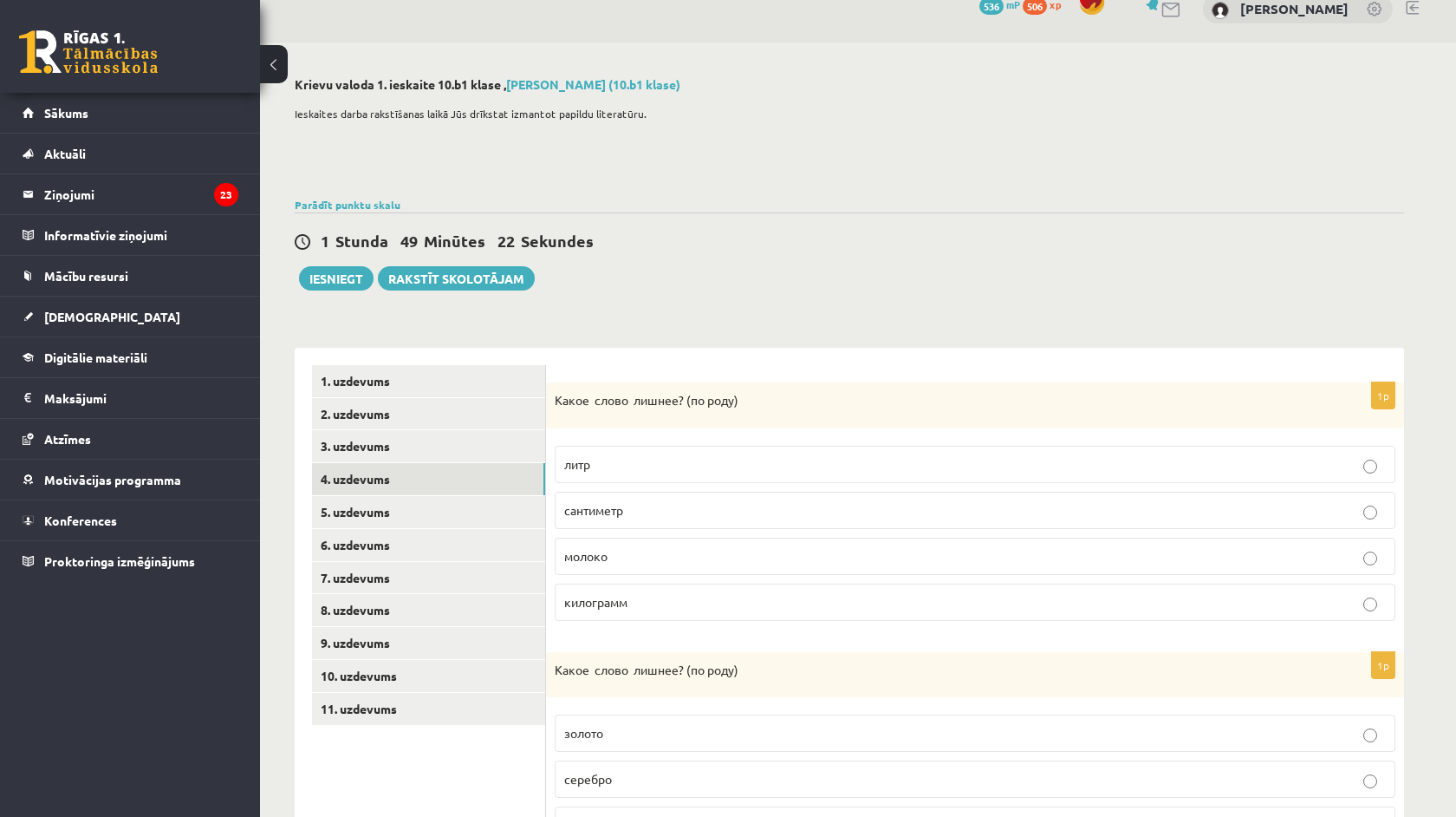
click at [624, 554] on p "молоко" at bounding box center [975, 556] width 822 height 18
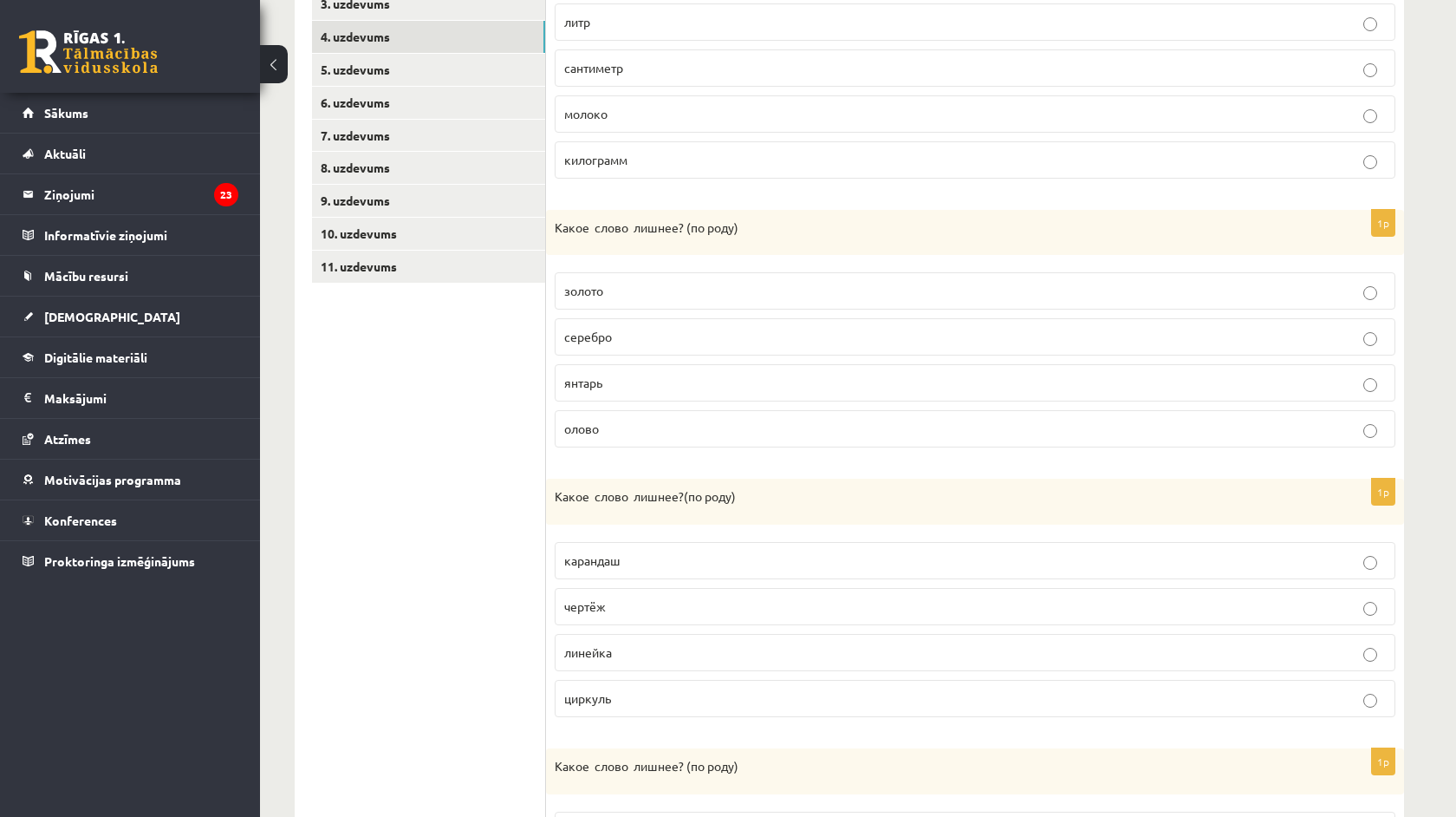
scroll to position [593, 0]
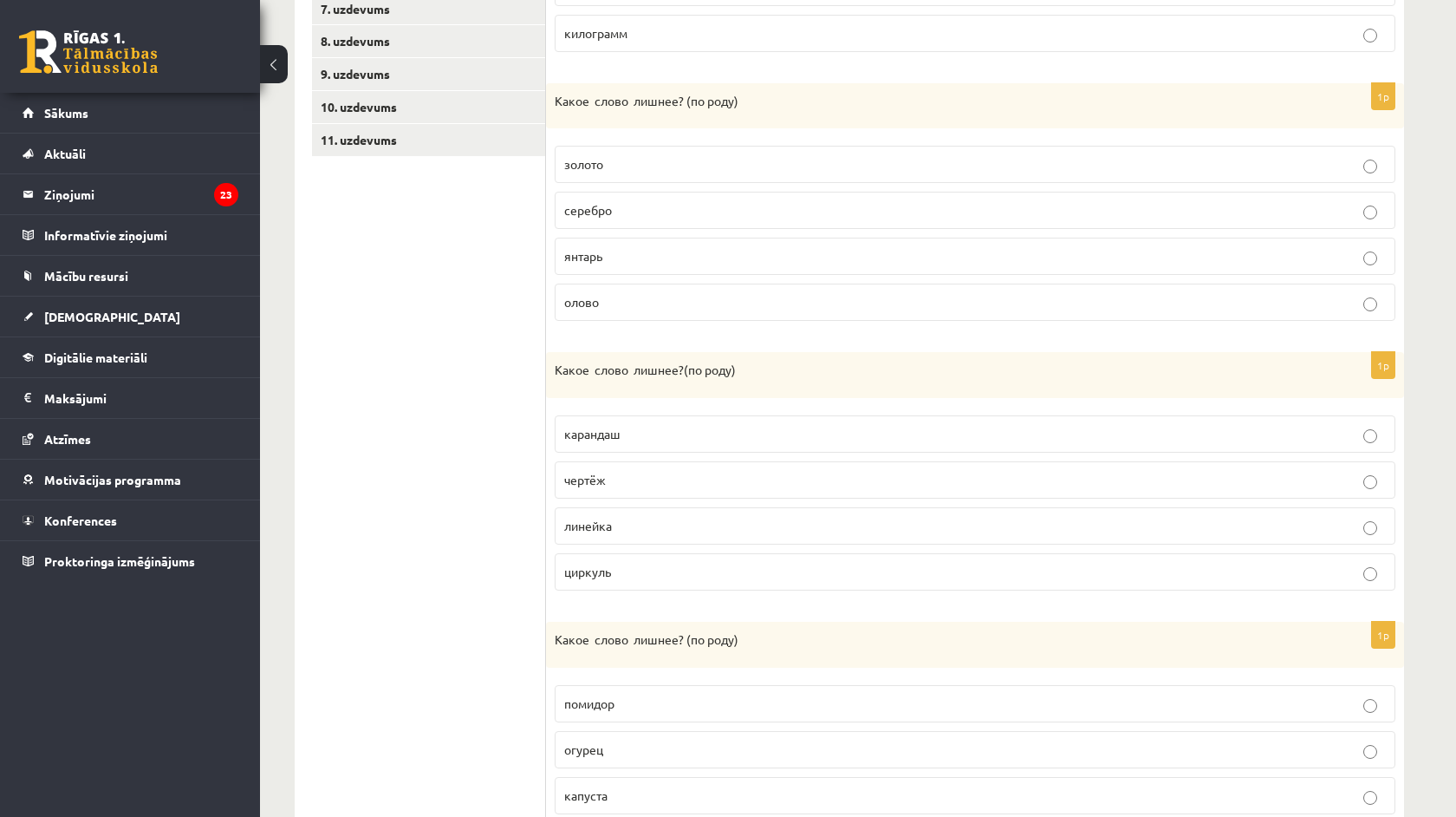
click at [615, 253] on p "янтарь" at bounding box center [975, 256] width 822 height 18
click at [604, 533] on label "линейка" at bounding box center [975, 526] width 841 height 38
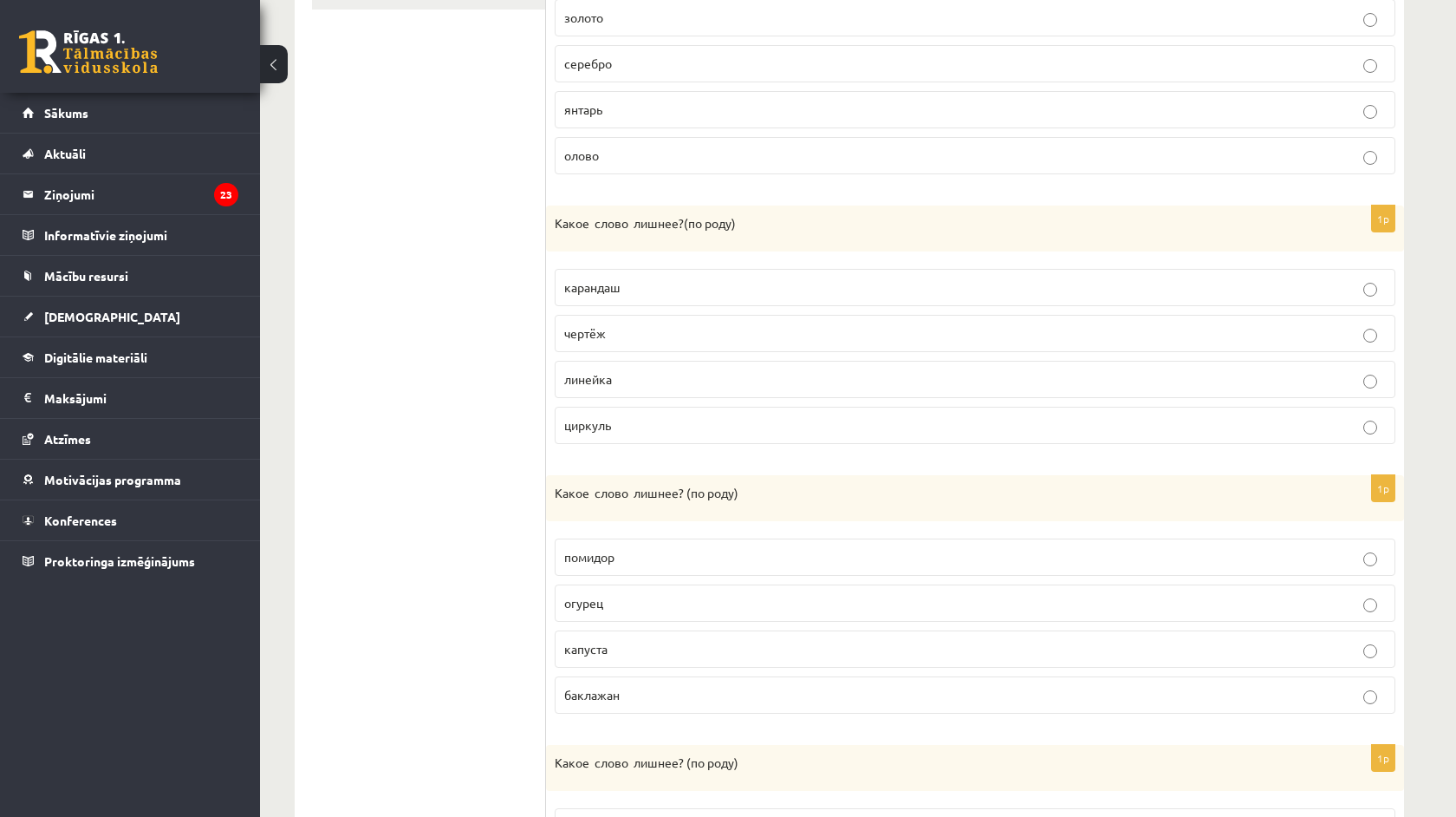
scroll to position [751, 0]
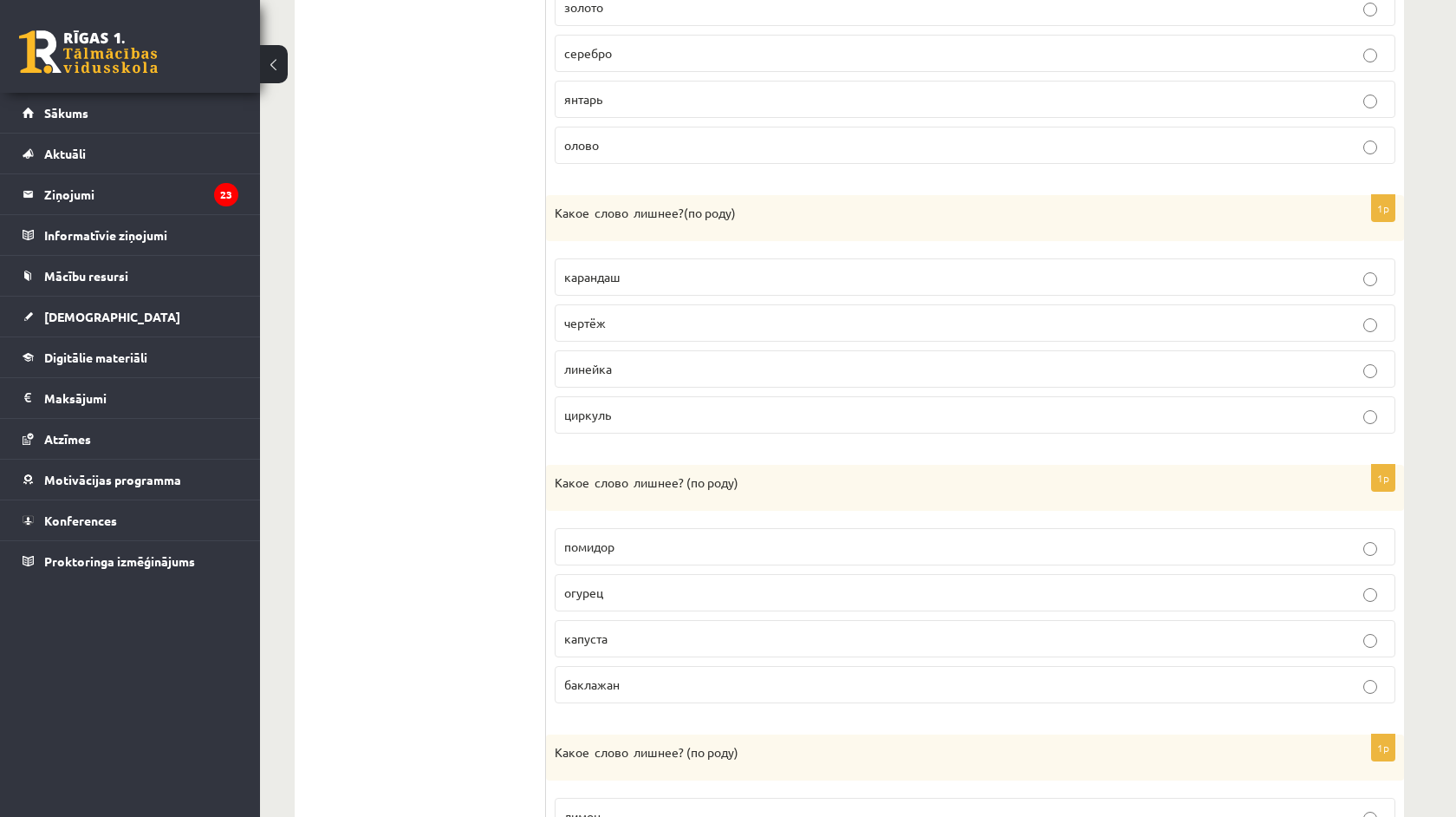
click at [610, 634] on p "капуста" at bounding box center [975, 639] width 822 height 18
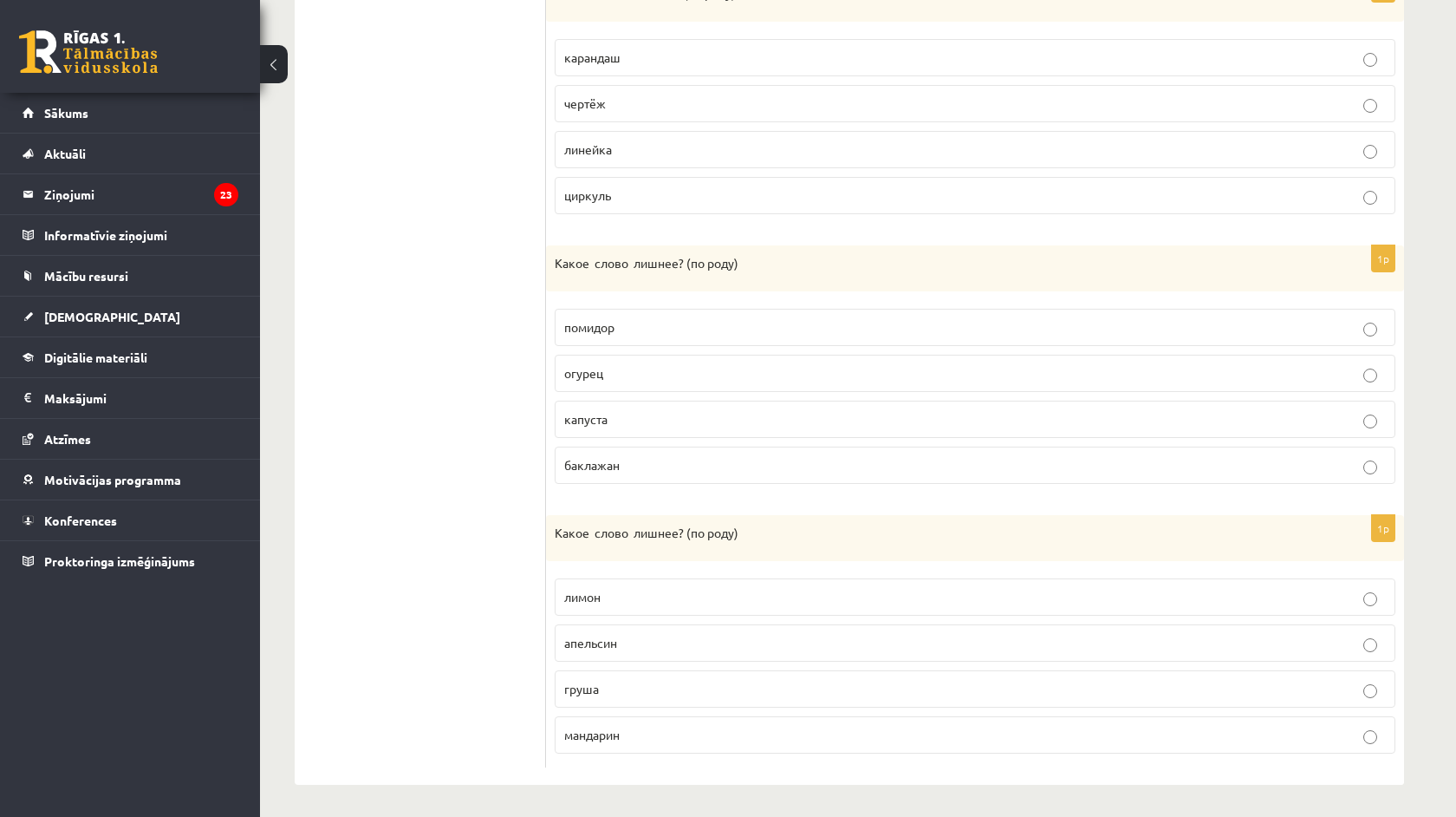
scroll to position [969, 0]
click at [598, 699] on label "груша" at bounding box center [975, 689] width 841 height 38
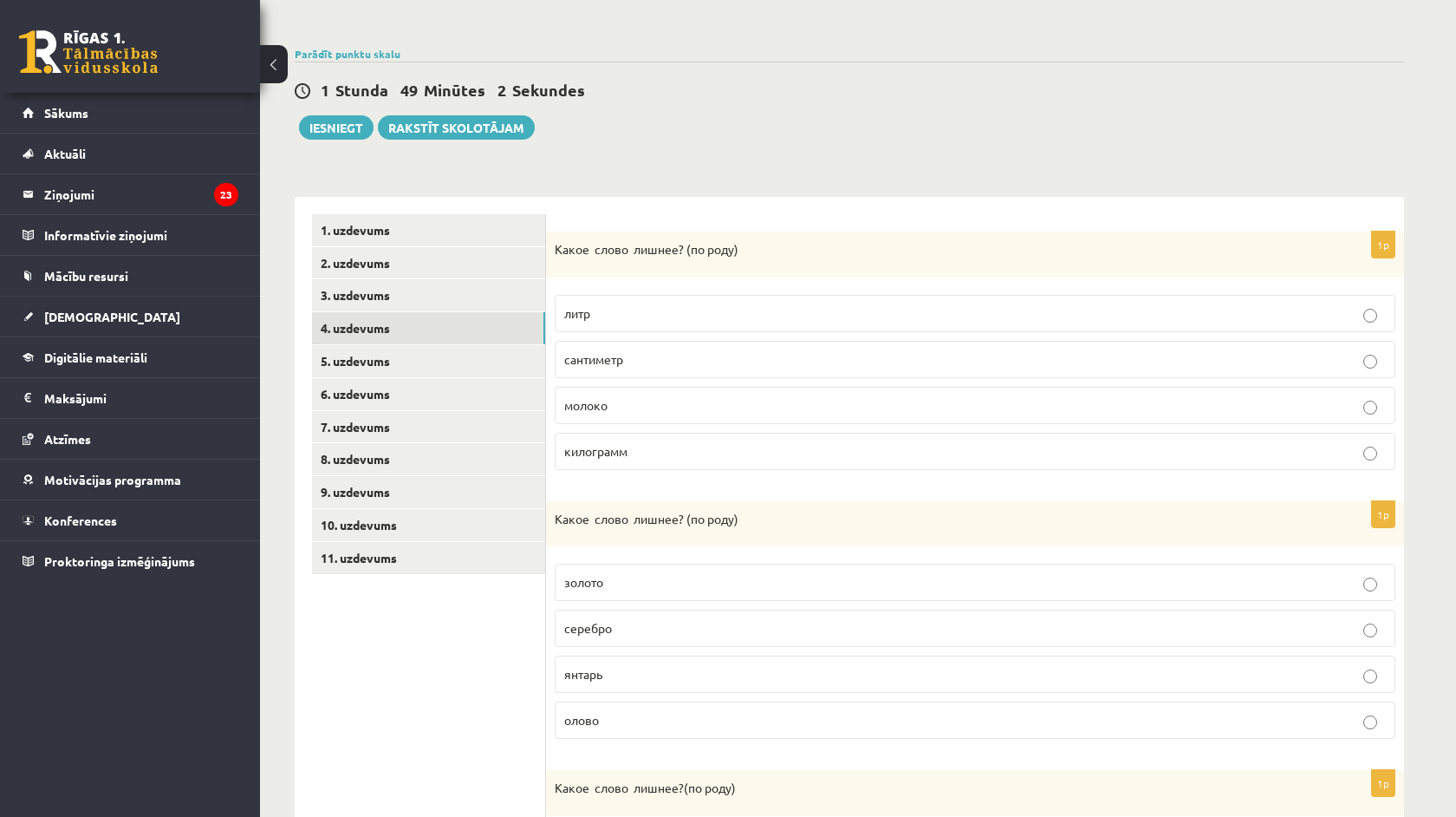
scroll to position [34, 0]
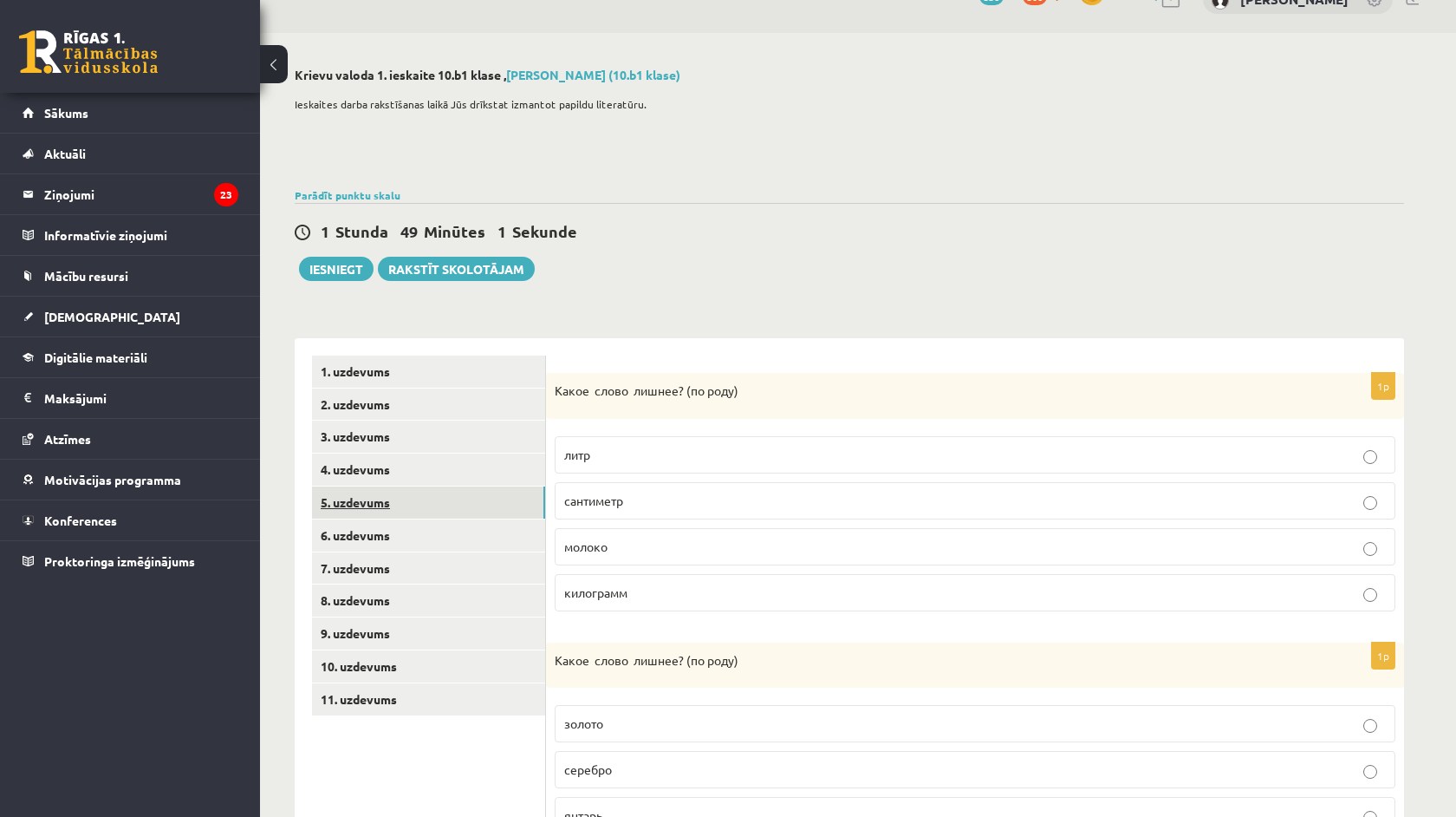
click at [430, 512] on link "5. uzdevums" at bounding box center [428, 502] width 233 height 32
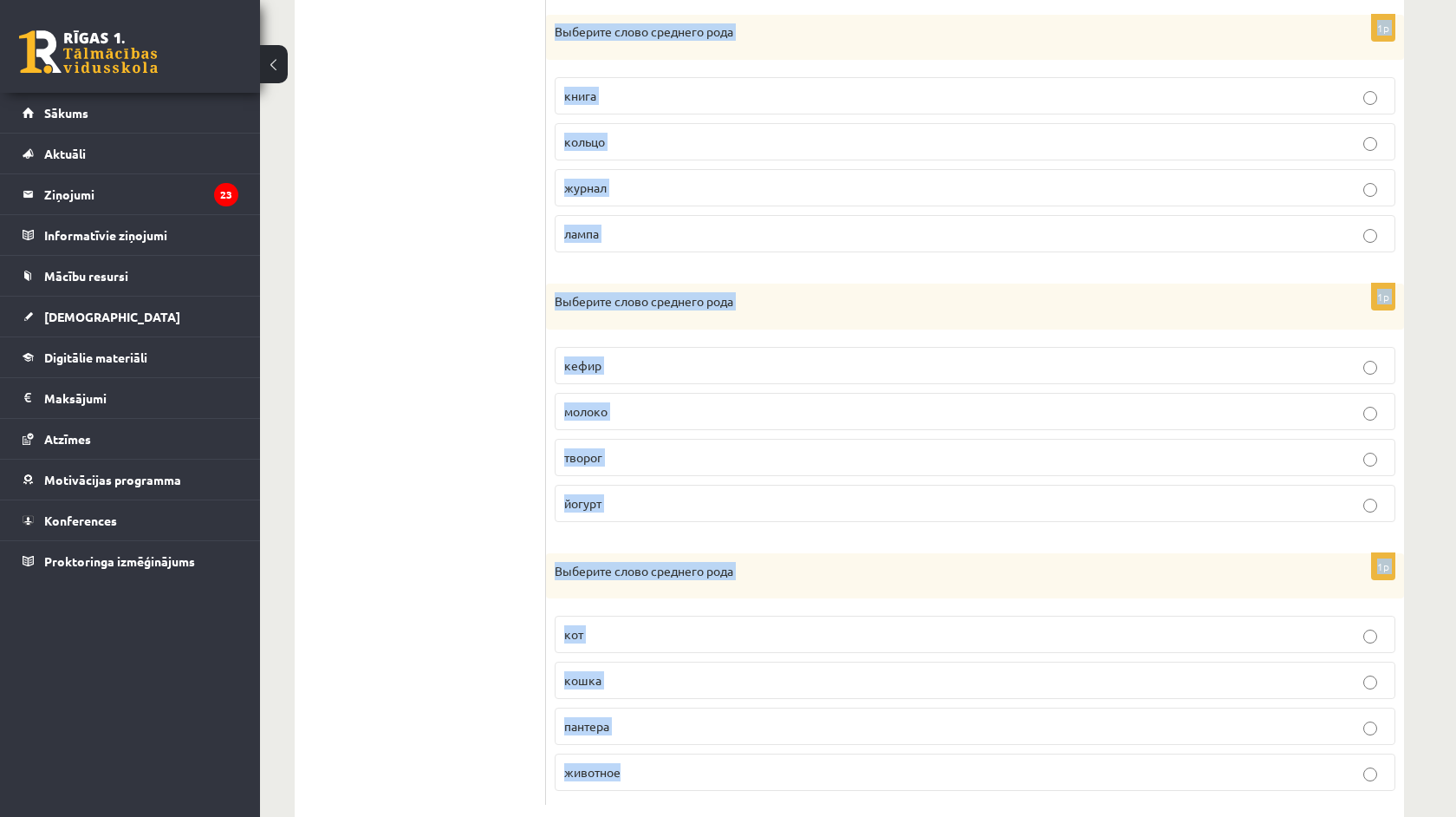
scroll to position [967, 0]
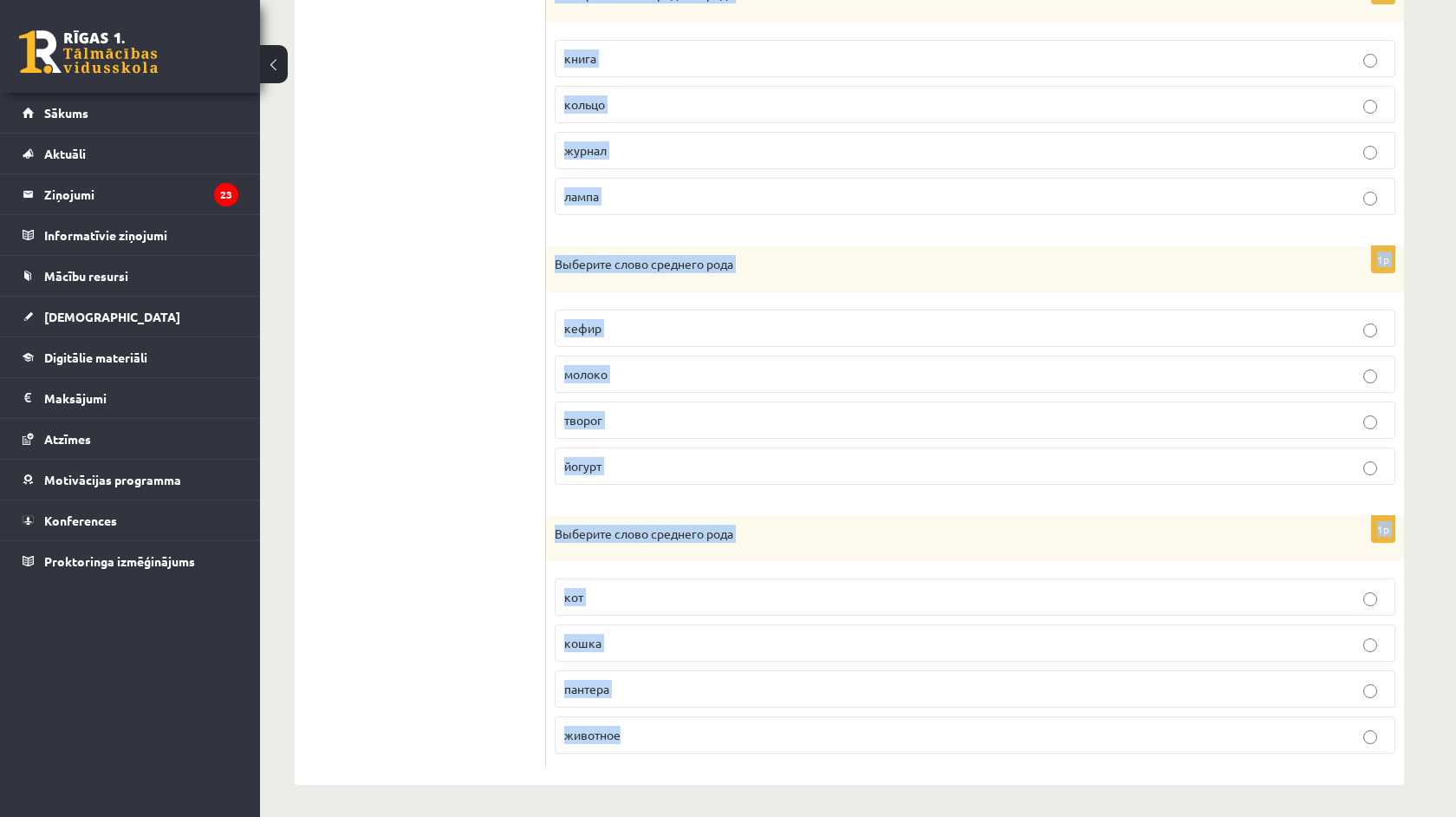
drag, startPoint x: 554, startPoint y: 387, endPoint x: 802, endPoint y: 816, distance: 495.5
copy form "Выберите слово среднего рода булочка печенье ватрушка вафля 1p Выберите слово с…"
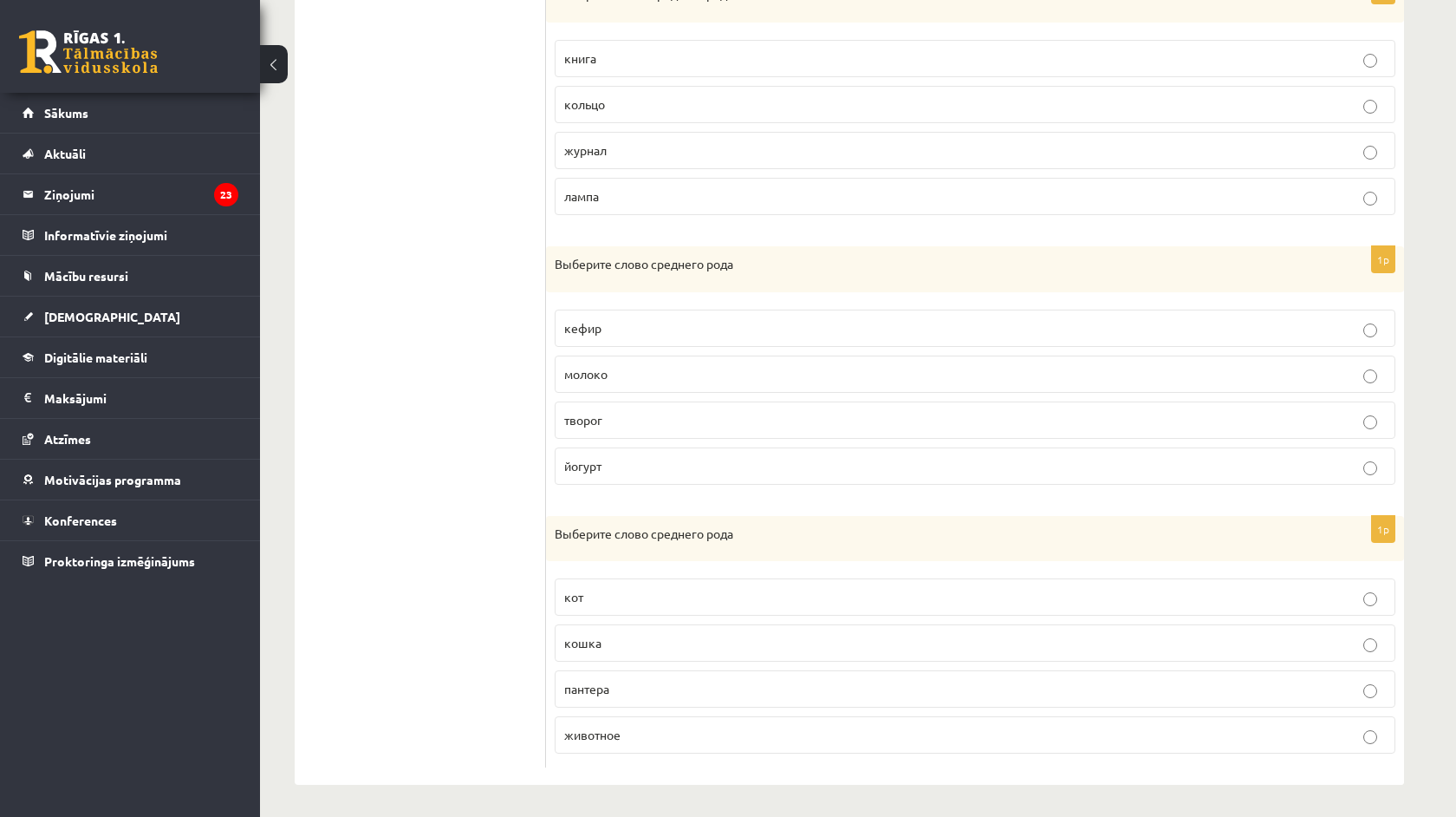
click at [439, 507] on ul "1. uzdevums 2. uzdevums 3. uzdevums 4. uzdevums 5. uzdevums 6. uzdevums 7. uzde…" at bounding box center [429, 95] width 234 height 1346
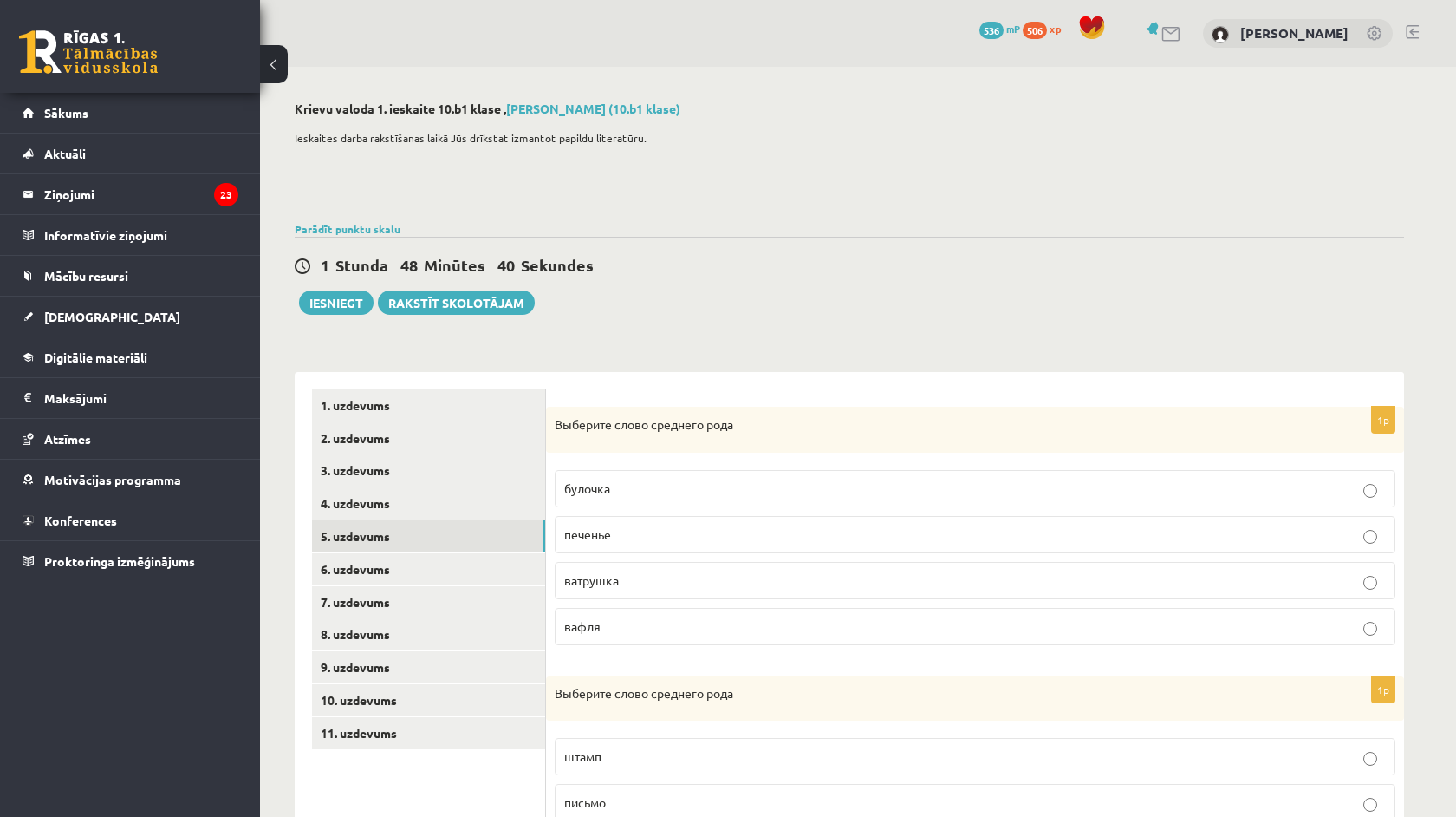
scroll to position [0, 0]
click at [592, 532] on span "печенье" at bounding box center [588, 534] width 47 height 16
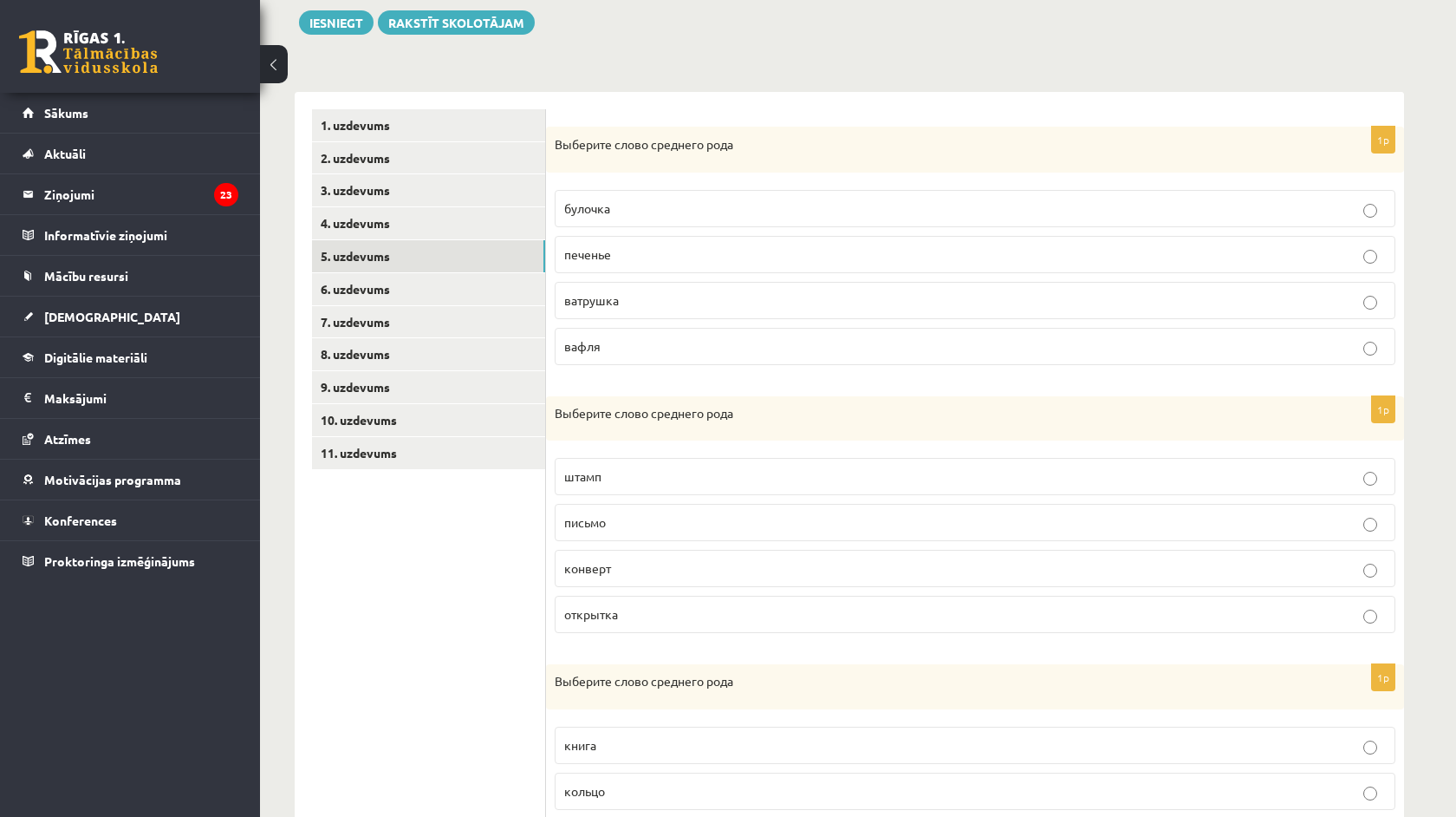
scroll to position [328, 0]
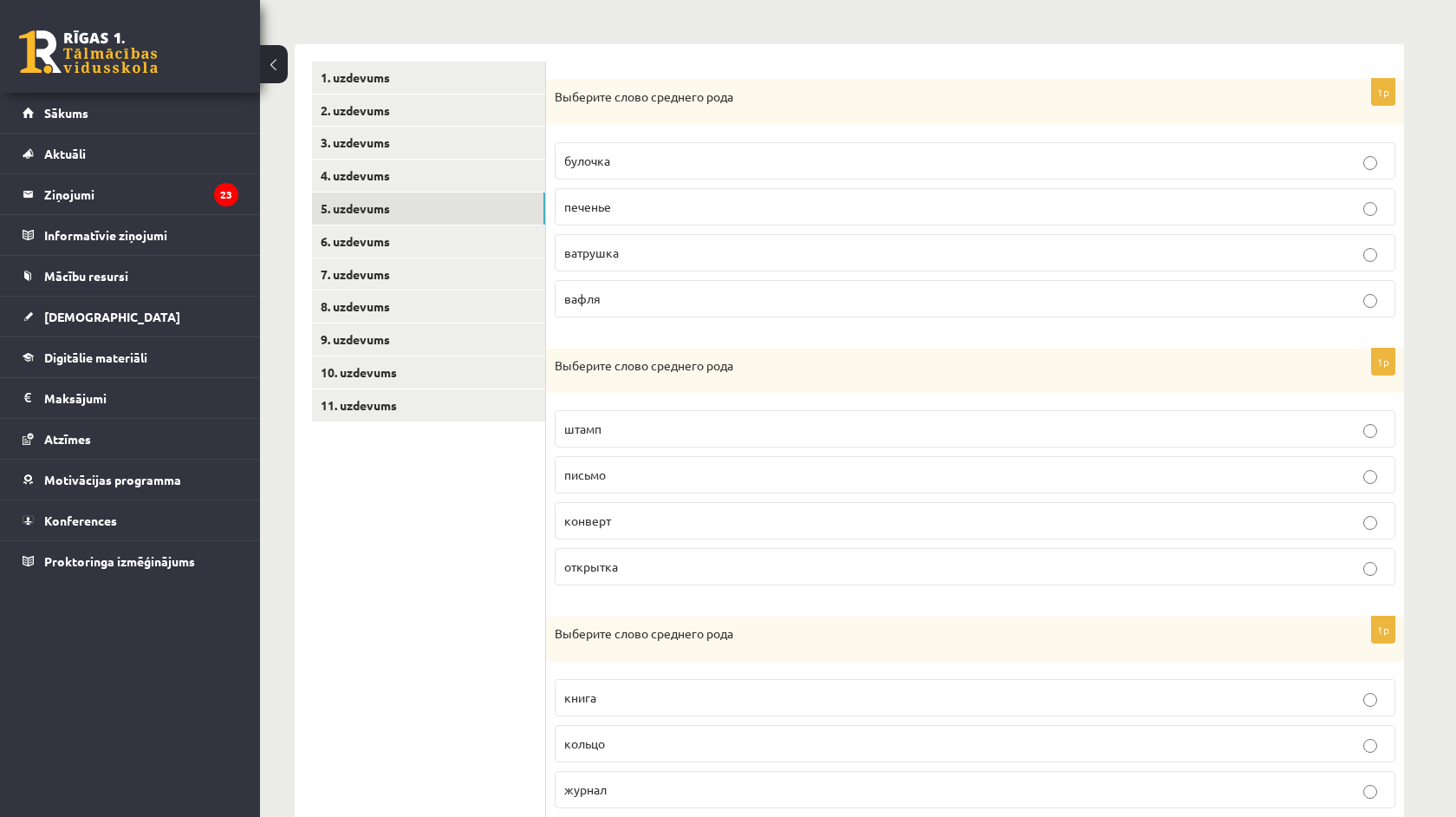
click at [629, 470] on p "письмо" at bounding box center [975, 474] width 822 height 18
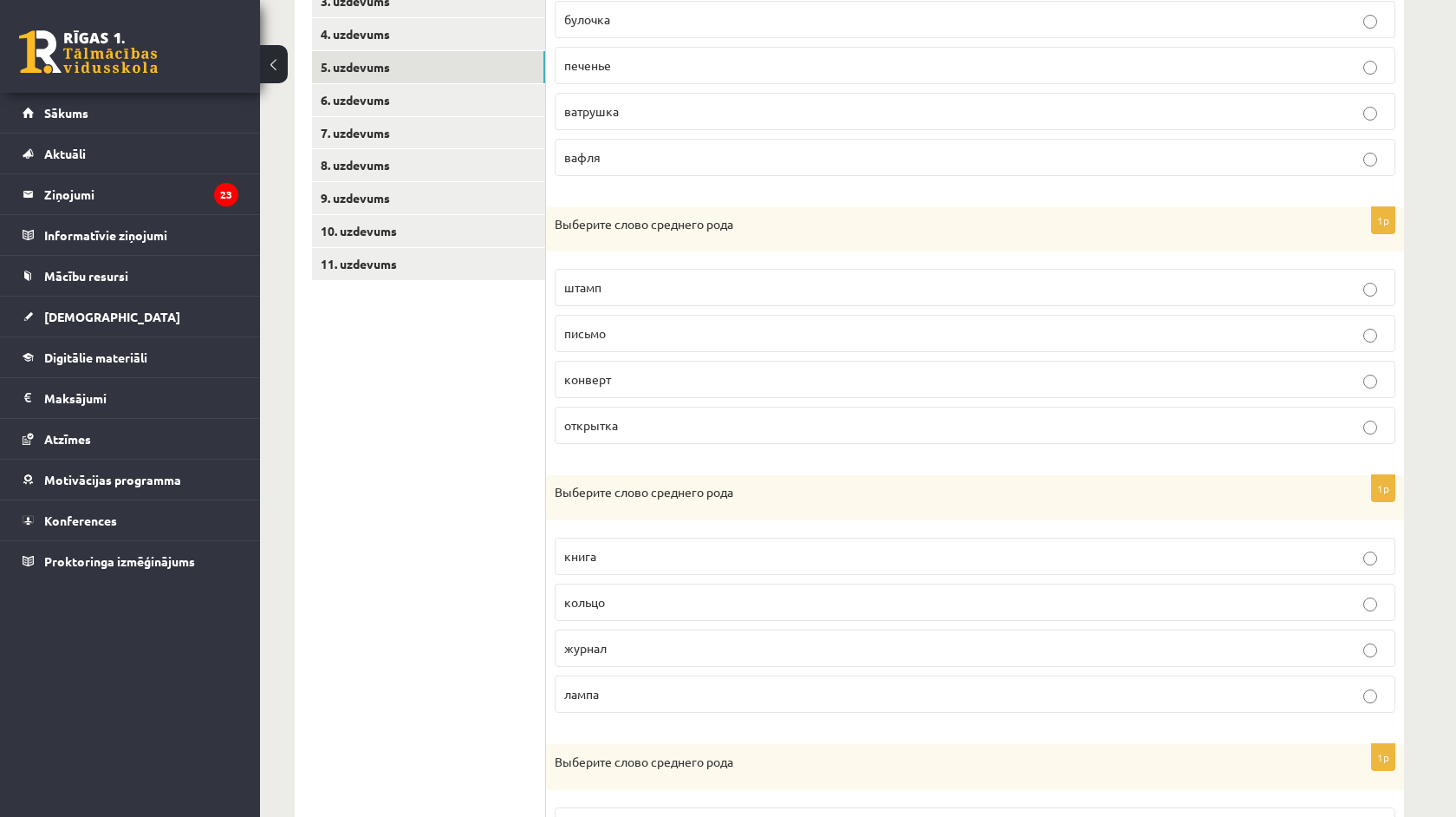
scroll to position [475, 0]
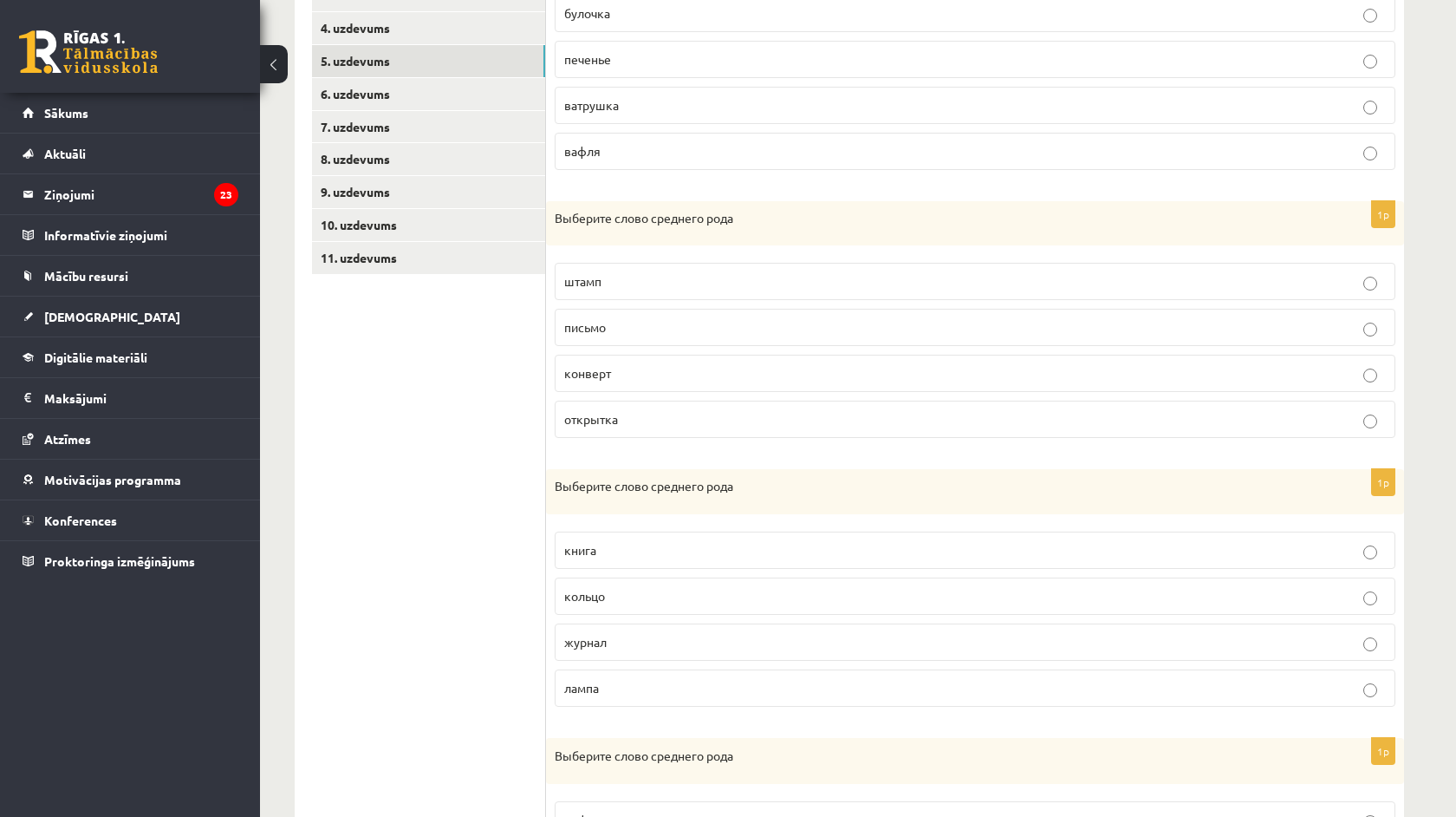
click at [617, 560] on label "книга" at bounding box center [975, 550] width 841 height 38
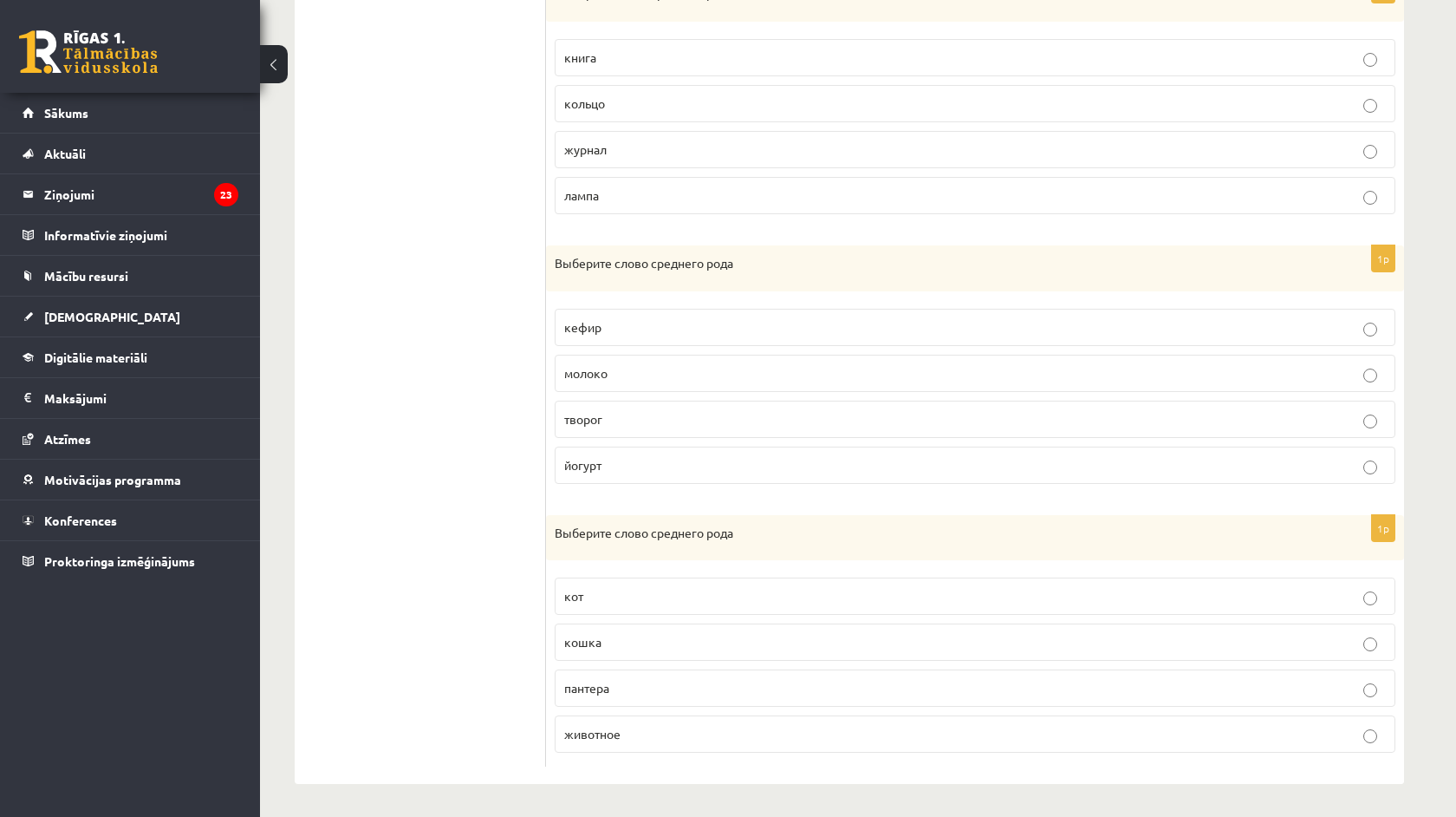
scroll to position [967, 0]
click at [624, 379] on p "молоко" at bounding box center [975, 374] width 822 height 18
click at [629, 742] on label "животное" at bounding box center [975, 735] width 841 height 38
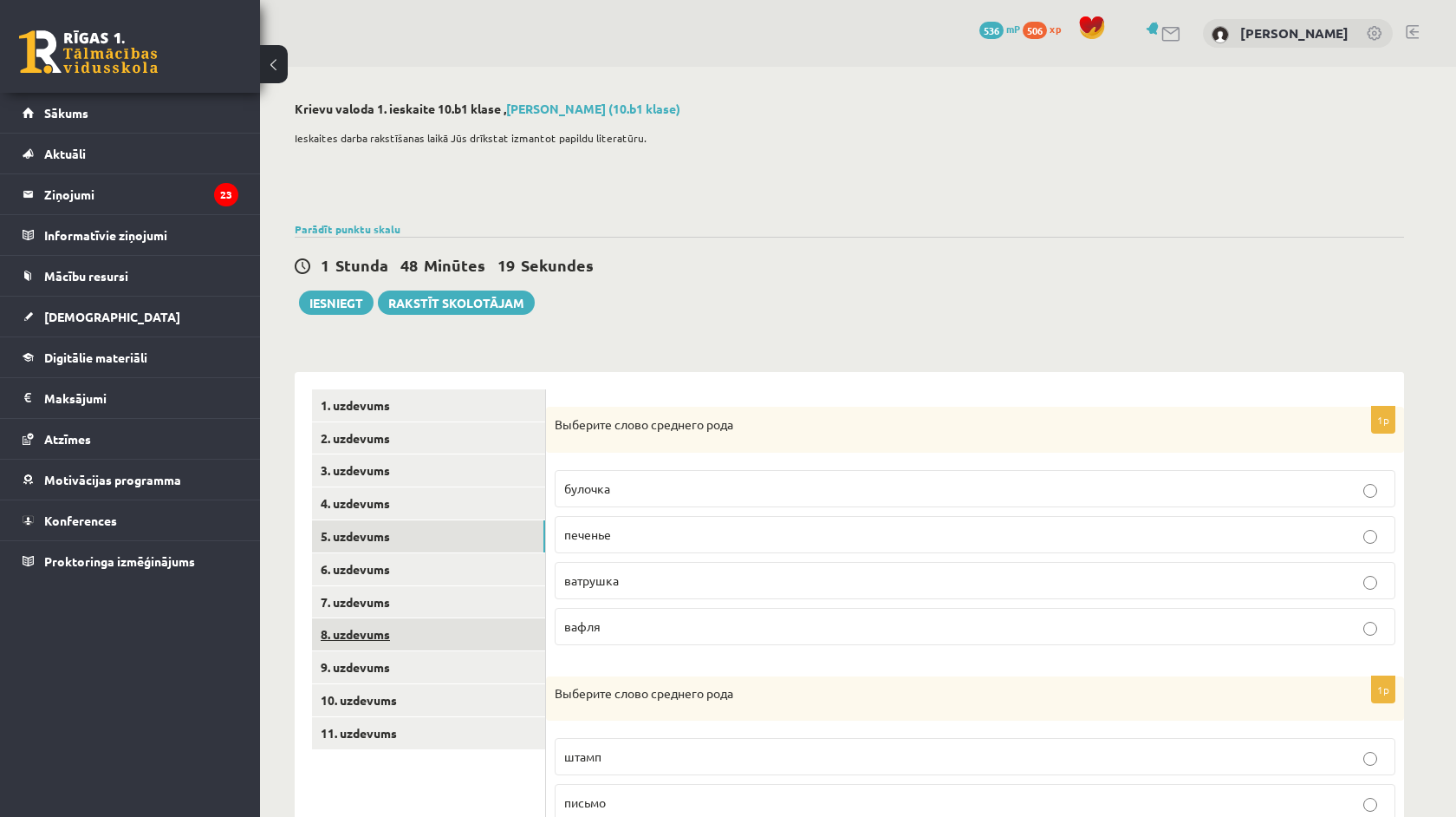
scroll to position [0, 0]
click at [380, 564] on link "6. uzdevums" at bounding box center [428, 569] width 233 height 32
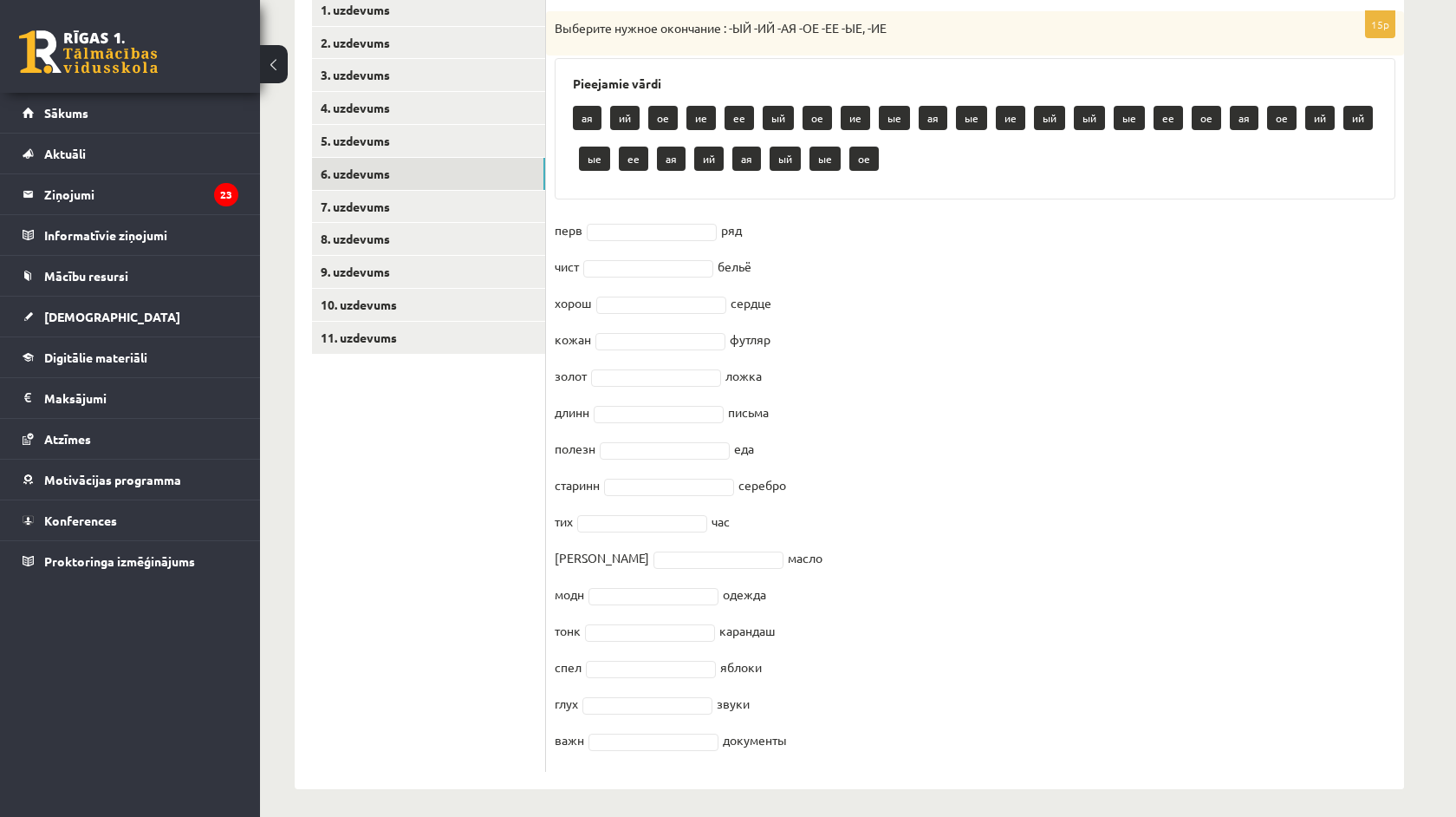
scroll to position [402, 0]
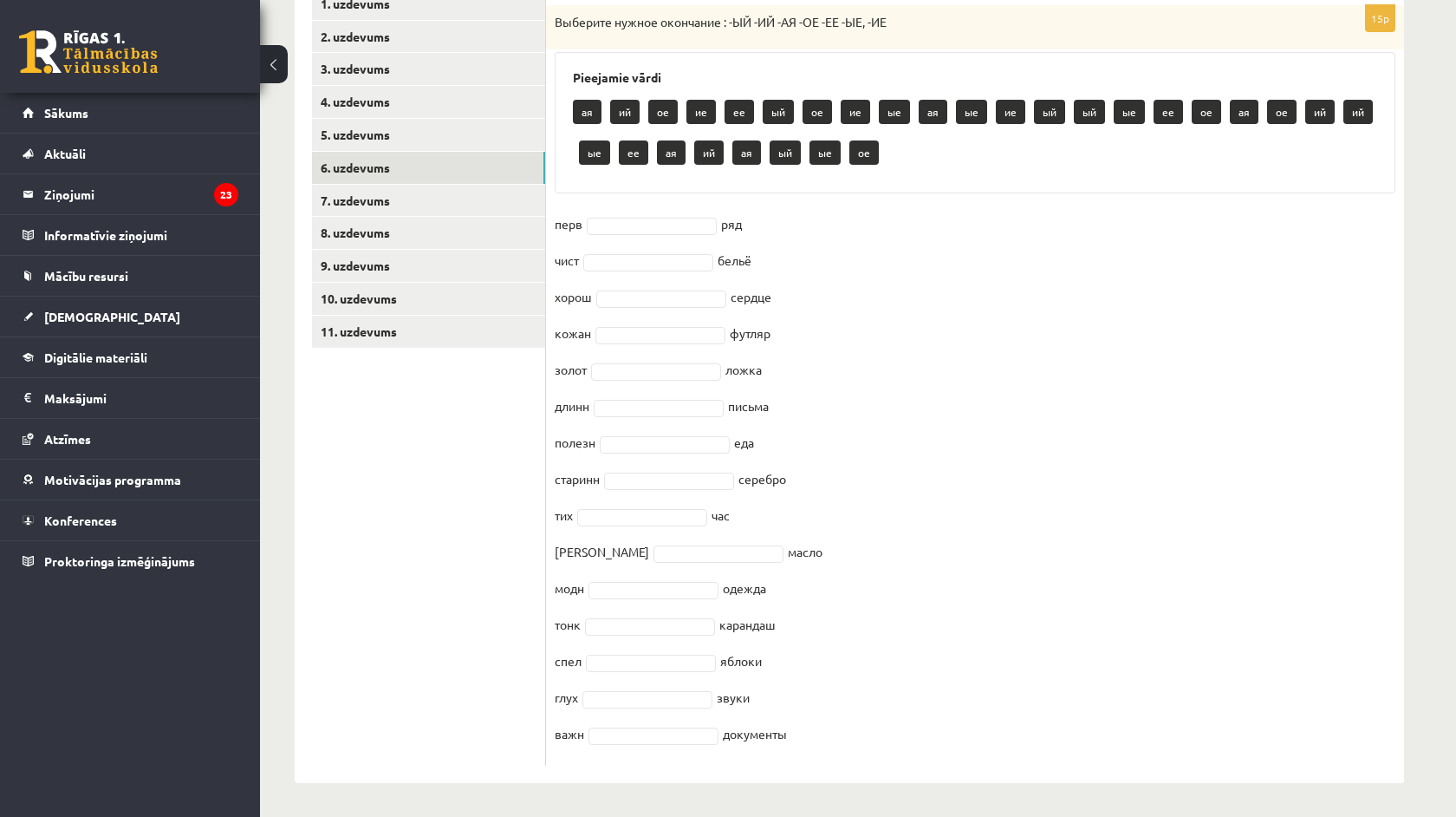
drag, startPoint x: 555, startPoint y: 421, endPoint x: 797, endPoint y: 814, distance: 461.5
click at [797, 814] on div "**********" at bounding box center [850, 241] width 1179 height 1153
copy div "Выберите нужное окончание : -ЫЙ -ИЙ -АЯ -ОЕ -ЕЕ -ЫЕ, -ИЕ Pieejamie vārdi ая ий …"
click at [221, 746] on div "0 Dāvanas 536 mP 506 xp Markuss Gūtmanis Sākums Aktuāli Kā mācīties eSKOLĀ Kont…" at bounding box center [130, 408] width 260 height 817
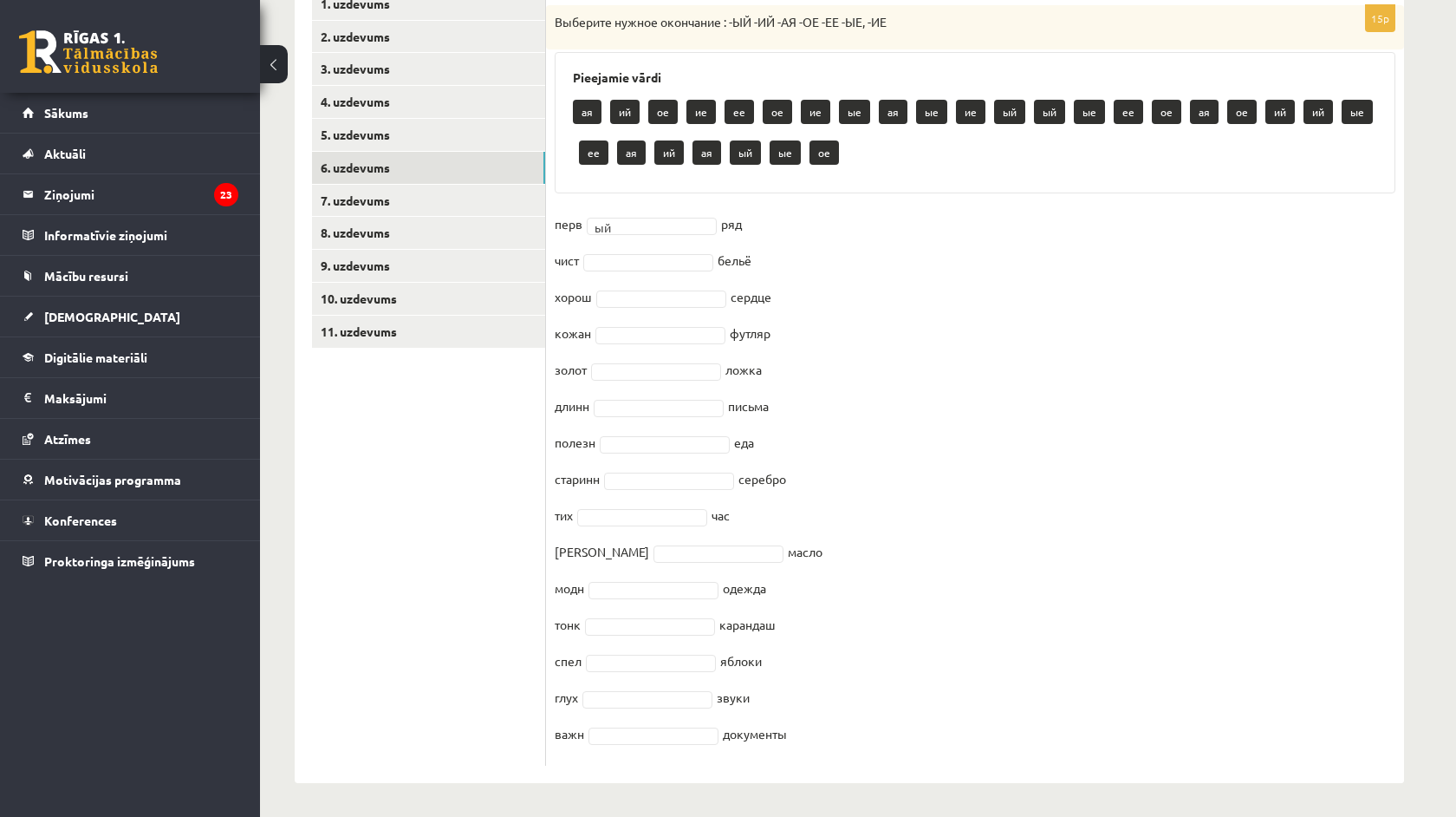
click at [642, 245] on fieldset "перв ый ** ряд чист бельё хорош сердце кожан футляр золот ложка длинн письма по…" at bounding box center [975, 483] width 841 height 546
click at [642, 274] on fieldset "перв ый ** ряд чист бельё хорош сердце кожан футляр золот ложка длинн письма по…" at bounding box center [975, 483] width 841 height 546
click at [672, 343] on fieldset "перв ый ** ряд чист ое ** бельё хорош ее ** сердце кожан футляр золот ложка дли…" at bounding box center [975, 483] width 841 height 546
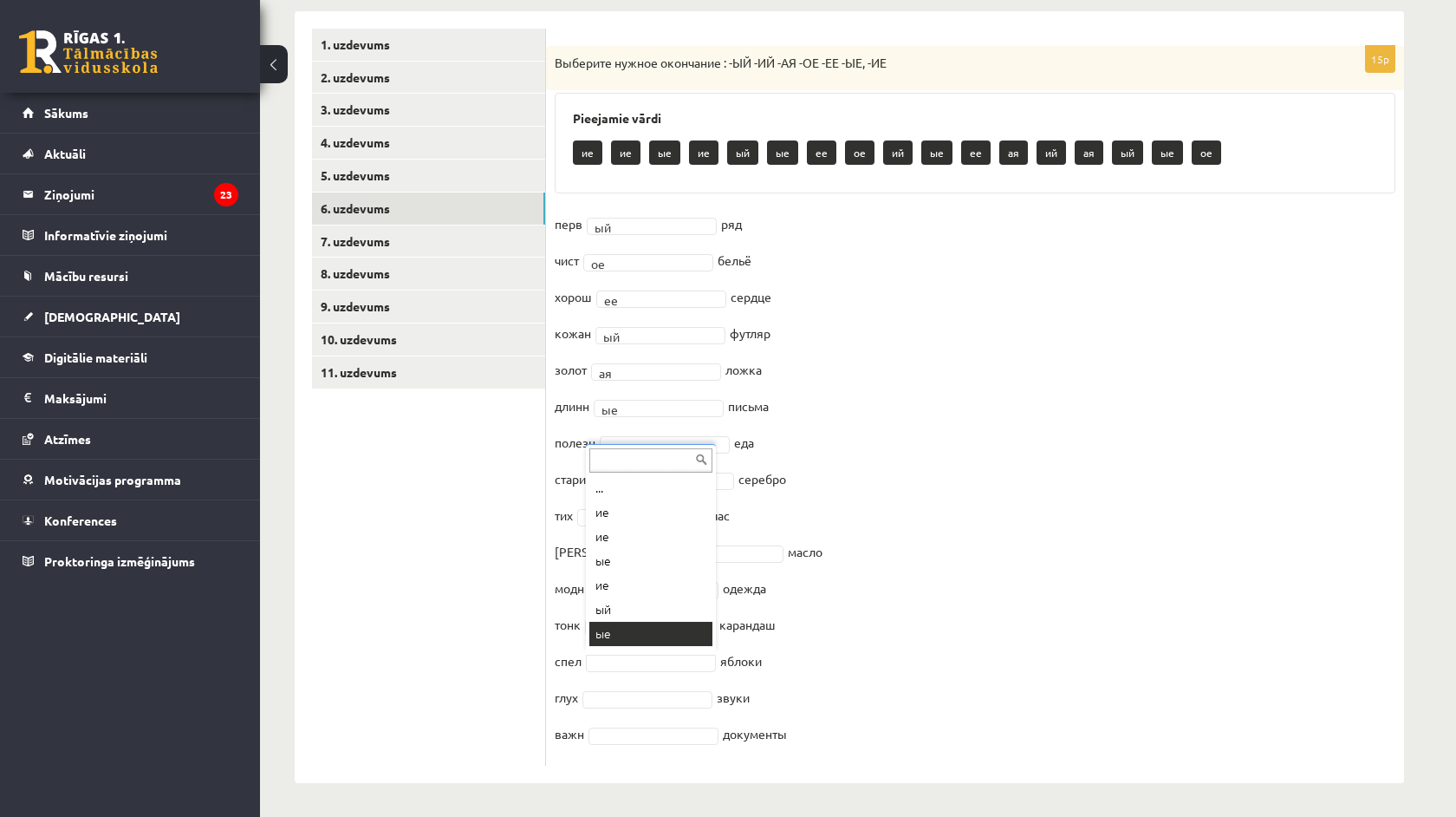
scroll to position [21, 0]
click at [627, 706] on fieldset "перв ый ** ряд чист ое ** бельё хорош ее ** сердце кожан ый ** футляр золот ая …" at bounding box center [975, 483] width 841 height 546
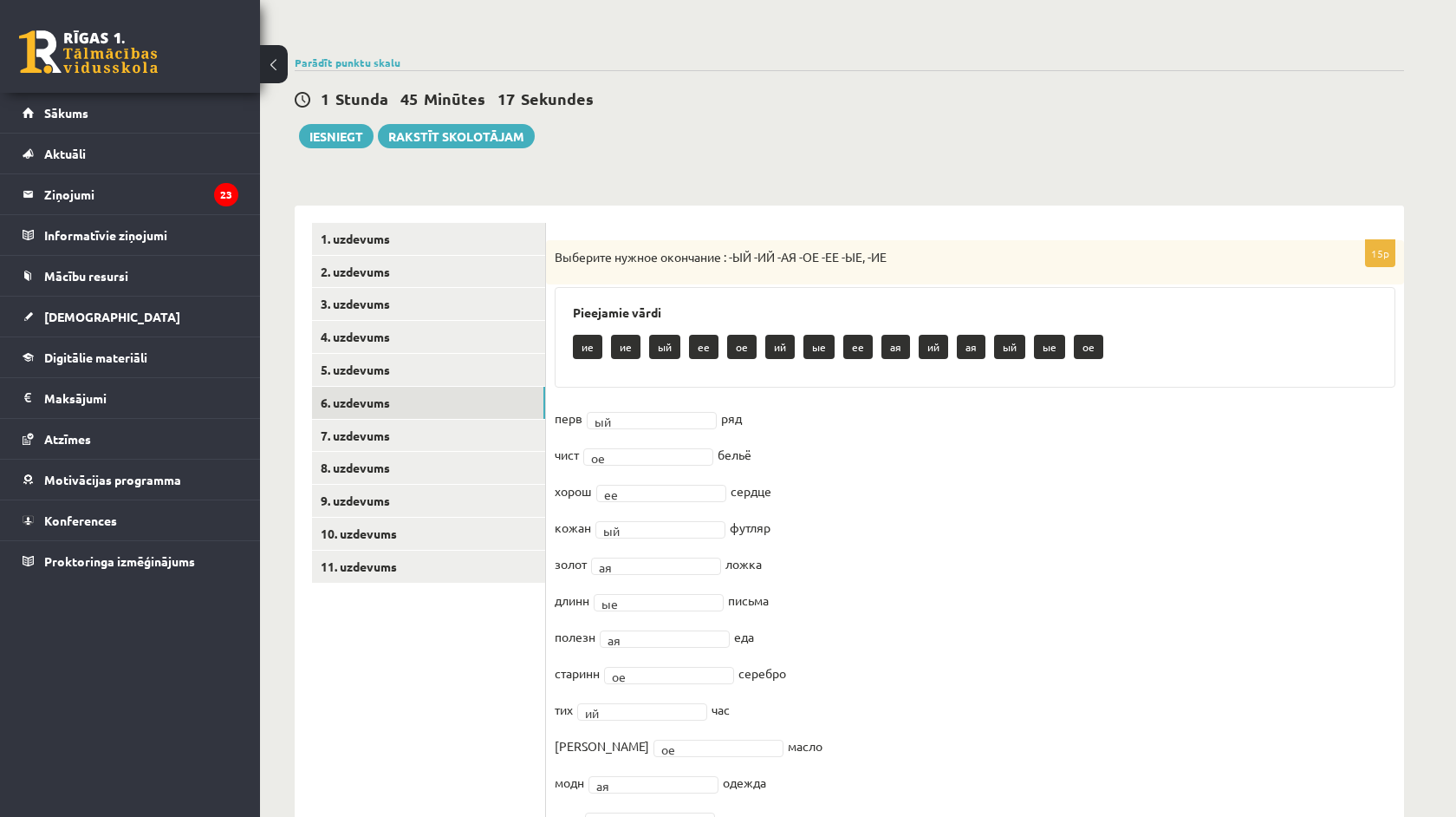
scroll to position [128, 0]
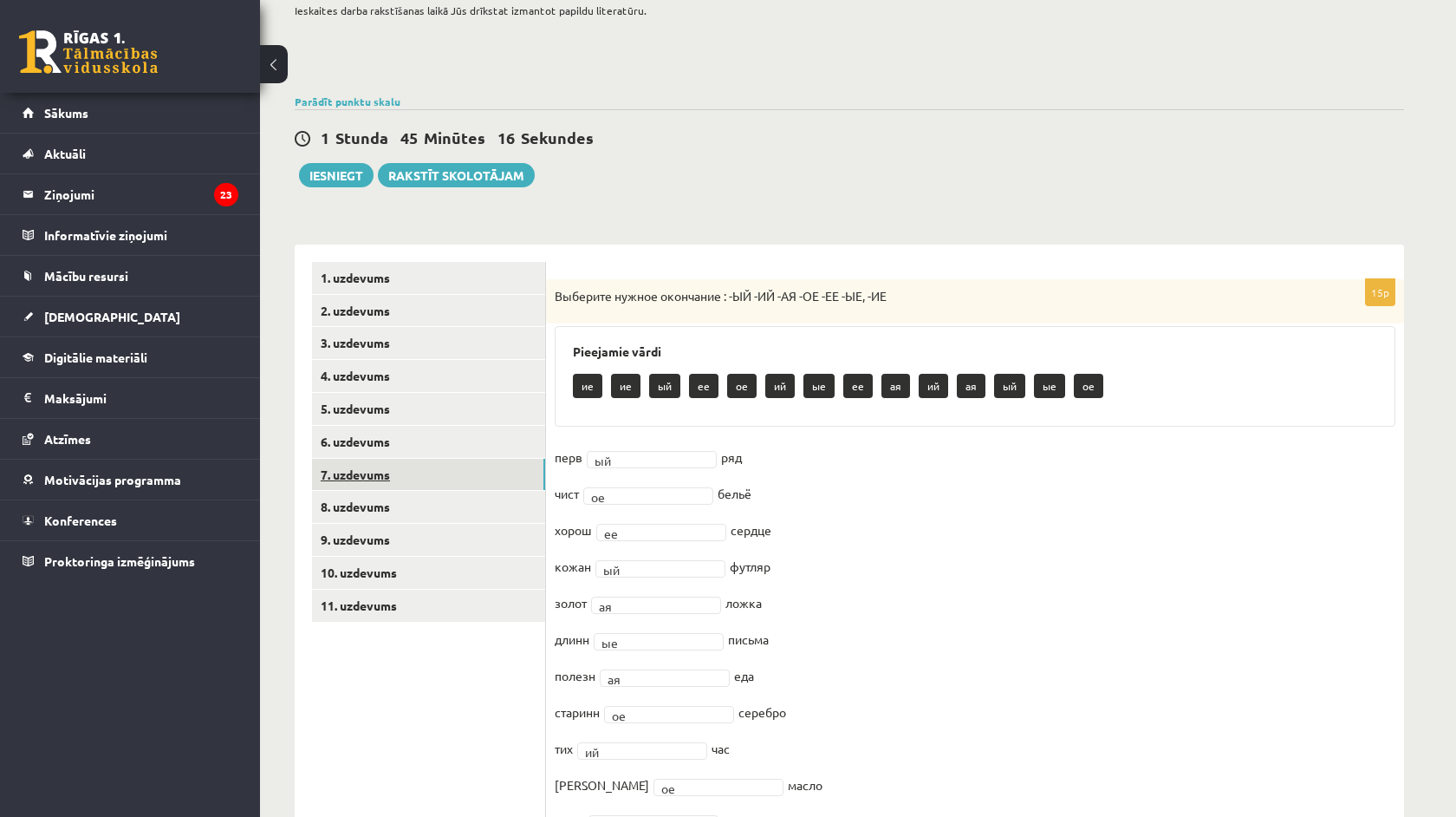
click at [448, 473] on link "7. uzdevums" at bounding box center [428, 474] width 233 height 32
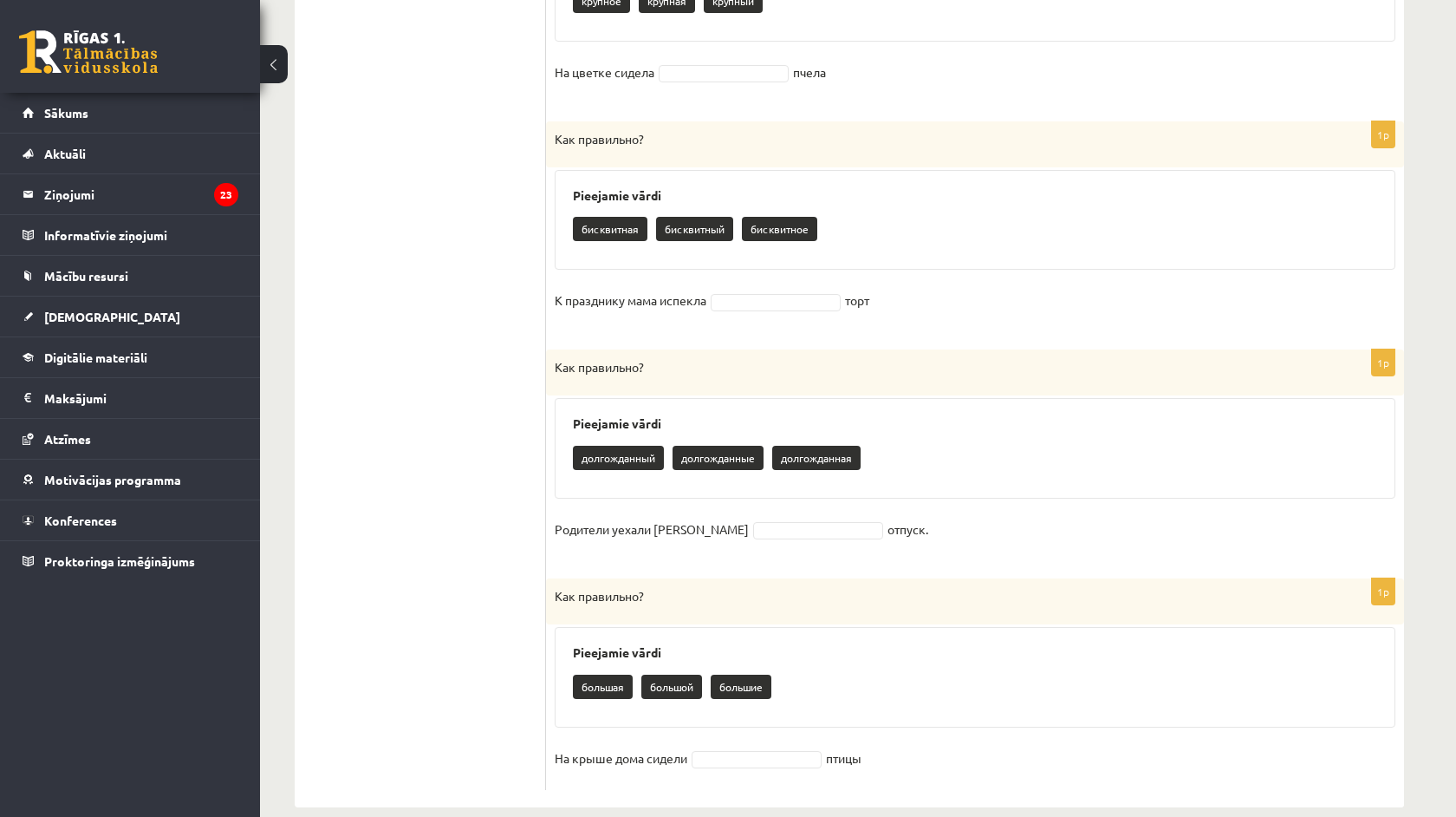
scroll to position [1886, 0]
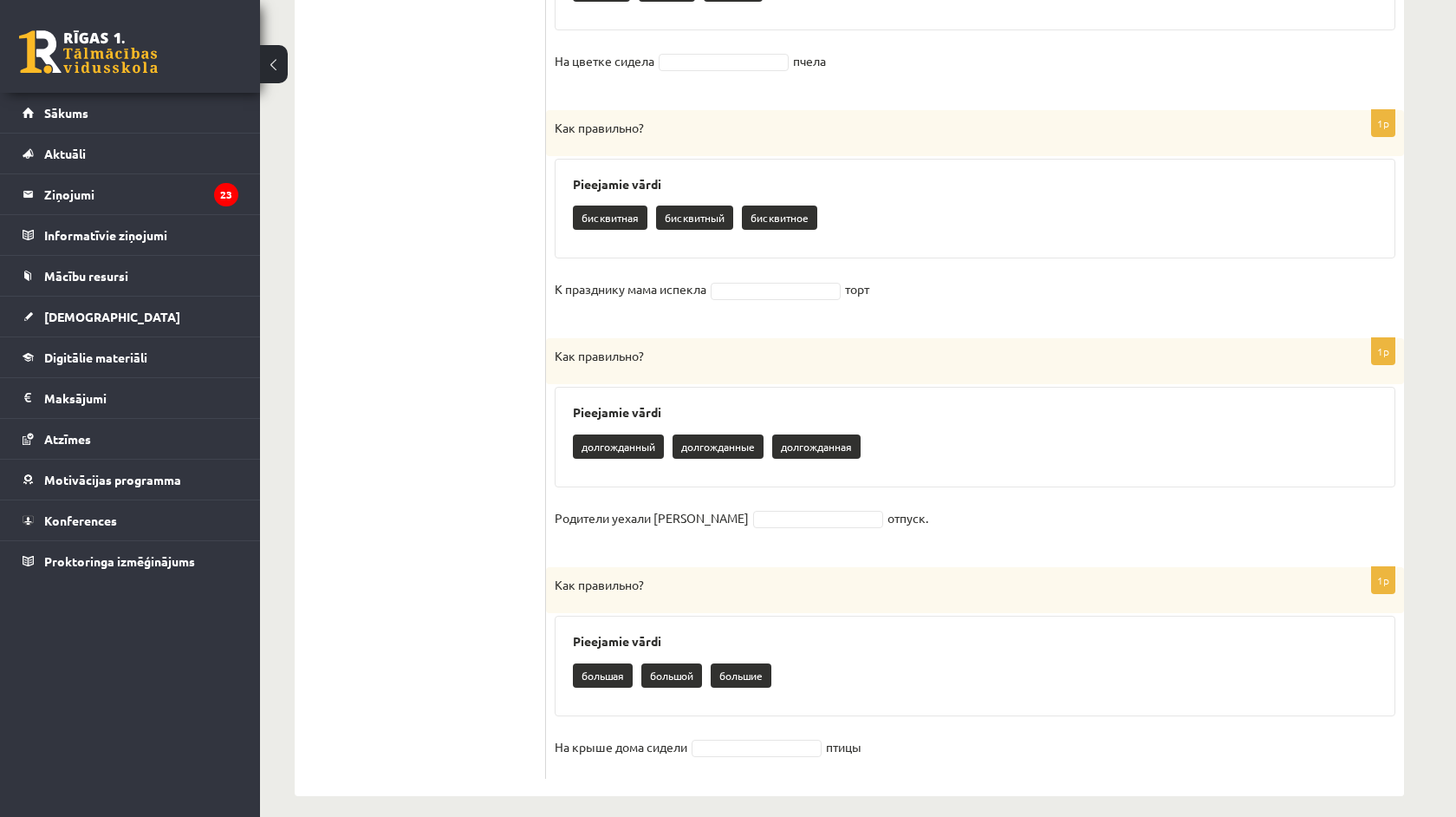
drag, startPoint x: 556, startPoint y: 291, endPoint x: 888, endPoint y: 815, distance: 620.3
copy form "Как правильно? Pieejamie vārdi подсолнечные подсолнечная подсолнечное Я не любл…"
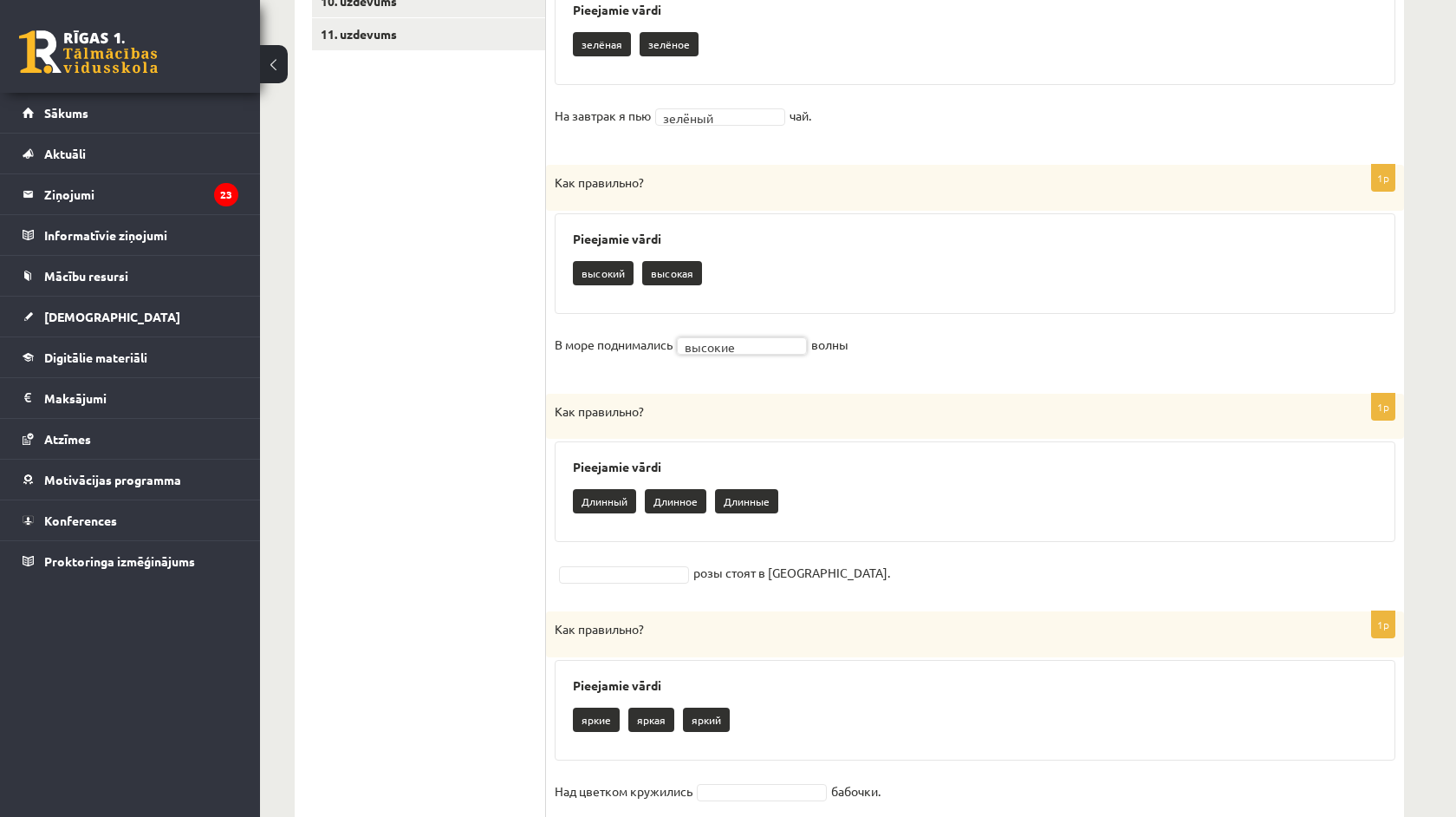
scroll to position [747, 0]
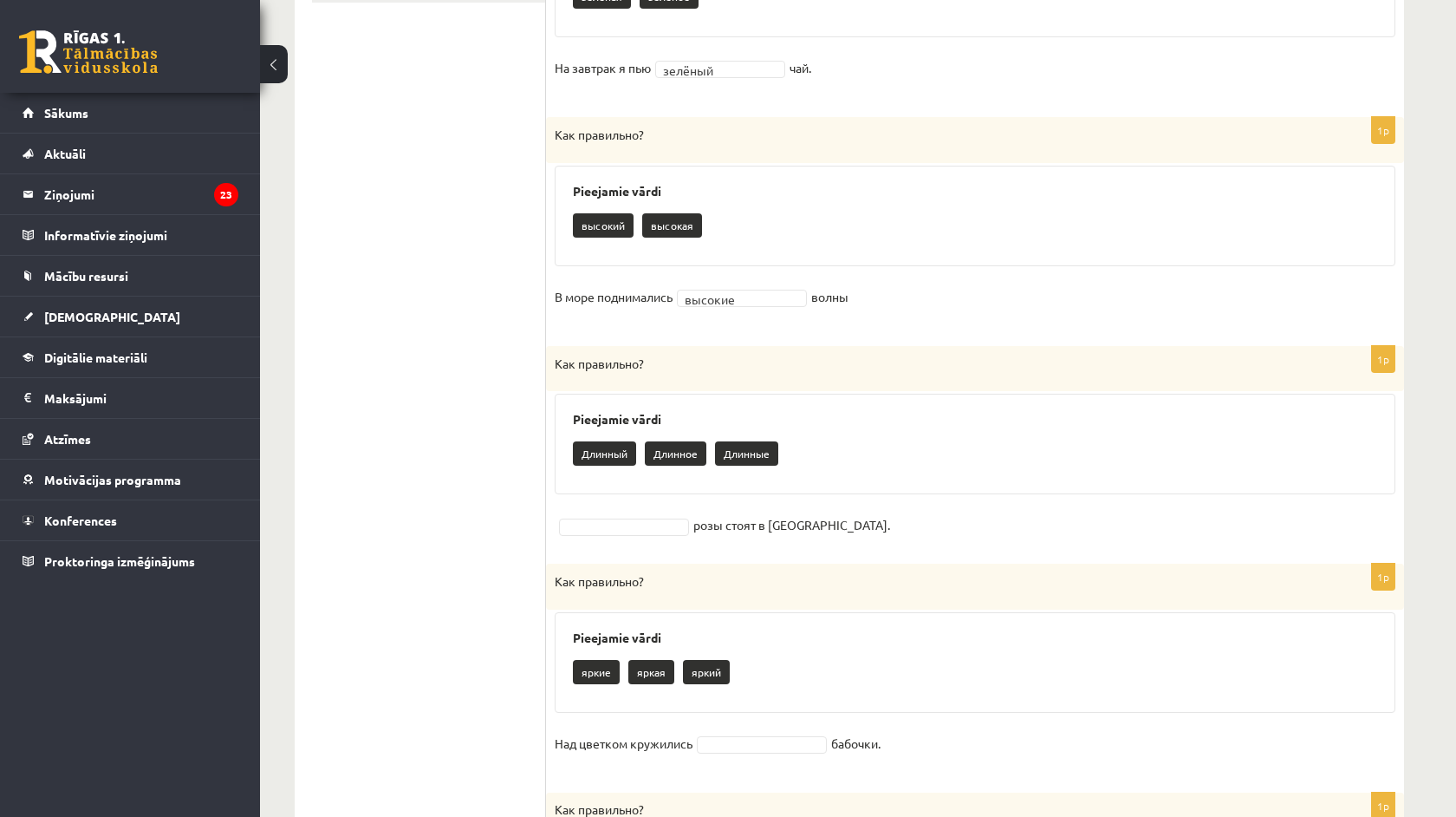
click at [615, 530] on fieldset "pозы стоят в вазе." at bounding box center [975, 525] width 841 height 26
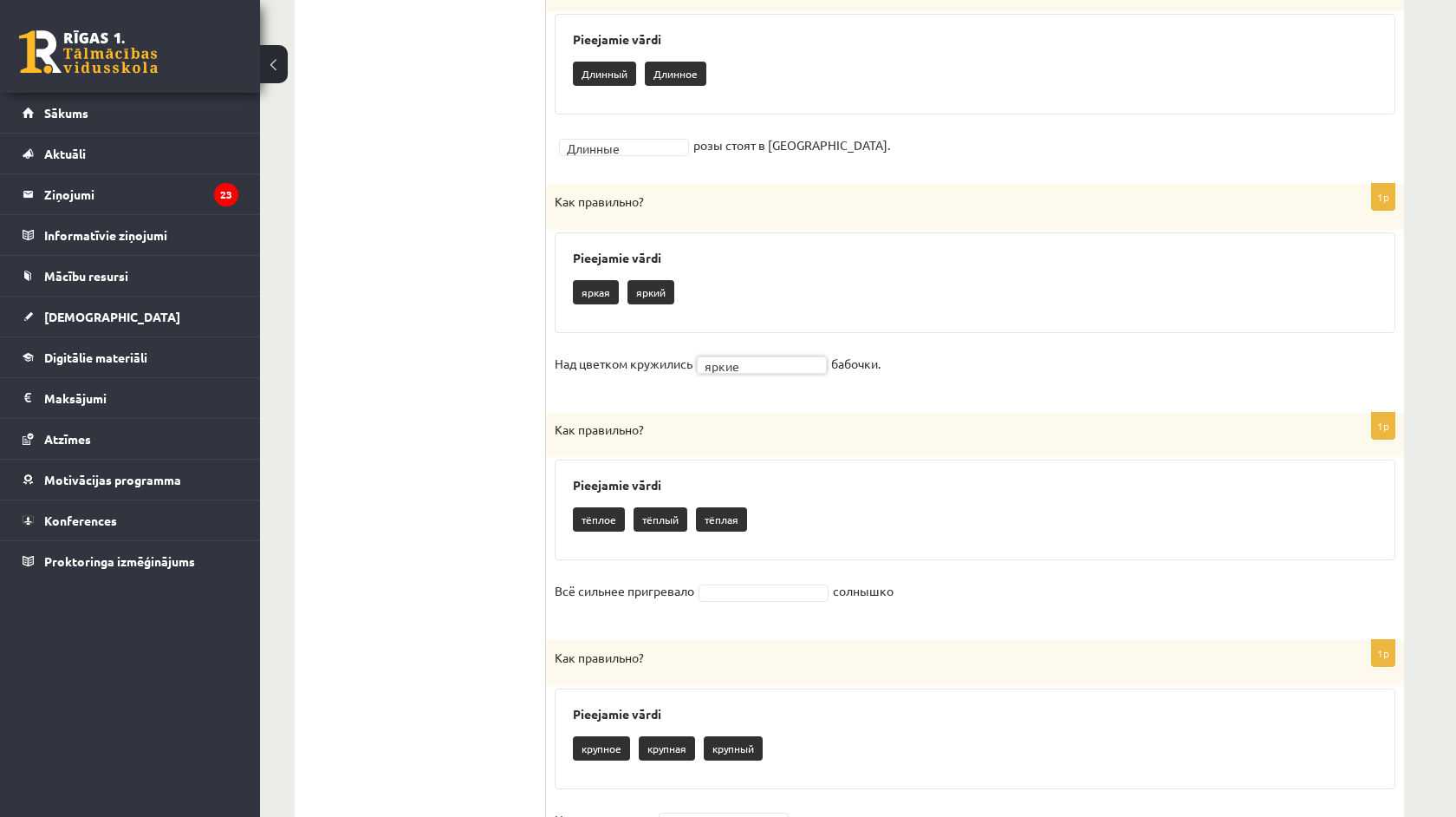
scroll to position [1187, 0]
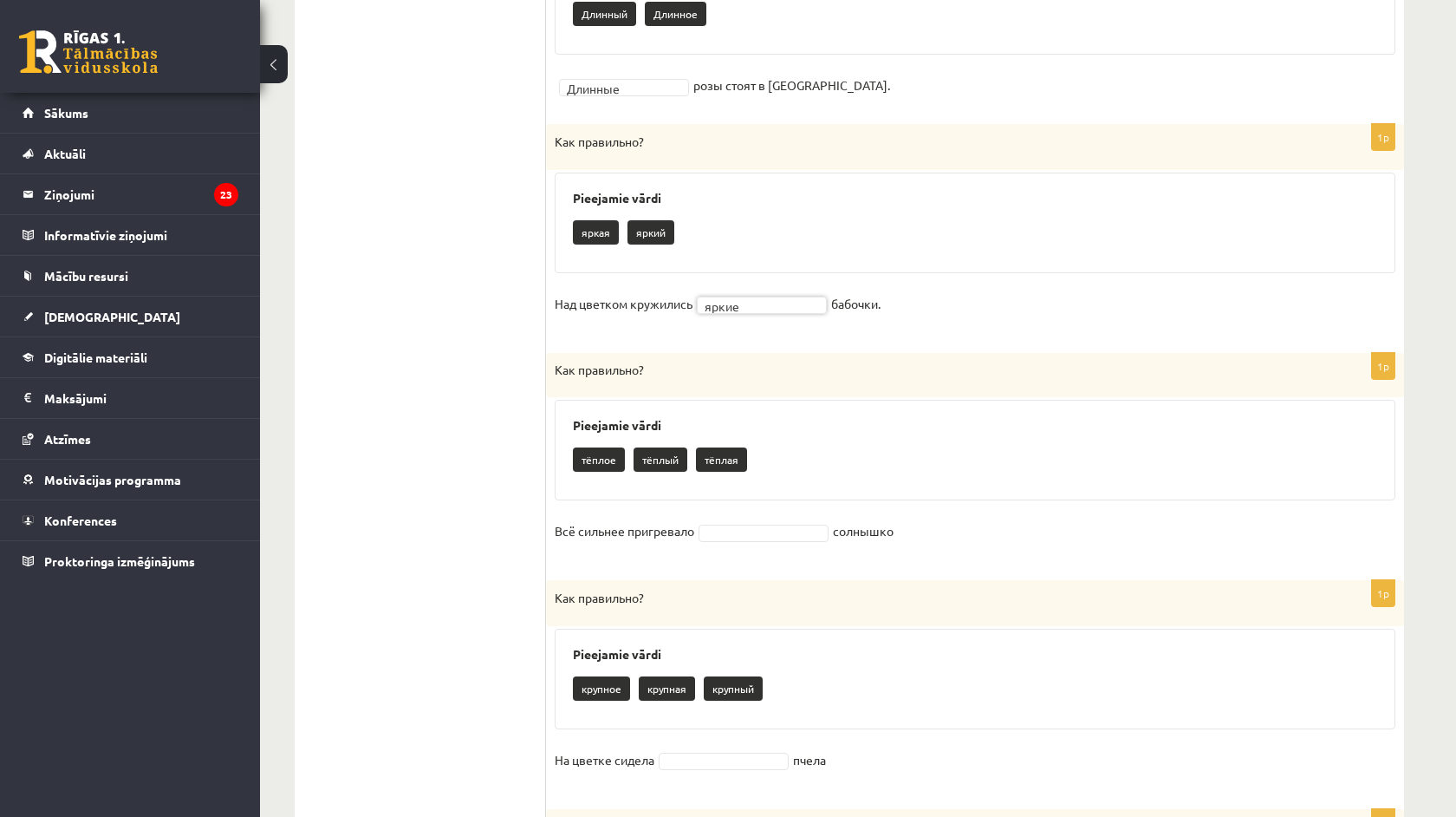
click at [761, 518] on fieldset "Всё сильнее пригревало солнышко" at bounding box center [975, 537] width 841 height 37
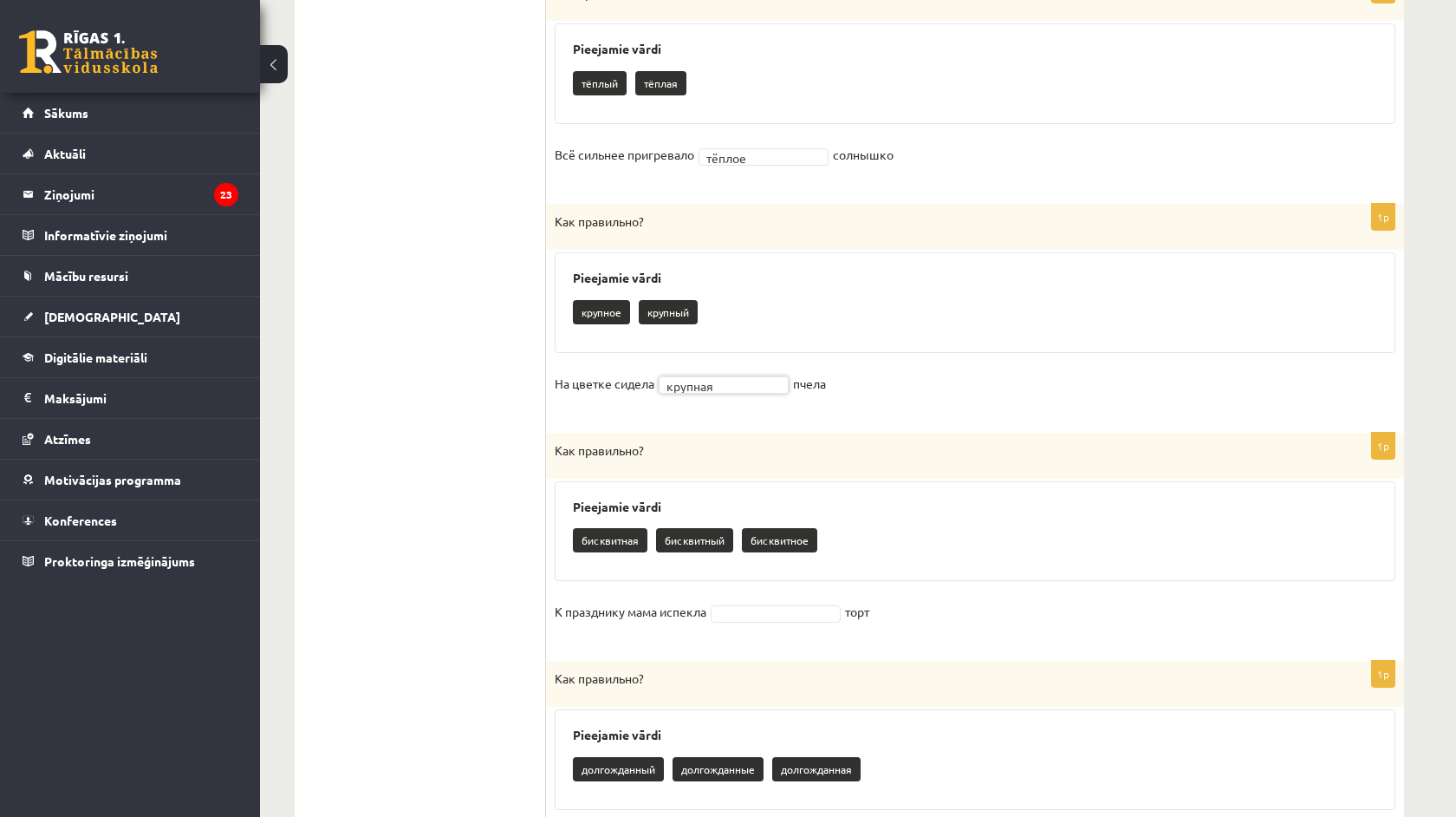
scroll to position [1573, 0]
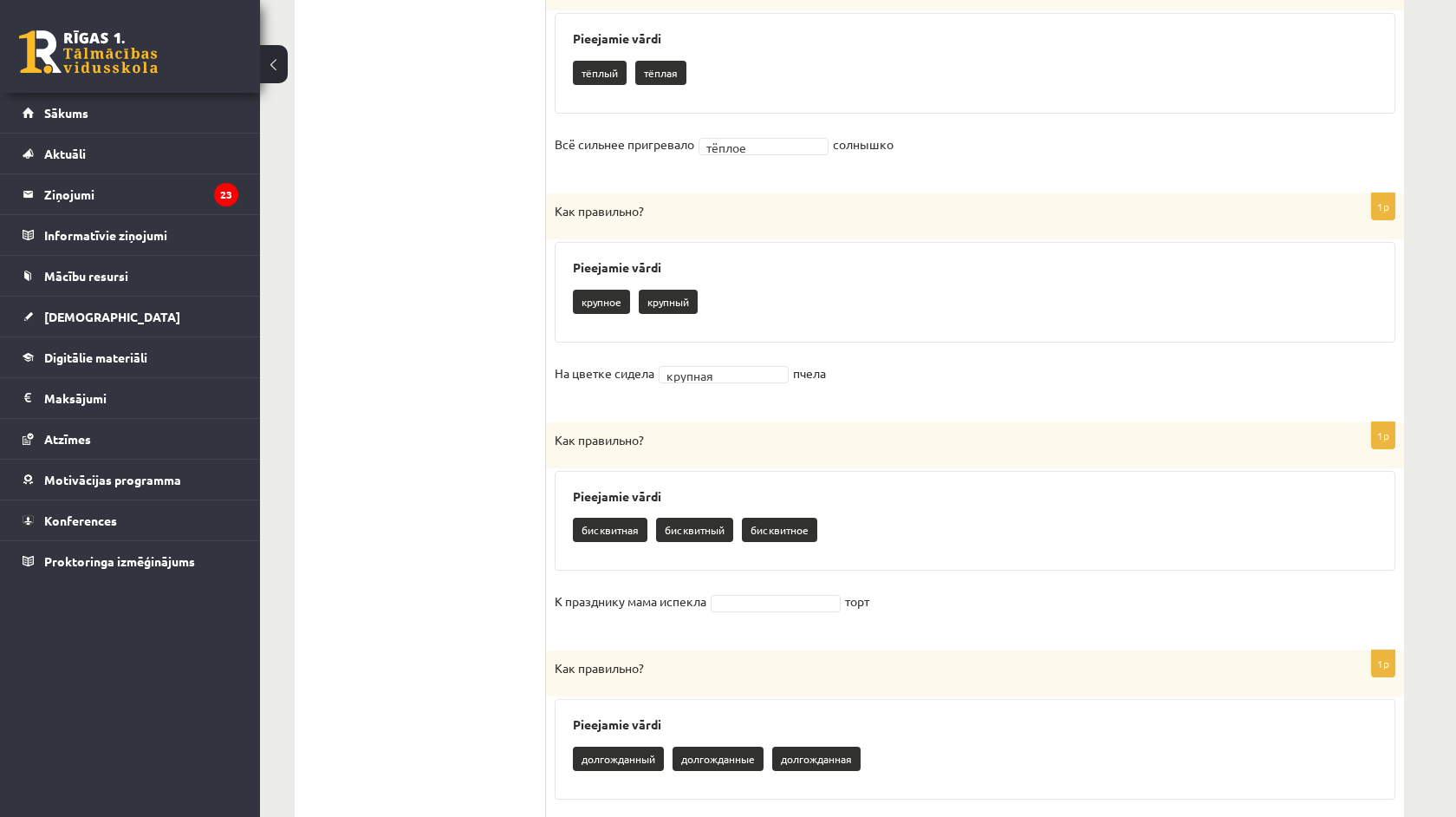
click at [746, 572] on div "1p Как правильно? Pieejamie vārdi бисквитная бисквитный бисквитное К празднику …" at bounding box center [975, 528] width 859 height 211
click at [746, 588] on fieldset "К празднику мама испекла торт" at bounding box center [975, 606] width 841 height 37
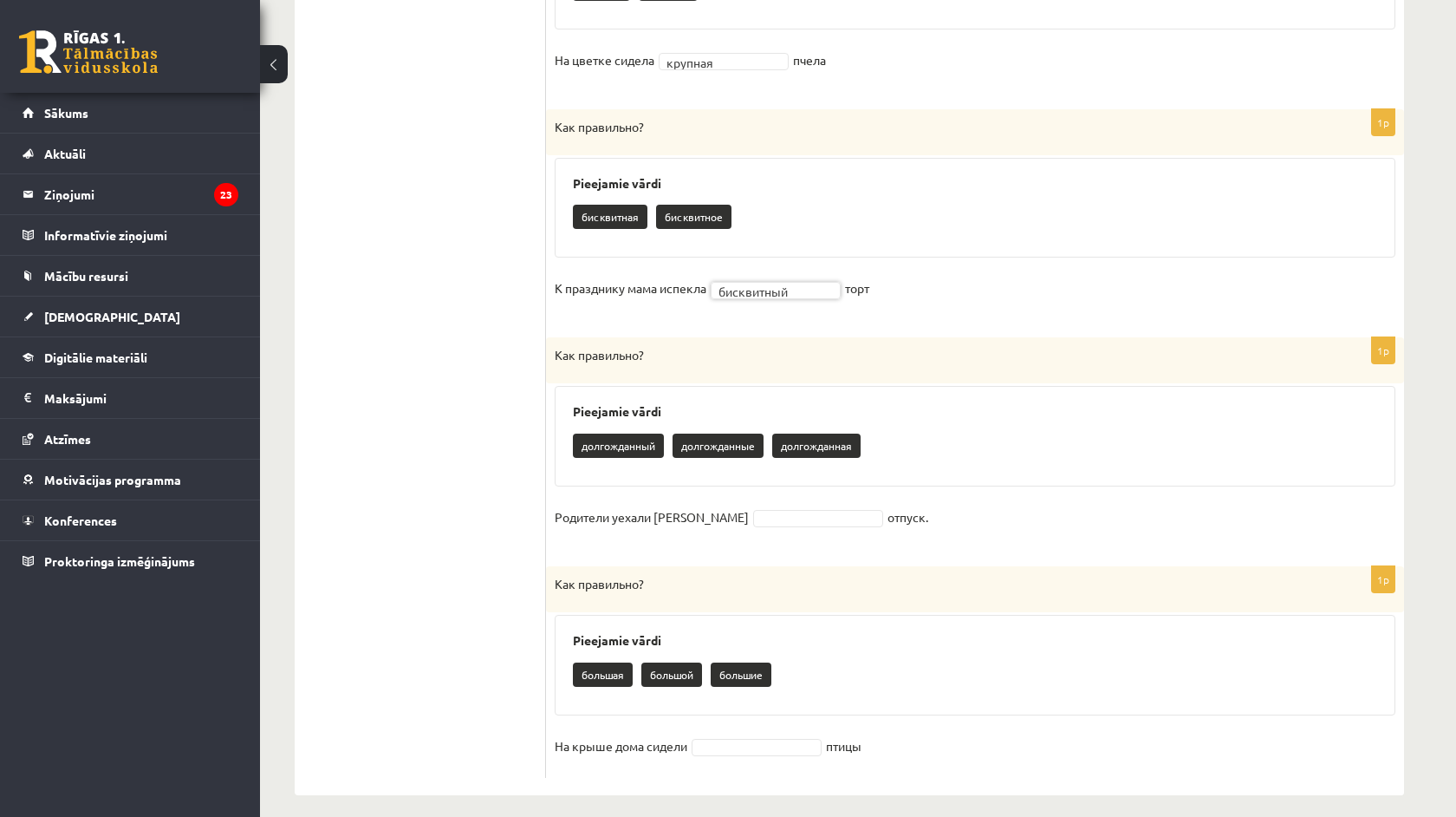
scroll to position [1886, 0]
click at [671, 505] on fieldset "Родители уехали в отпуск." at bounding box center [975, 523] width 841 height 37
click at [677, 505] on fieldset "Родители уехали в отпуск." at bounding box center [975, 523] width 841 height 37
click at [693, 516] on fieldset "Родители уехали в отпуск." at bounding box center [975, 523] width 841 height 37
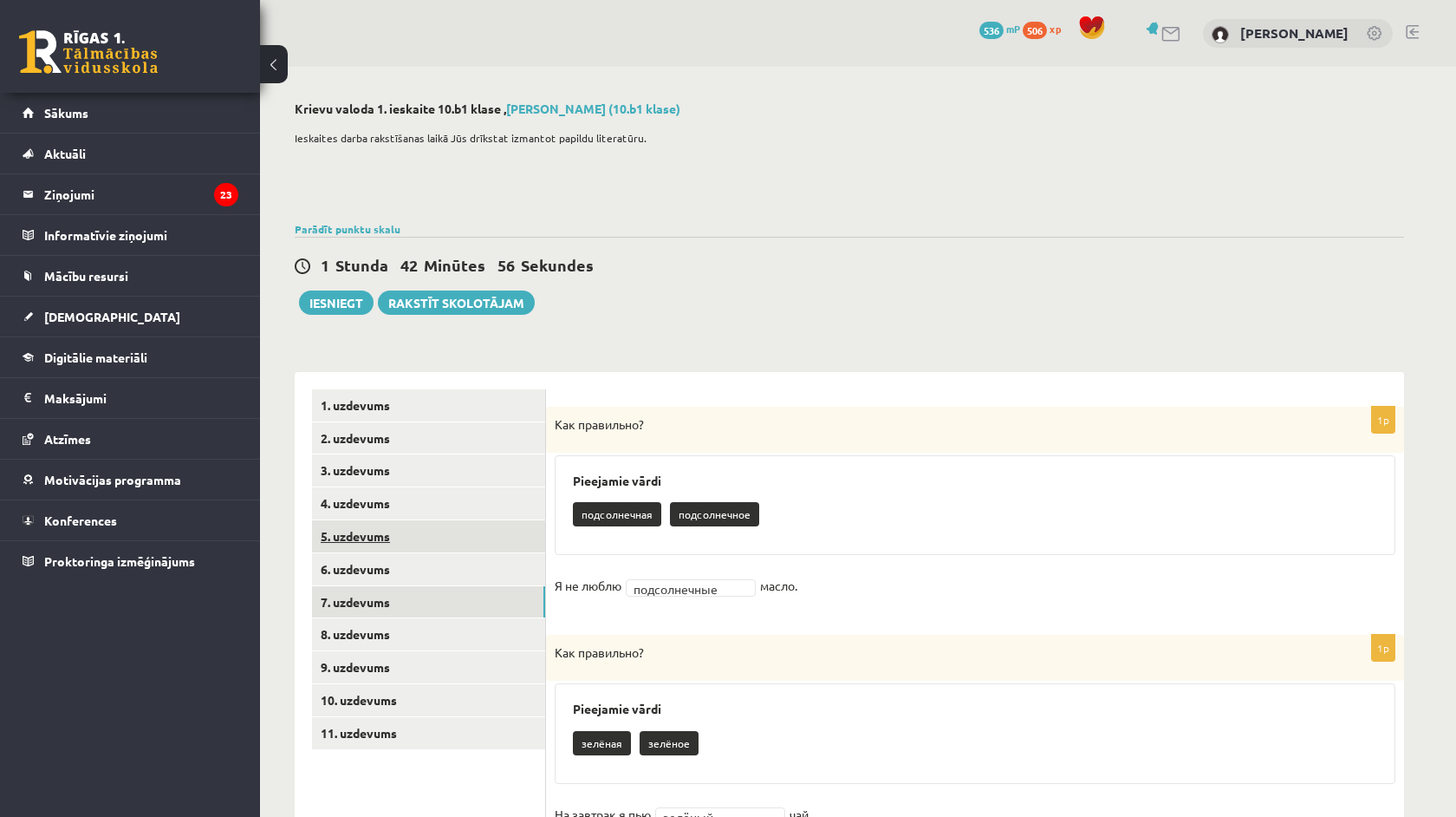
scroll to position [0, 0]
click at [434, 622] on link "8. uzdevums" at bounding box center [428, 634] width 233 height 32
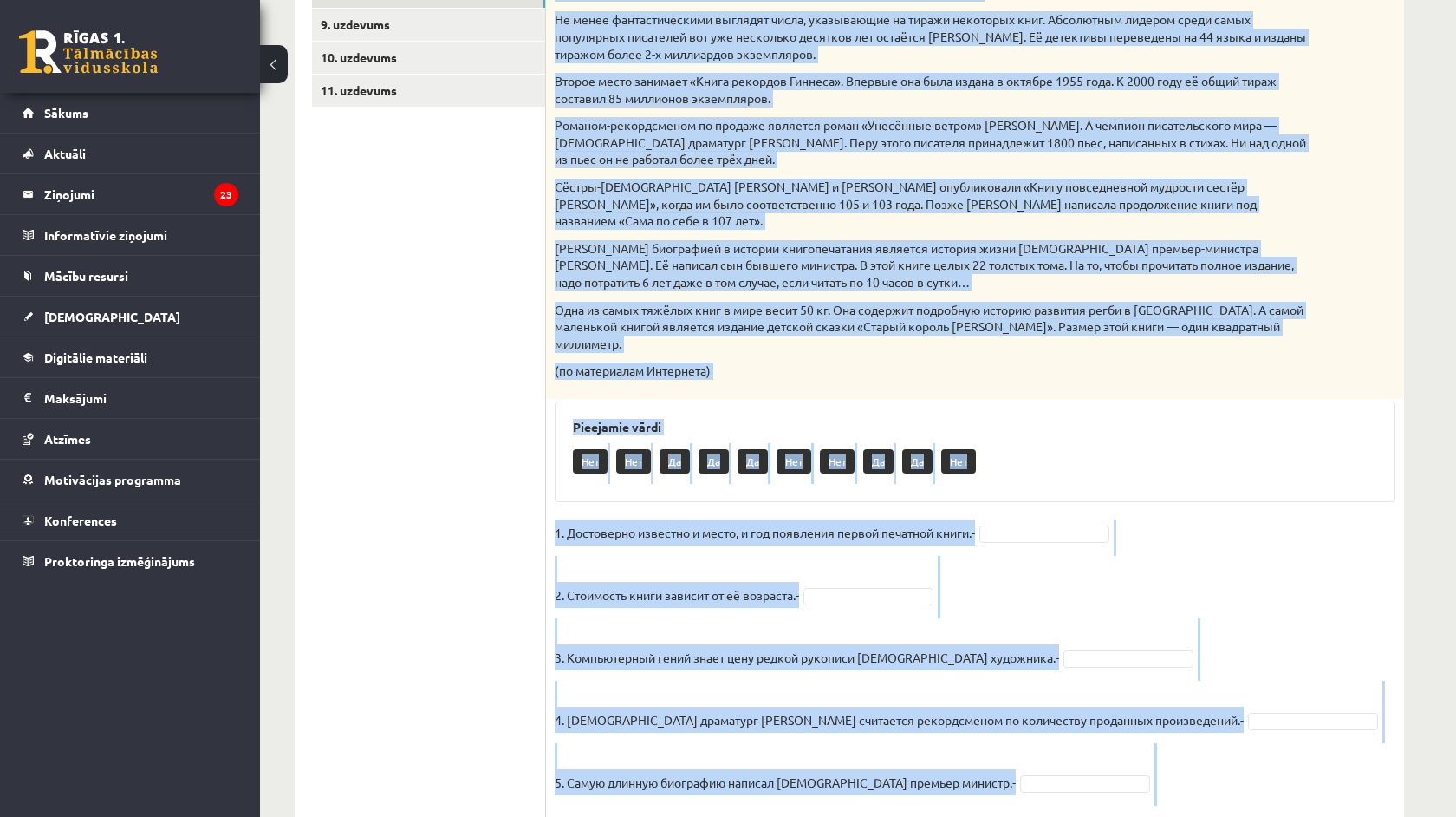
scroll to position [669, 0]
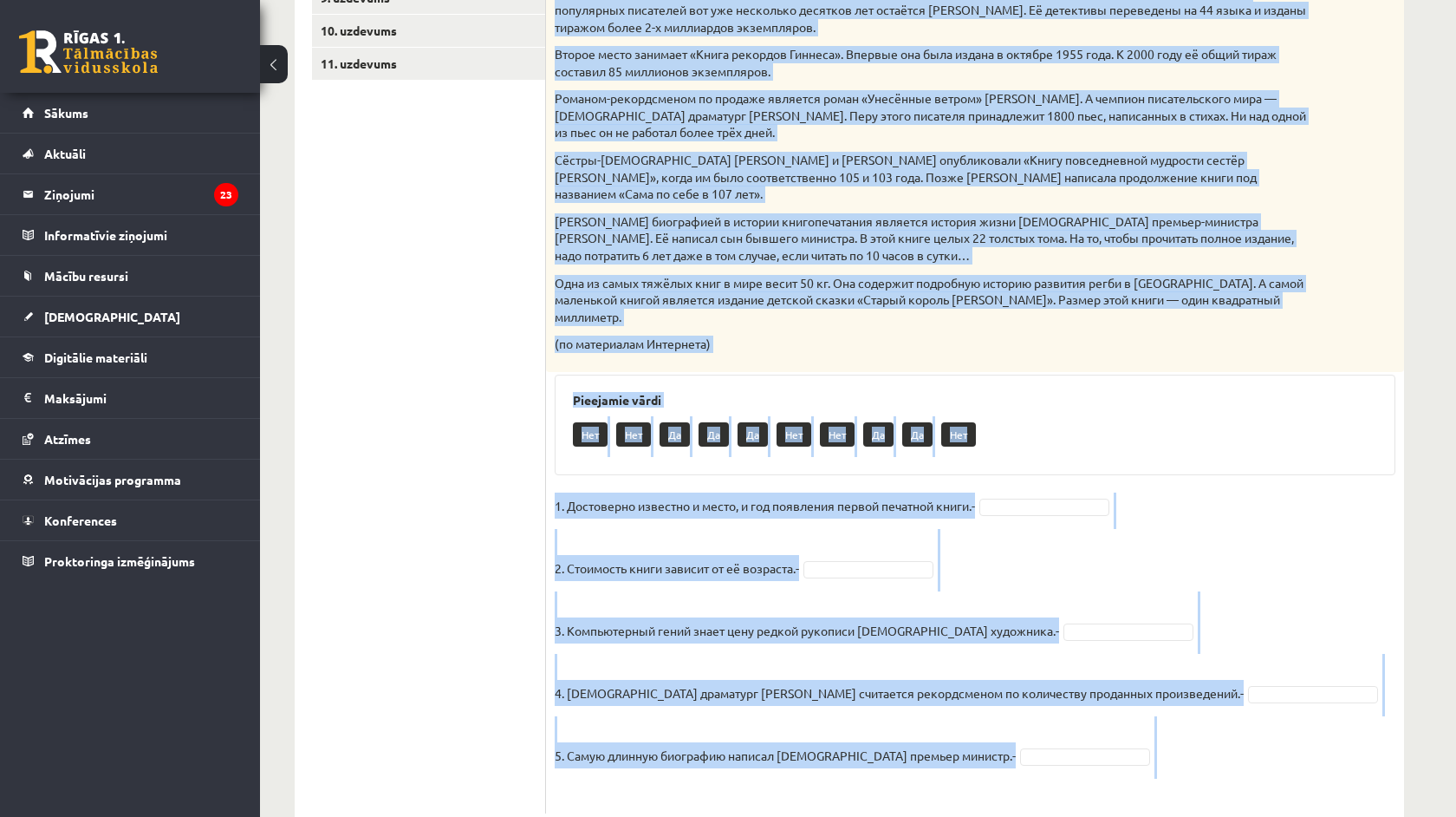
drag, startPoint x: 552, startPoint y: 413, endPoint x: 728, endPoint y: 816, distance: 439.8
click at [728, 816] on div "**********" at bounding box center [850, 131] width 1179 height 1468
copy div "Прочитай текст. Отметь верное утверждение в соответствии с текстом. Интересные …"
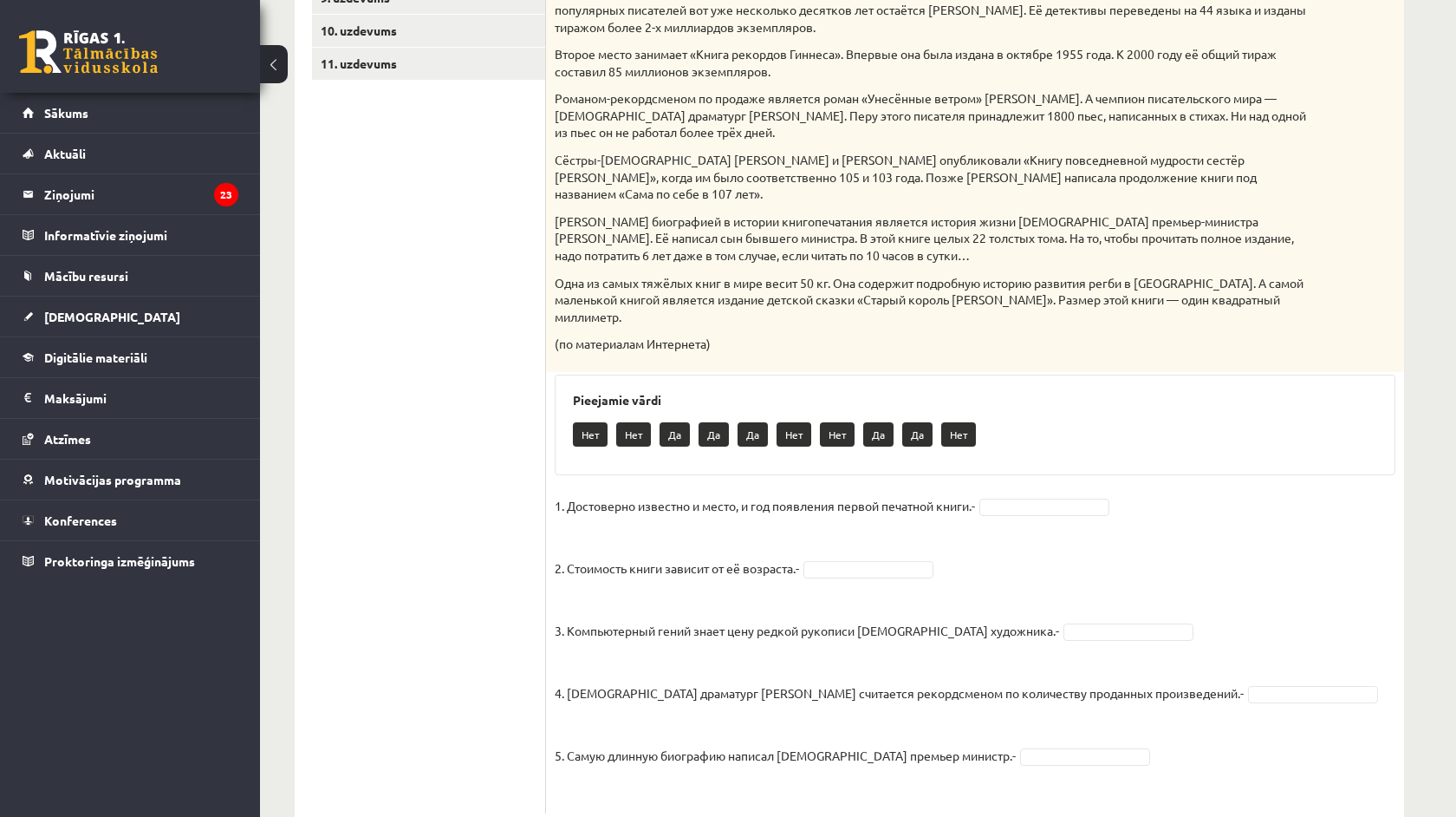
click at [379, 591] on ul "1. uzdevums 2. uzdevums 3. uzdevums 4. uzdevums 5. uzdevums 6. uzdevums 7. uzde…" at bounding box center [429, 267] width 234 height 1094
click at [898, 507] on fieldset "1. Достоверно известно и место, и год появления первой печатной книги.- Да ** 2…" at bounding box center [975, 648] width 841 height 312
click at [1034, 592] on fieldset "1. Достоверно известно и место, и год появления первой печатной книги.- Да ** 2…" at bounding box center [975, 648] width 841 height 312
click at [1034, 592] on fieldset "1. Достоверно известно и место, и год появления первой печатной книги.- Да ** 2…" at bounding box center [975, 648] width 841 height 312
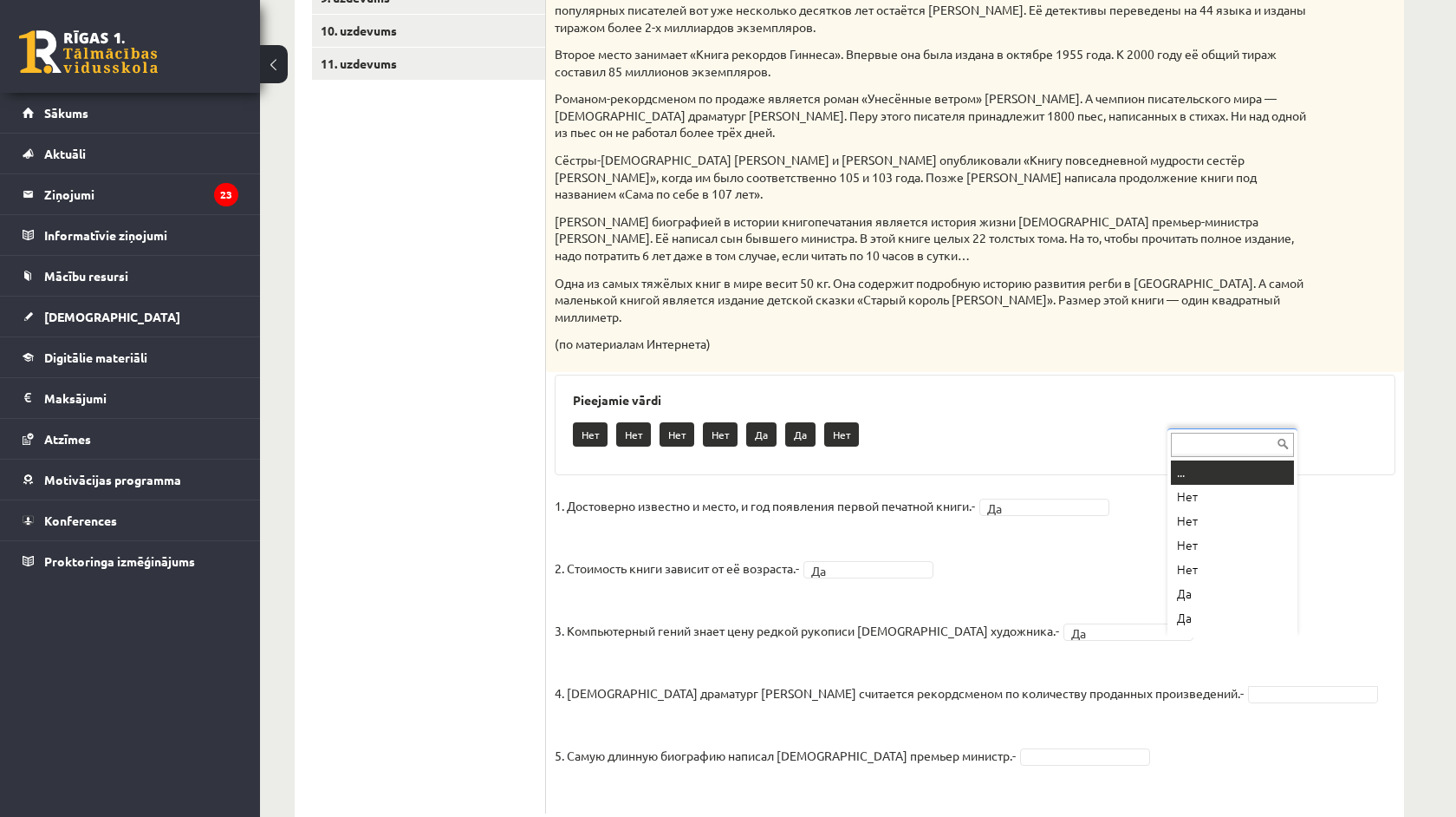
scroll to position [21, 0]
click at [1040, 718] on fieldset "1. Достоверно известно и место, и год появления первой печатной книги.- Да ** 2…" at bounding box center [975, 648] width 841 height 312
click at [1040, 717] on fieldset "1. Достоверно известно и место, и год появления первой печатной книги.- Да ** 2…" at bounding box center [975, 648] width 841 height 312
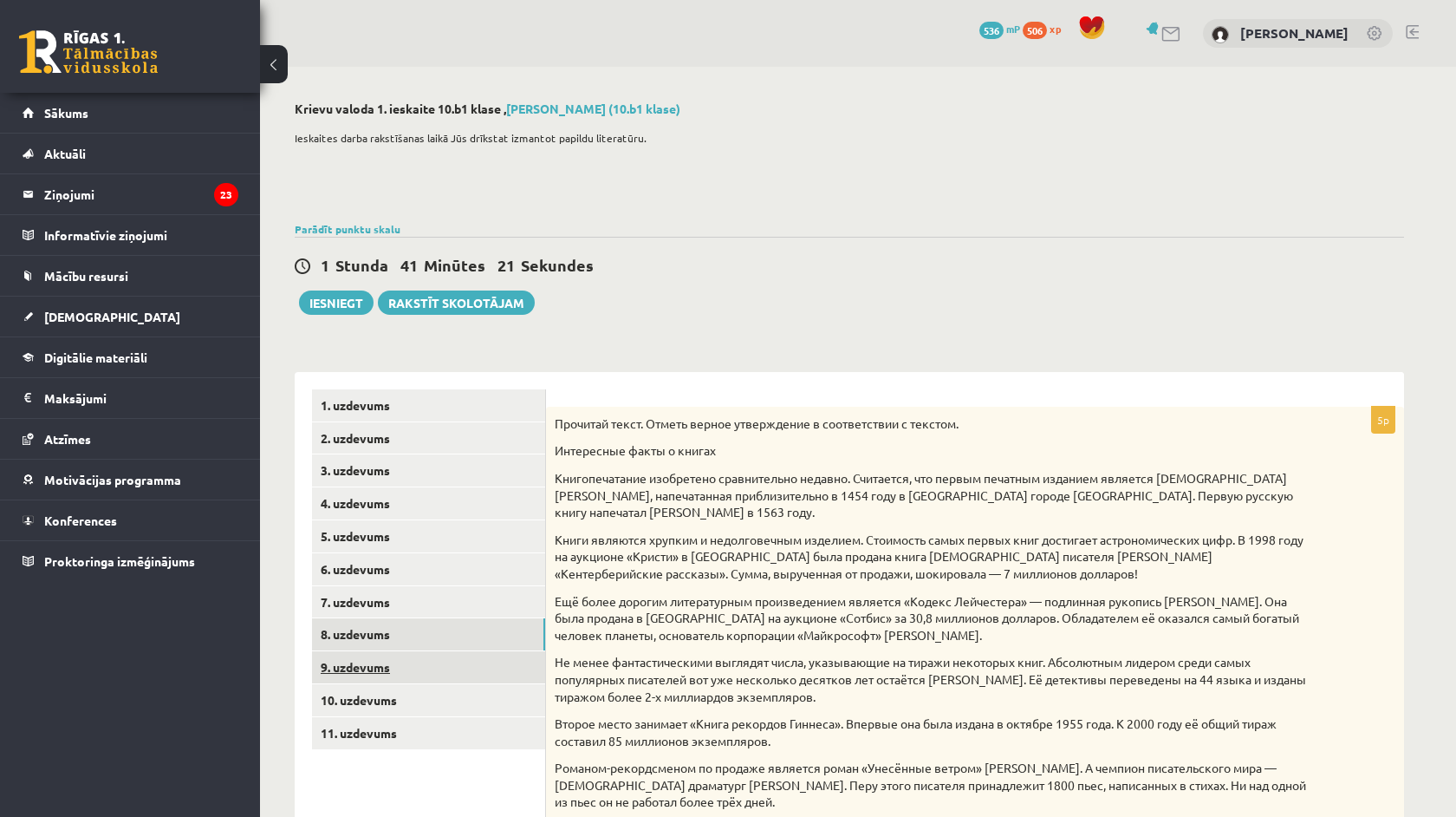
scroll to position [0, 0]
click at [386, 674] on link "9. uzdevums" at bounding box center [428, 667] width 233 height 32
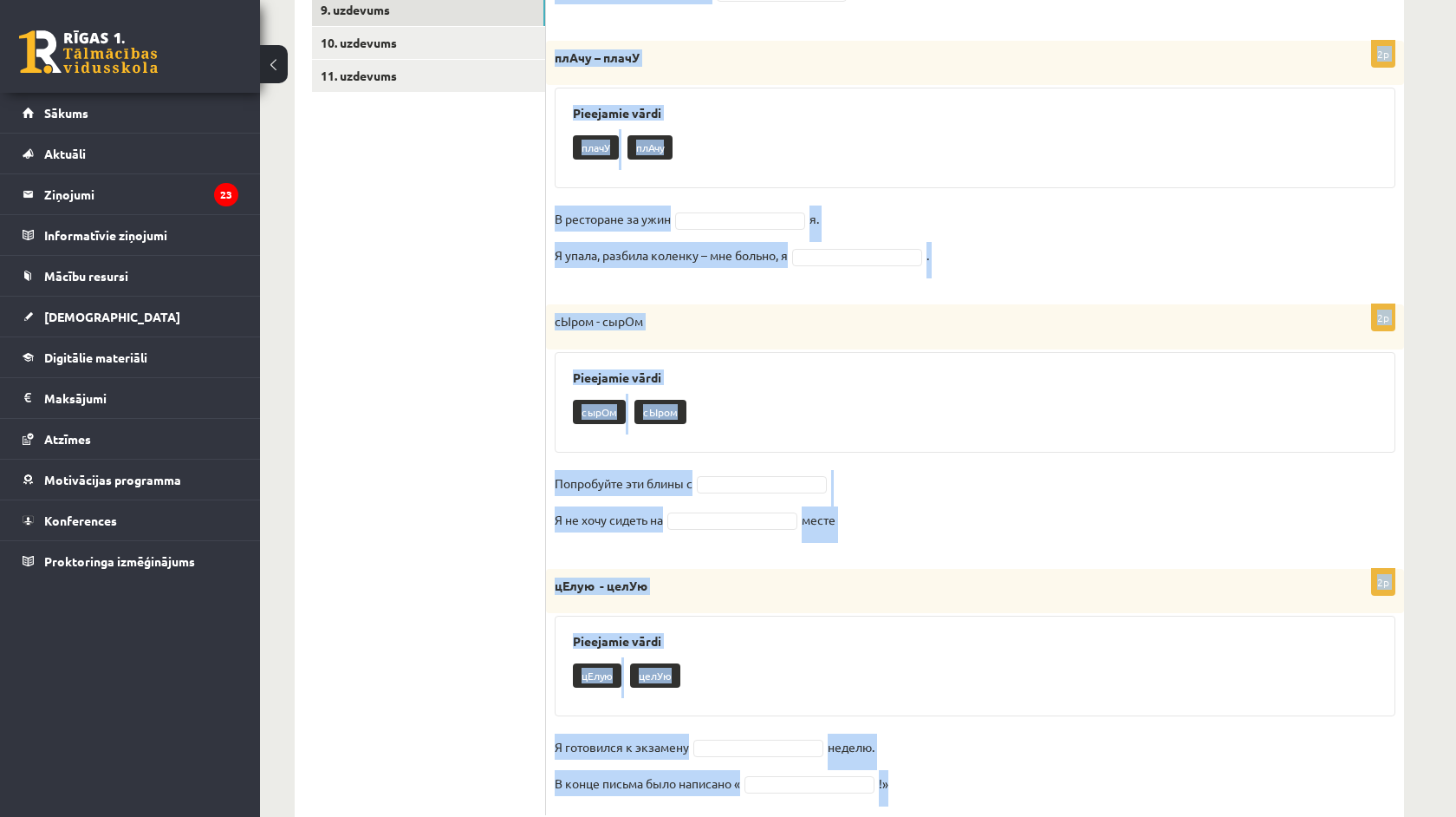
scroll to position [703, 0]
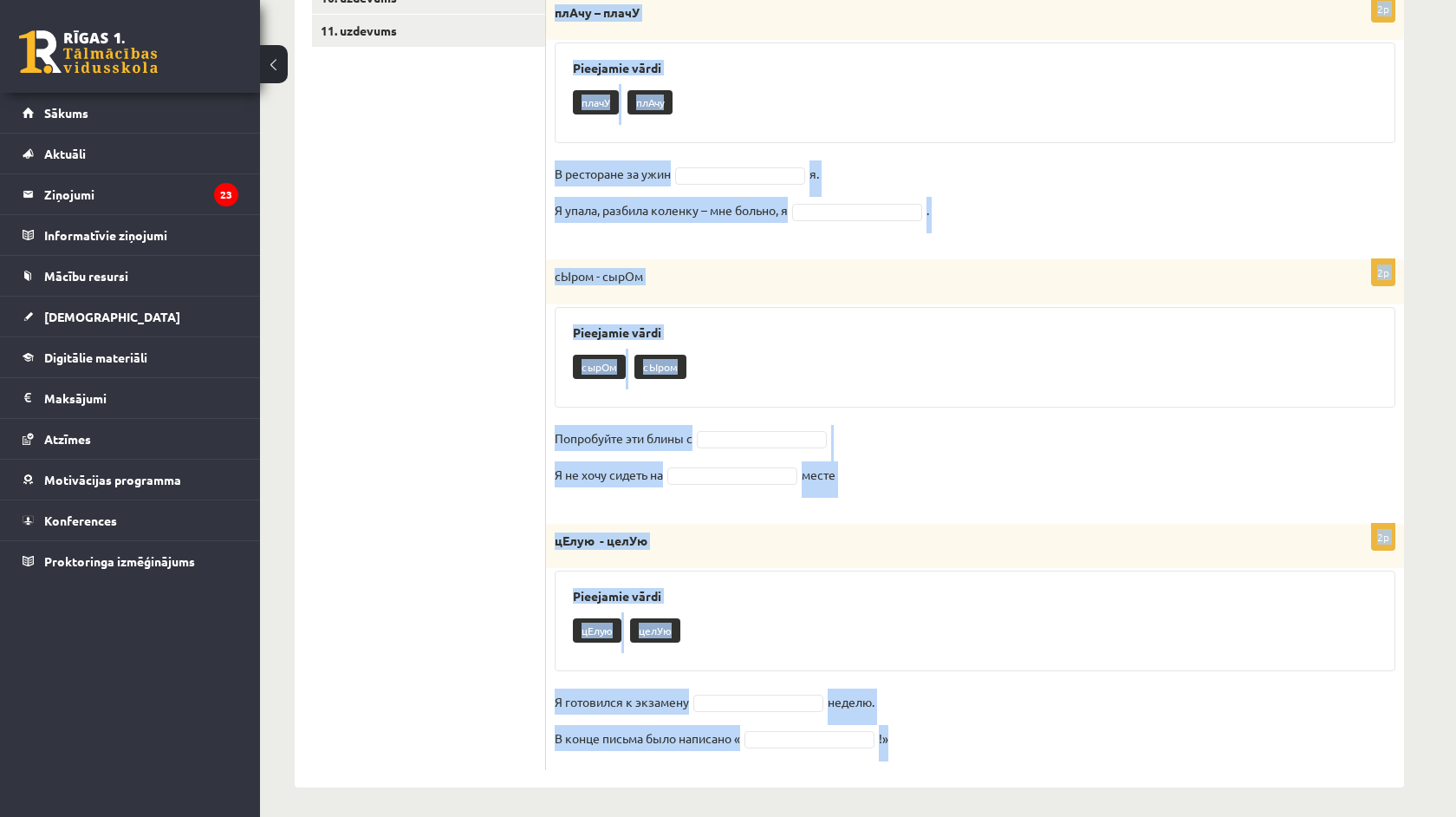
drag, startPoint x: 562, startPoint y: 394, endPoint x: 683, endPoint y: 816, distance: 439.0
click at [683, 816] on div "**********" at bounding box center [850, 93] width 1179 height 1457
copy form "Выберите правильное слово! 2p гвоздИк - гвОздик Pieejamie vārdi гвОздик гвоздИк…"
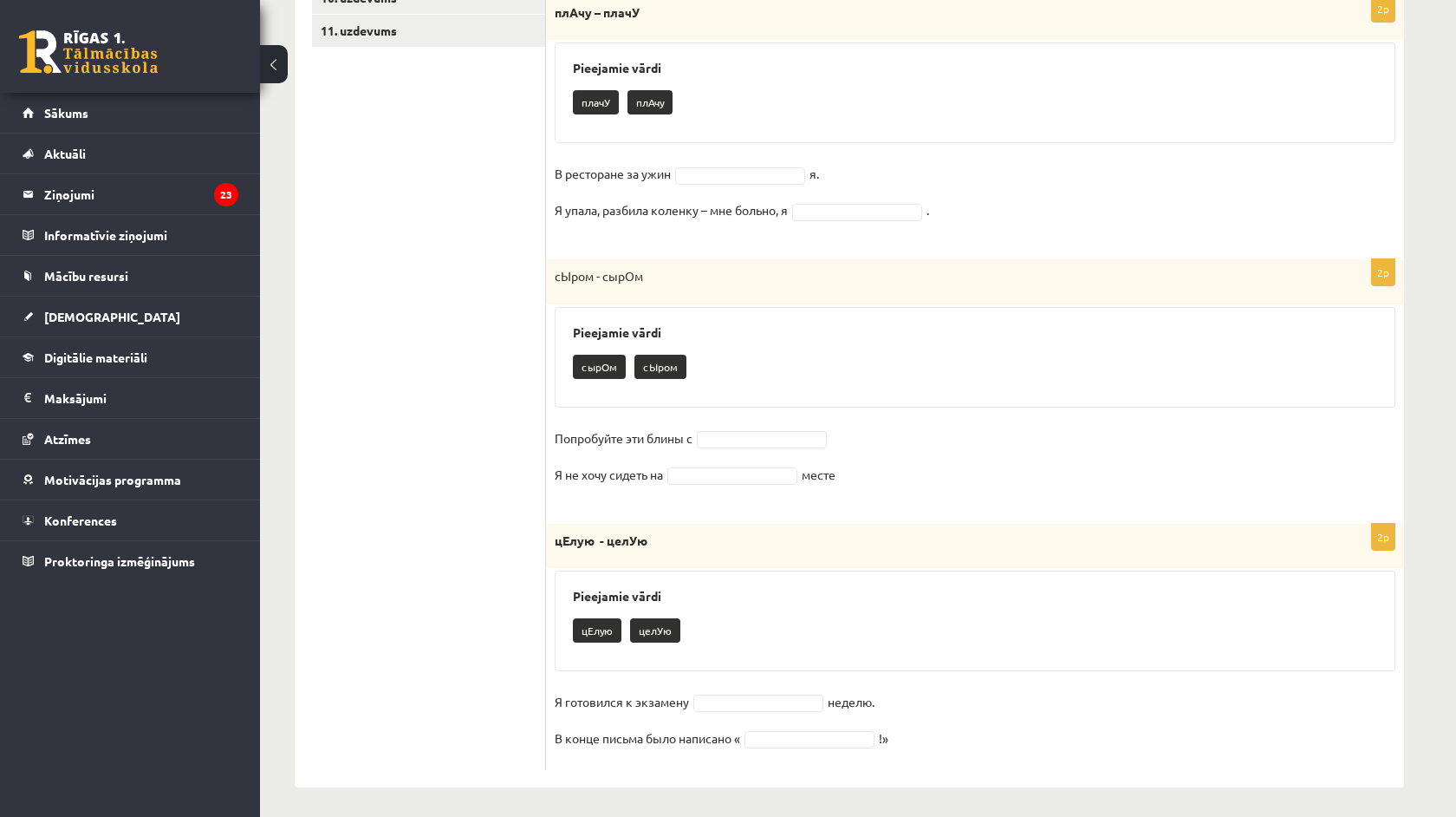
click at [295, 573] on div "1. uzdevums 2. uzdevums 3. uzdevums 4. uzdevums 5. uzdevums 6. uzdevums 7. uzde…" at bounding box center [420, 228] width 252 height 1118
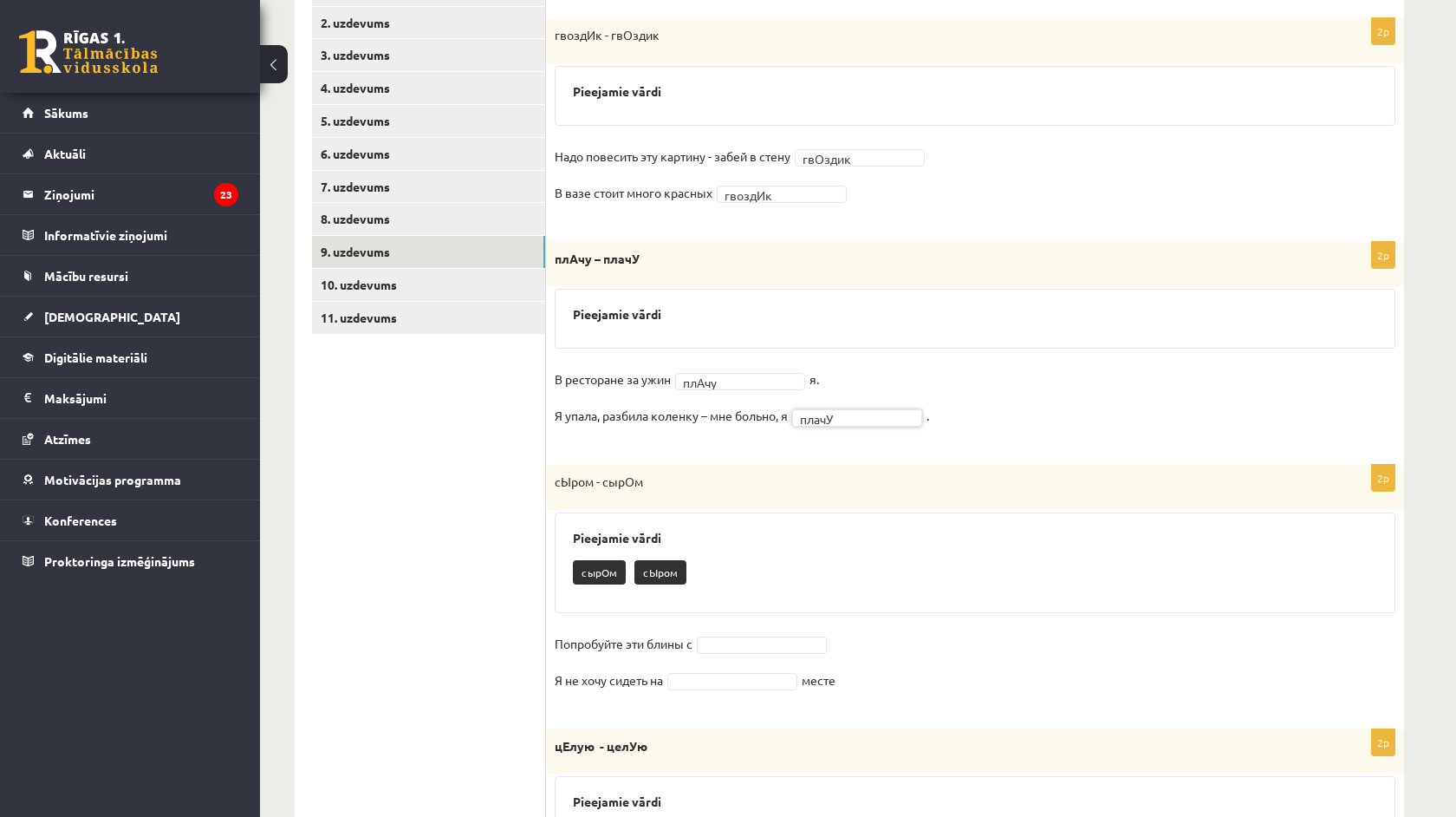
scroll to position [491, 0]
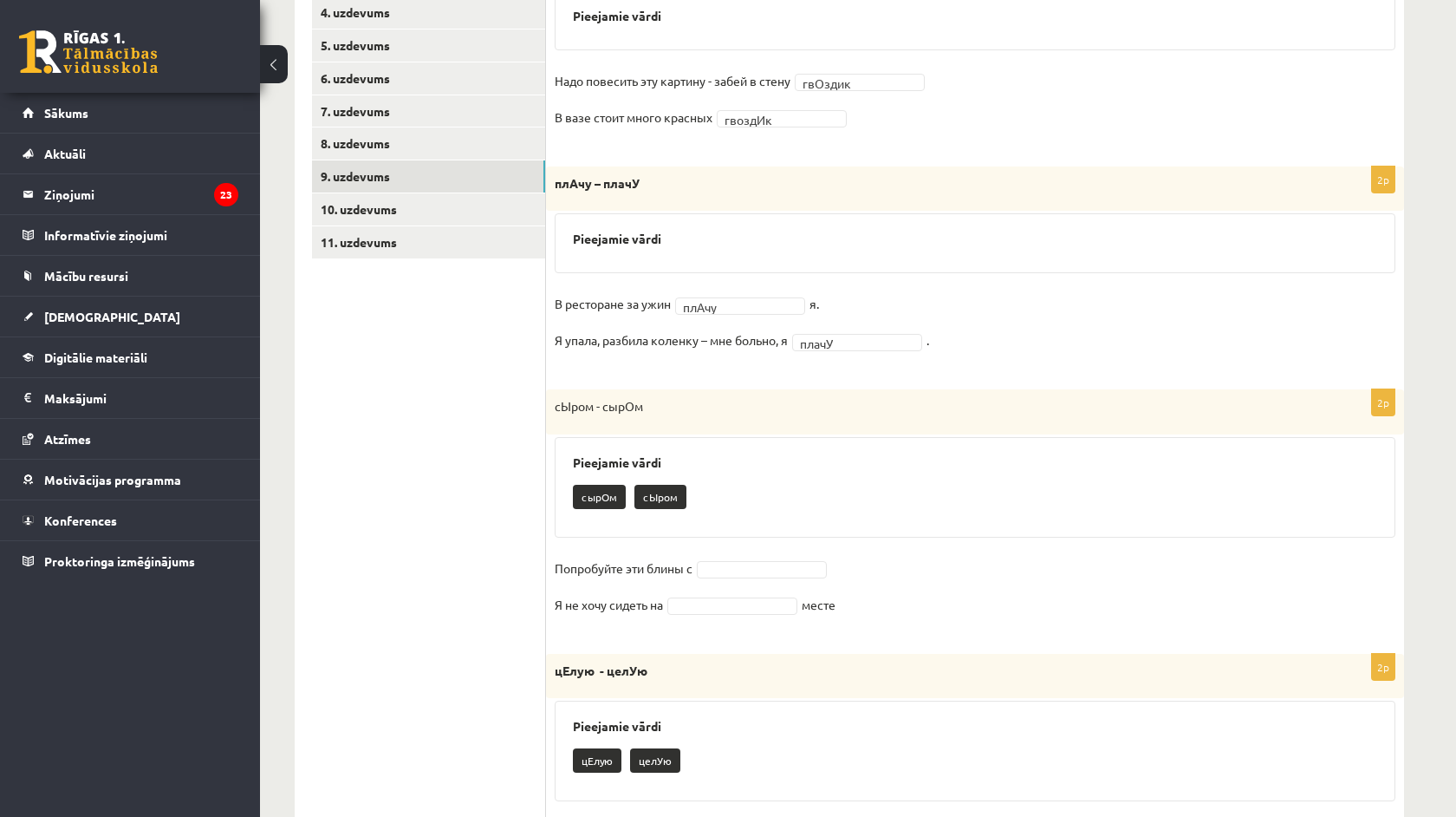
click at [806, 555] on fieldset "Попробуйте эти блины с Я не хочу сидеть на месте" at bounding box center [975, 591] width 841 height 73
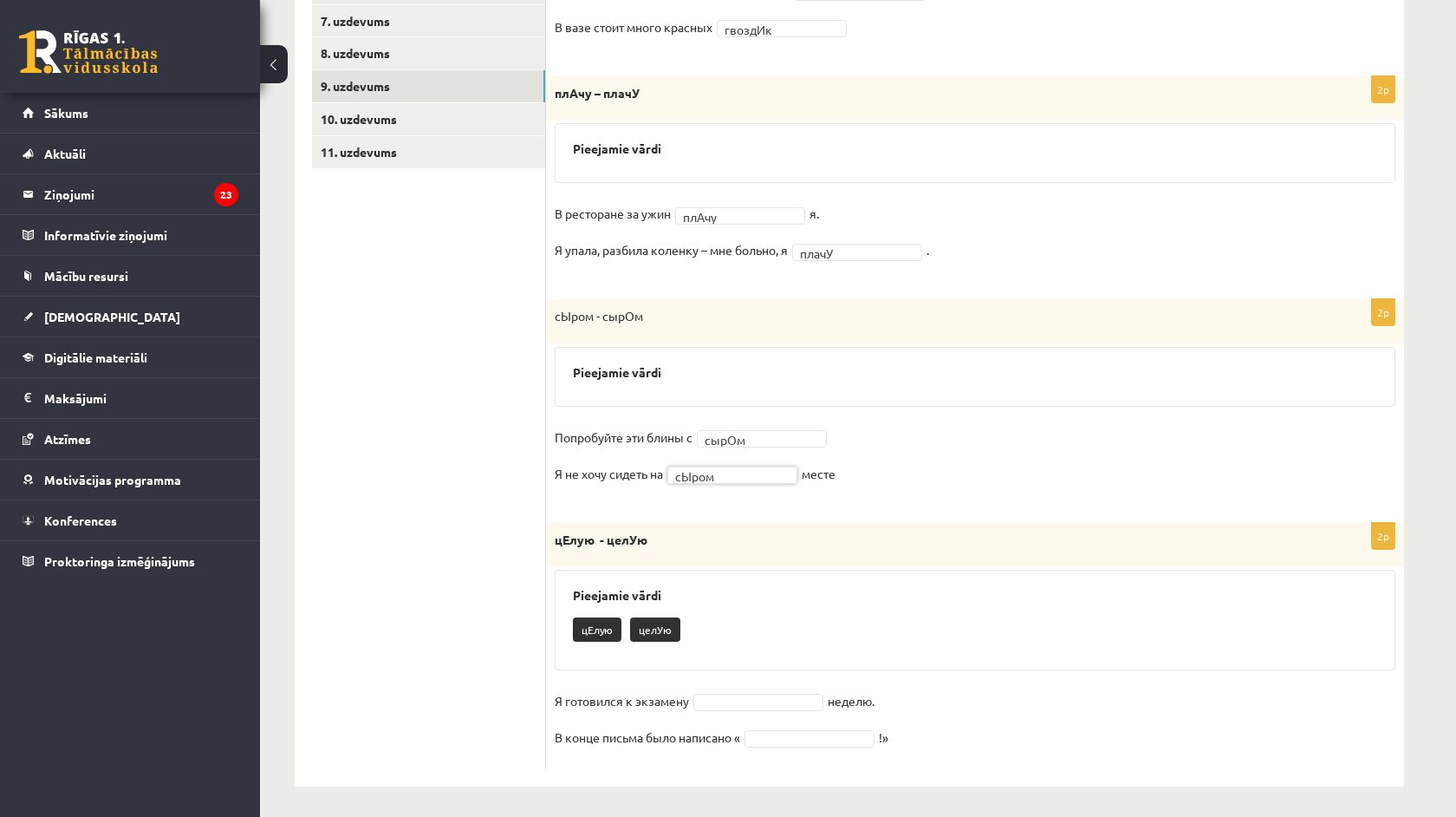
scroll to position [580, 0]
click at [823, 723] on fieldset "Я готовился к экзамену цЕлую ***** неделю. В конце письма было написано « !»" at bounding box center [975, 724] width 841 height 73
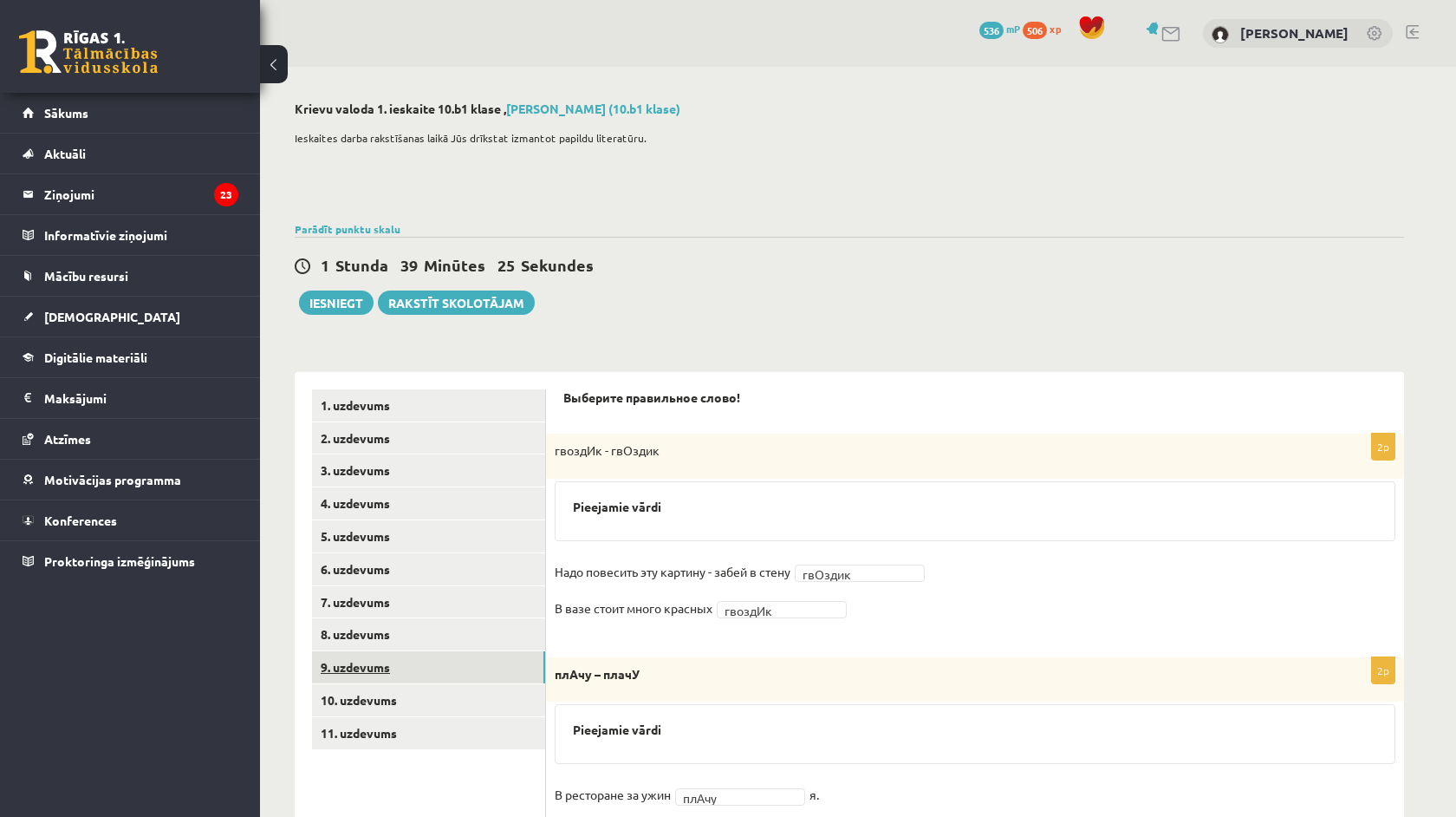
scroll to position [0, 0]
click at [384, 689] on link "10. uzdevums" at bounding box center [428, 700] width 233 height 32
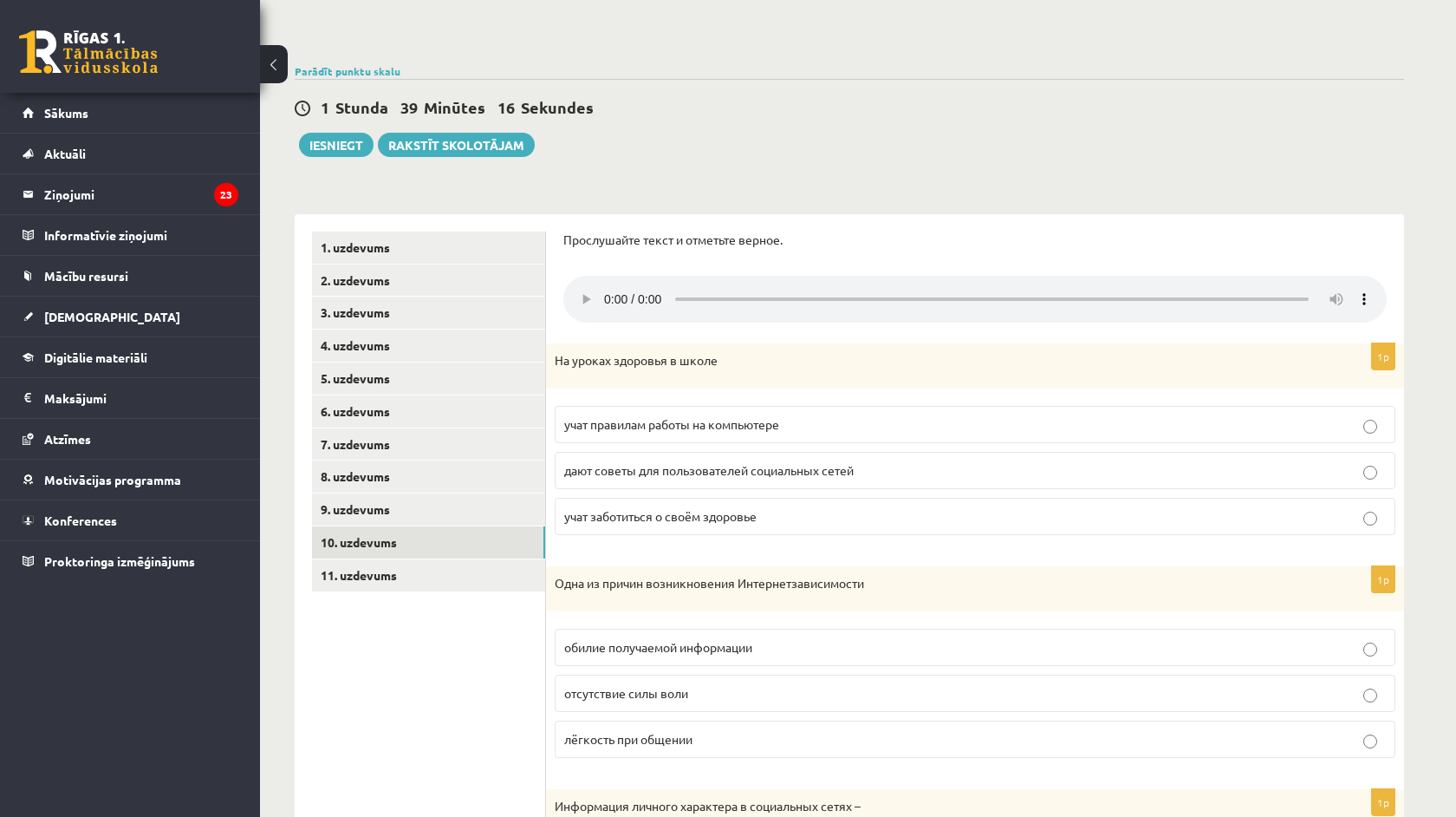
scroll to position [196, 0]
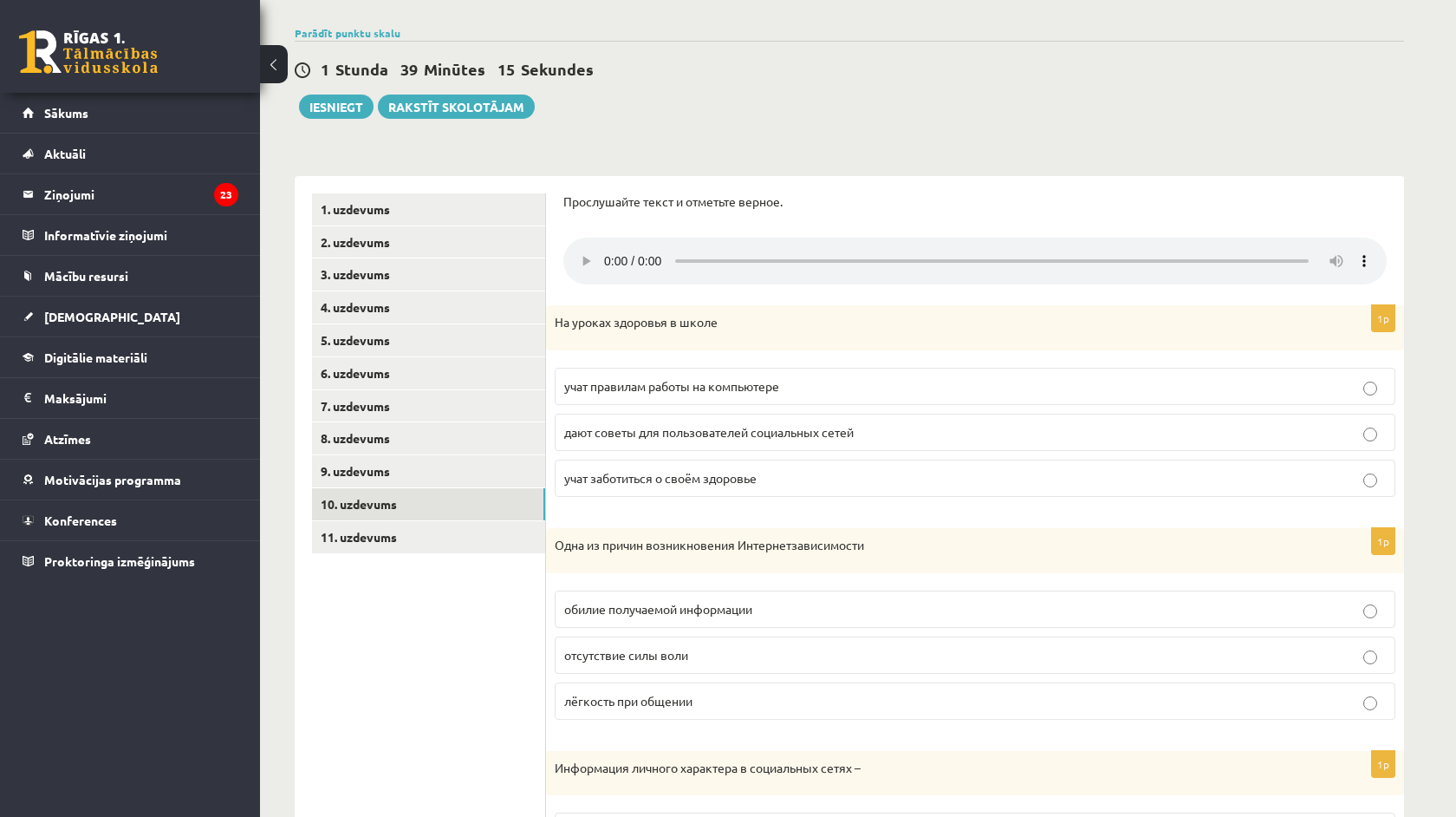
click at [570, 424] on span "дают советы для пользователей социальных сетей" at bounding box center [709, 432] width 290 height 16
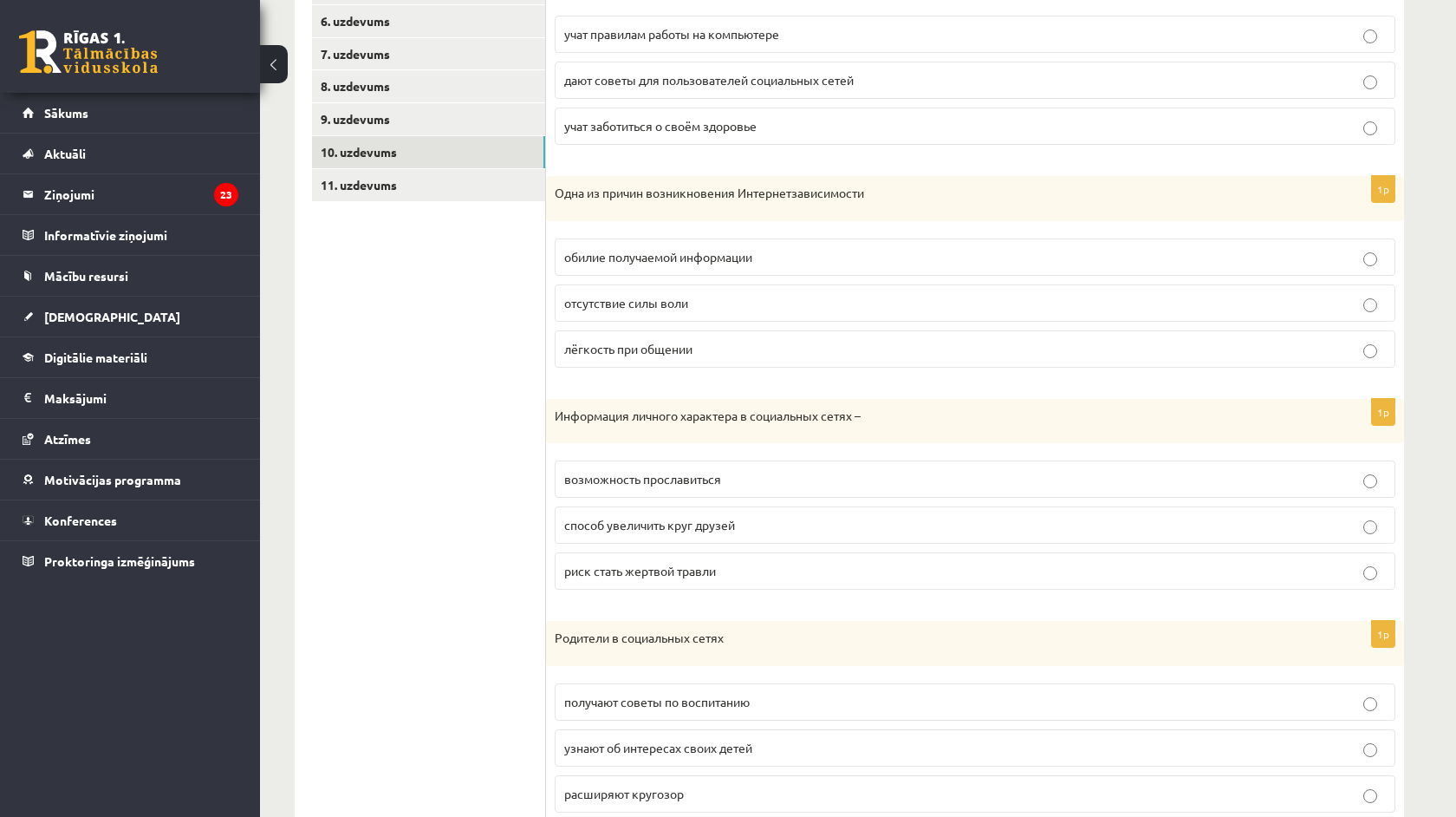
scroll to position [544, 0]
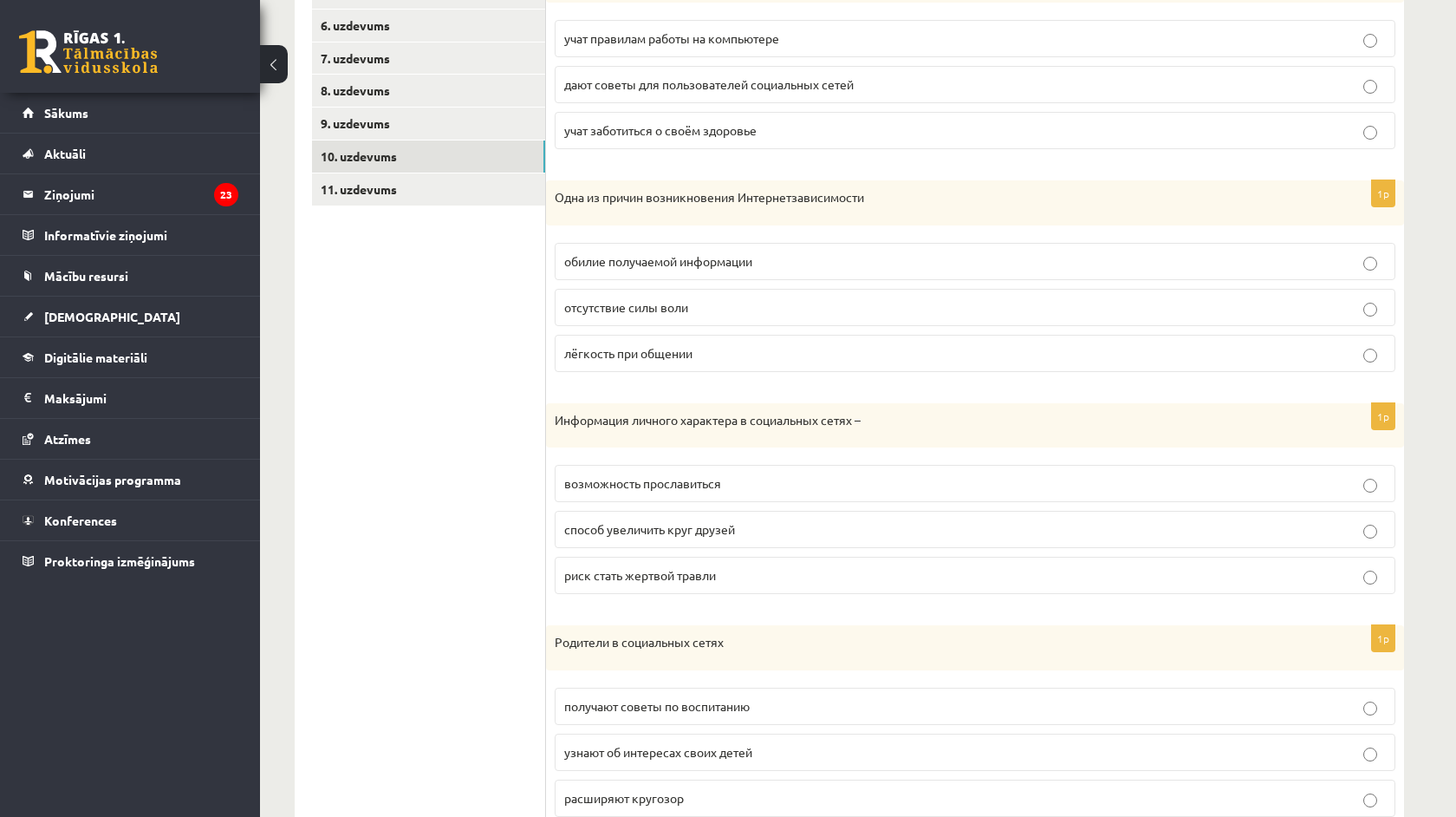
click at [618, 253] on p "обилие получаемой информации" at bounding box center [975, 261] width 822 height 18
click at [692, 521] on p "способ увеличить круг друзей" at bounding box center [975, 530] width 822 height 18
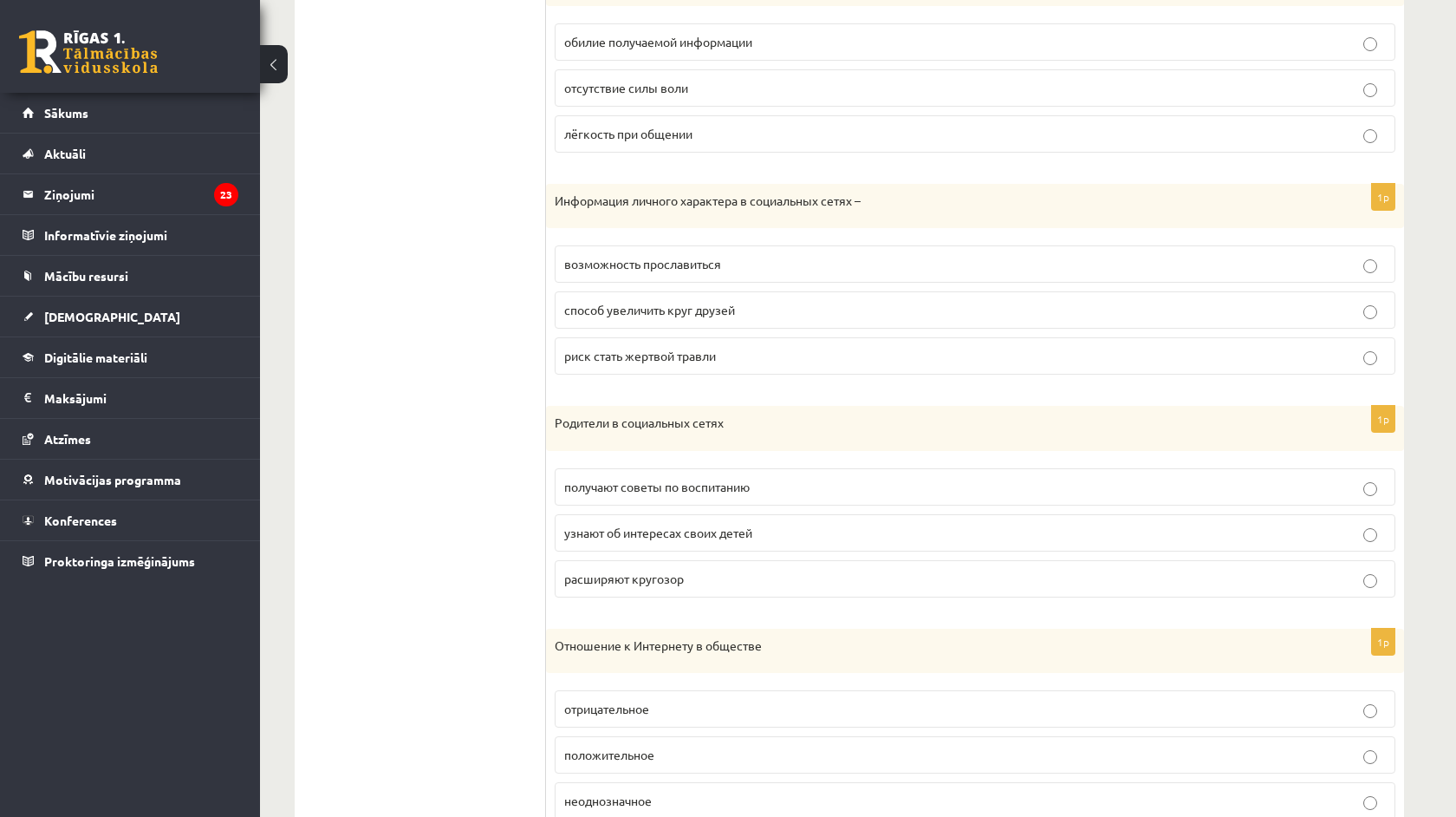
click at [693, 523] on p "узнают об интересах своих детей" at bounding box center [975, 532] width 822 height 18
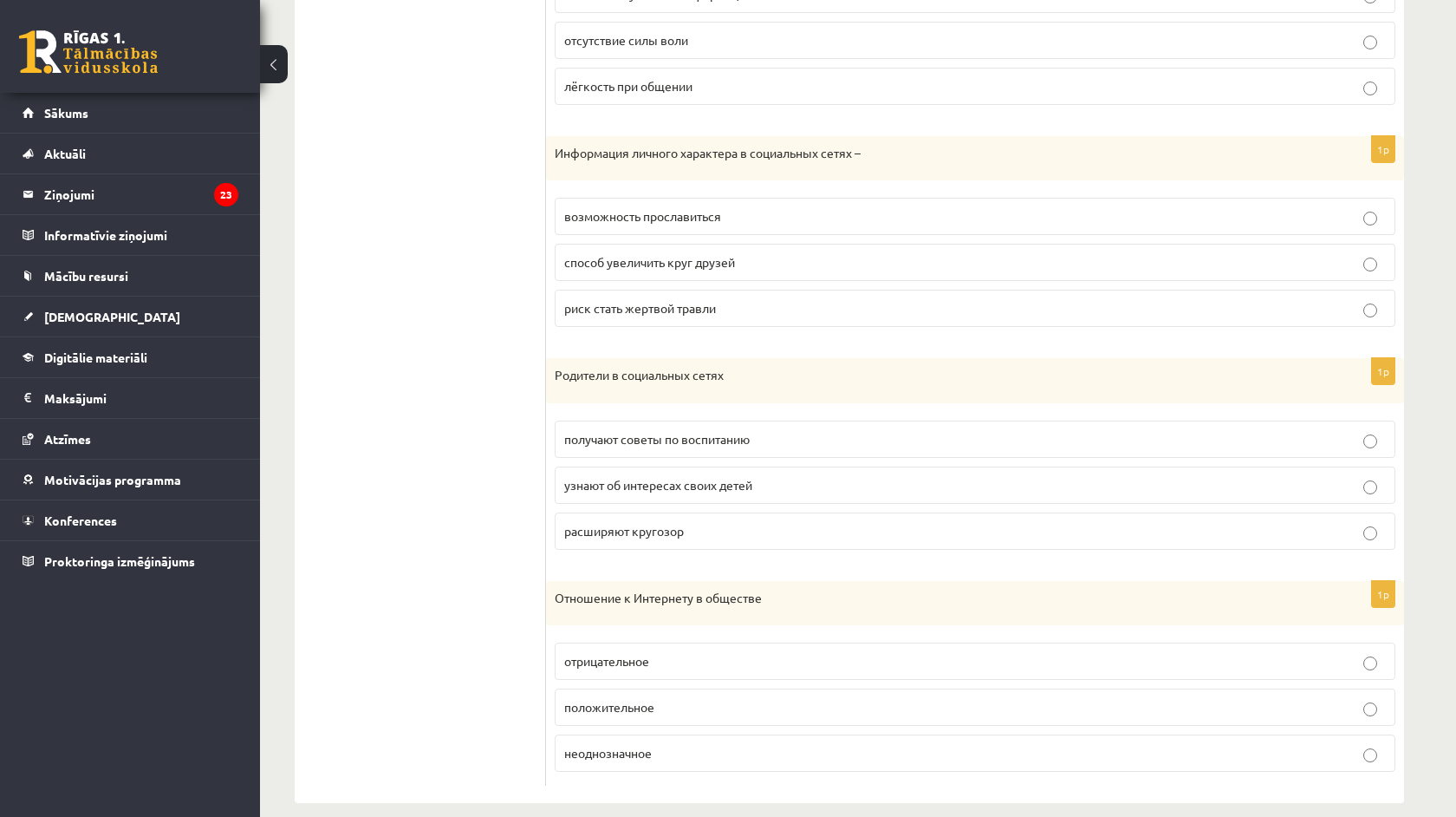
scroll to position [810, 0]
click at [661, 699] on p "положительное" at bounding box center [975, 708] width 822 height 18
click at [661, 653] on p "отрицательное" at bounding box center [975, 661] width 822 height 18
click at [659, 745] on p "неоднозначное" at bounding box center [975, 754] width 822 height 18
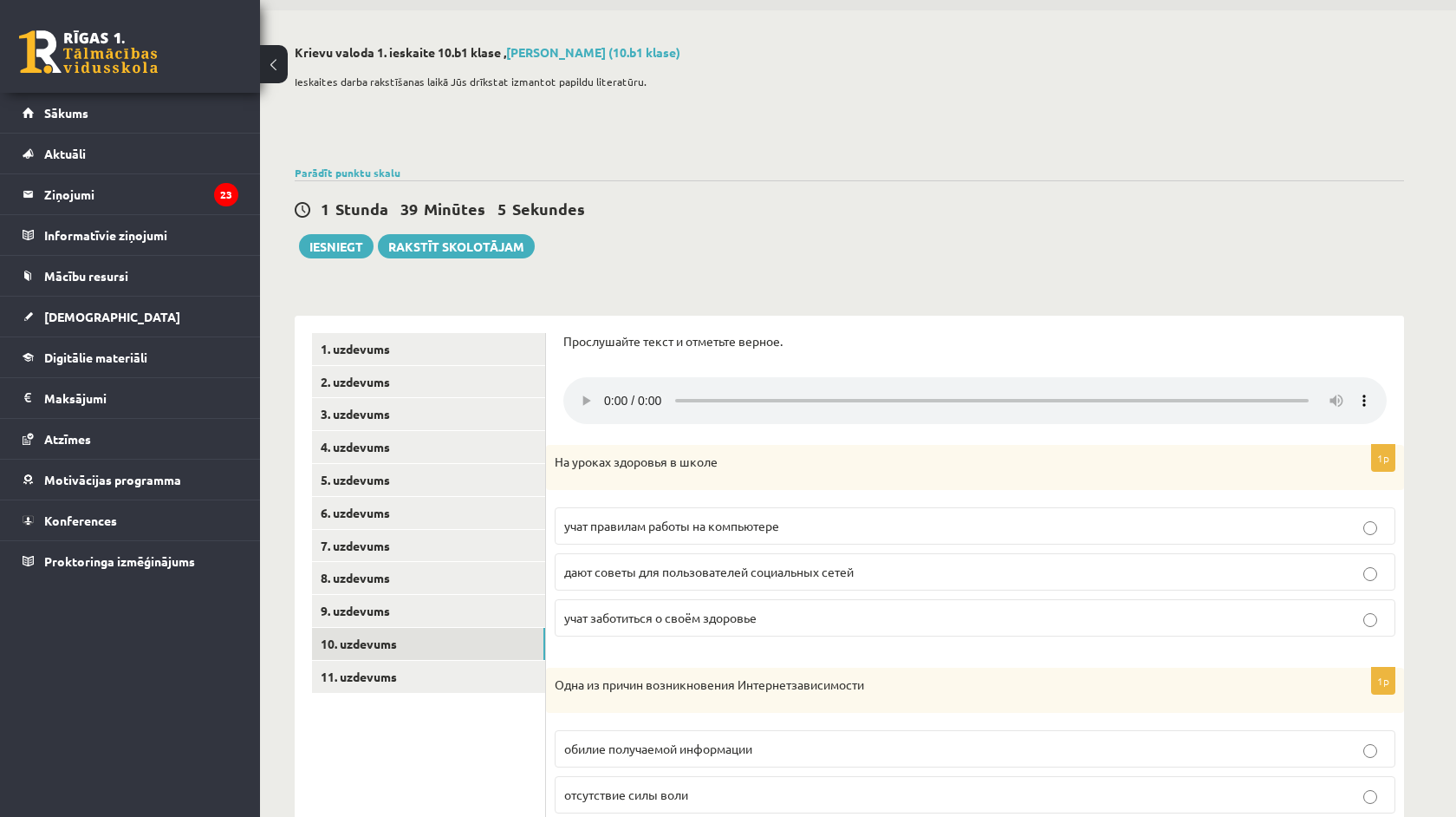
scroll to position [3, 0]
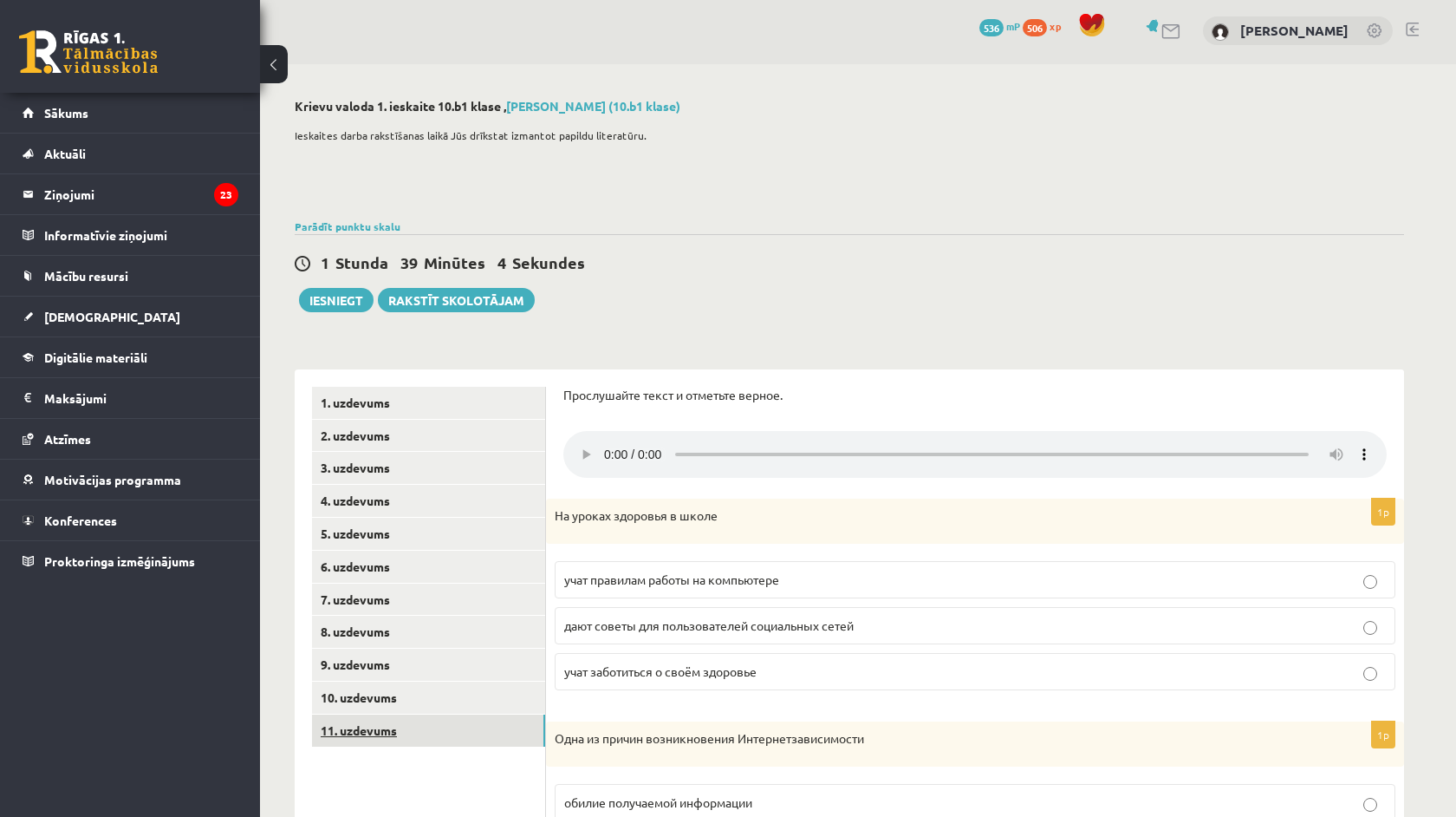
click at [452, 726] on link "11. uzdevums" at bounding box center [428, 730] width 233 height 32
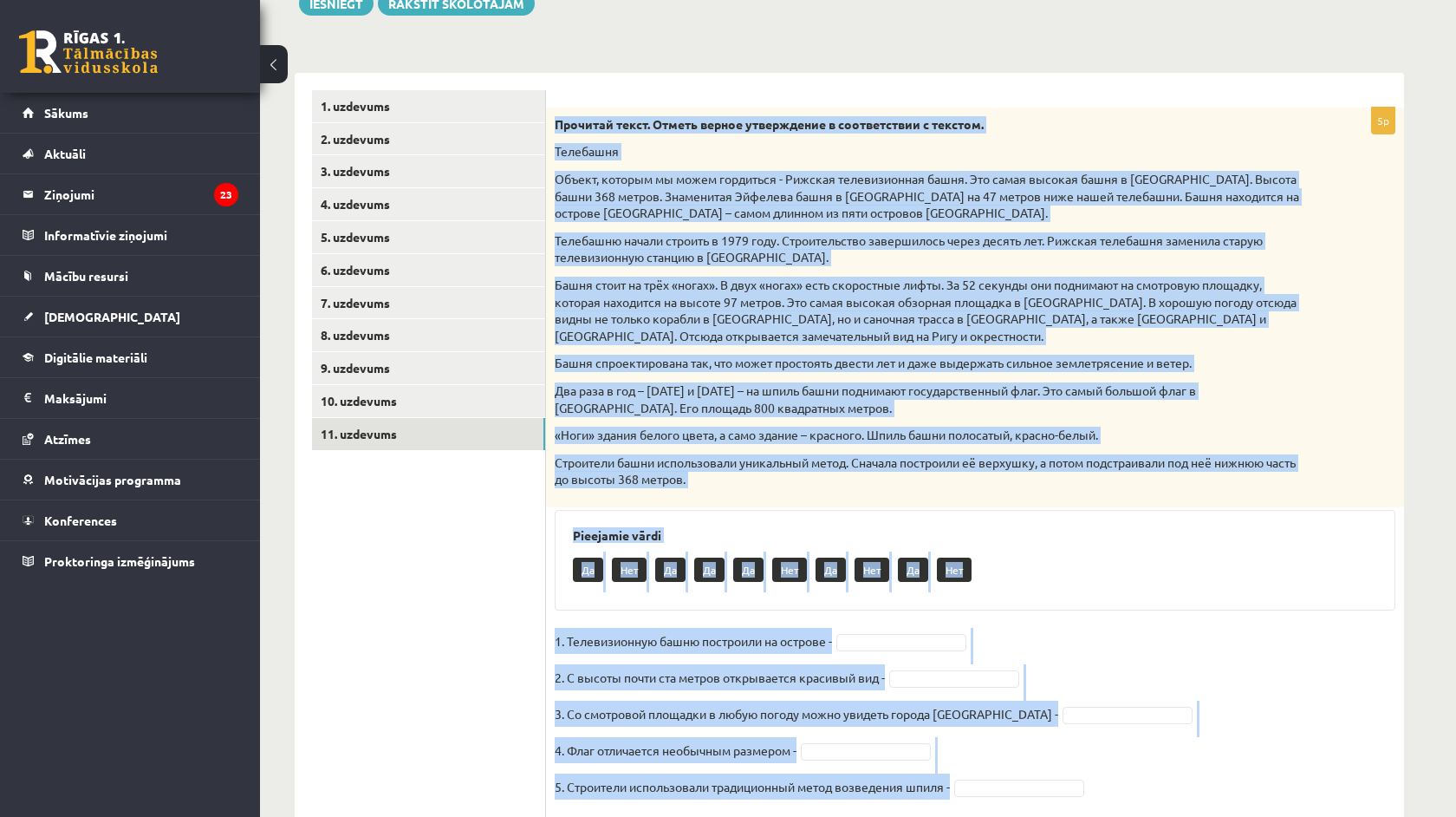
scroll to position [343, 0]
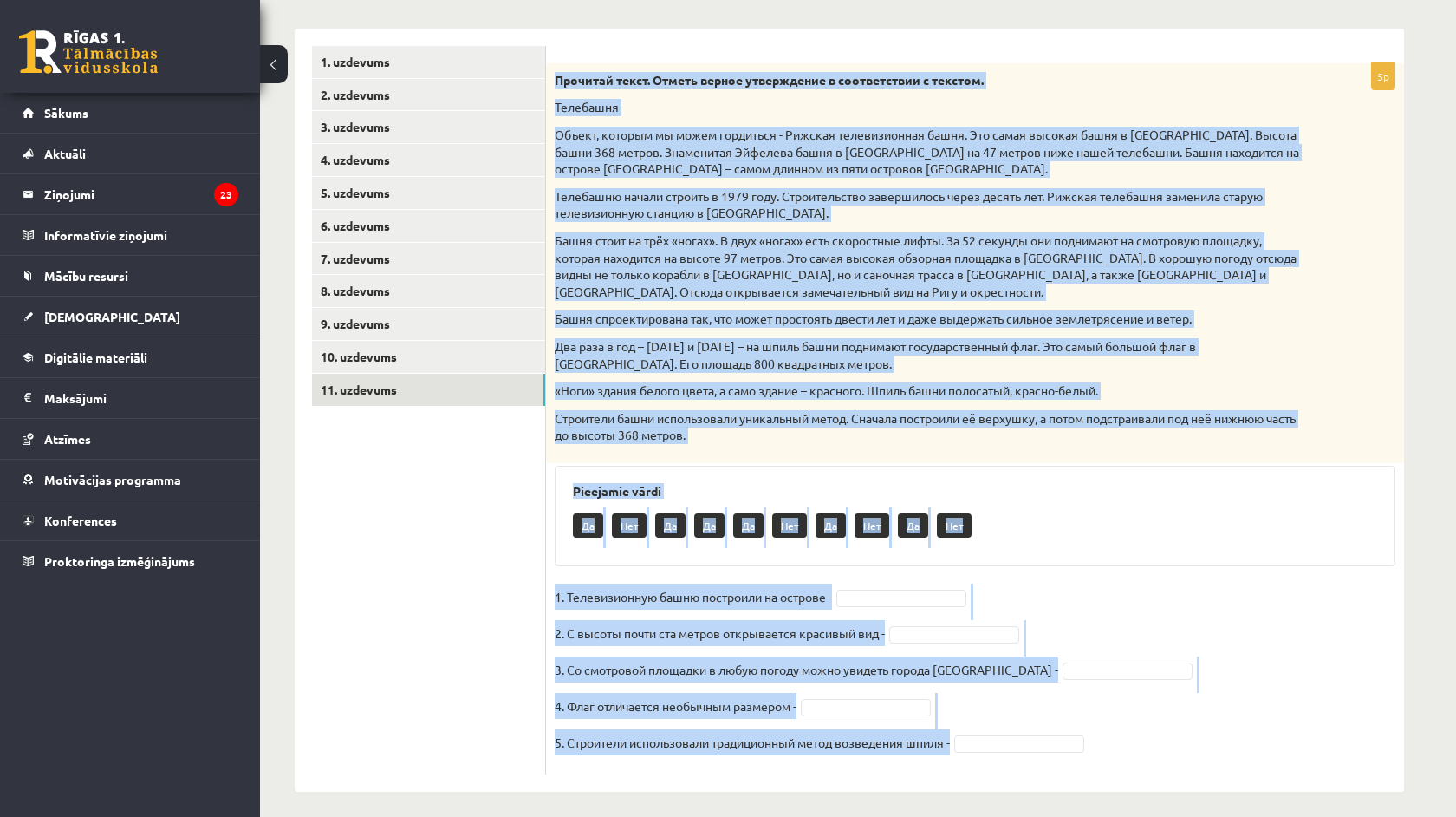
drag, startPoint x: 551, startPoint y: 409, endPoint x: 925, endPoint y: 816, distance: 552.7
click at [925, 816] on div "**********" at bounding box center [850, 274] width 1179 height 1103
copy div "Прочитай текст. Отметь верное утверждение в соответствии с текстом. Телебашня О…"
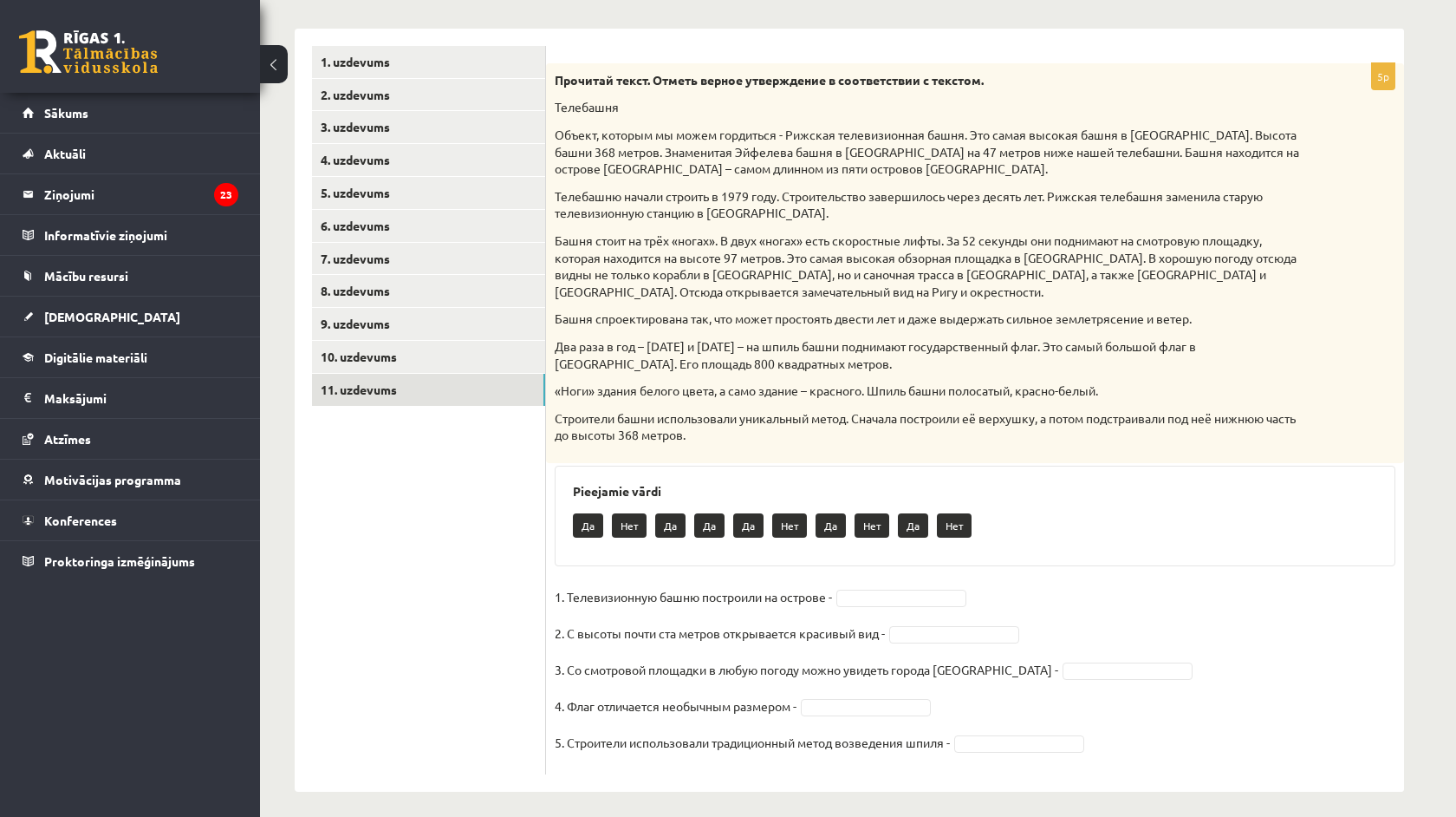
click at [493, 732] on ul "1. uzdevums 2. uzdevums 3. uzdevums 4. uzdevums 5. uzdevums 6. uzdevums 7. uzde…" at bounding box center [429, 411] width 234 height 729
click at [871, 708] on fieldset "1. Телевизионную башню построили на острове - Да ** 2. С высоты почти ста метро…" at bounding box center [975, 675] width 841 height 182
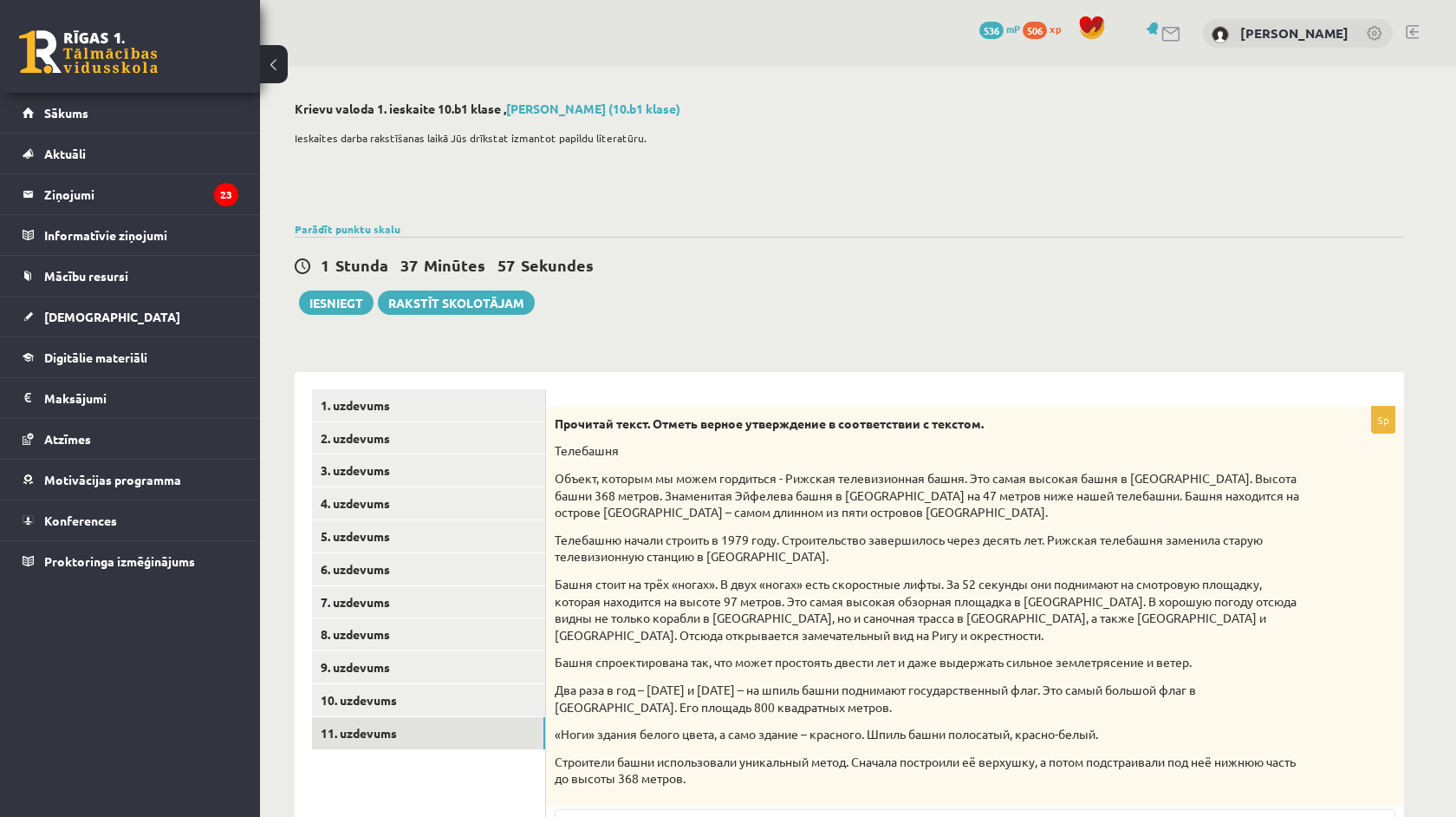
scroll to position [0, 0]
click at [331, 304] on button "Iesniegt" at bounding box center [335, 302] width 74 height 24
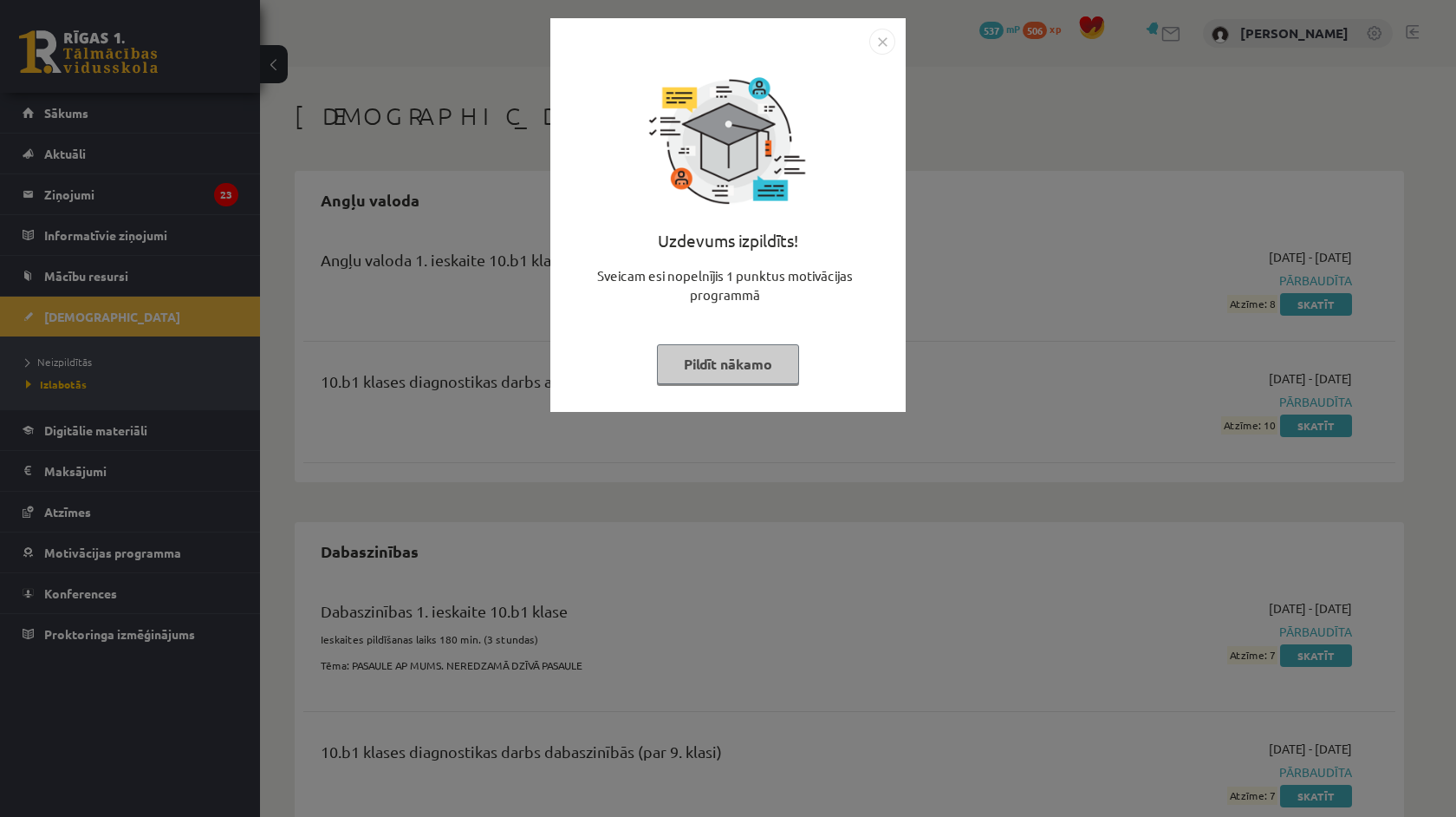
click at [881, 38] on img "Close" at bounding box center [882, 42] width 26 height 26
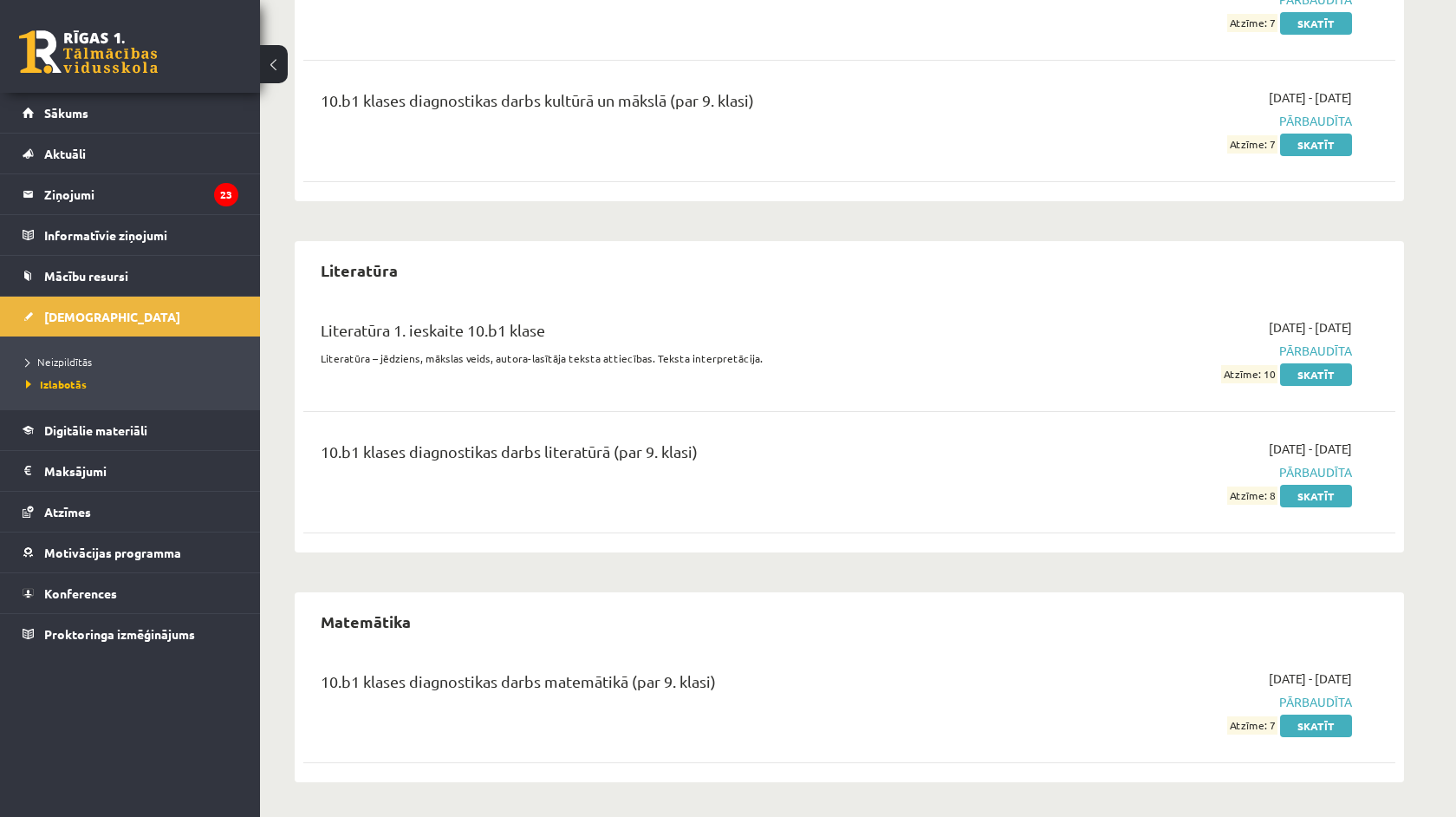
scroll to position [1999, 0]
click at [938, 424] on div "10.b1 klases diagnostikas darbs literatūrā (par 9. klasi) [DATE] - [DATE] Pārba…" at bounding box center [849, 473] width 1093 height 100
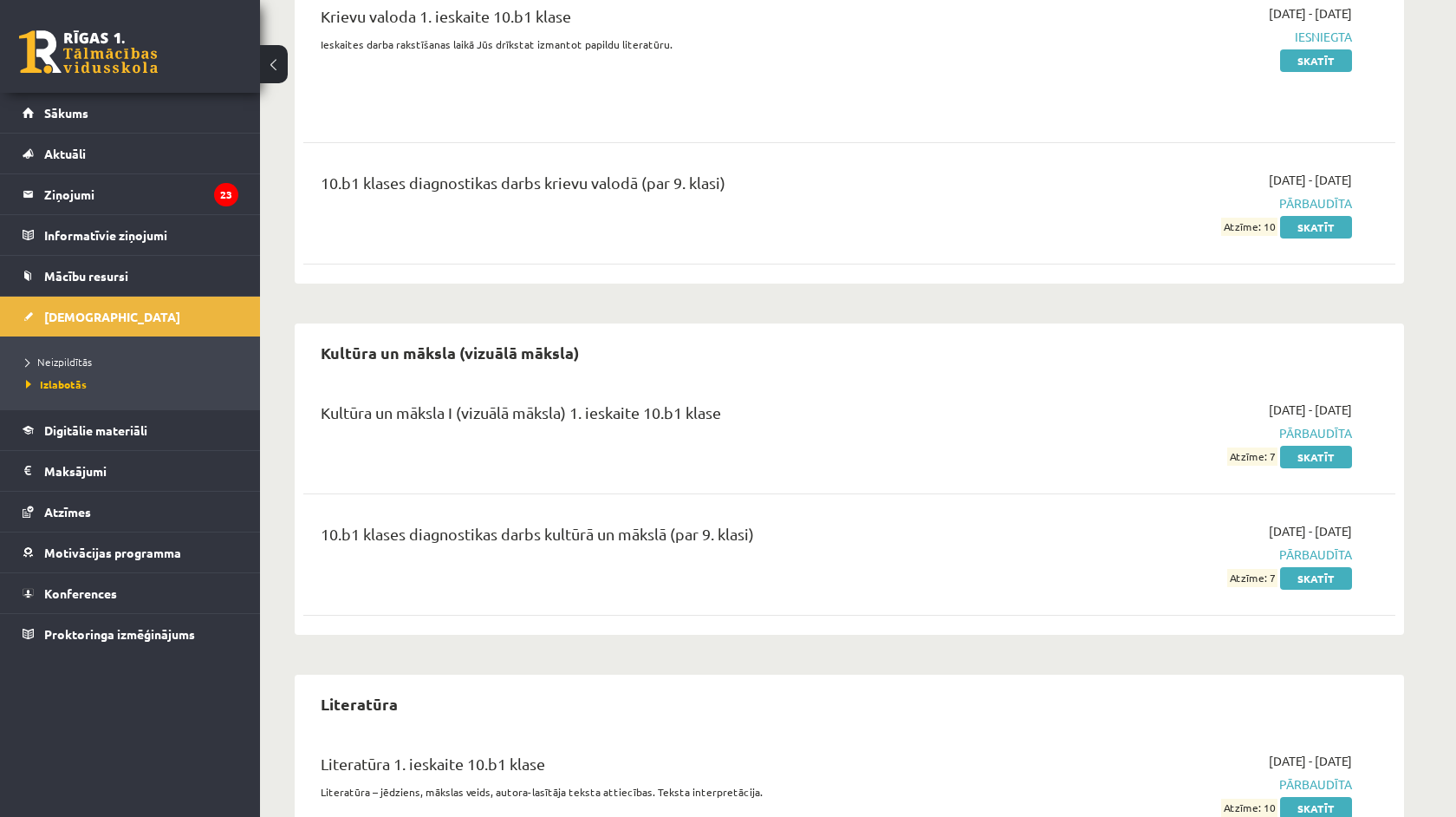
scroll to position [1563, 0]
